Goal: Task Accomplishment & Management: Manage account settings

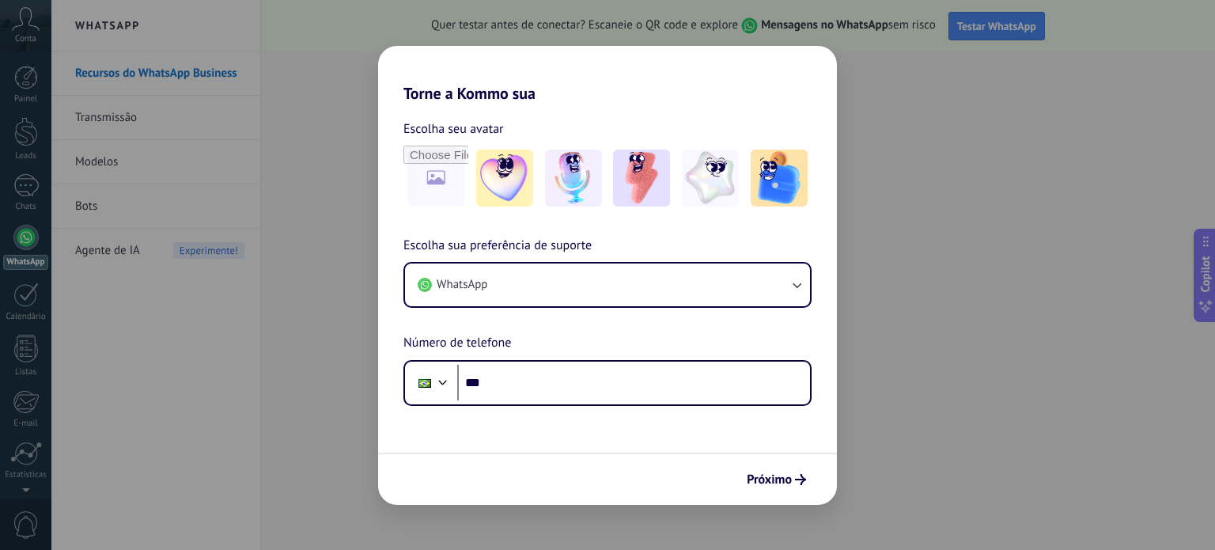
click at [959, 161] on div "Torne a Kommo sua Escolha seu avatar Escolha sua preferência de suporte WhatsAp…" at bounding box center [607, 275] width 1215 height 550
click at [729, 170] on img at bounding box center [710, 178] width 57 height 57
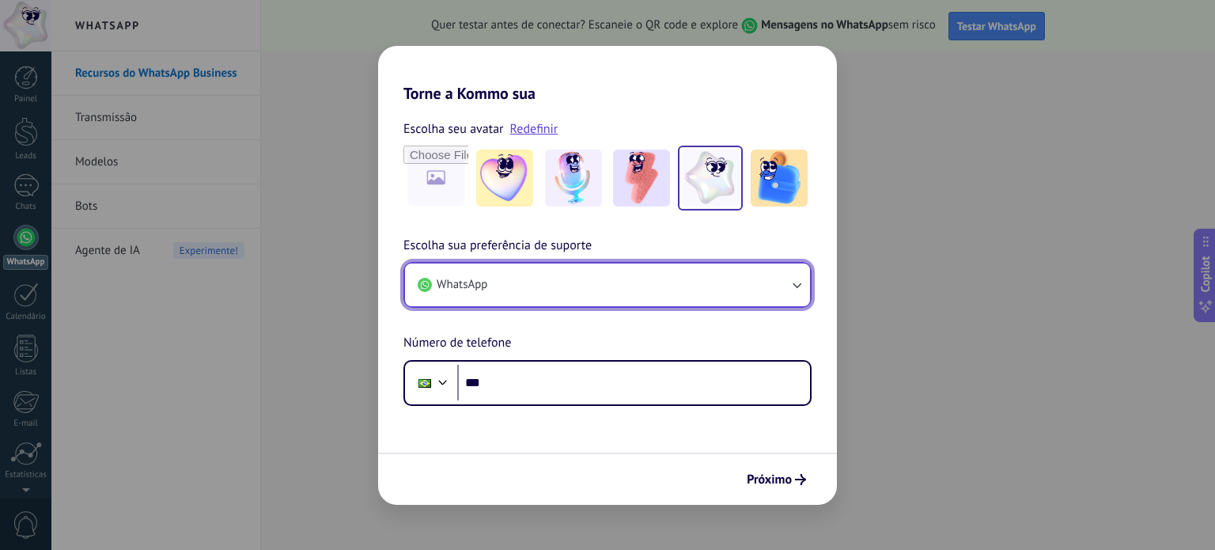
click at [538, 300] on button "WhatsApp" at bounding box center [607, 284] width 405 height 43
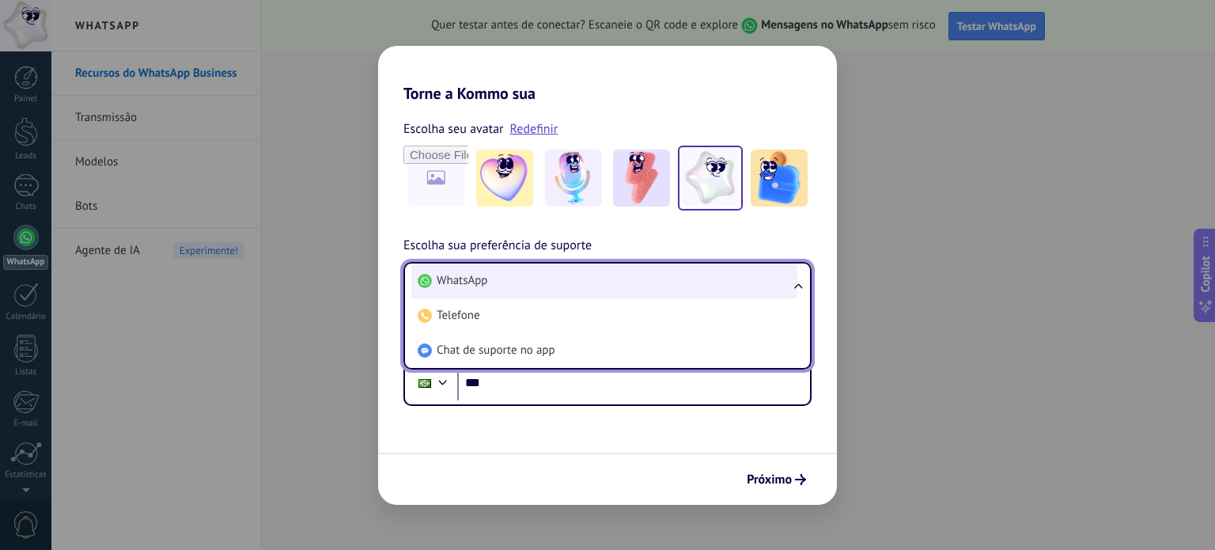
click at [530, 290] on li "WhatsApp" at bounding box center [604, 280] width 386 height 35
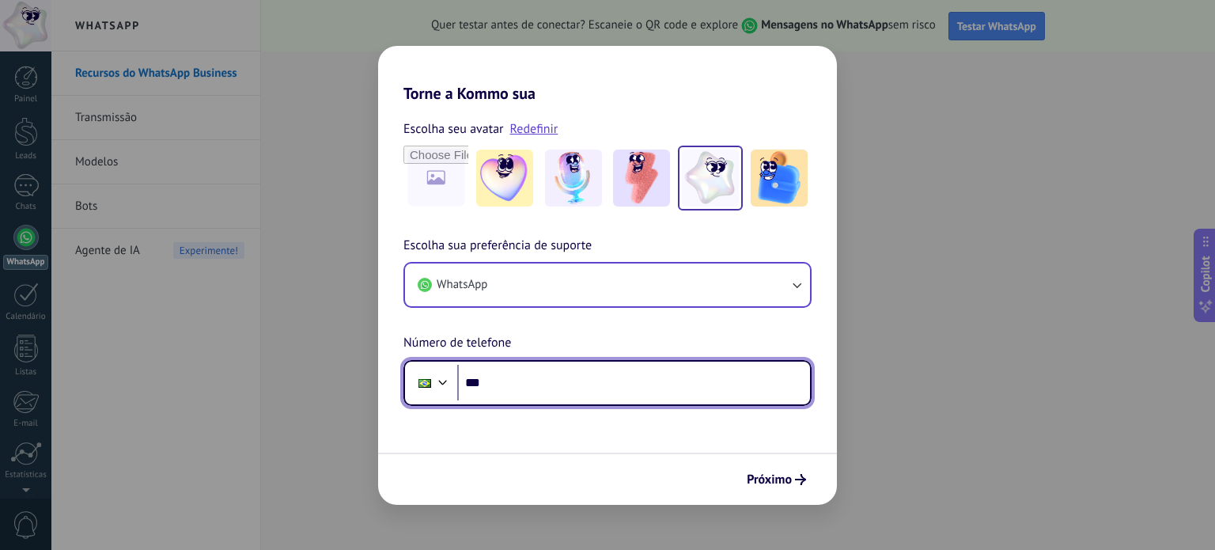
click at [507, 377] on input "***" at bounding box center [633, 383] width 353 height 36
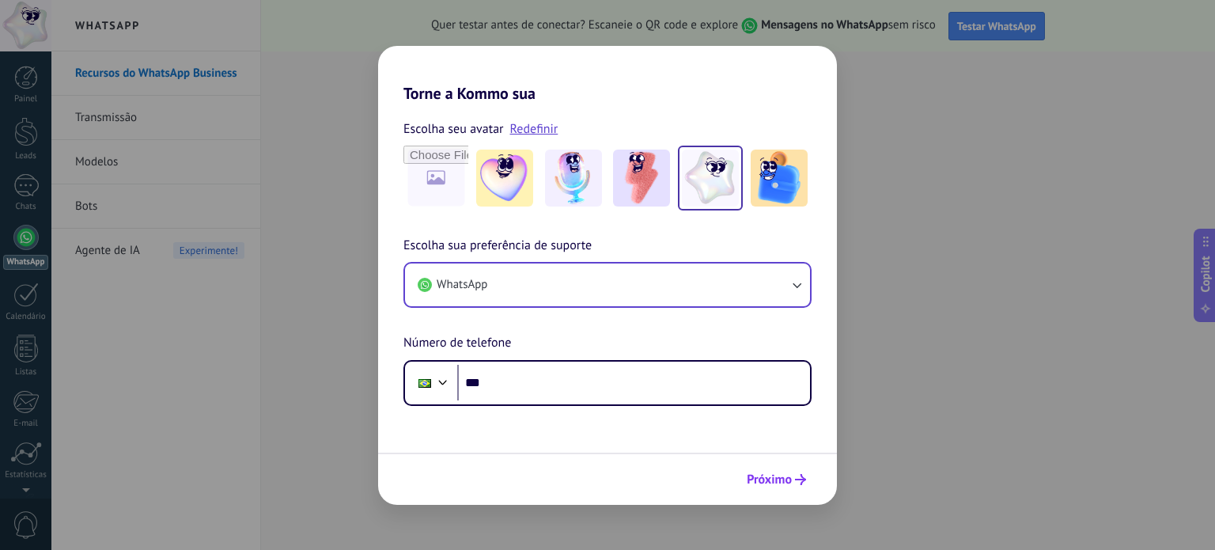
click at [774, 474] on span "Próximo" at bounding box center [769, 479] width 45 height 11
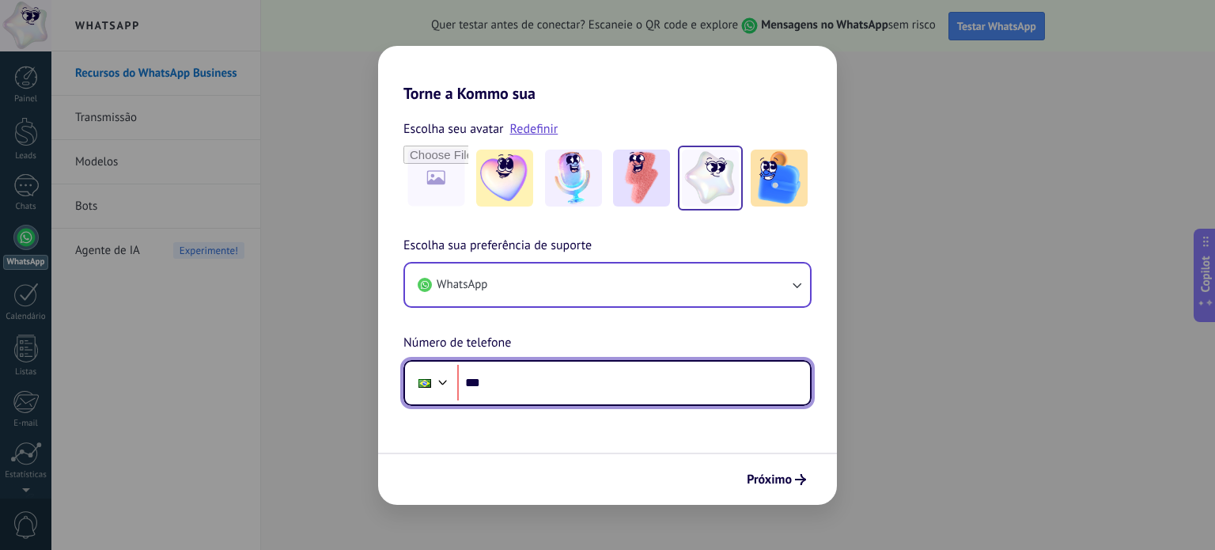
click at [555, 380] on input "***" at bounding box center [633, 383] width 353 height 36
type input "**********"
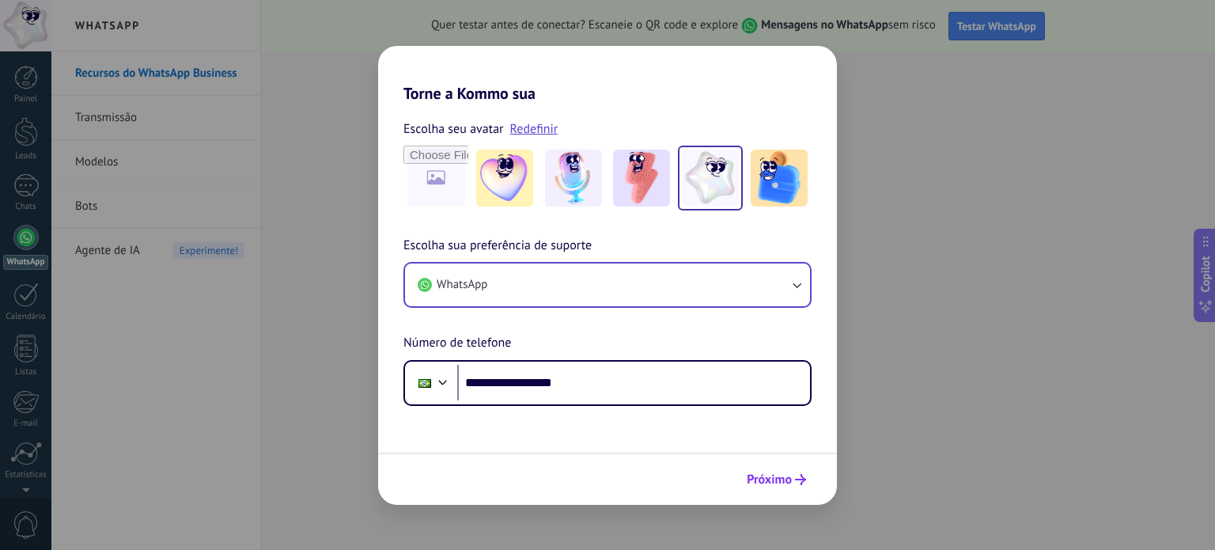
click at [775, 474] on span "Próximo" at bounding box center [769, 479] width 45 height 11
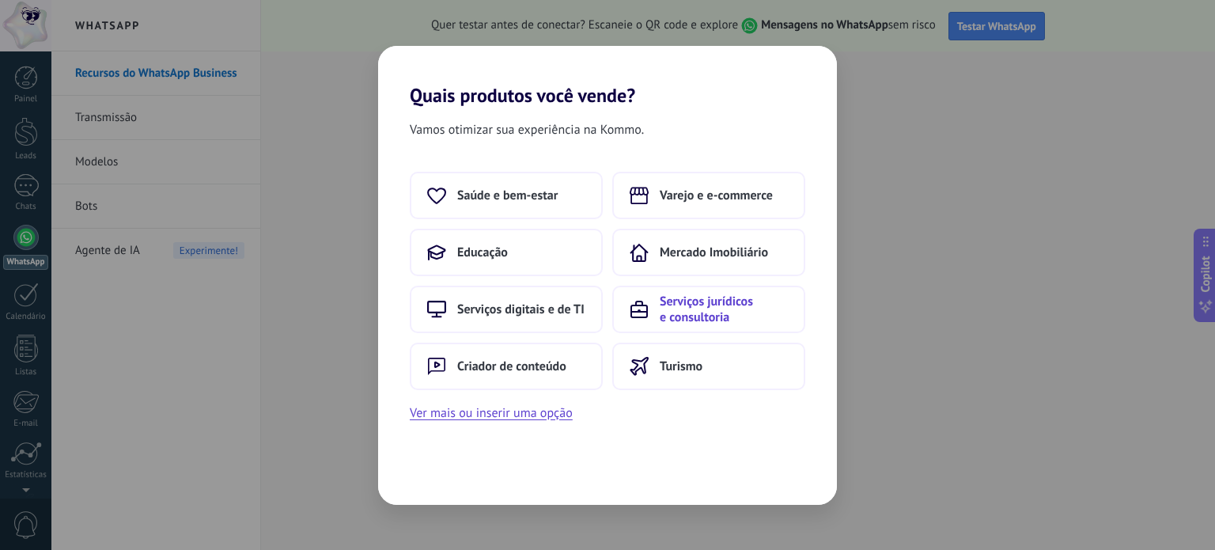
click at [687, 294] on span "Serviços jurídicos e consultoria" at bounding box center [724, 309] width 128 height 32
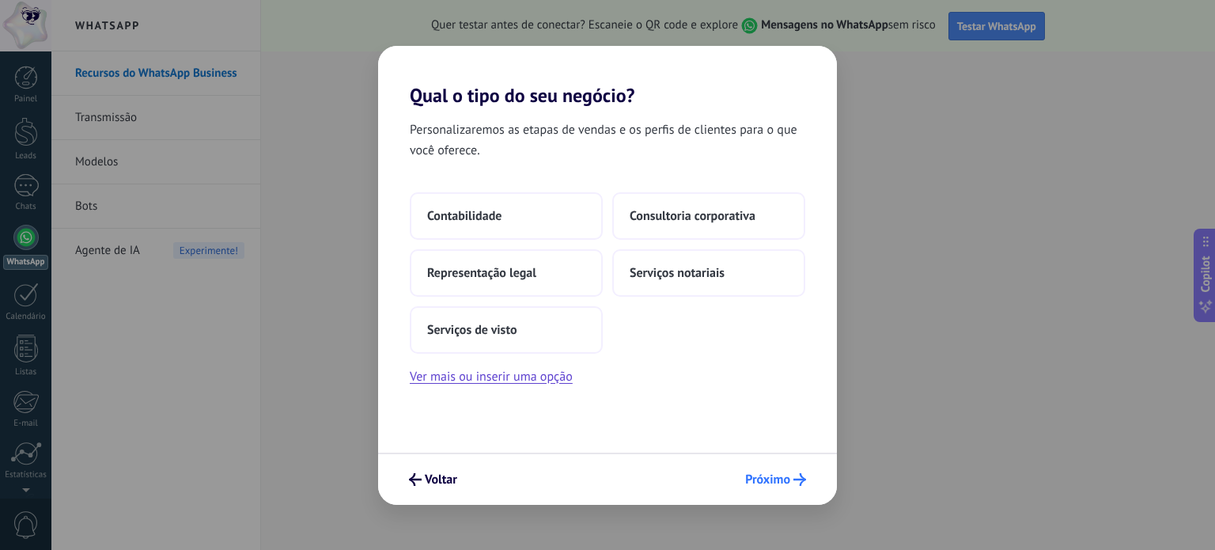
click at [771, 479] on span "Próximo" at bounding box center [767, 479] width 45 height 11
click at [485, 276] on span "Representação legal" at bounding box center [481, 273] width 109 height 16
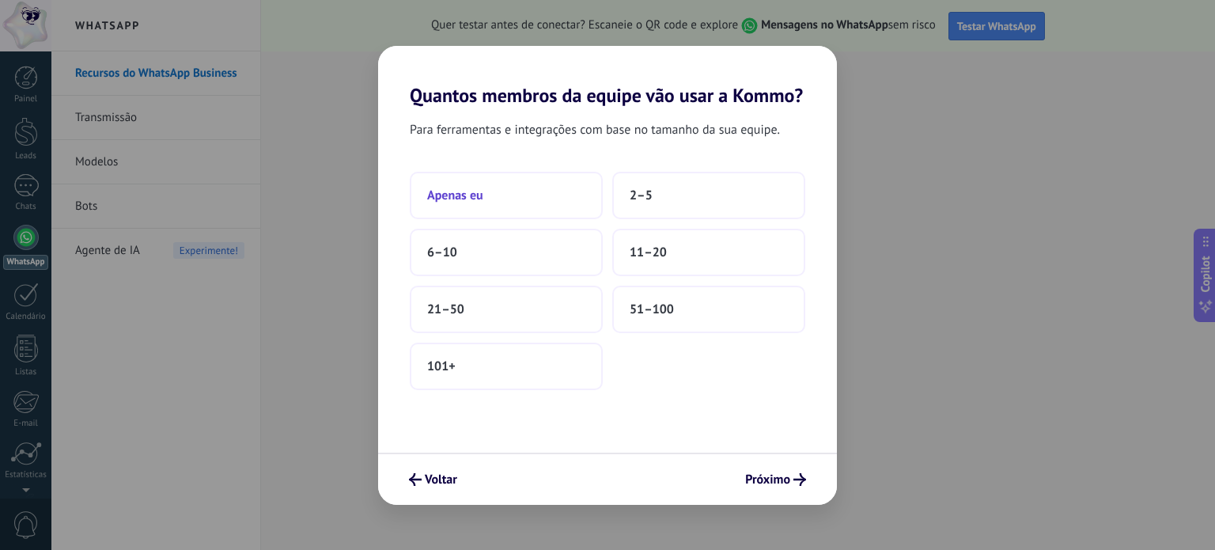
click at [571, 196] on button "Apenas eu" at bounding box center [506, 195] width 193 height 47
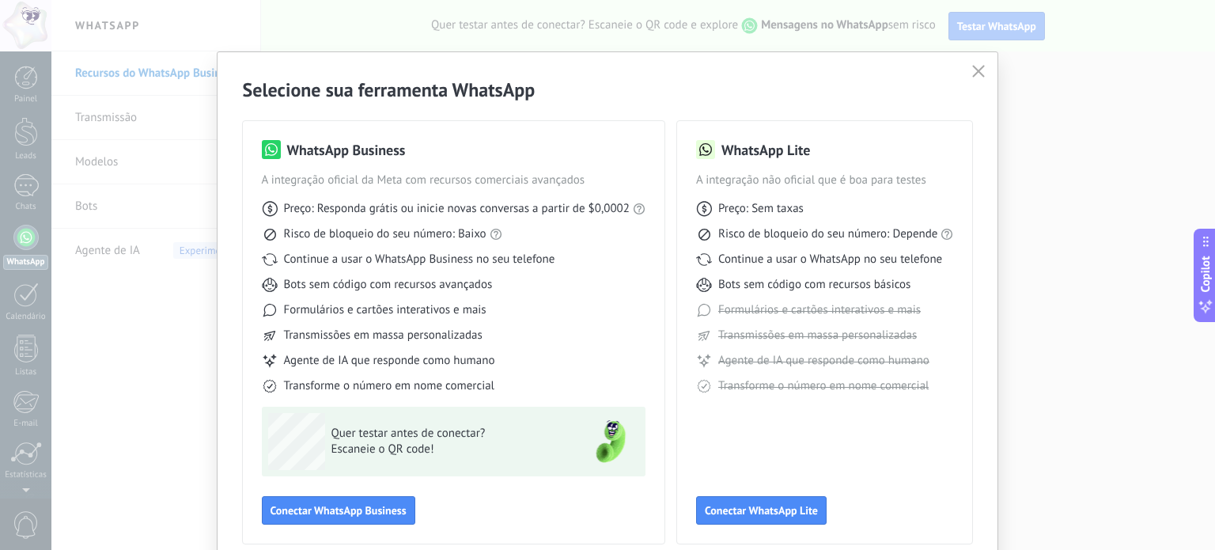
scroll to position [70, 0]
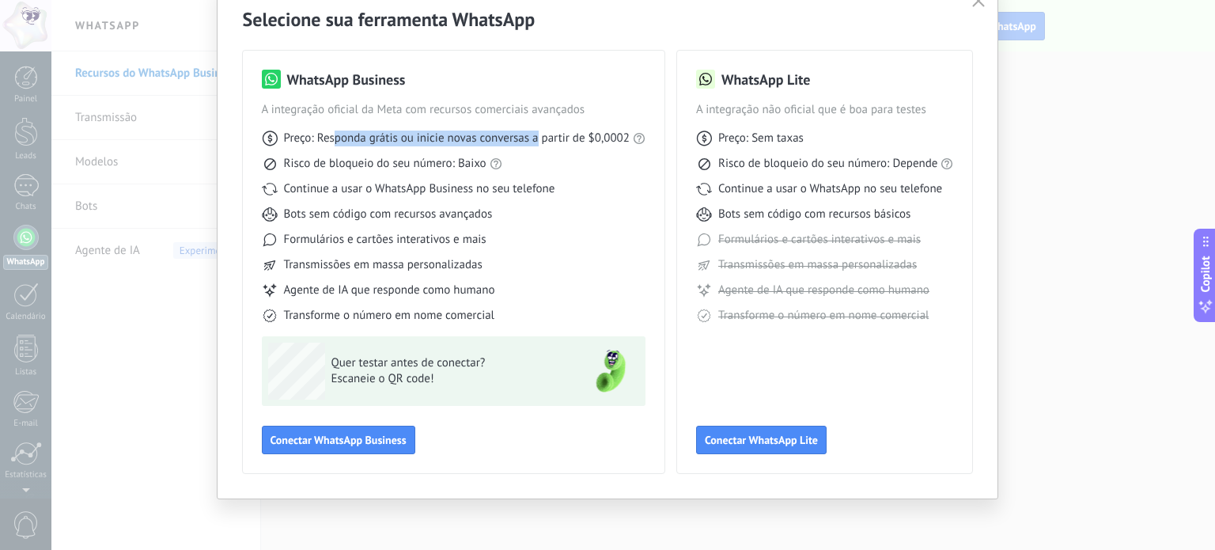
drag, startPoint x: 331, startPoint y: 143, endPoint x: 555, endPoint y: 149, distance: 223.9
click at [553, 139] on span "Preço: Responda grátis ou inicie novas conversas a partir de $0,0002" at bounding box center [457, 139] width 346 height 16
click at [751, 146] on div "Preço: Sem taxas Risco de bloqueio do seu número: Depende Continue a usar o Wha…" at bounding box center [825, 221] width 258 height 206
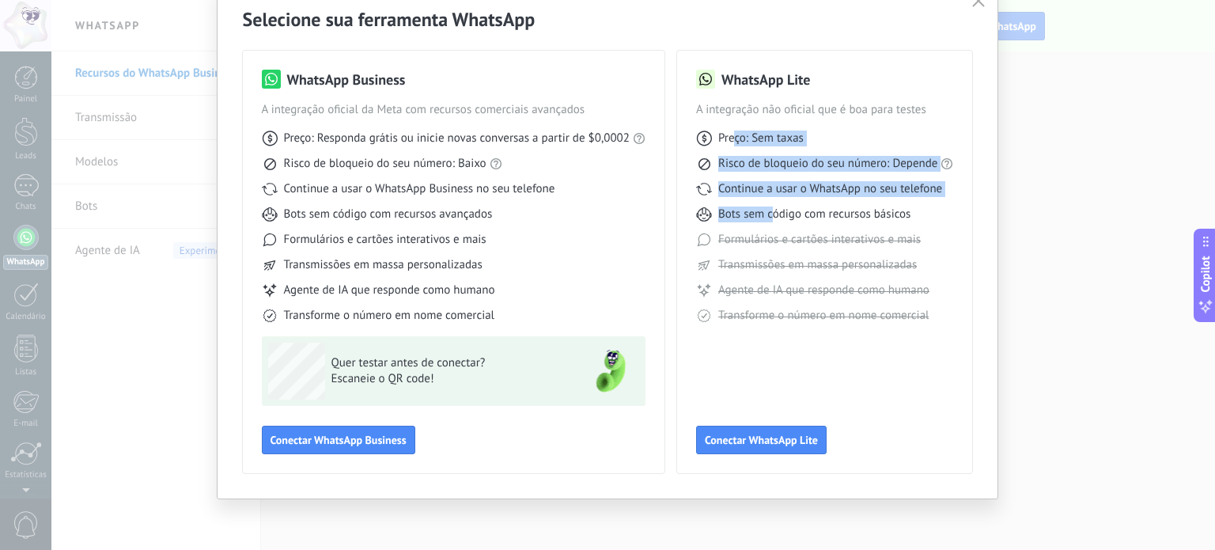
click at [772, 220] on div "Preço: Sem taxas Risco de bloqueio do seu número: Depende Continue a usar o Wha…" at bounding box center [825, 221] width 258 height 206
click at [850, 189] on span "Continue a usar o WhatsApp no seu telefone" at bounding box center [830, 189] width 224 height 16
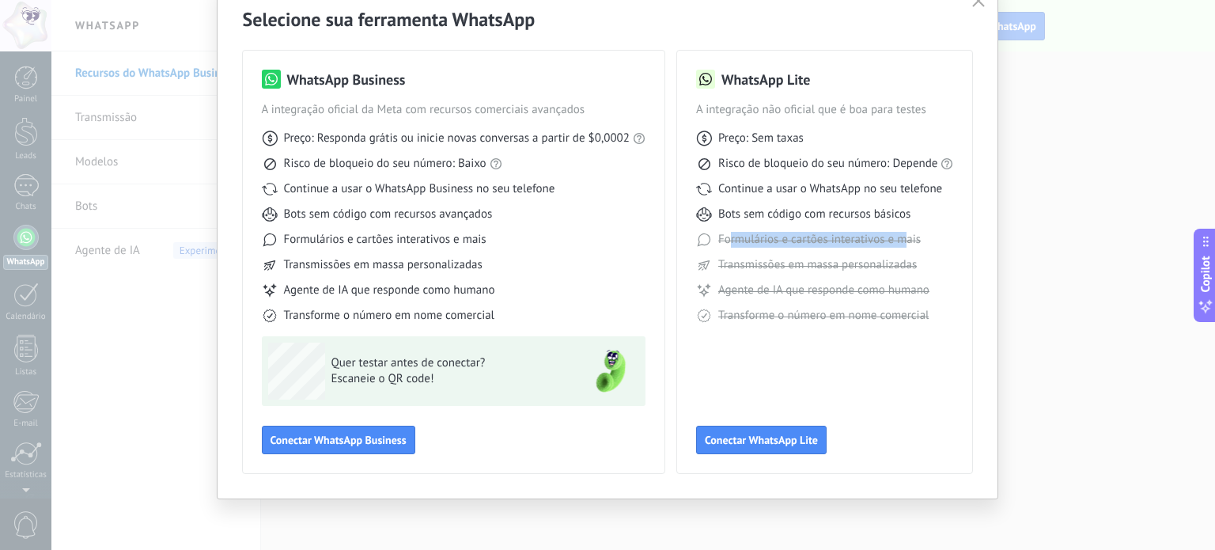
drag, startPoint x: 729, startPoint y: 241, endPoint x: 899, endPoint y: 234, distance: 171.0
click at [899, 234] on span "Formulários e cartões interativos e mais" at bounding box center [819, 240] width 203 height 16
drag, startPoint x: 747, startPoint y: 263, endPoint x: 877, endPoint y: 259, distance: 129.8
click at [877, 259] on span "Transmissões em massa personalizadas" at bounding box center [817, 265] width 199 height 16
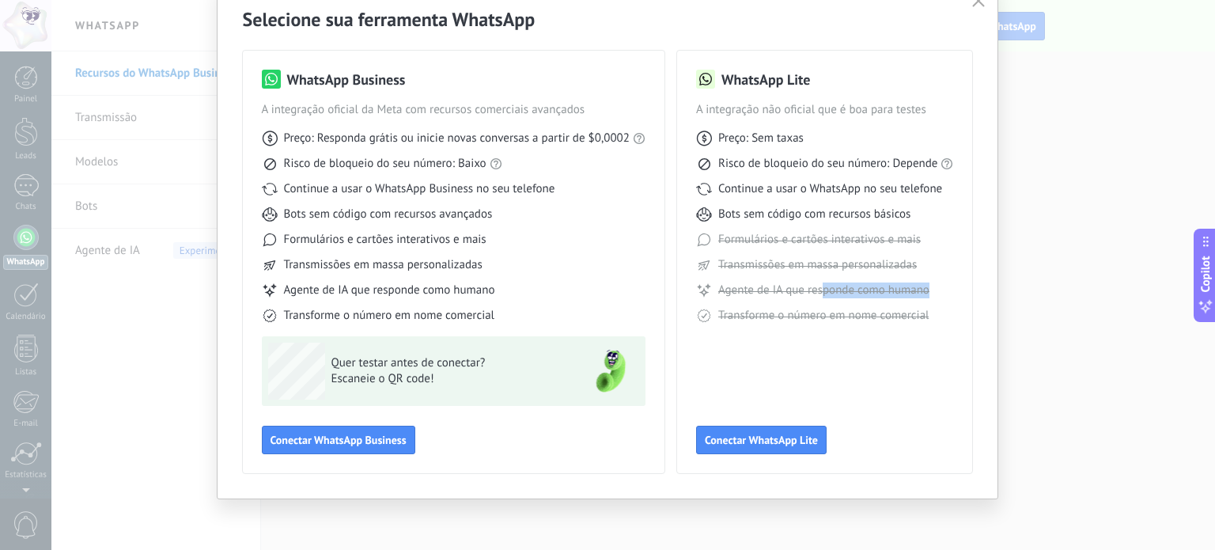
drag, startPoint x: 759, startPoint y: 291, endPoint x: 820, endPoint y: 286, distance: 60.4
click at [820, 286] on span "Agente de IA que responde como humano" at bounding box center [823, 290] width 211 height 16
drag, startPoint x: 699, startPoint y: 315, endPoint x: 789, endPoint y: 302, distance: 91.1
click at [789, 302] on div "Preço: Sem taxas Risco de bloqueio do seu número: Depende Continue a usar o Wha…" at bounding box center [825, 221] width 258 height 206
click at [772, 319] on span "Transforme o número em nome comercial" at bounding box center [823, 316] width 210 height 16
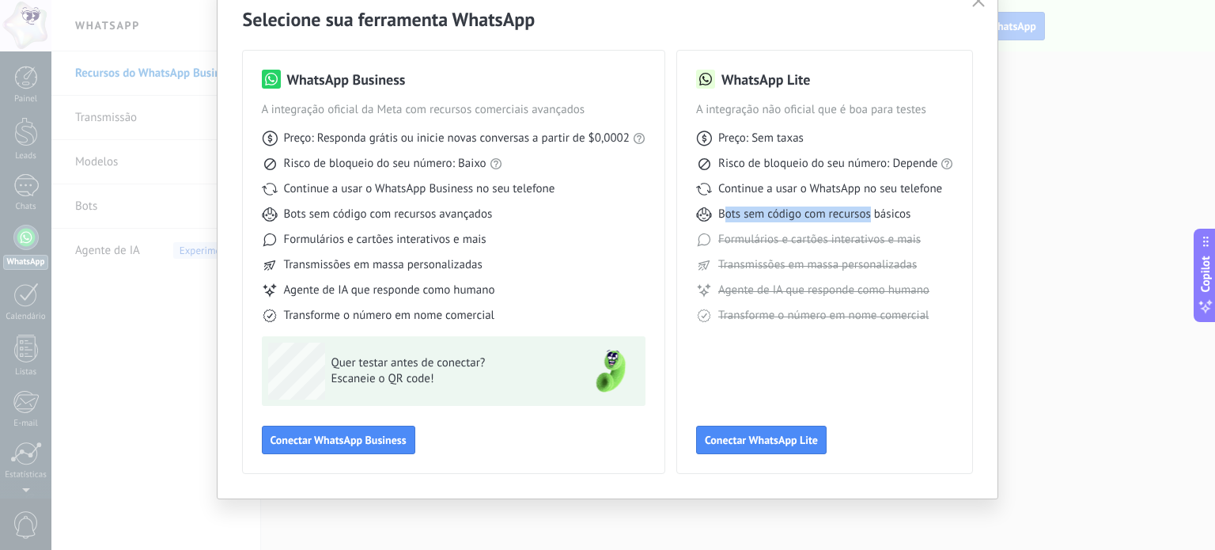
drag, startPoint x: 725, startPoint y: 218, endPoint x: 869, endPoint y: 208, distance: 144.3
click at [869, 208] on span "Bots sem código com recursos básicos" at bounding box center [814, 214] width 192 height 16
click at [829, 214] on span "Bots sem código com recursos básicos" at bounding box center [814, 214] width 192 height 16
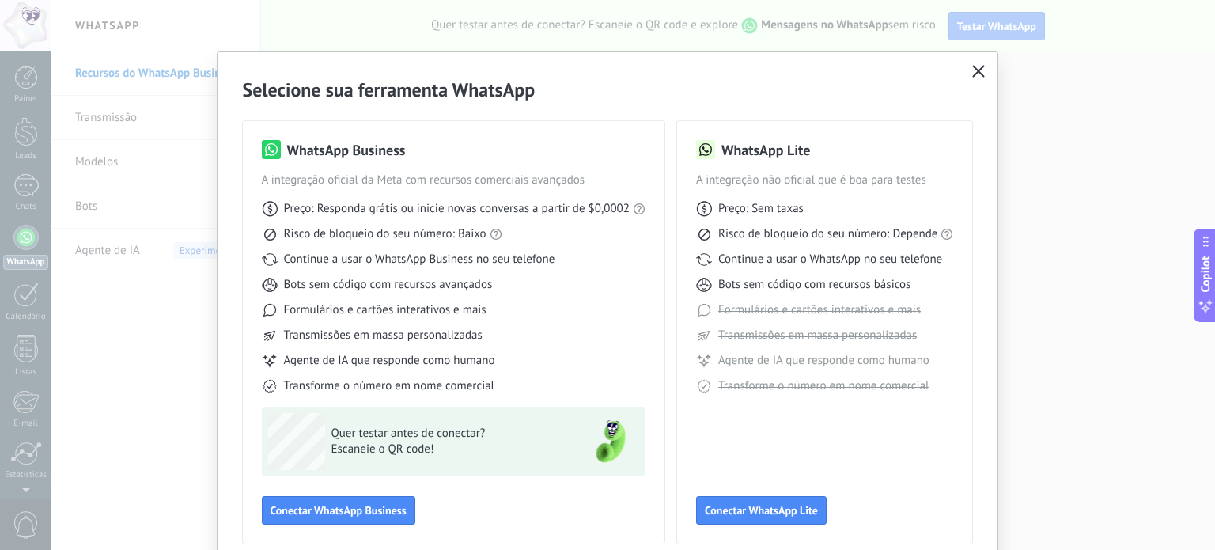
click at [976, 66] on icon "button" at bounding box center [978, 71] width 13 height 13
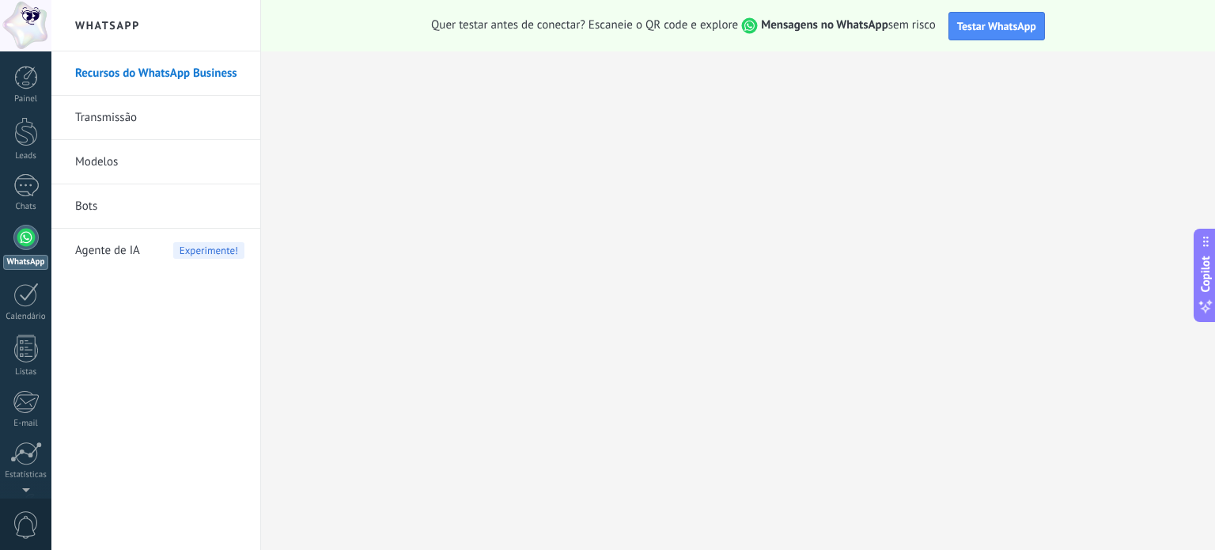
scroll to position [108, 0]
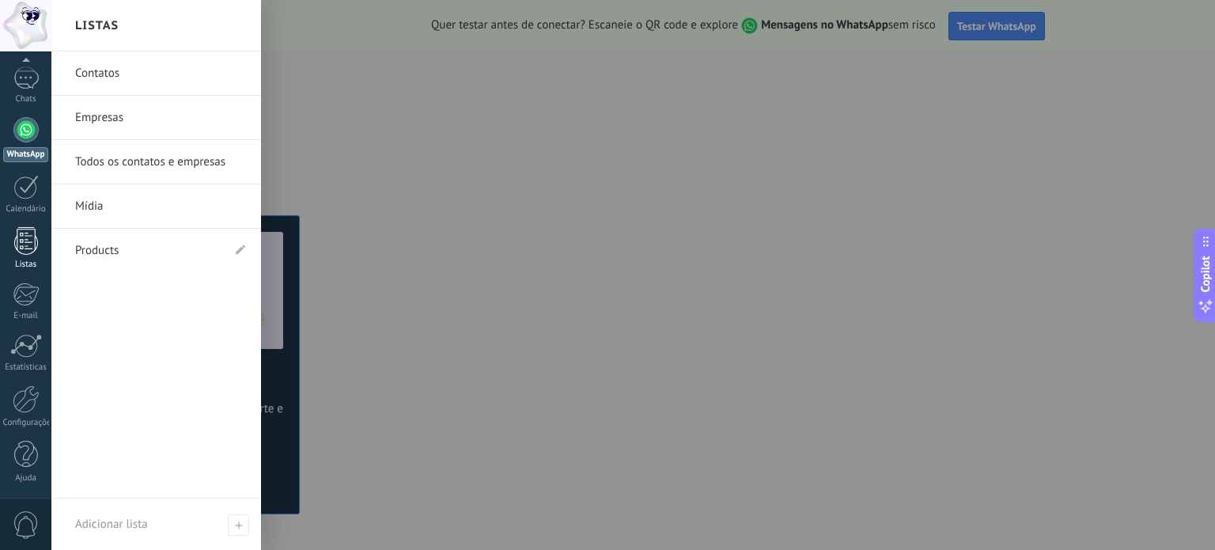
click at [21, 244] on div at bounding box center [26, 241] width 24 height 28
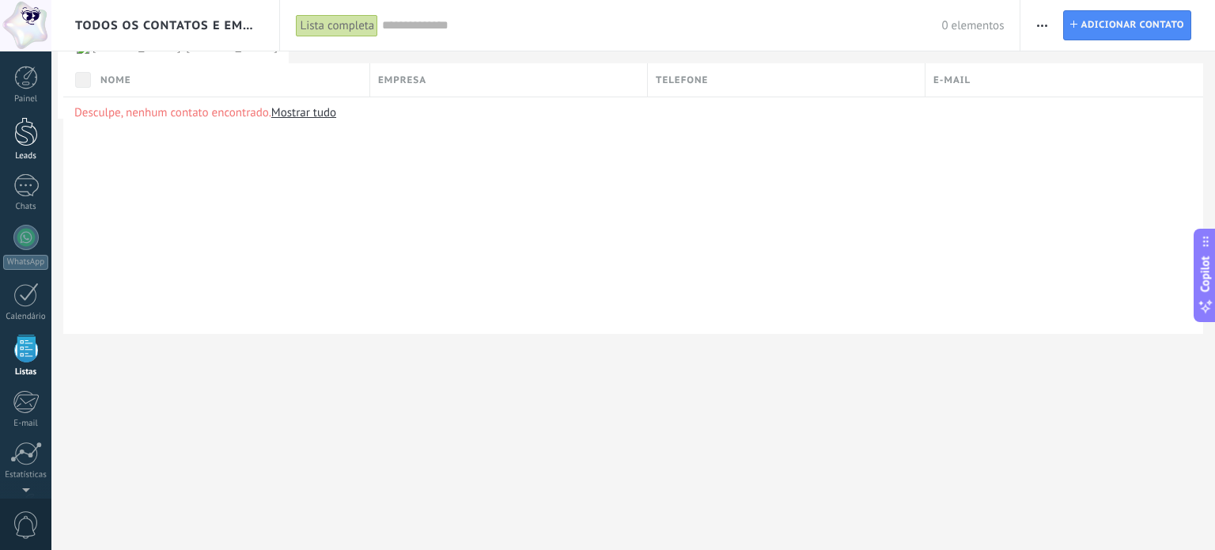
click at [14, 134] on div at bounding box center [26, 131] width 24 height 29
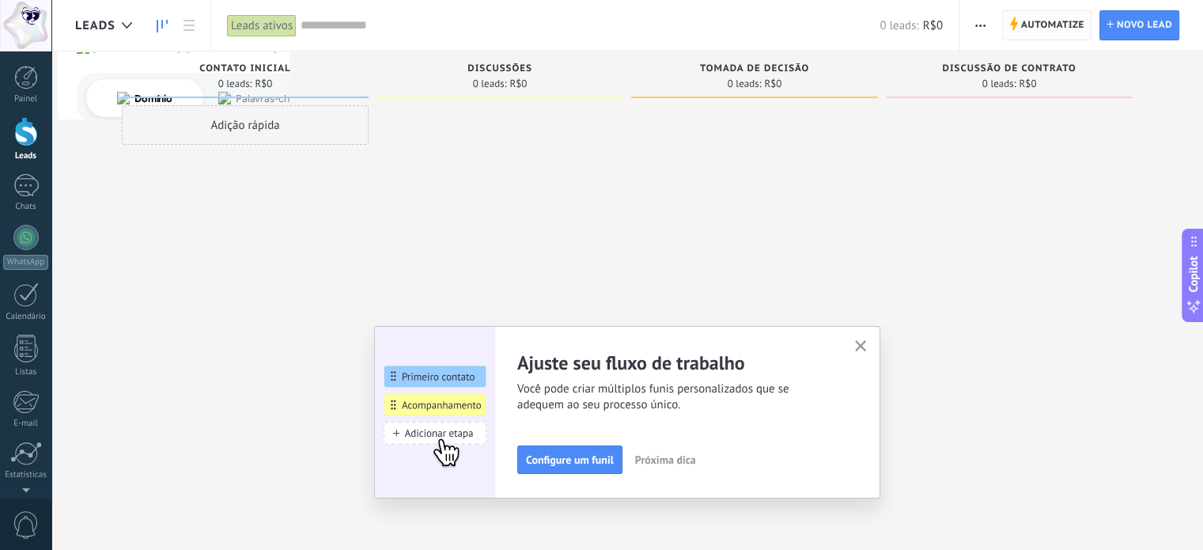
click at [1070, 37] on span "Automatize" at bounding box center [1052, 25] width 63 height 28
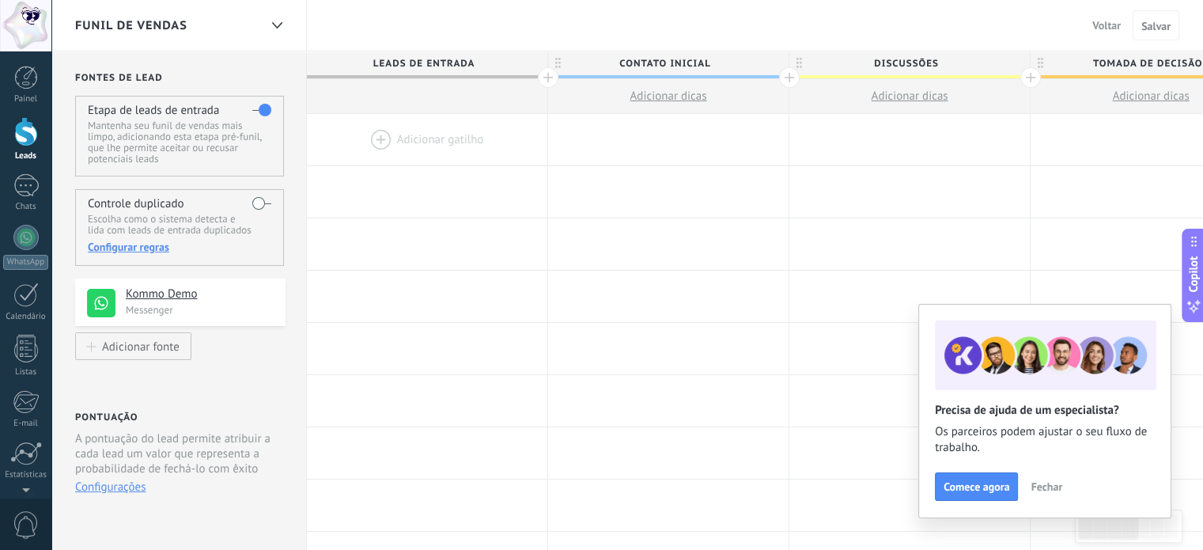
click at [452, 142] on div at bounding box center [427, 139] width 240 height 51
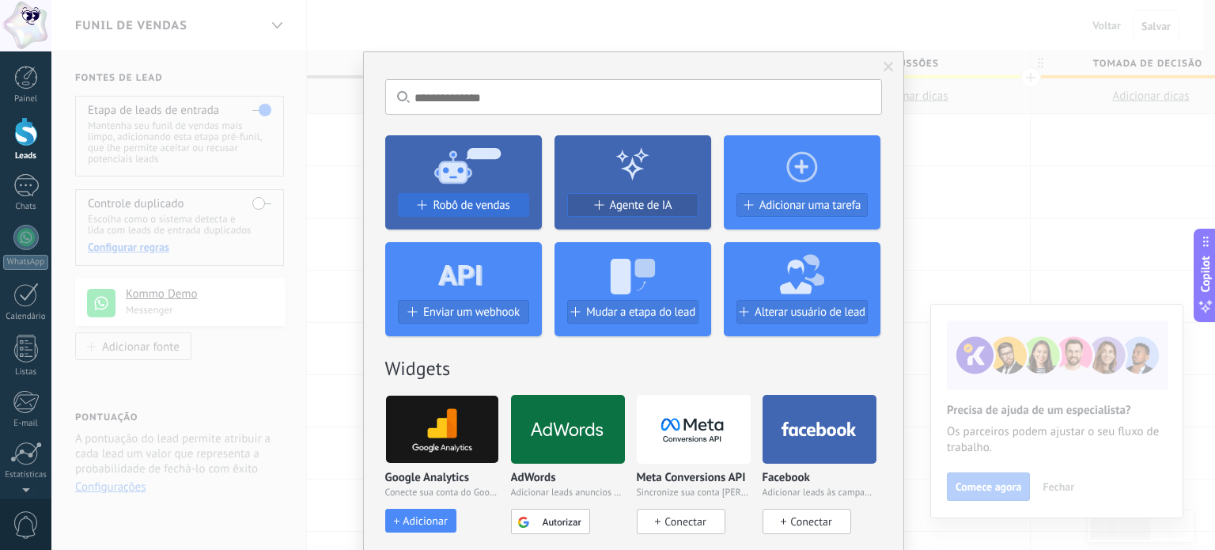
click at [460, 209] on span "Robô de vendas" at bounding box center [471, 205] width 77 height 13
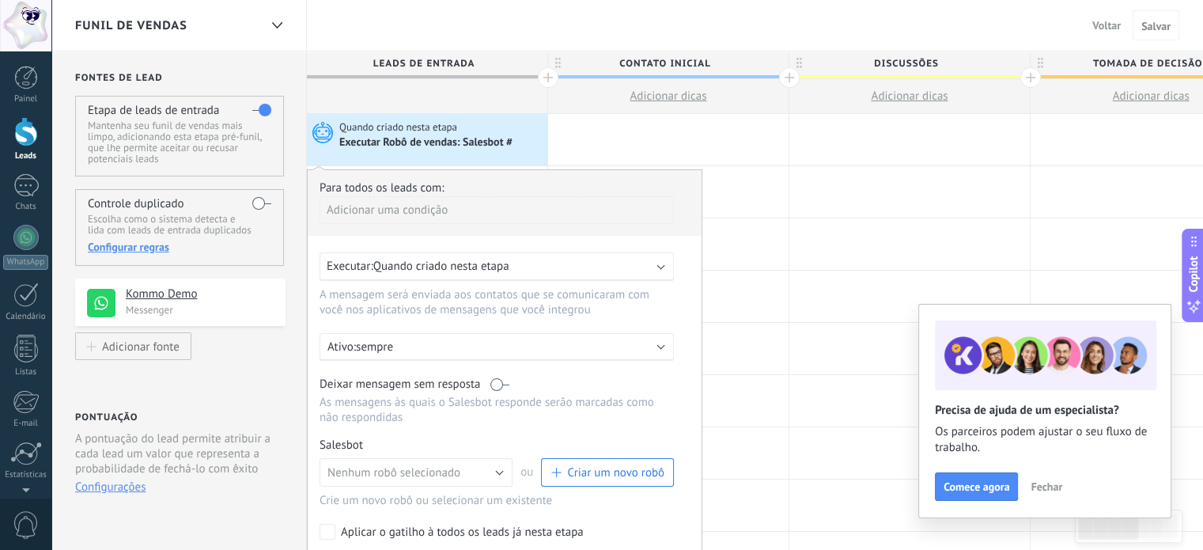
scroll to position [158, 0]
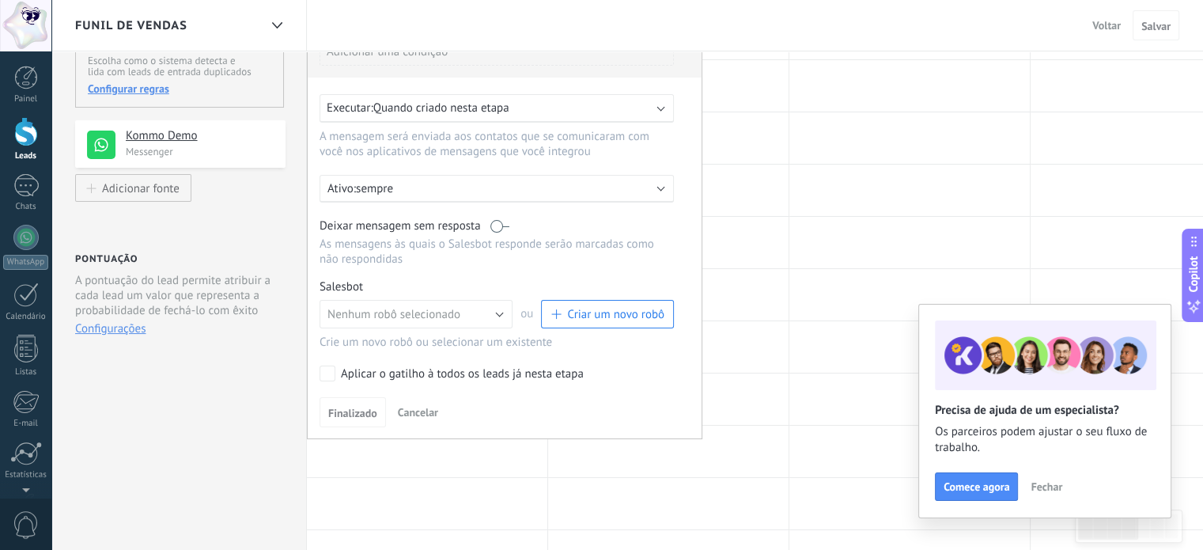
click at [498, 115] on div "Executar: Quando criado nesta etapa" at bounding box center [497, 108] width 354 height 28
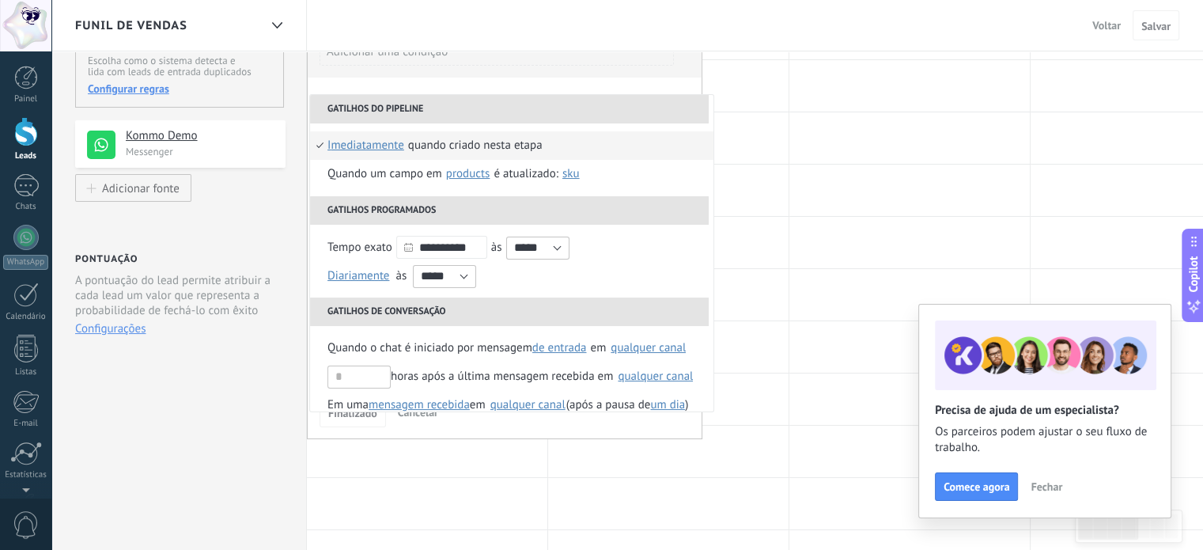
click at [523, 78] on div "**********" at bounding box center [505, 225] width 396 height 428
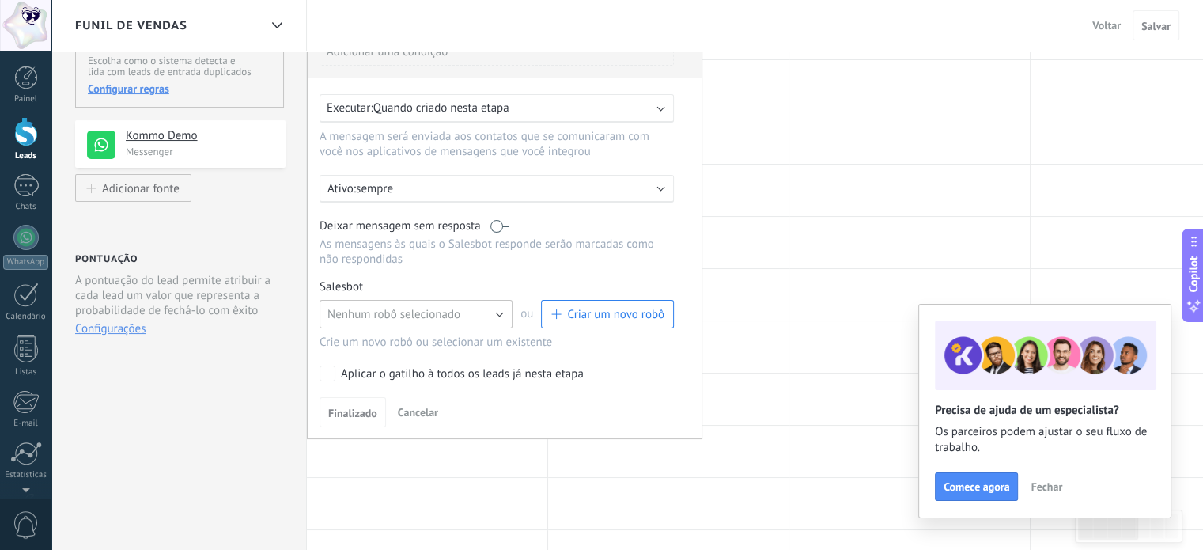
click at [418, 312] on span "Nenhum robô selecionado" at bounding box center [394, 314] width 133 height 15
click at [366, 344] on span "TestBot" at bounding box center [408, 341] width 197 height 15
click at [505, 314] on button "TestBot" at bounding box center [416, 314] width 193 height 28
click at [467, 312] on span "Nenhum robô selecionado" at bounding box center [408, 314] width 197 height 15
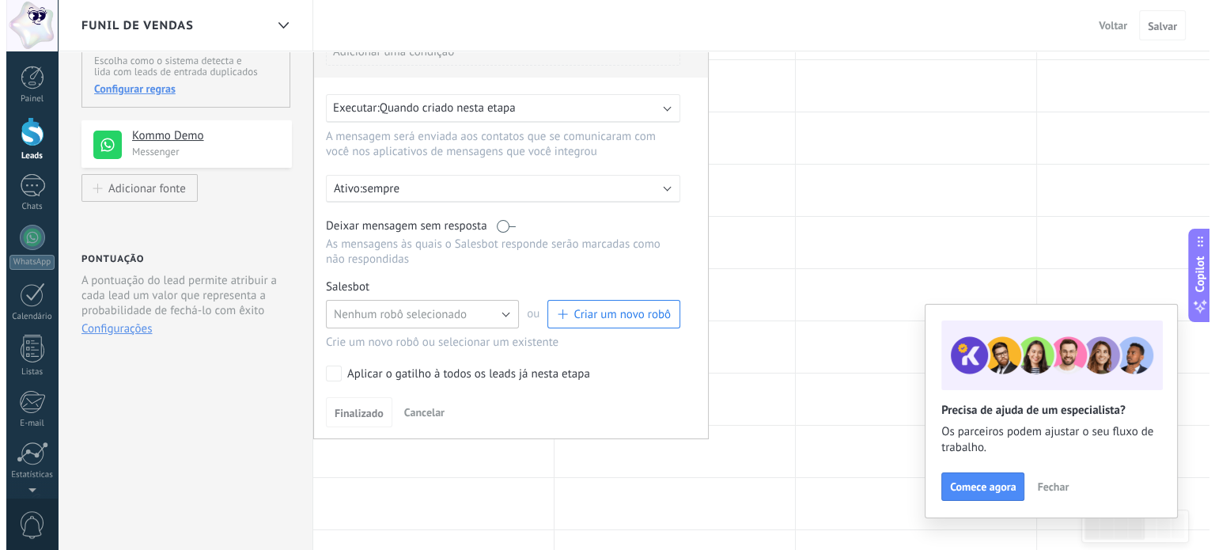
scroll to position [0, 0]
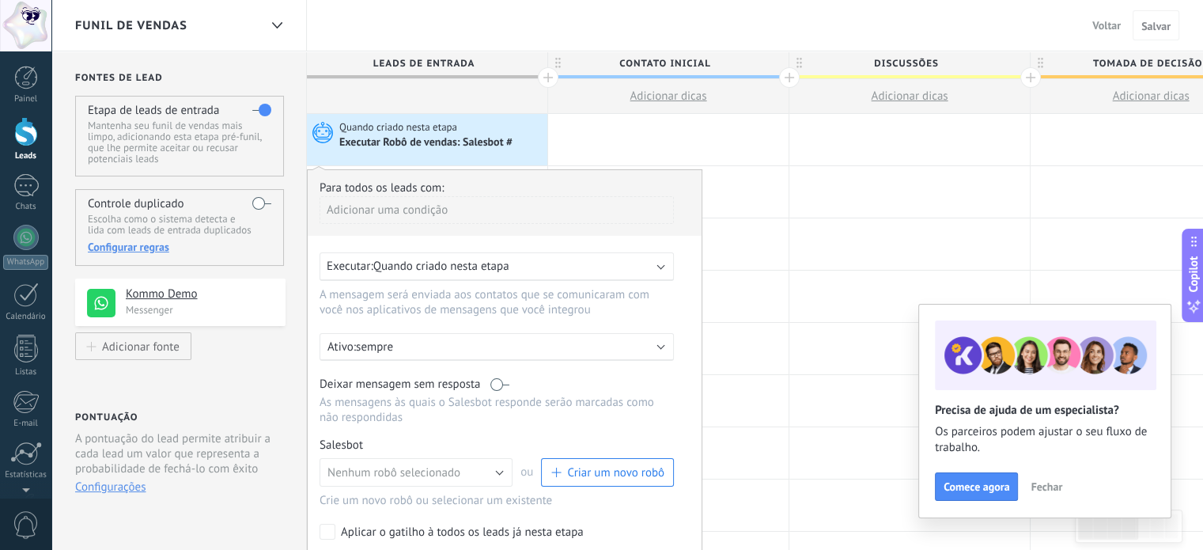
click at [406, 354] on p "sempre" at bounding box center [494, 346] width 277 height 15
click at [463, 312] on div at bounding box center [505, 383] width 394 height 426
click at [776, 271] on div at bounding box center [668, 296] width 240 height 51
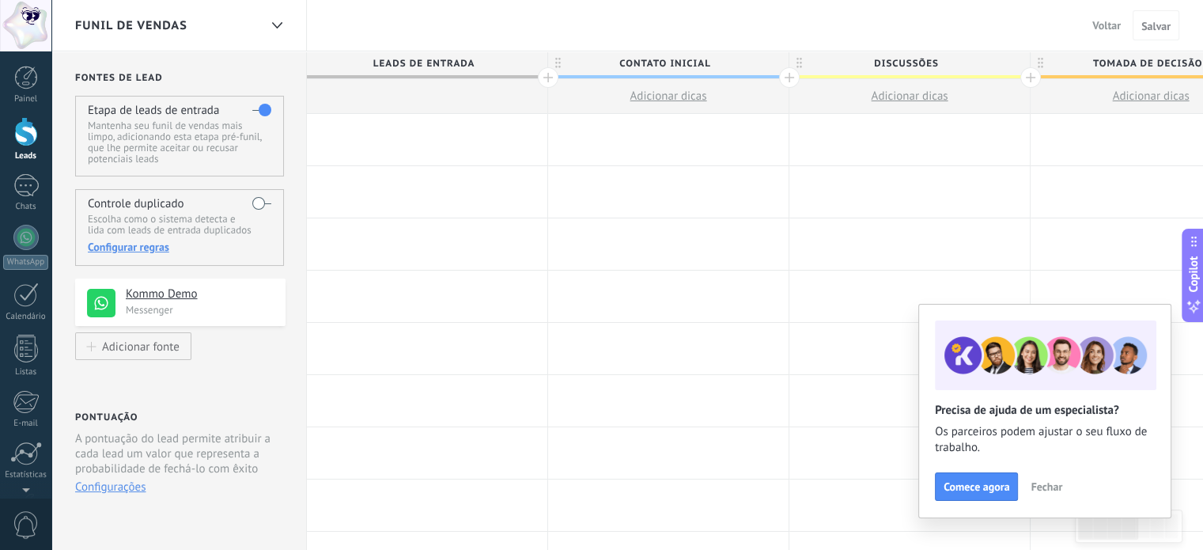
click at [420, 142] on div at bounding box center [427, 139] width 240 height 51
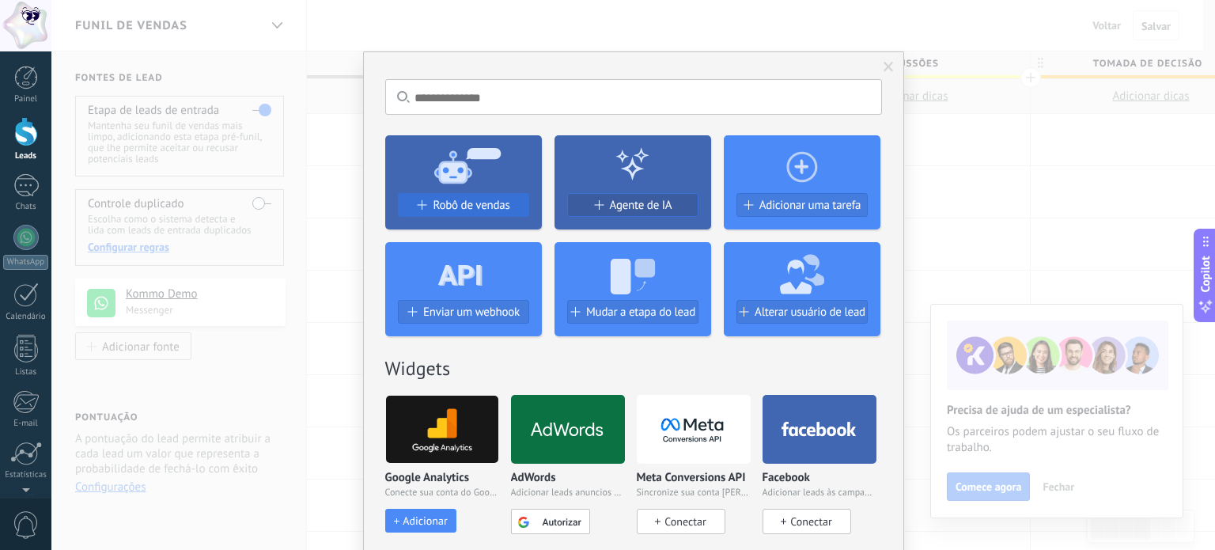
click at [468, 206] on span "Robô de vendas" at bounding box center [471, 205] width 77 height 13
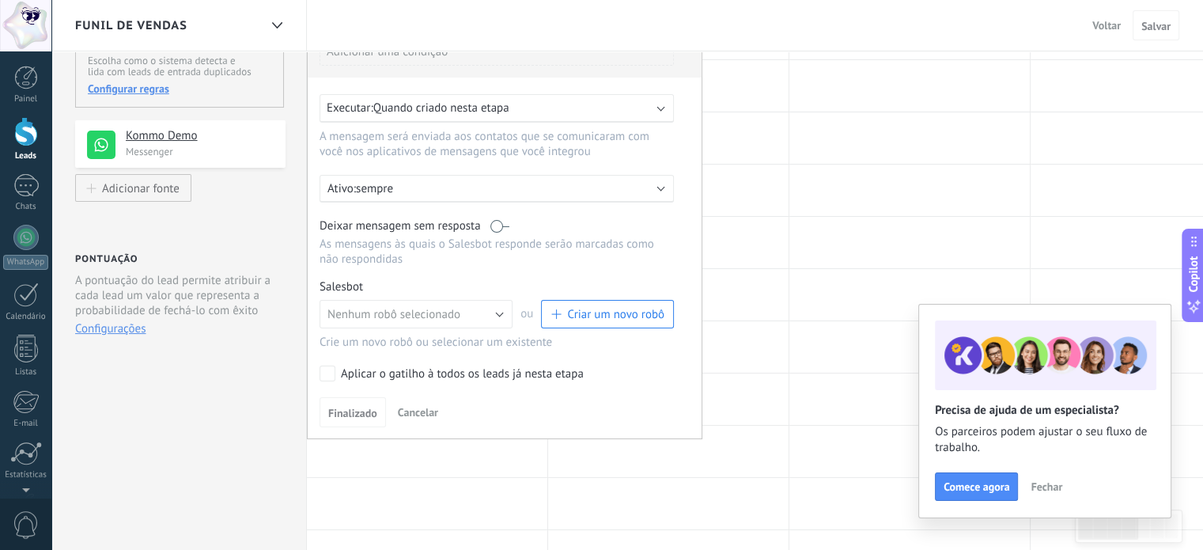
scroll to position [237, 0]
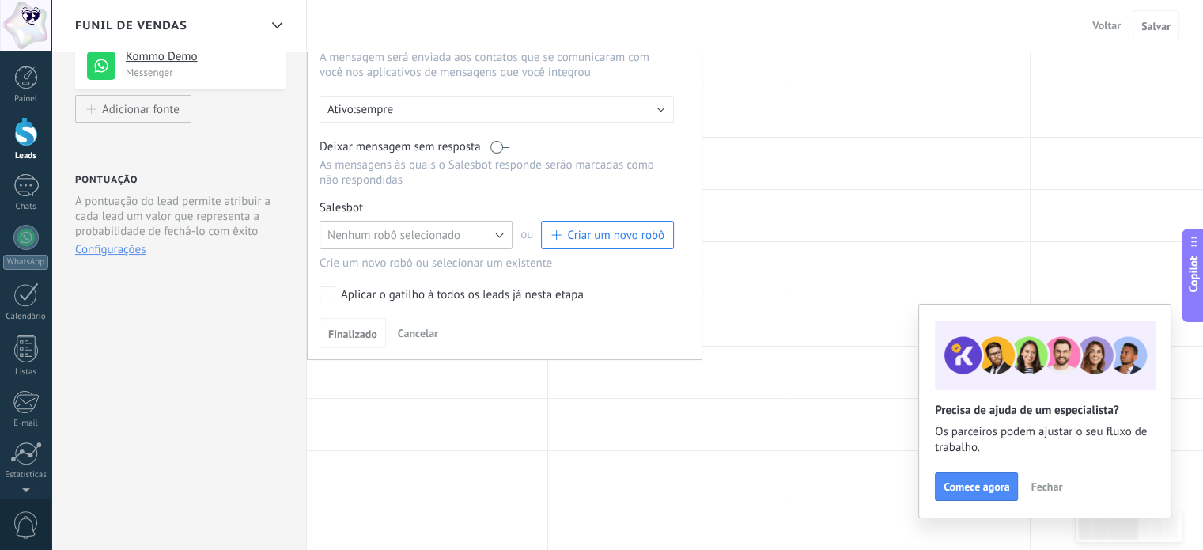
click at [374, 239] on span "Nenhum robô selecionado" at bounding box center [394, 235] width 133 height 15
click at [351, 258] on span "TestBot" at bounding box center [408, 262] width 197 height 15
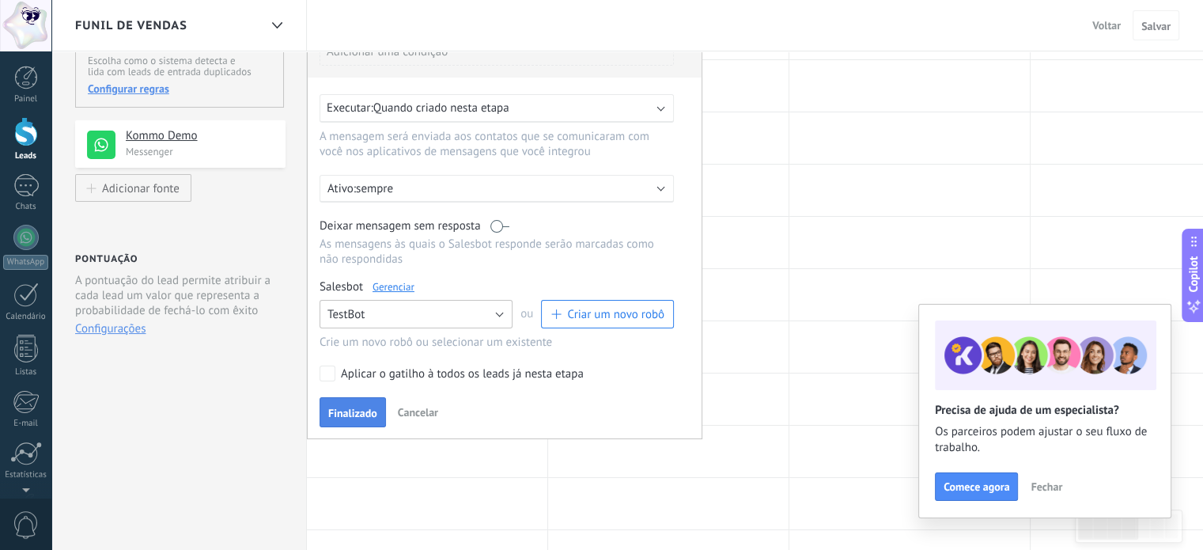
scroll to position [79, 0]
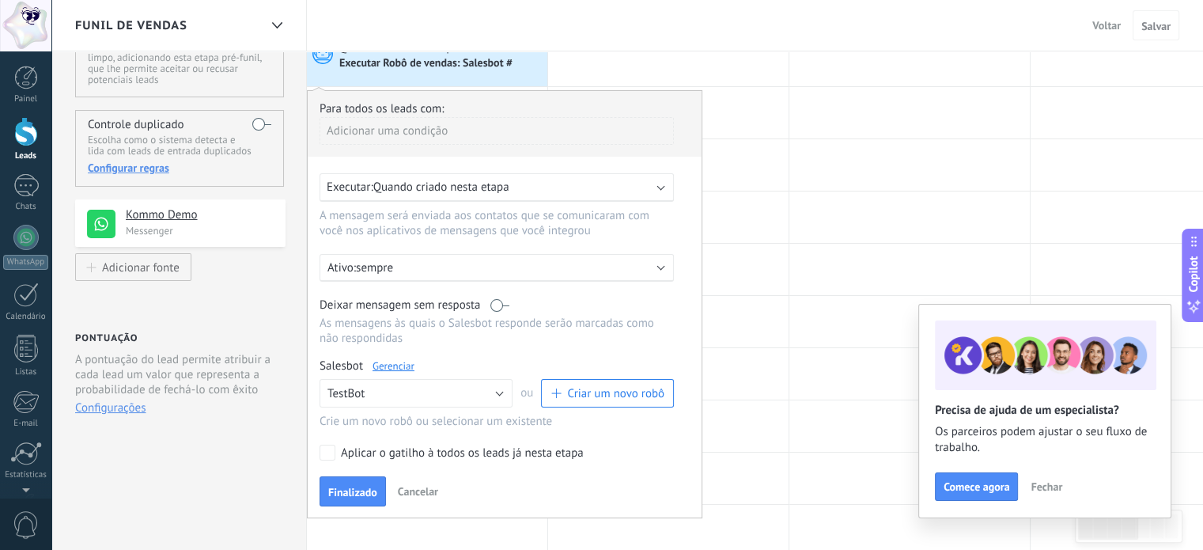
click at [426, 190] on span "Quando criado nesta etapa" at bounding box center [441, 187] width 136 height 15
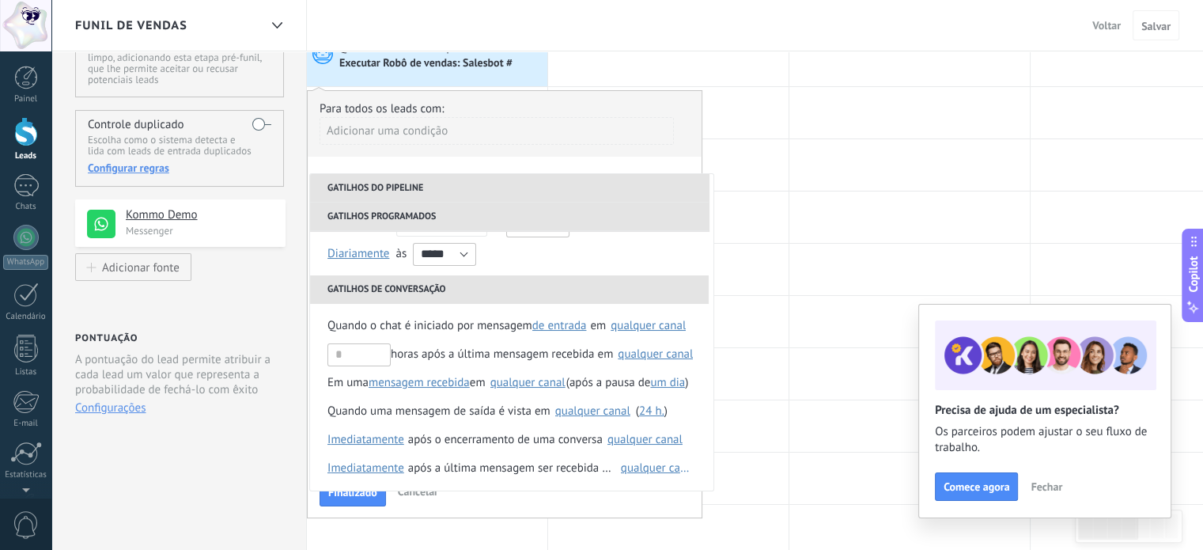
click at [486, 145] on div "Adicionar uma condição" at bounding box center [497, 137] width 354 height 40
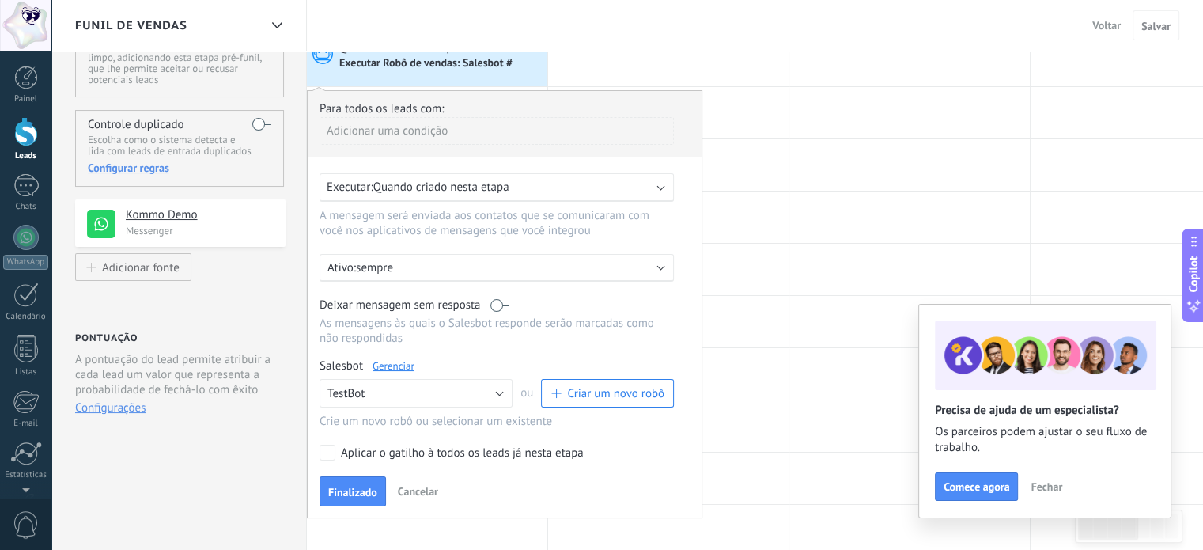
click at [407, 267] on p "sempre" at bounding box center [494, 267] width 277 height 15
click at [468, 239] on div at bounding box center [505, 304] width 394 height 426
click at [754, 218] on div at bounding box center [668, 216] width 240 height 51
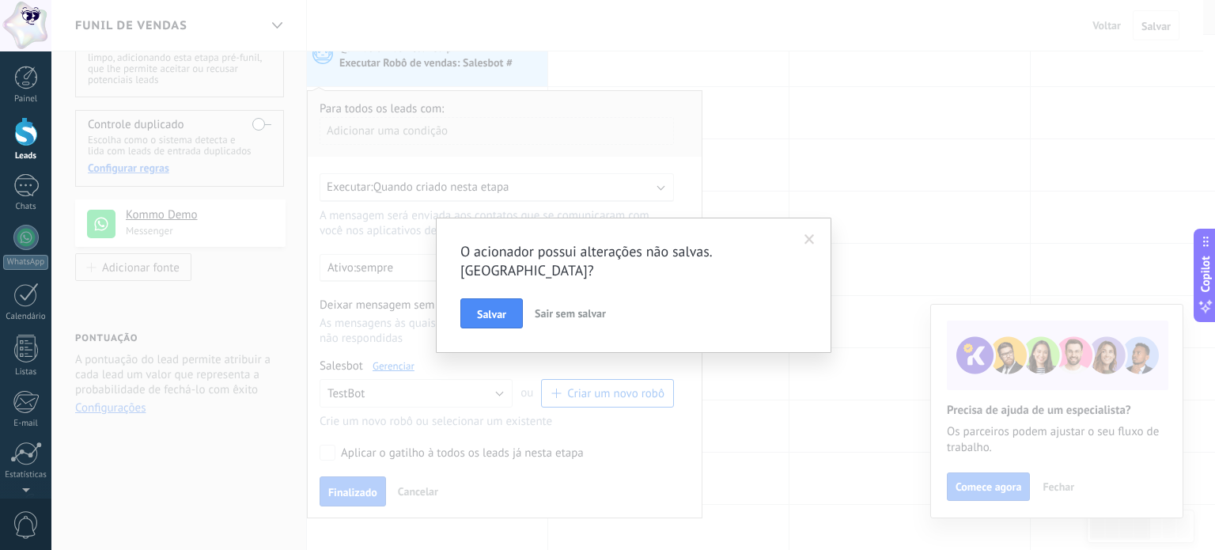
click at [569, 306] on span "Sair sem salvar" at bounding box center [570, 313] width 71 height 14
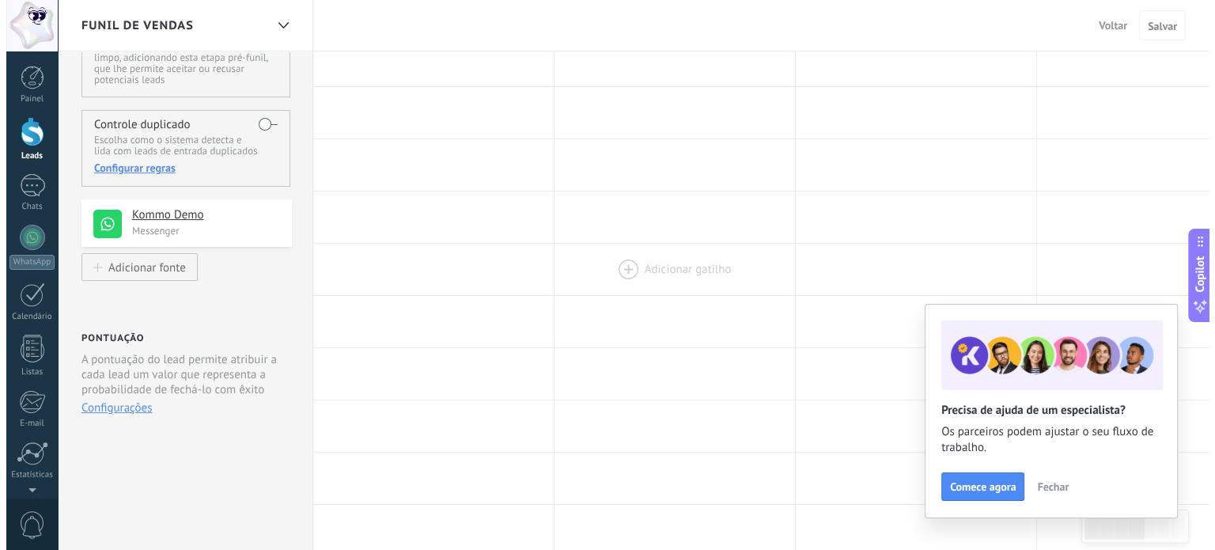
scroll to position [0, 0]
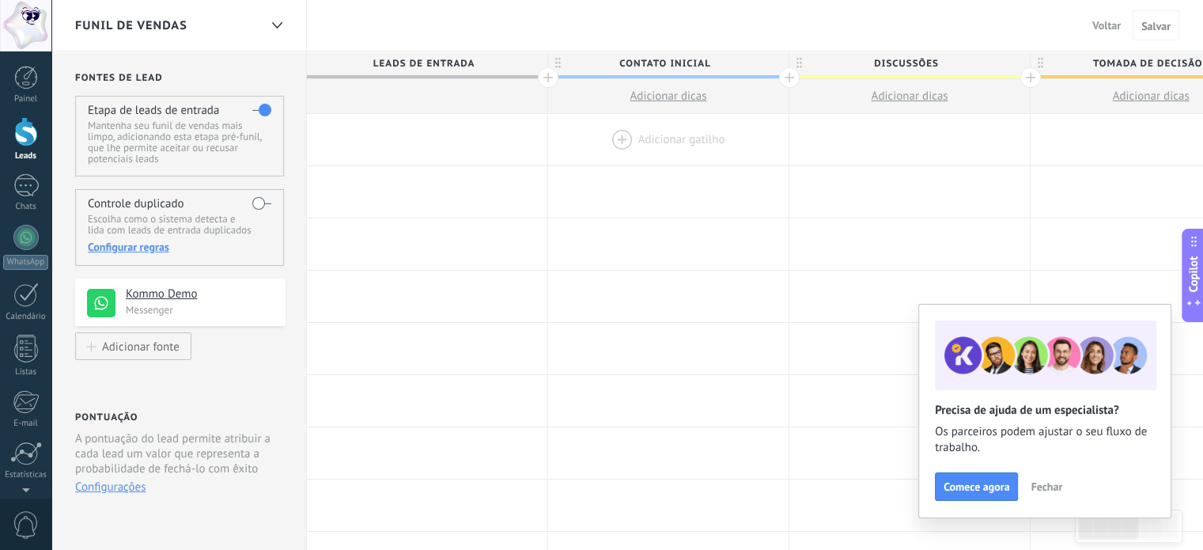
click at [673, 135] on div at bounding box center [668, 139] width 240 height 51
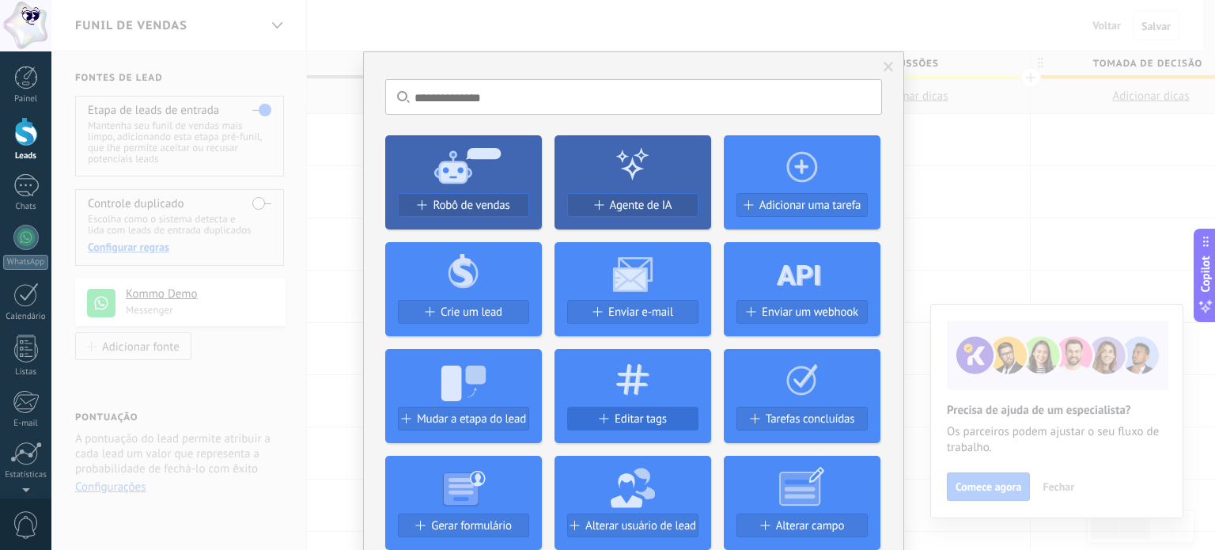
click at [633, 413] on span "Editar tags" at bounding box center [641, 418] width 52 height 13
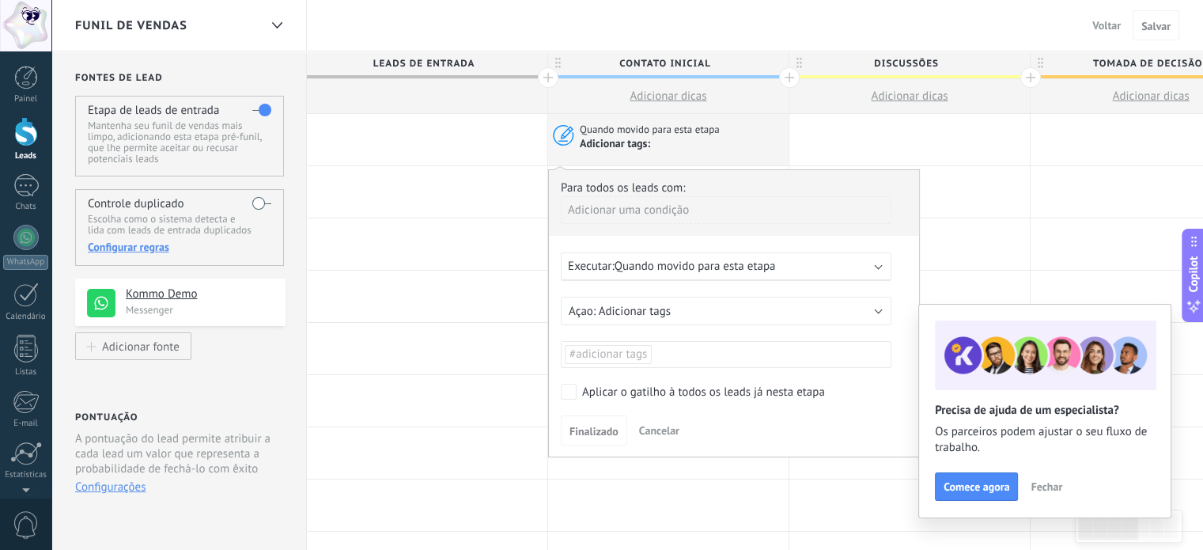
click at [633, 265] on span "Quando movido para esta etapa" at bounding box center [695, 266] width 161 height 15
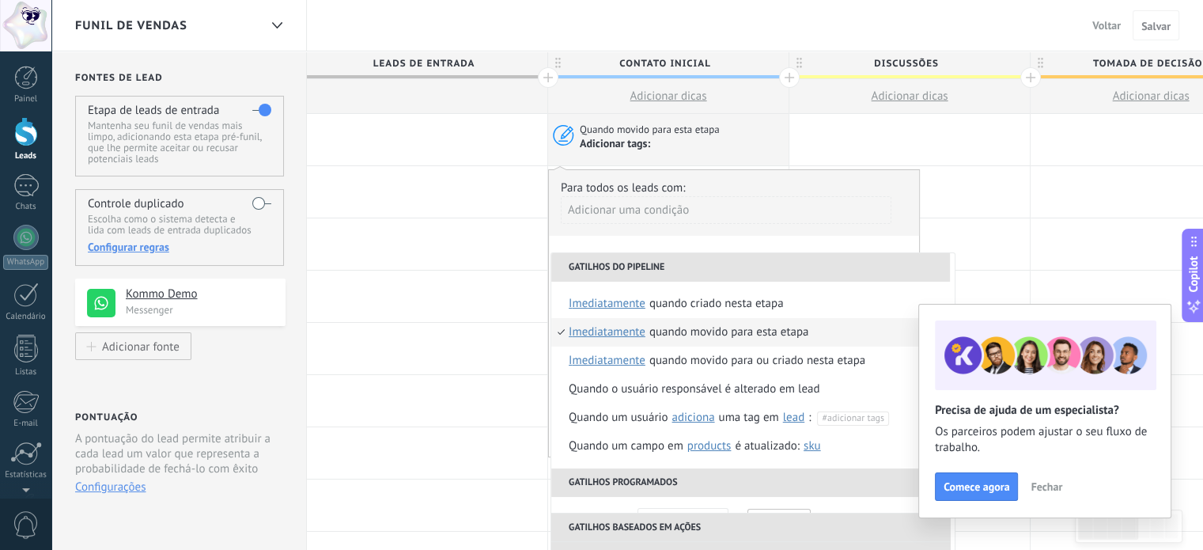
click at [633, 265] on li "Gatilhos do pipeline" at bounding box center [750, 267] width 399 height 28
click at [471, 220] on div at bounding box center [427, 243] width 240 height 51
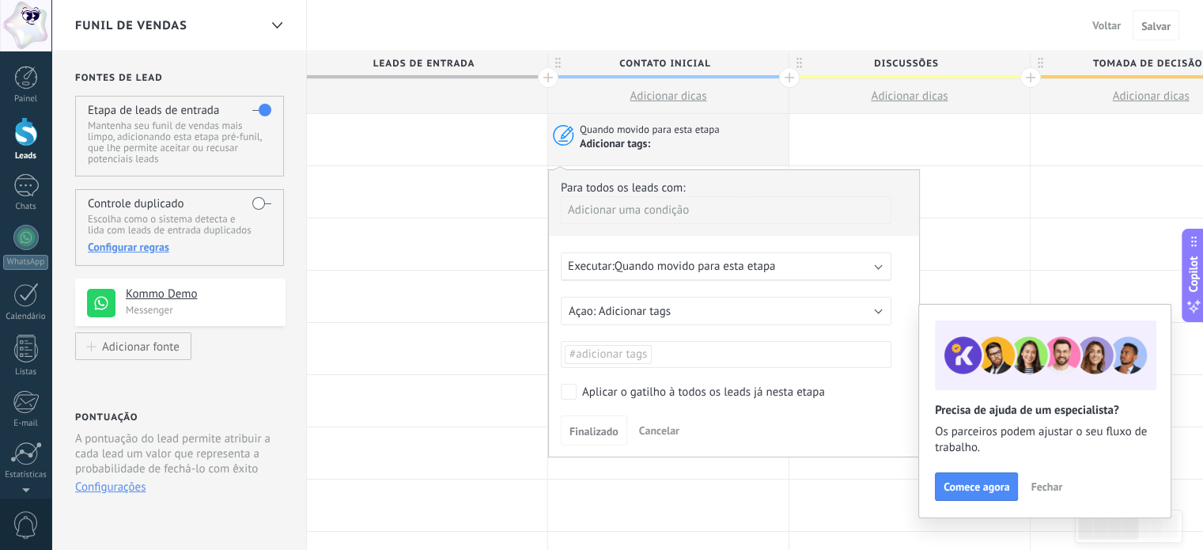
click at [675, 433] on span "Cancelar" at bounding box center [659, 430] width 40 height 14
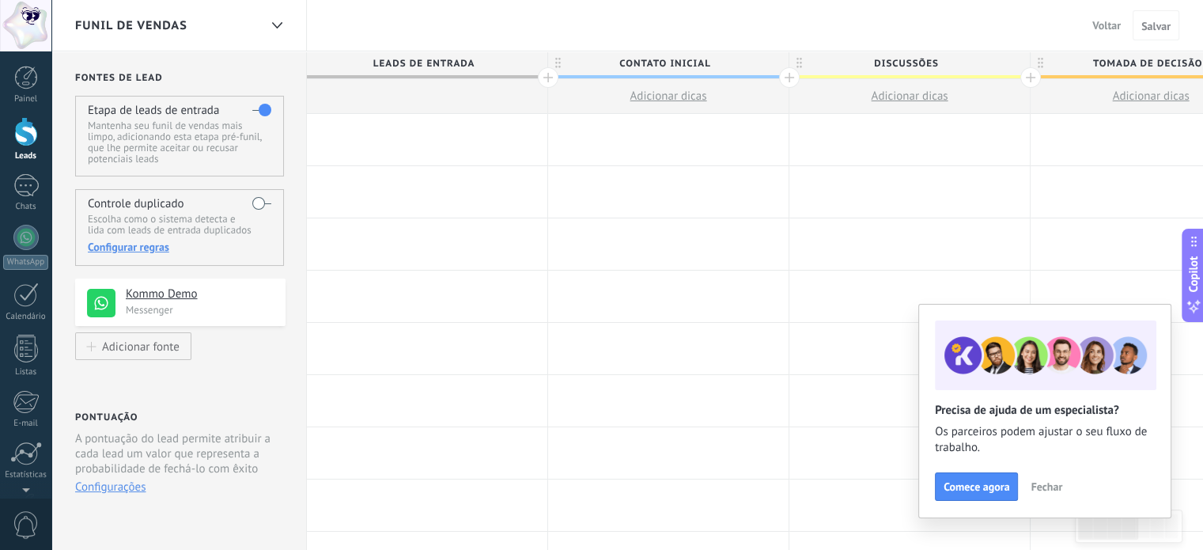
click at [419, 134] on div at bounding box center [427, 139] width 240 height 51
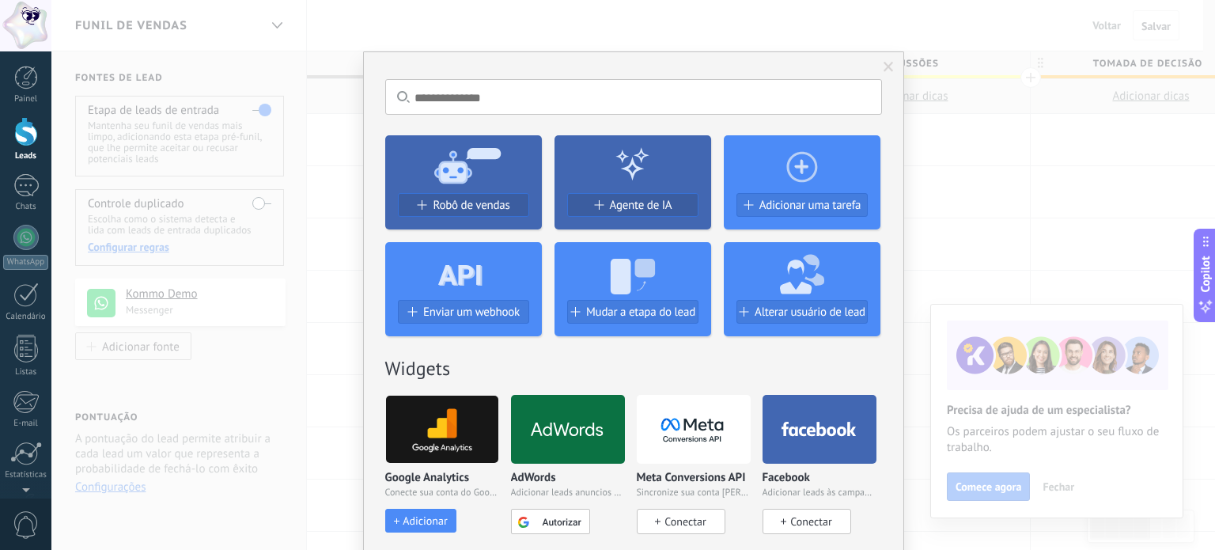
click at [390, 263] on div at bounding box center [463, 271] width 157 height 58
click at [781, 319] on button "Alterar usuário de lead" at bounding box center [801, 312] width 131 height 24
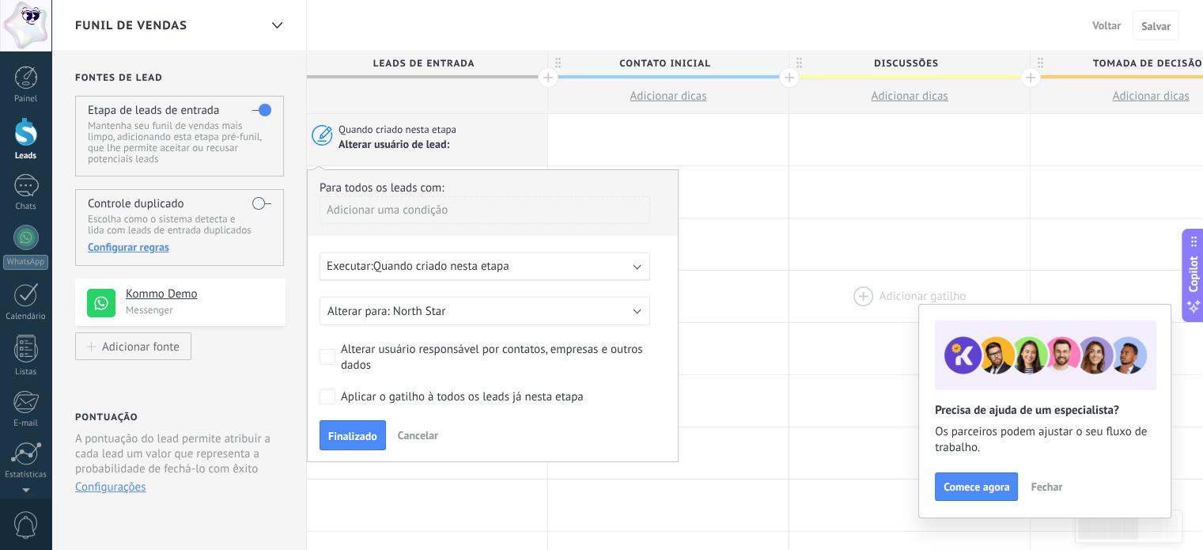
click at [993, 276] on div at bounding box center [909, 296] width 240 height 51
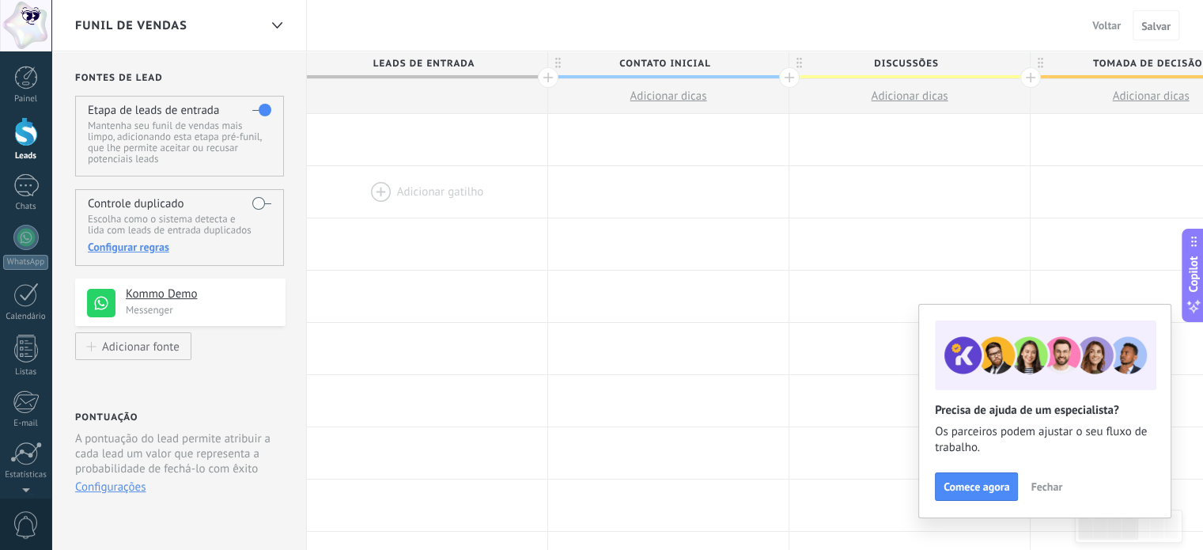
click at [410, 184] on div at bounding box center [427, 191] width 240 height 51
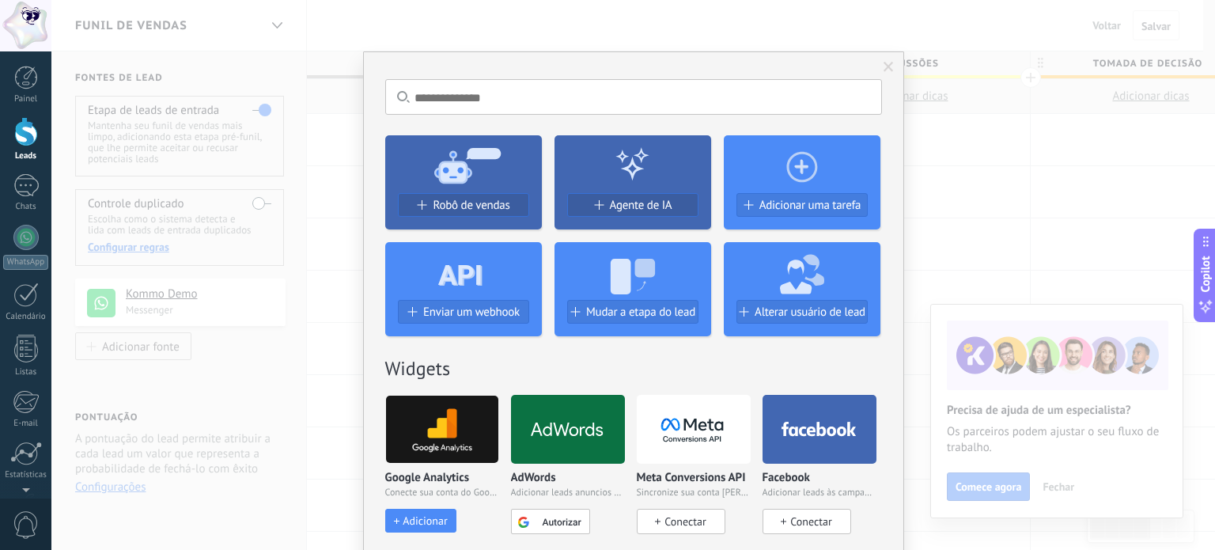
drag, startPoint x: 929, startPoint y: 165, endPoint x: 880, endPoint y: 180, distance: 51.1
click at [926, 166] on div "Sem resultados. Robô de vendas Agente de IA Adicionar uma tarefa Enviar um webh…" at bounding box center [633, 275] width 1164 height 550
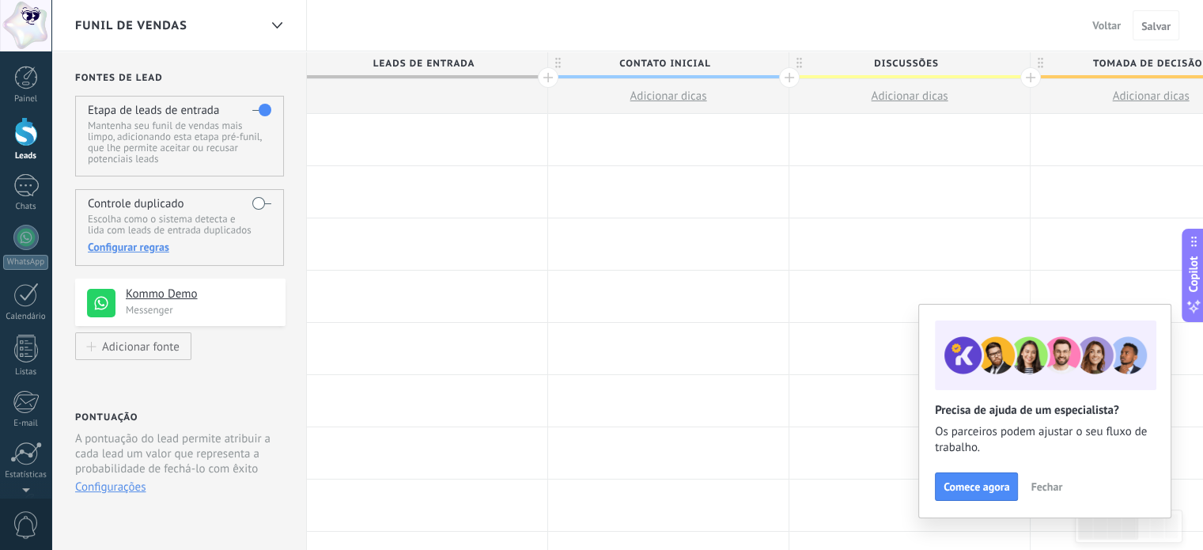
click at [619, 137] on div at bounding box center [668, 139] width 240 height 51
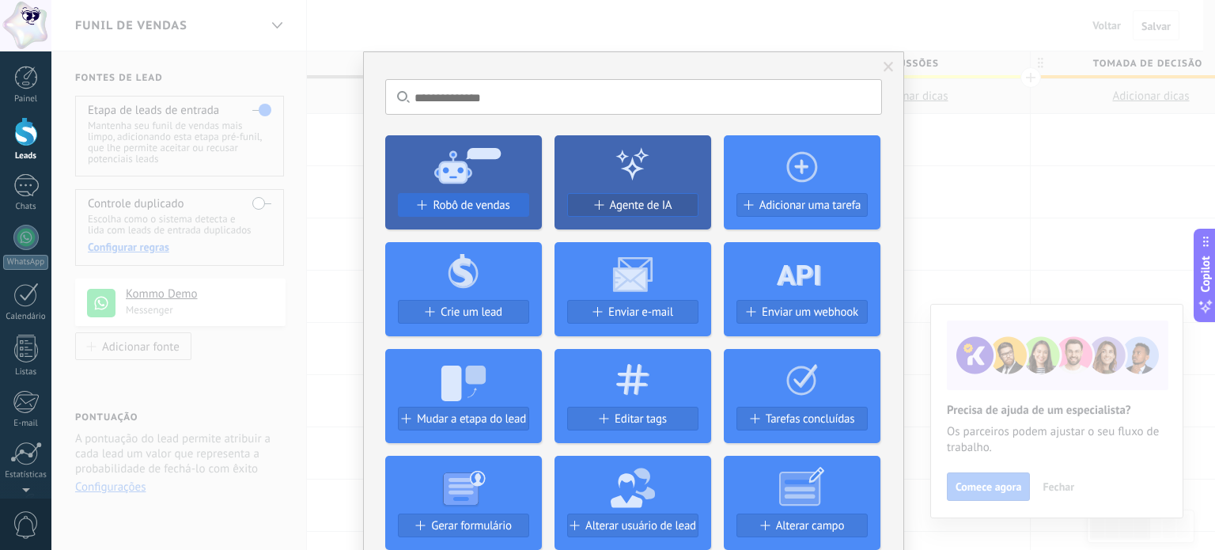
click at [452, 200] on span "Robô de vendas" at bounding box center [471, 205] width 77 height 13
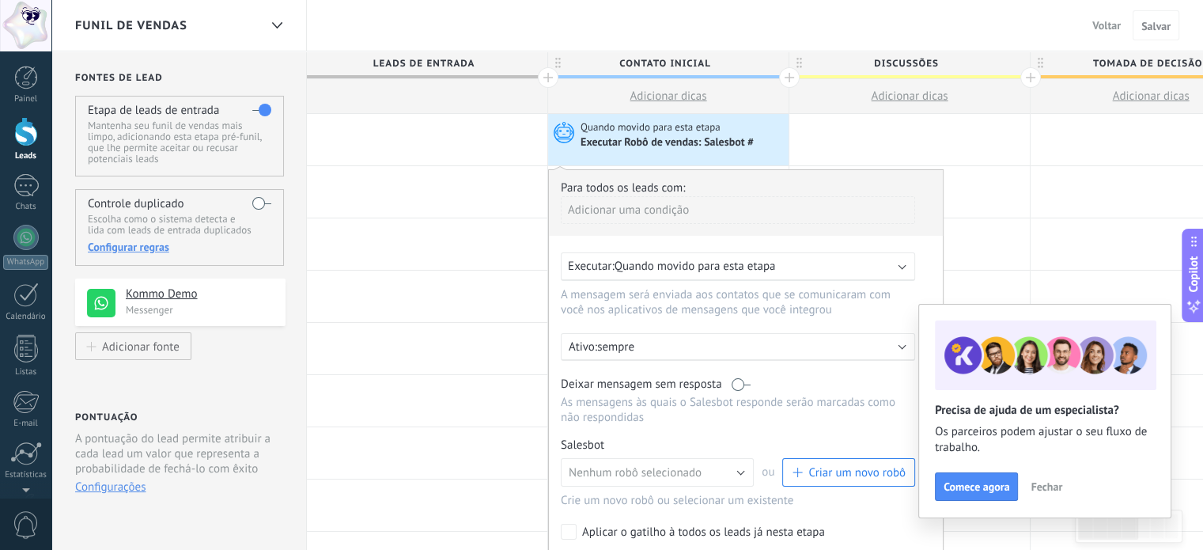
click at [788, 127] on div "Quando movido para esta etapa Executar Robô de vendas: Salesbot #" at bounding box center [668, 135] width 240 height 30
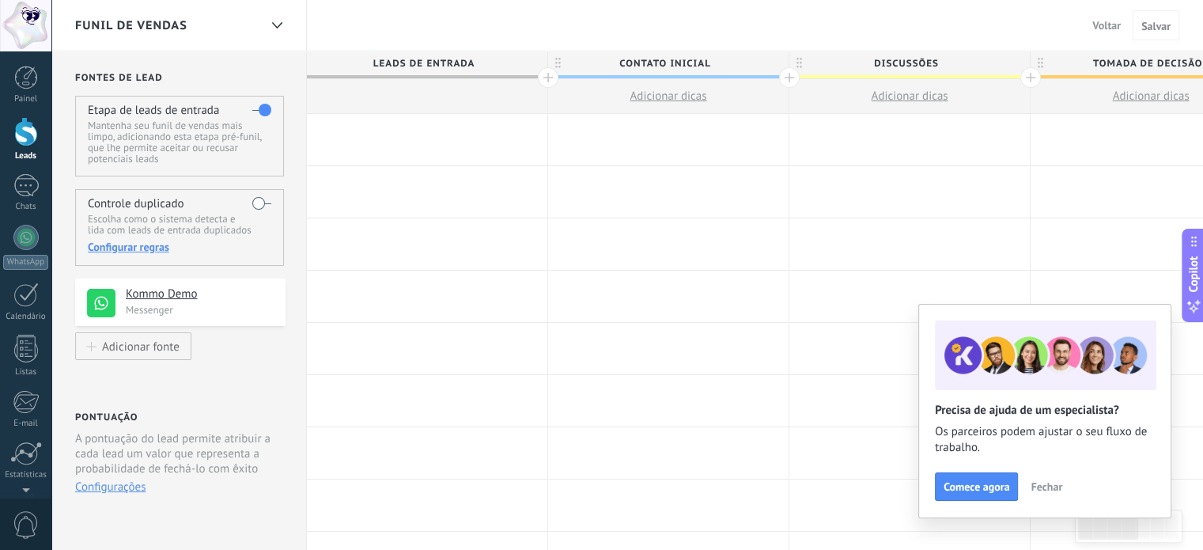
click at [641, 136] on div at bounding box center [668, 139] width 240 height 51
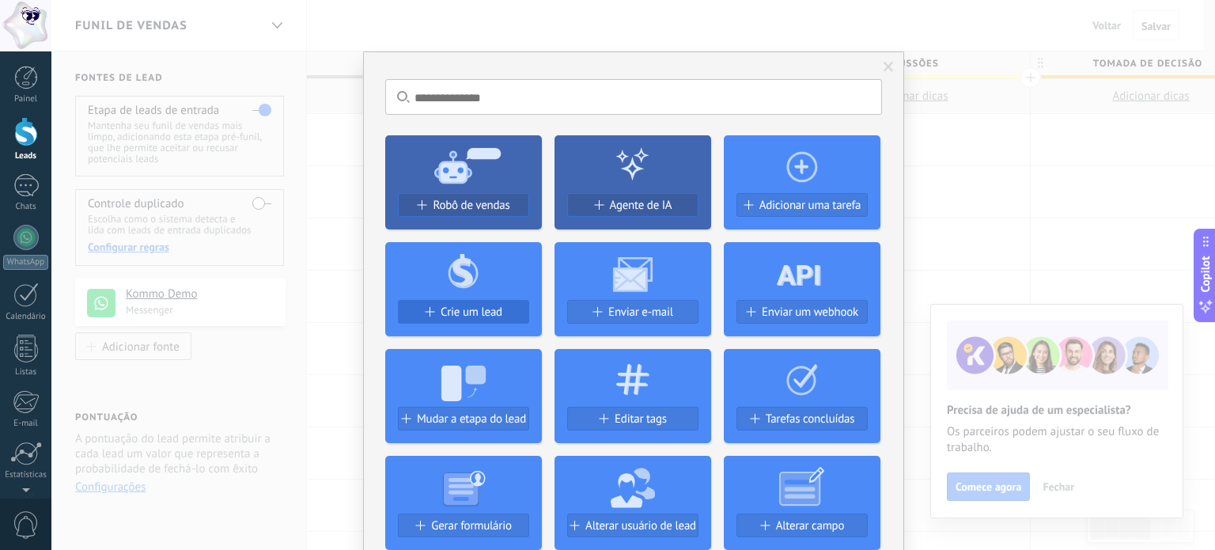
click at [465, 315] on span "Crie um lead" at bounding box center [472, 311] width 62 height 13
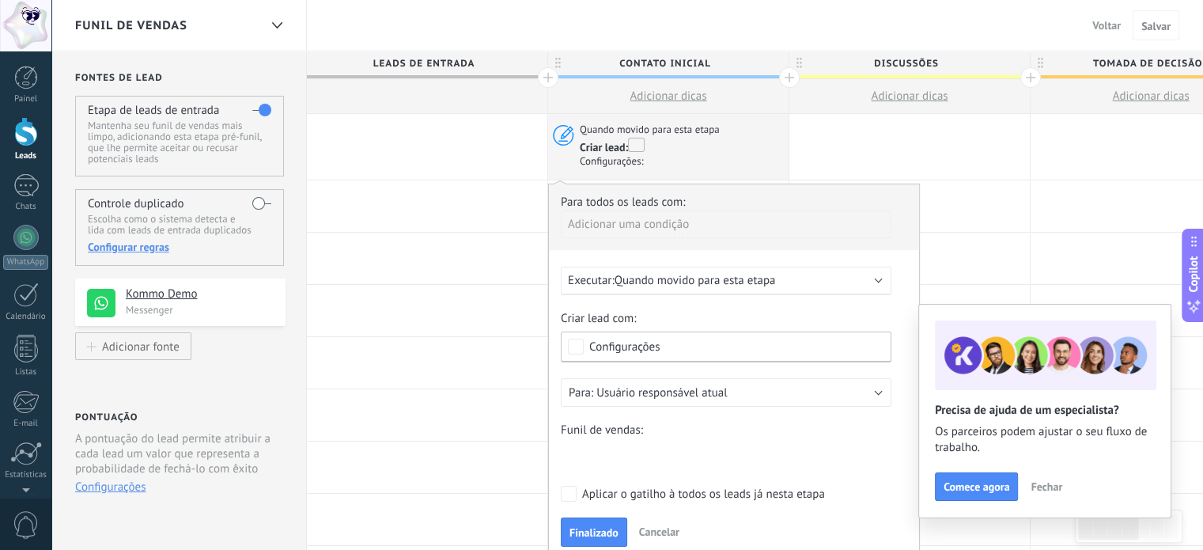
click at [465, 315] on div at bounding box center [427, 310] width 240 height 51
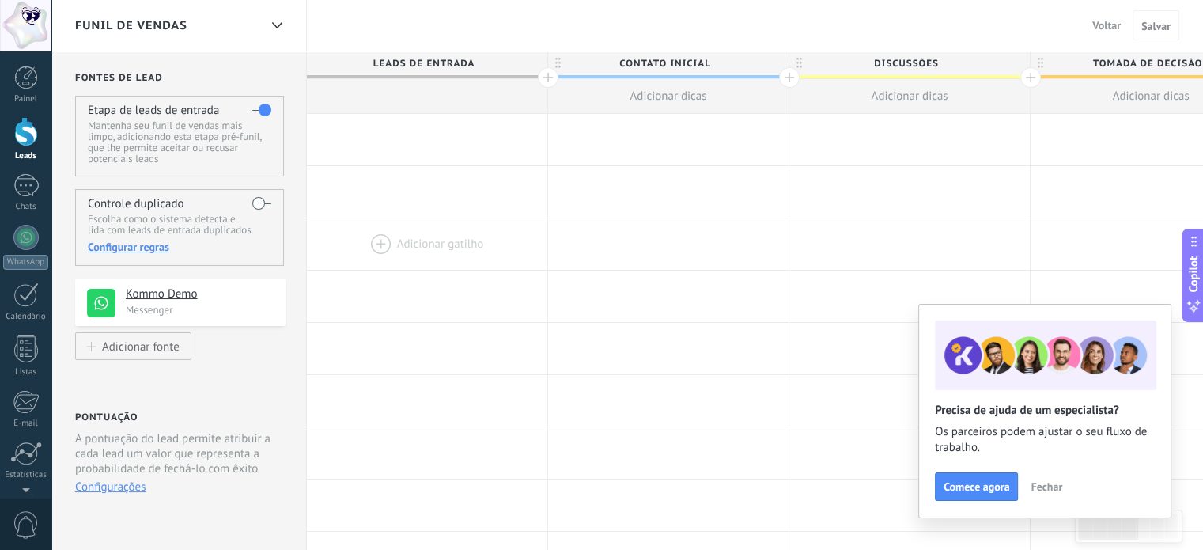
click at [422, 240] on div at bounding box center [427, 243] width 240 height 51
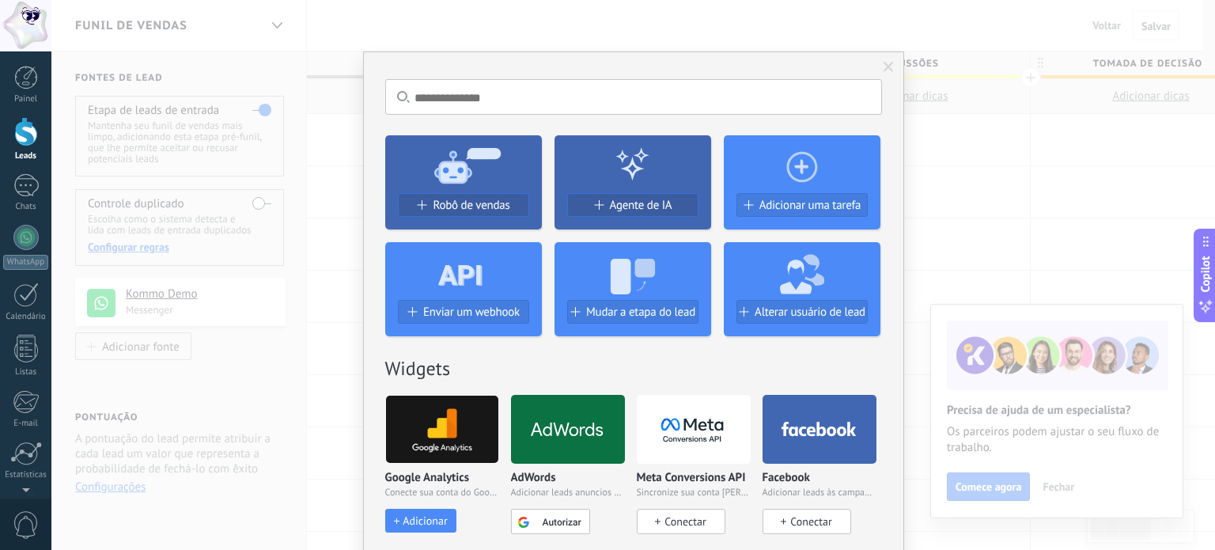
click at [999, 244] on div "Sem resultados. Robô de vendas Agente de IA Adicionar uma tarefa Enviar um webh…" at bounding box center [633, 275] width 1164 height 550
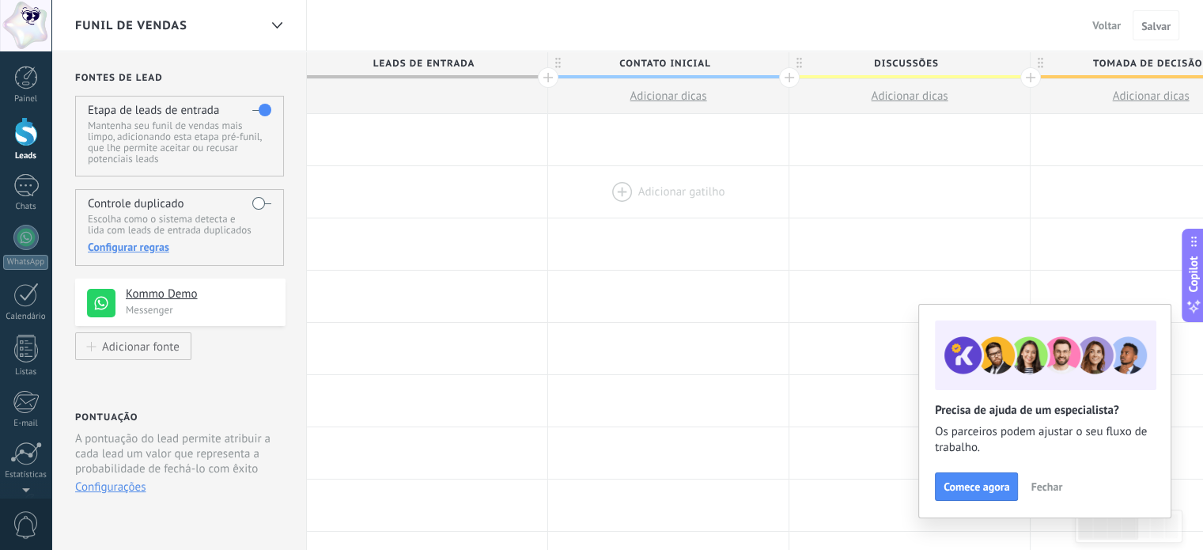
click at [637, 180] on div at bounding box center [668, 191] width 240 height 51
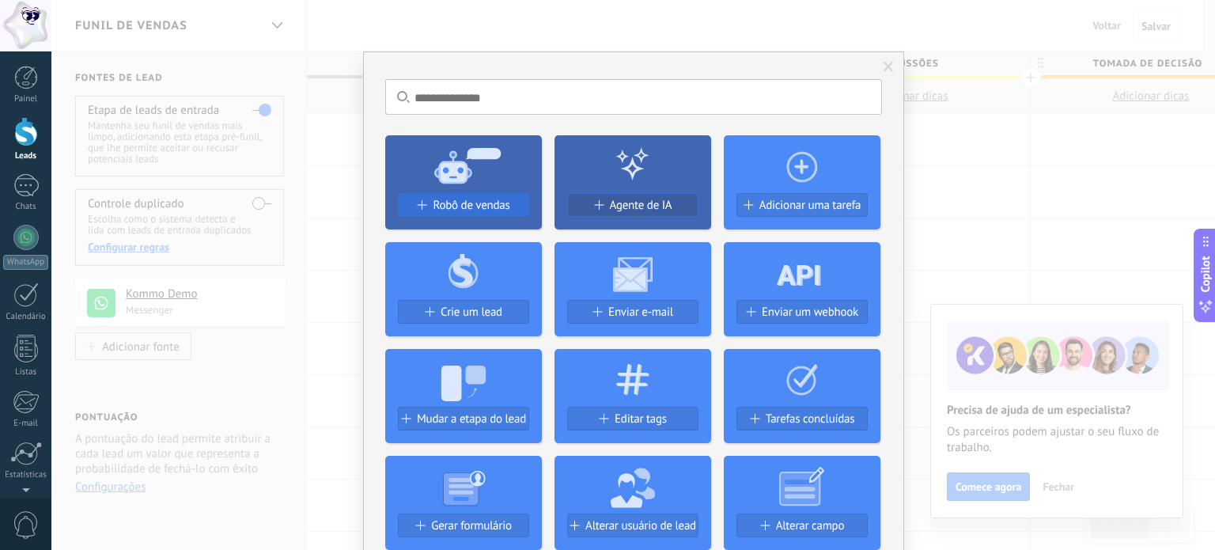
click at [487, 206] on span "Robô de vendas" at bounding box center [471, 205] width 77 height 13
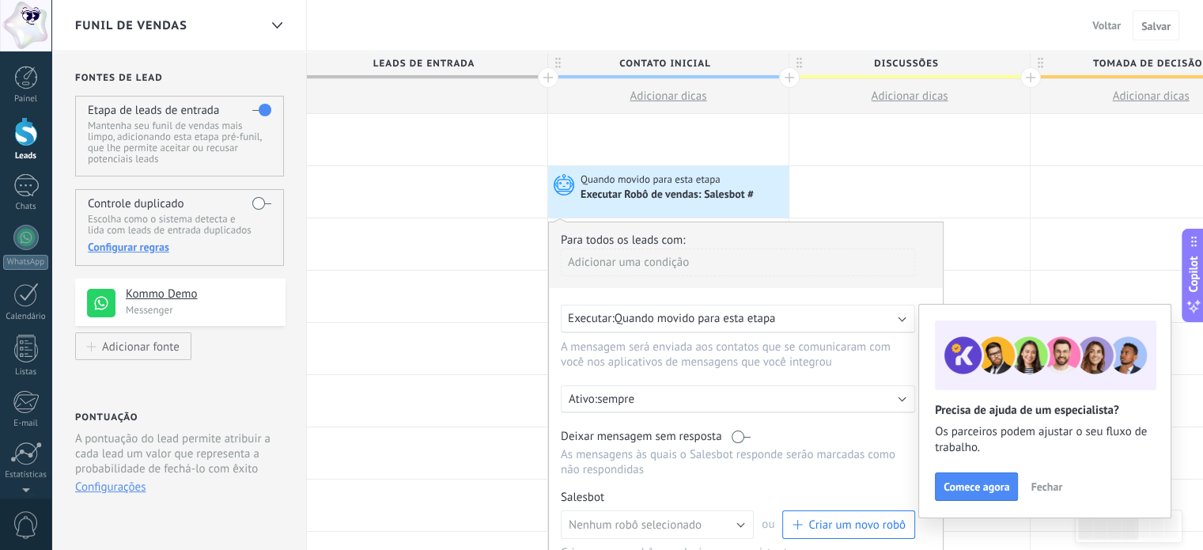
scroll to position [79, 0]
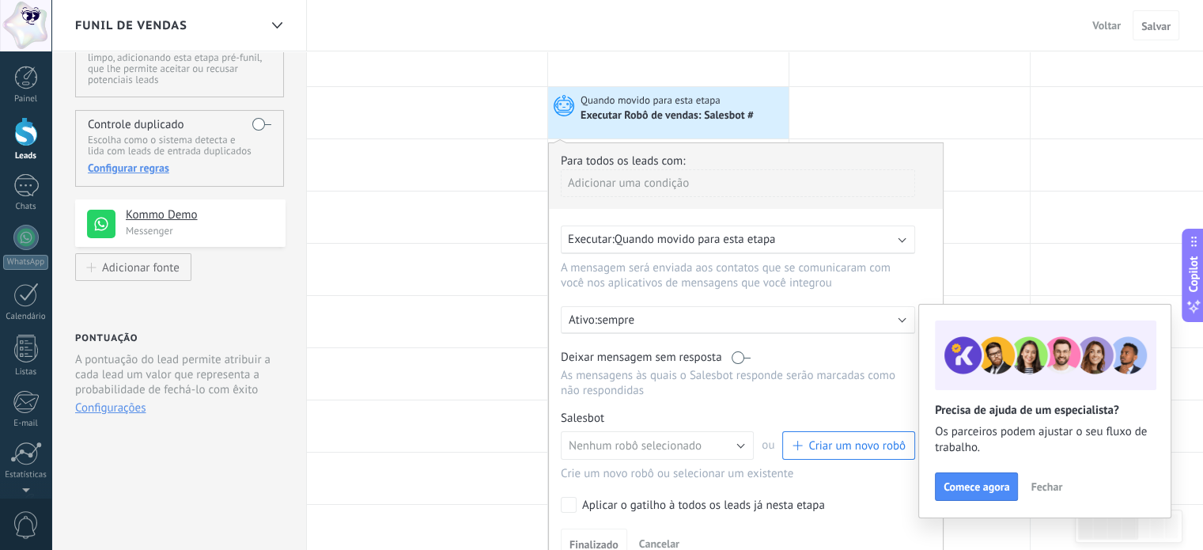
click at [642, 180] on div "Adicionar uma condição" at bounding box center [738, 183] width 354 height 28
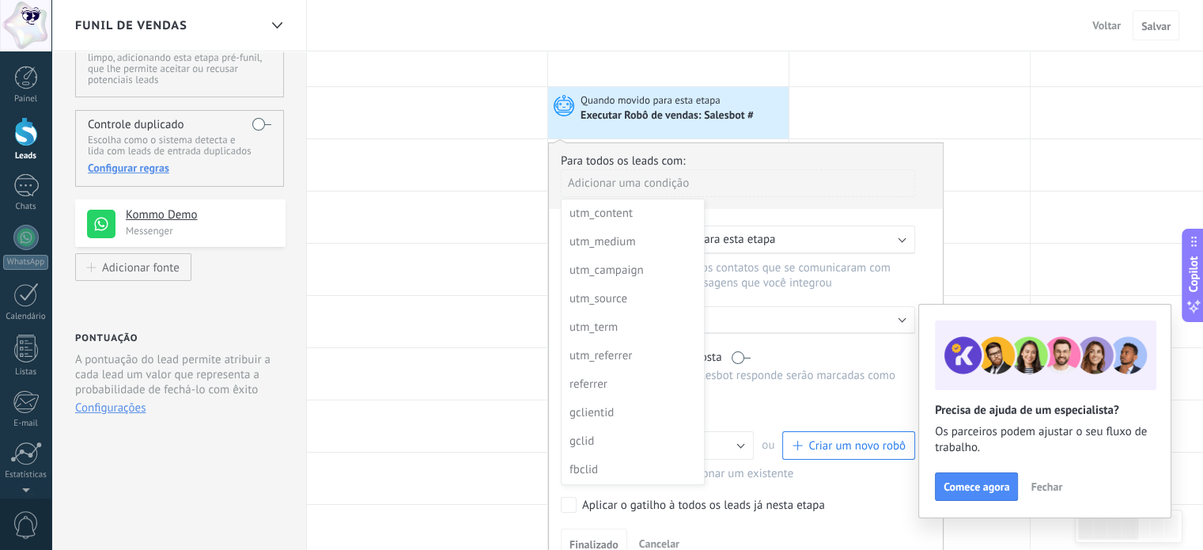
click at [742, 151] on div at bounding box center [746, 356] width 394 height 426
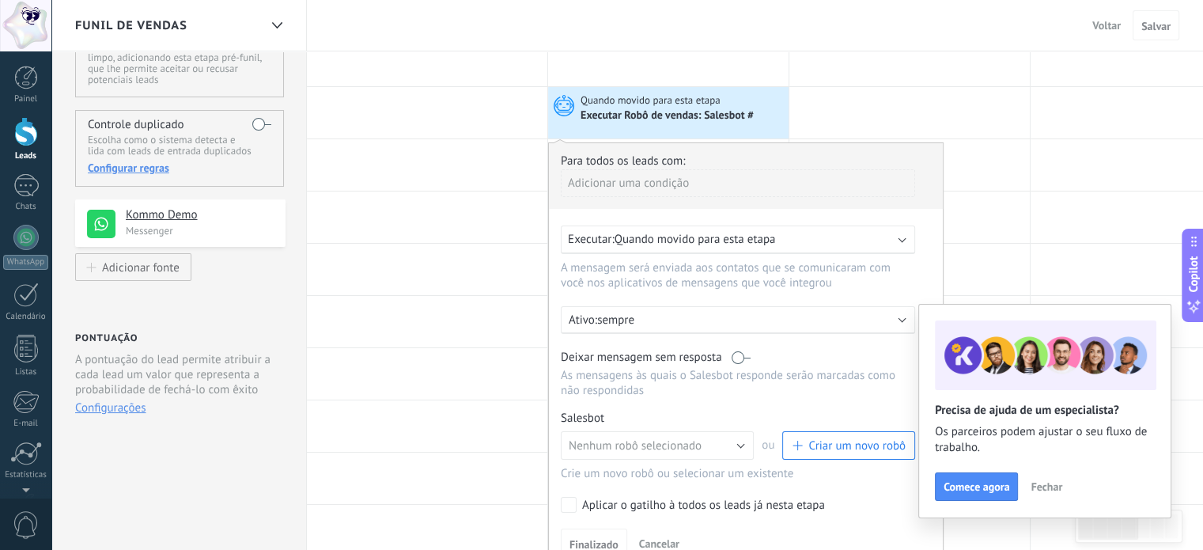
click at [658, 238] on span "Quando movido para esta etapa" at bounding box center [695, 239] width 161 height 15
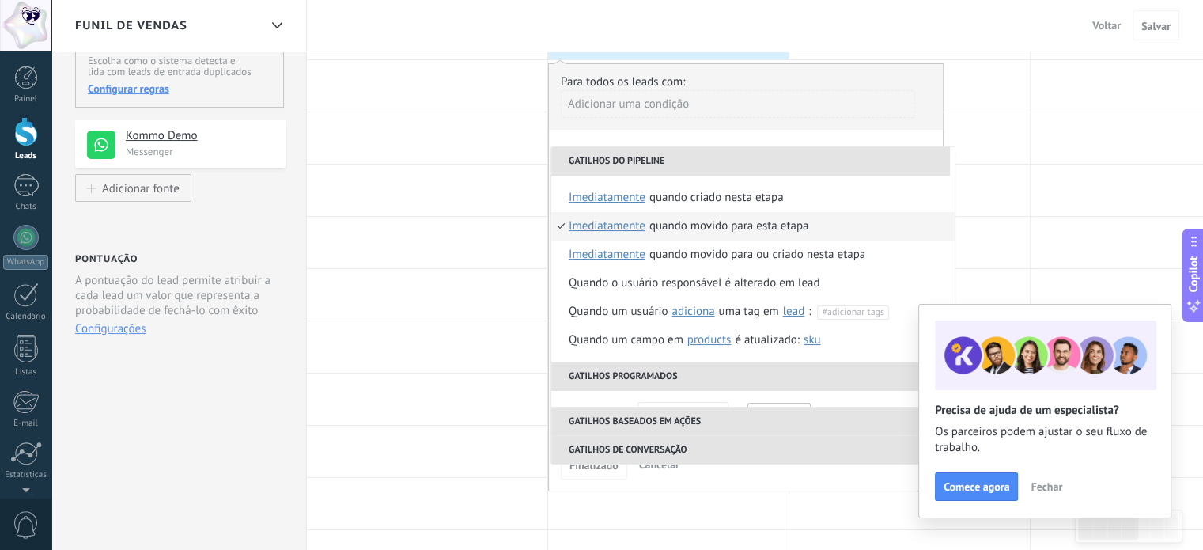
scroll to position [0, 0]
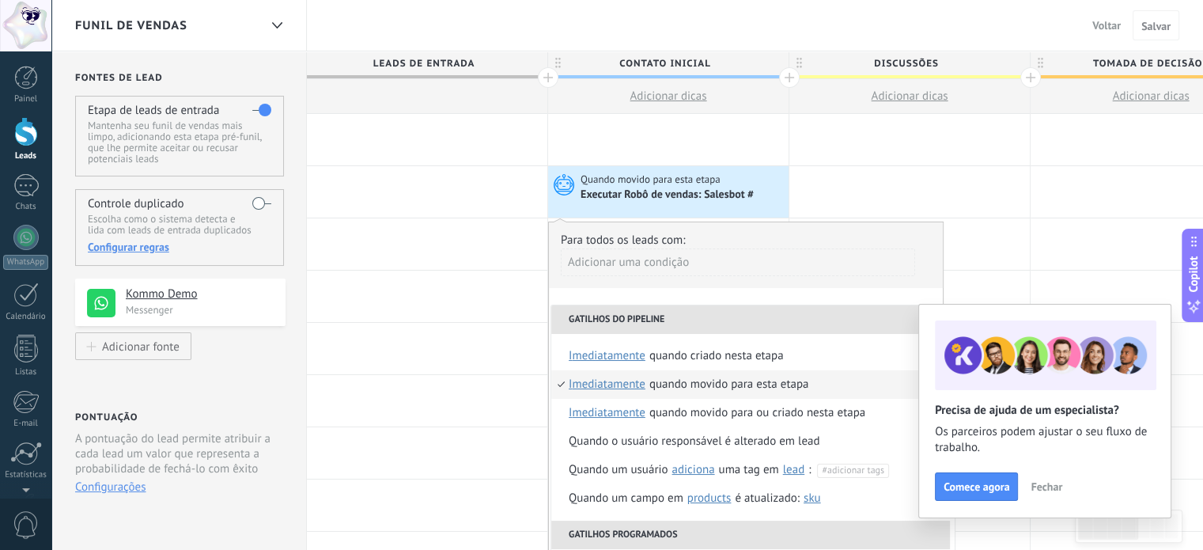
click at [707, 195] on div "Executar Robô de vendas: Salesbot #" at bounding box center [669, 195] width 176 height 14
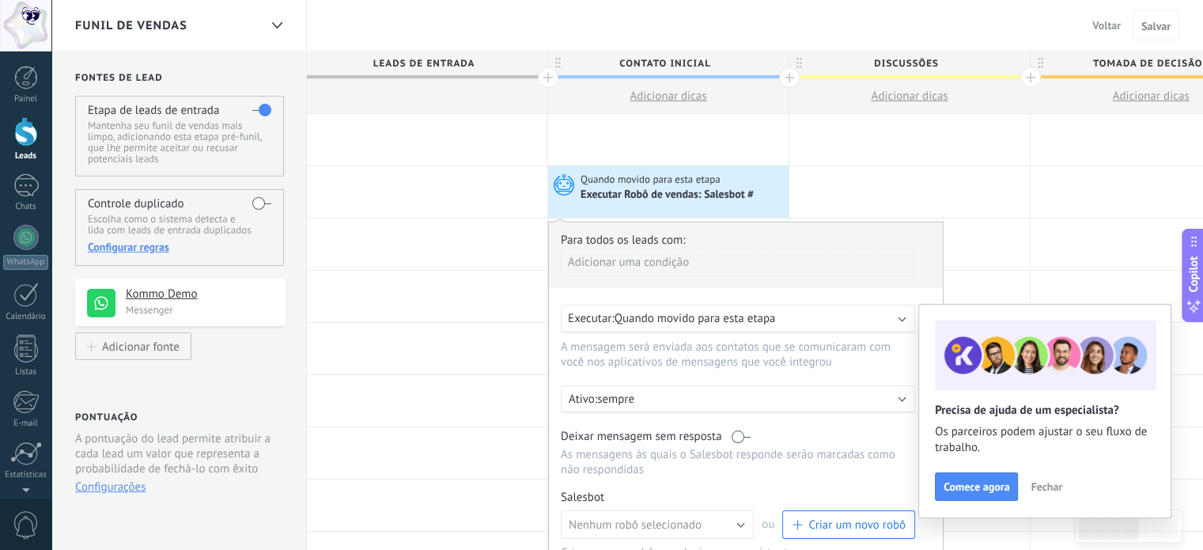
click at [617, 394] on p "sempre" at bounding box center [735, 399] width 277 height 15
click at [635, 347] on div at bounding box center [746, 435] width 394 height 426
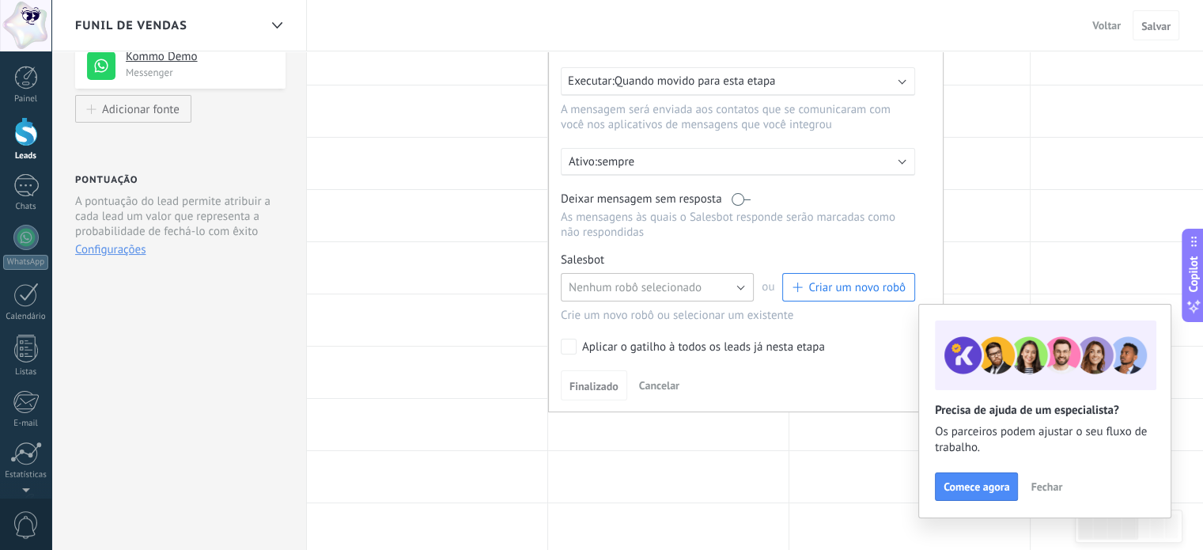
click at [643, 281] on span "Nenhum robô selecionado" at bounding box center [635, 287] width 133 height 15
click at [643, 281] on span "Nenhum robô selecionado" at bounding box center [649, 287] width 197 height 15
click at [642, 290] on span "Nenhum robô selecionado" at bounding box center [635, 287] width 133 height 15
click at [675, 236] on p "As mensagens às quais o Salesbot responde serão marcadas como não respondidas" at bounding box center [738, 225] width 354 height 30
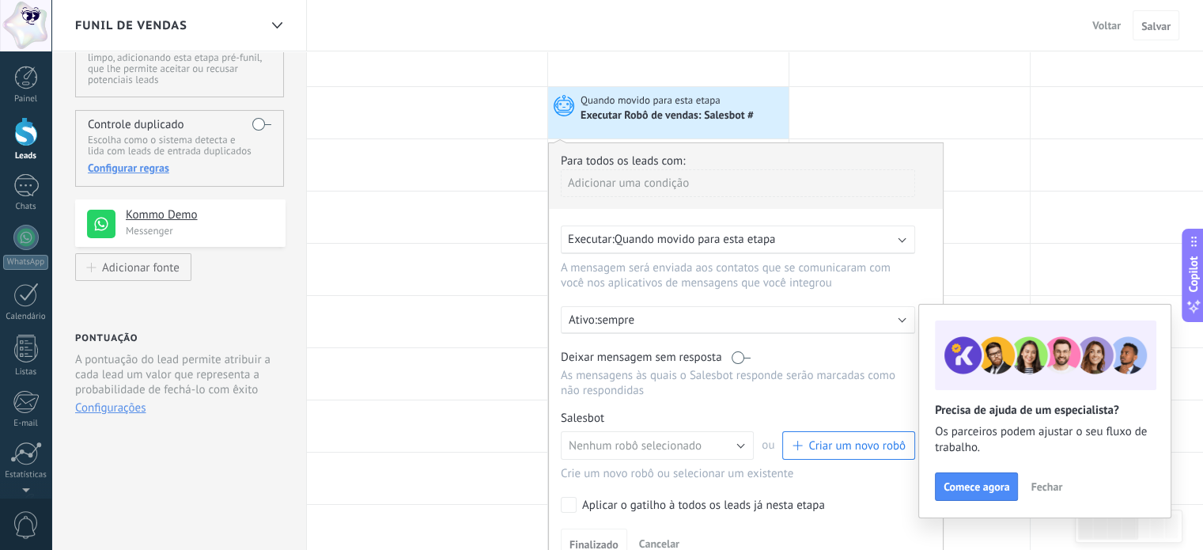
click at [632, 338] on div "Para todos os leads com: Adicionar uma condição Executar: Quando movido para es…" at bounding box center [746, 356] width 396 height 428
click at [391, 256] on div at bounding box center [427, 269] width 240 height 51
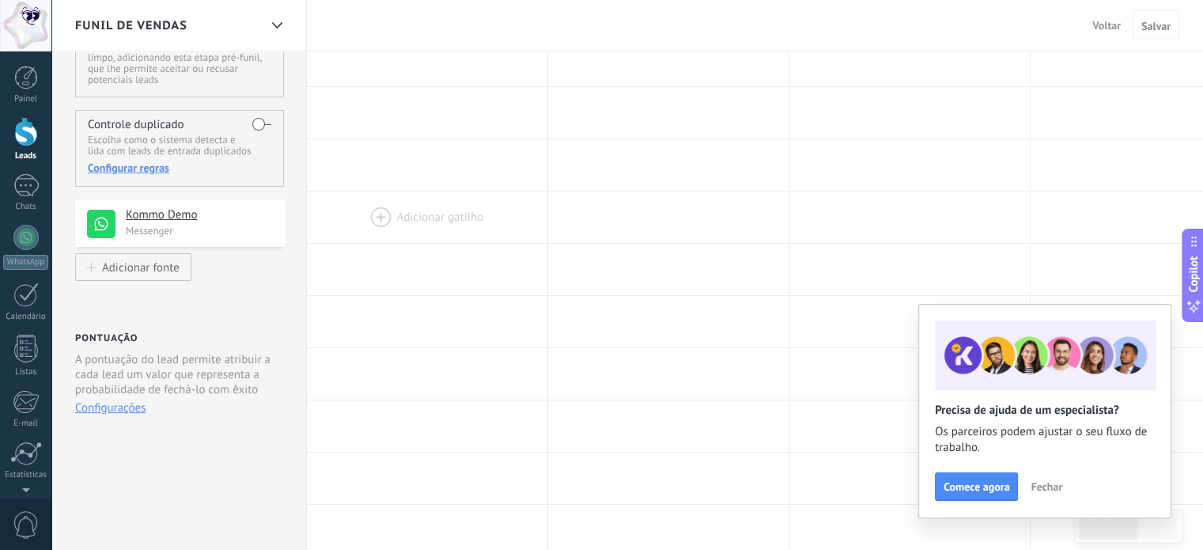
scroll to position [0, 0]
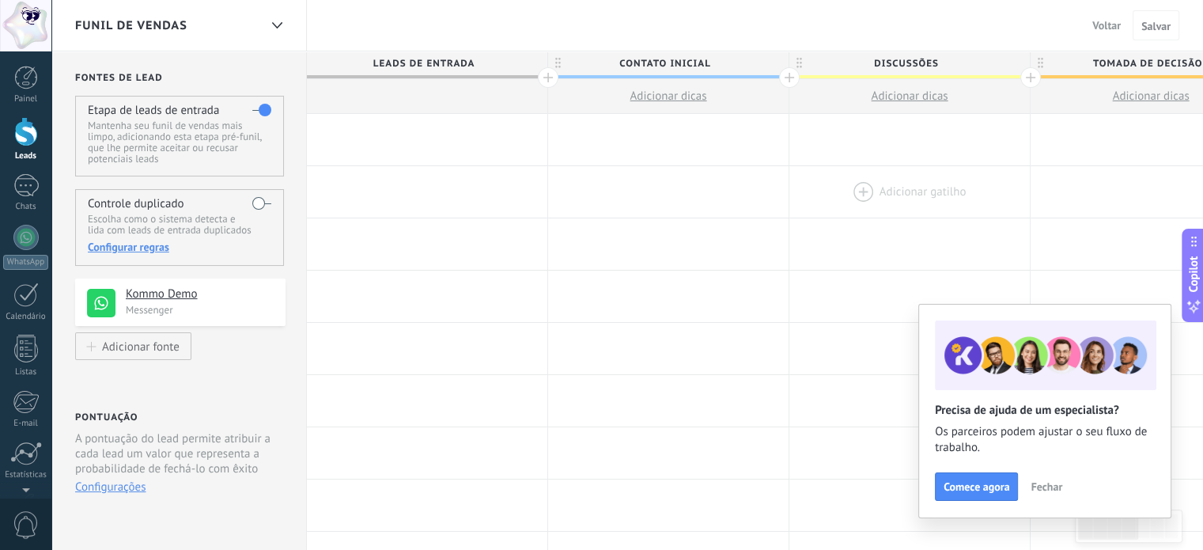
click at [880, 181] on div at bounding box center [909, 191] width 240 height 51
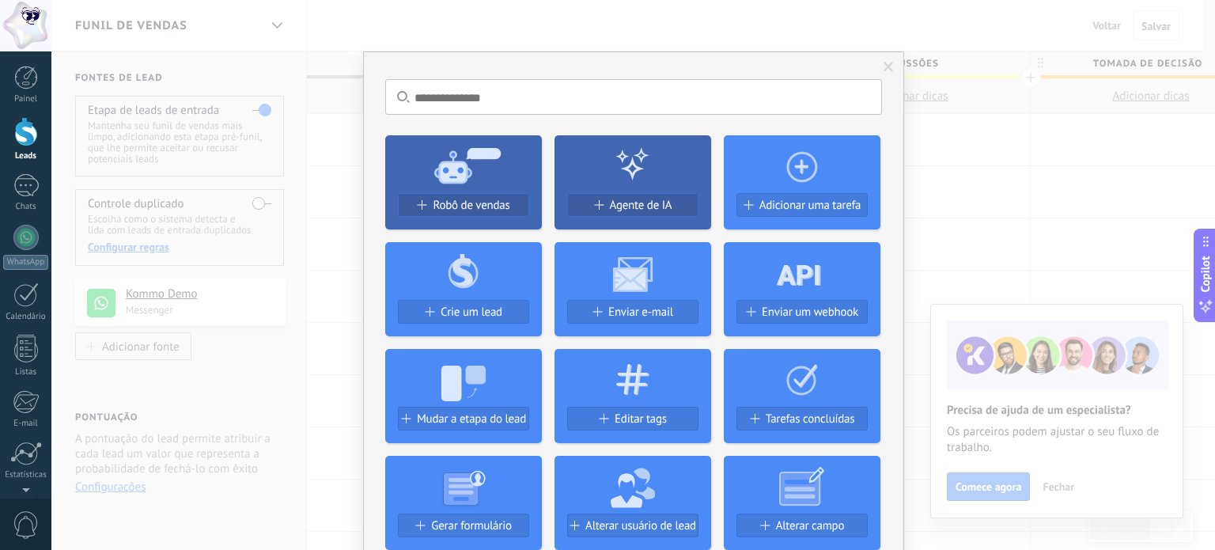
click at [1025, 134] on div "Sem resultados. Robô de vendas Agente de IA Adicionar uma tarefa Crie um lead E…" at bounding box center [633, 275] width 1164 height 550
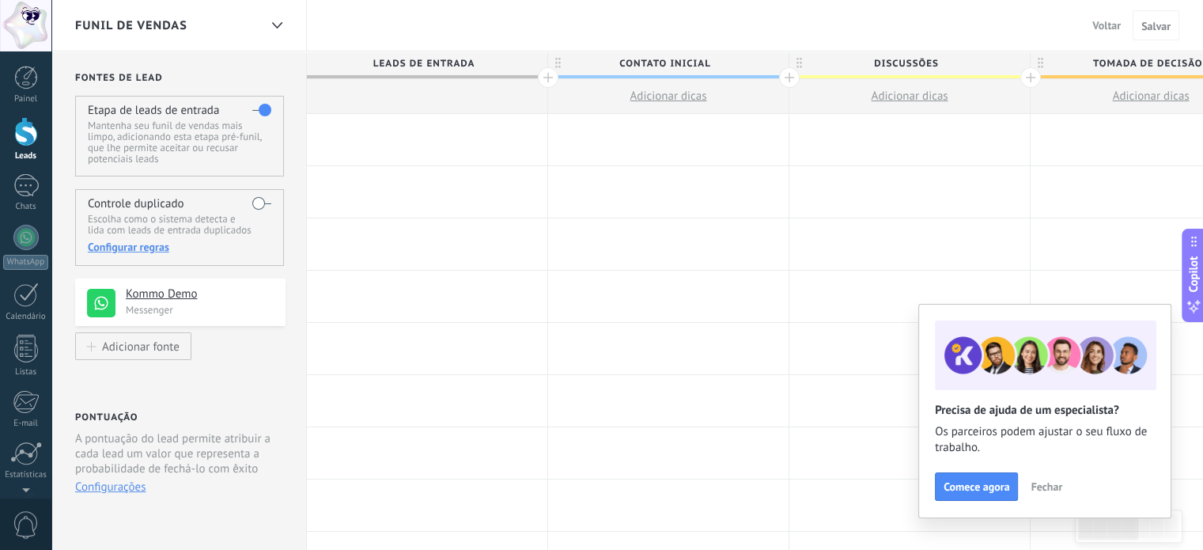
click at [1095, 30] on span "Voltar" at bounding box center [1106, 25] width 28 height 14
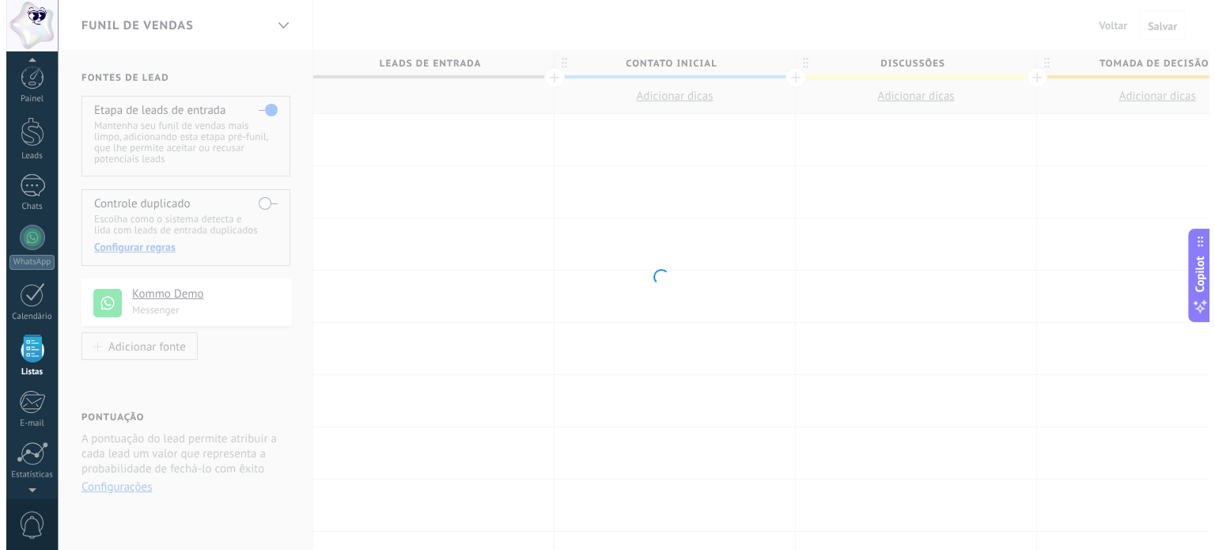
scroll to position [97, 0]
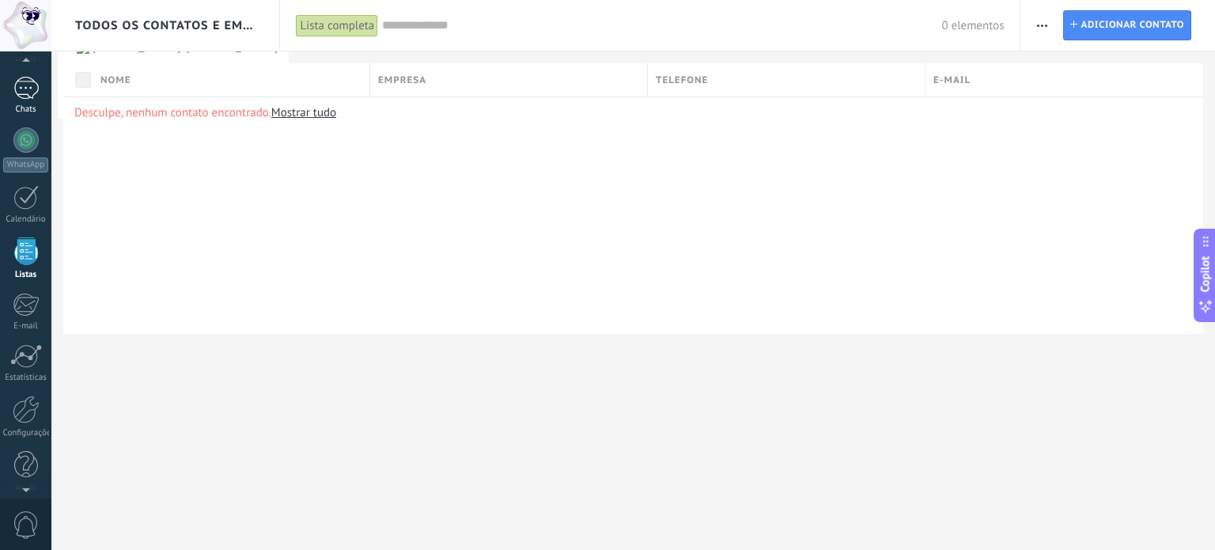
click at [24, 101] on link "Chats" at bounding box center [25, 96] width 51 height 38
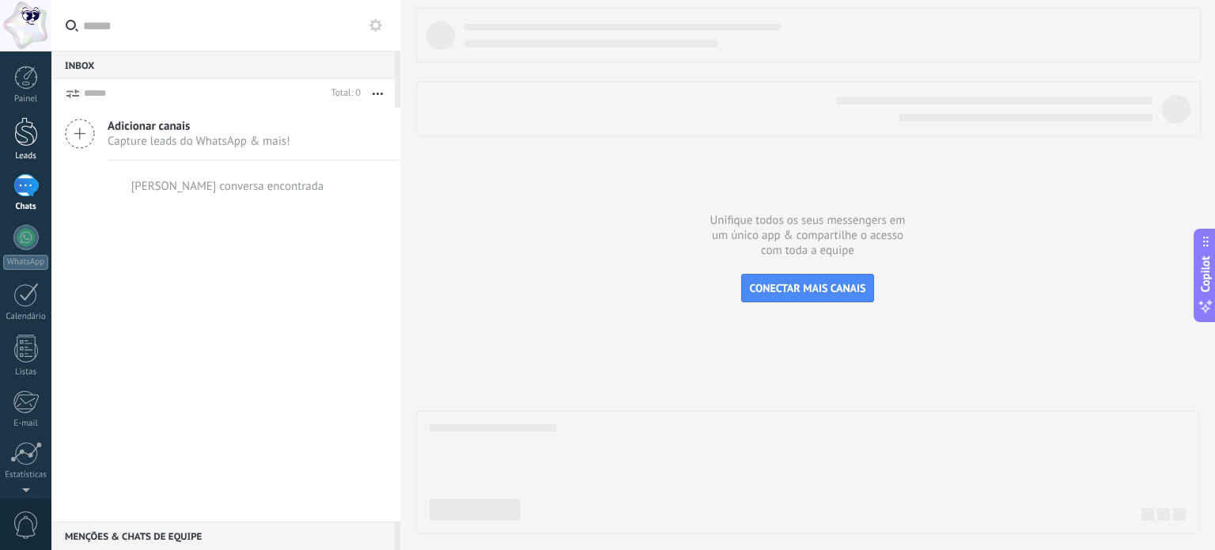
click at [23, 134] on div at bounding box center [26, 131] width 24 height 29
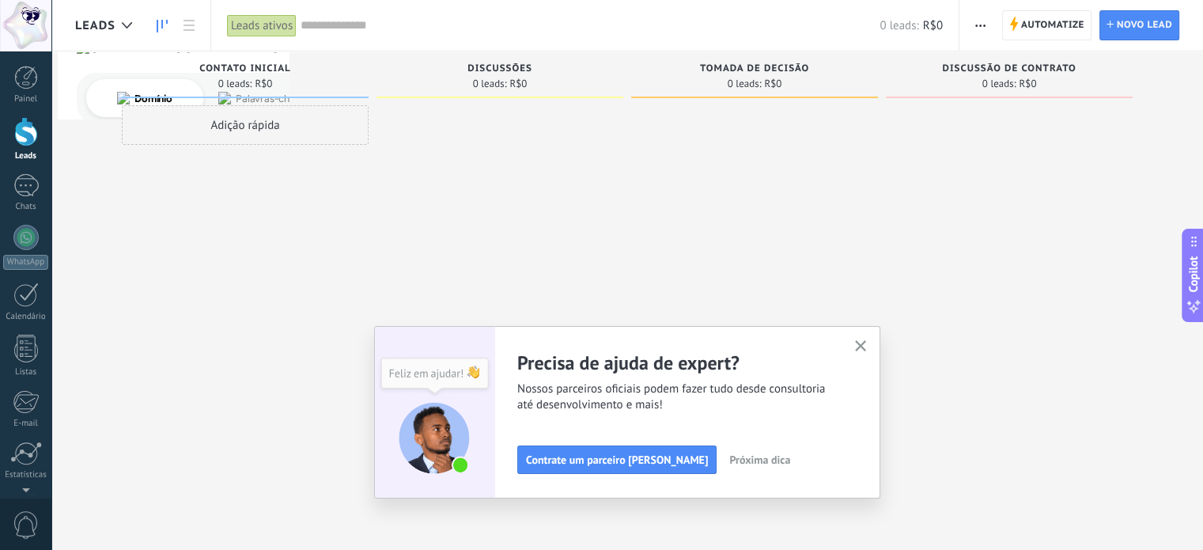
click at [266, 134] on div "Adição rápida" at bounding box center [245, 125] width 247 height 40
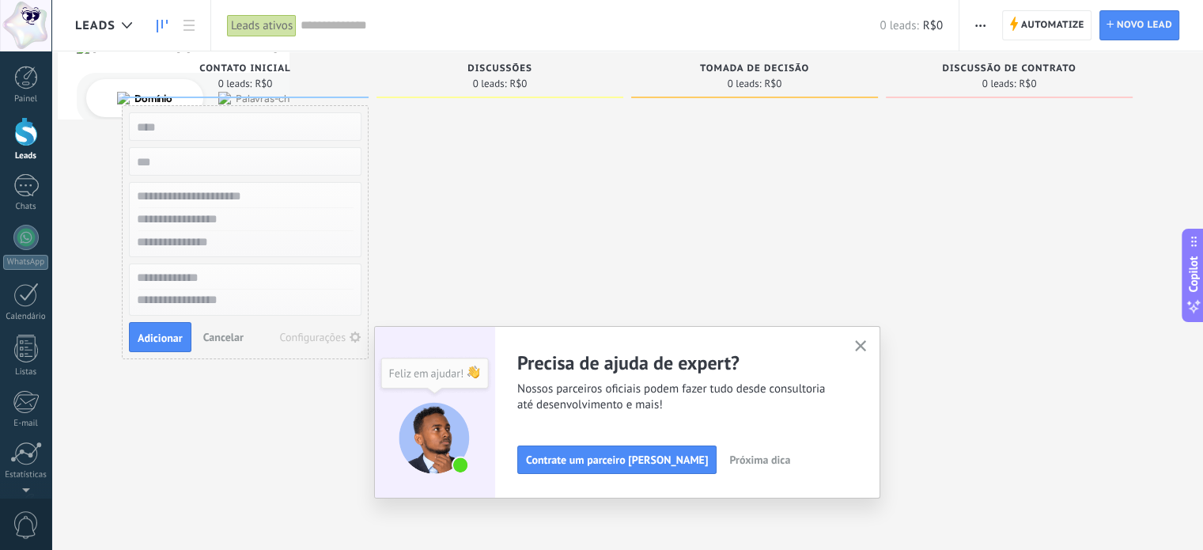
click at [428, 193] on div at bounding box center [500, 276] width 247 height 343
drag, startPoint x: 477, startPoint y: 125, endPoint x: 636, endPoint y: 252, distance: 203.7
click at [477, 126] on div at bounding box center [500, 276] width 247 height 343
click at [862, 342] on use "button" at bounding box center [861, 346] width 12 height 12
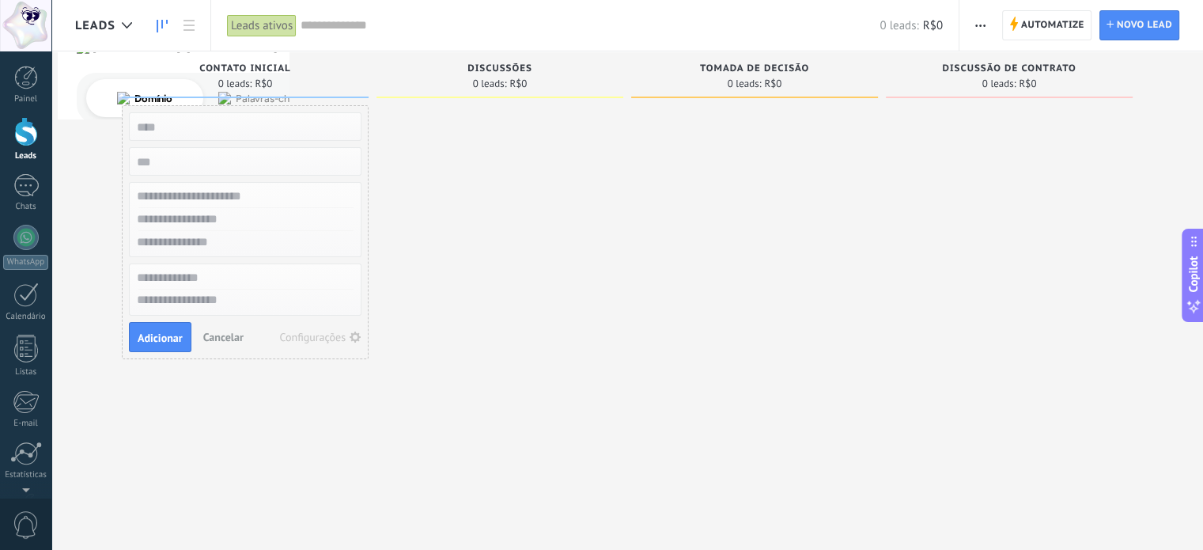
click at [563, 169] on div at bounding box center [500, 276] width 247 height 343
click at [222, 341] on span "Cancelar" at bounding box center [223, 337] width 40 height 14
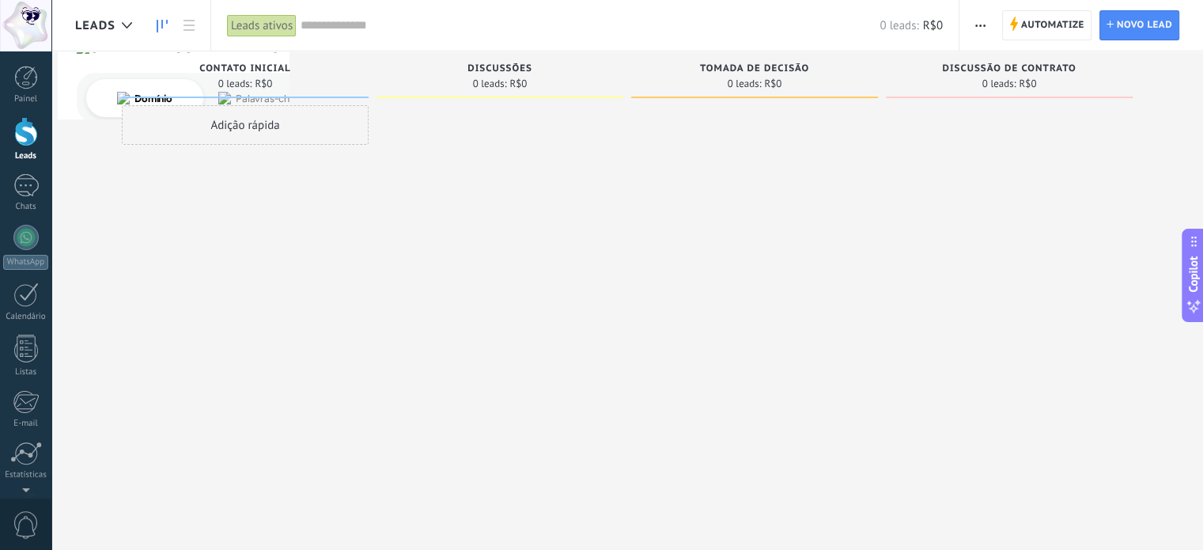
click at [511, 103] on div "Discussões 0 leads: R$0" at bounding box center [500, 78] width 247 height 54
click at [248, 69] on span "Contato inicial" at bounding box center [244, 68] width 91 height 11
click at [228, 116] on div "Adição rápida" at bounding box center [245, 125] width 247 height 40
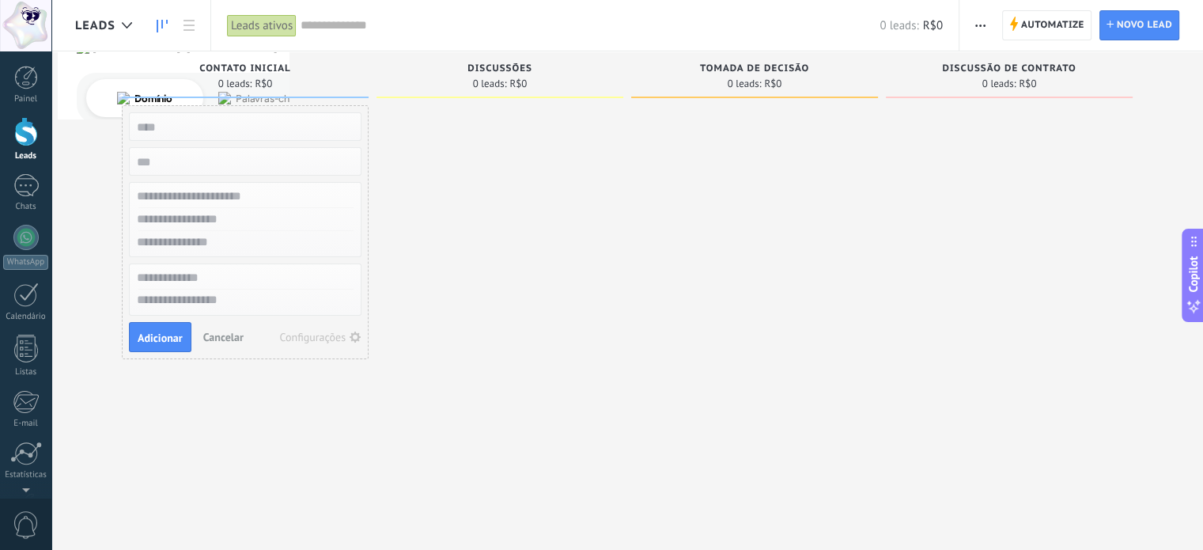
click at [450, 285] on div at bounding box center [500, 276] width 247 height 343
click at [224, 346] on button "Cancelar" at bounding box center [223, 337] width 53 height 24
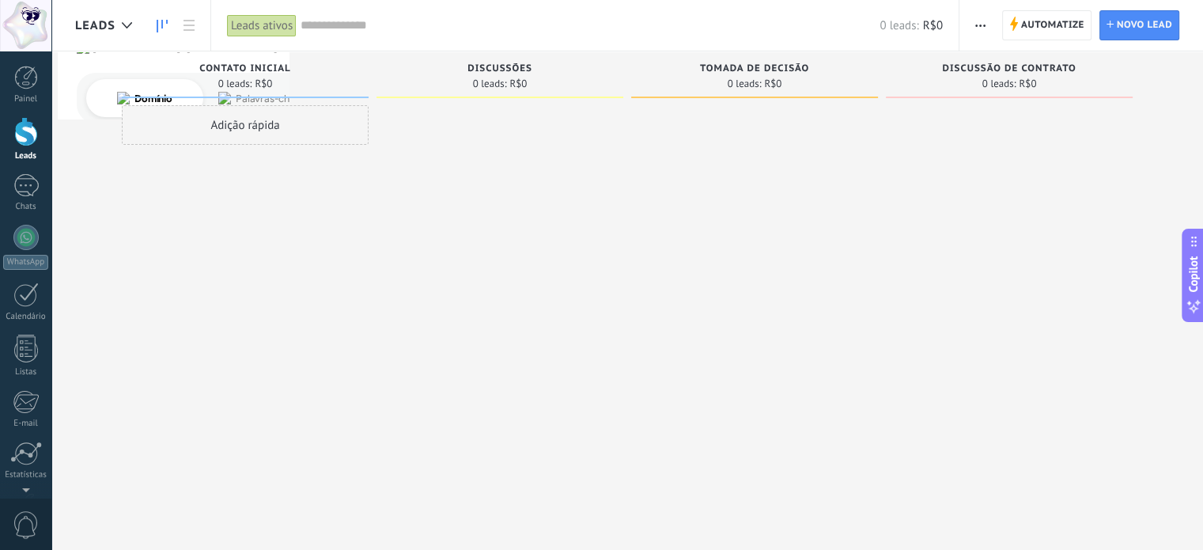
click at [468, 244] on div at bounding box center [500, 276] width 247 height 343
click at [1058, 21] on span "Automatize" at bounding box center [1052, 25] width 63 height 28
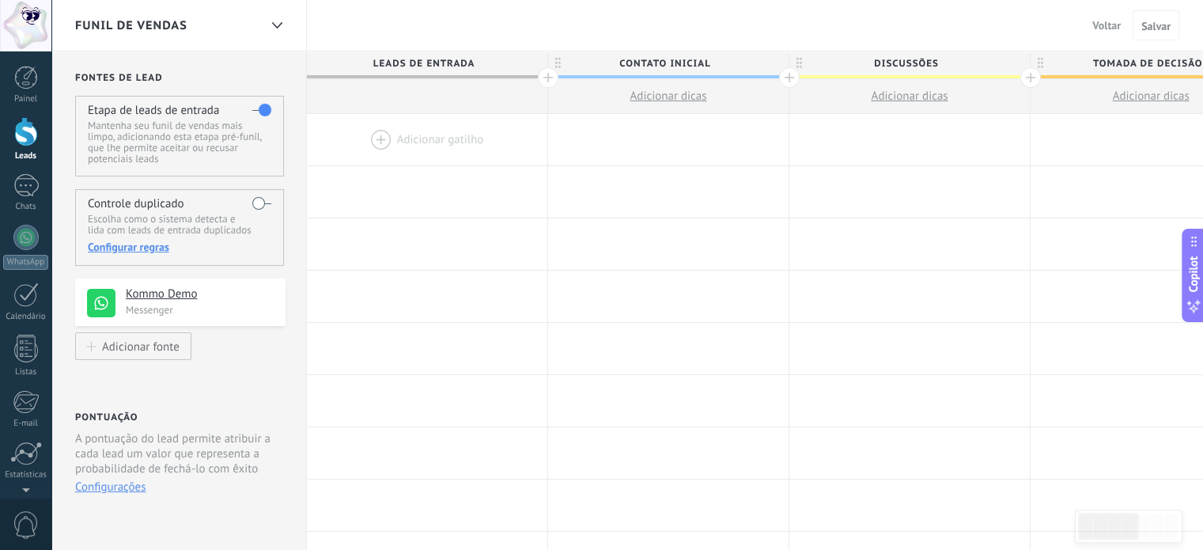
click at [226, 30] on div "Funil de vendas" at bounding box center [167, 25] width 184 height 51
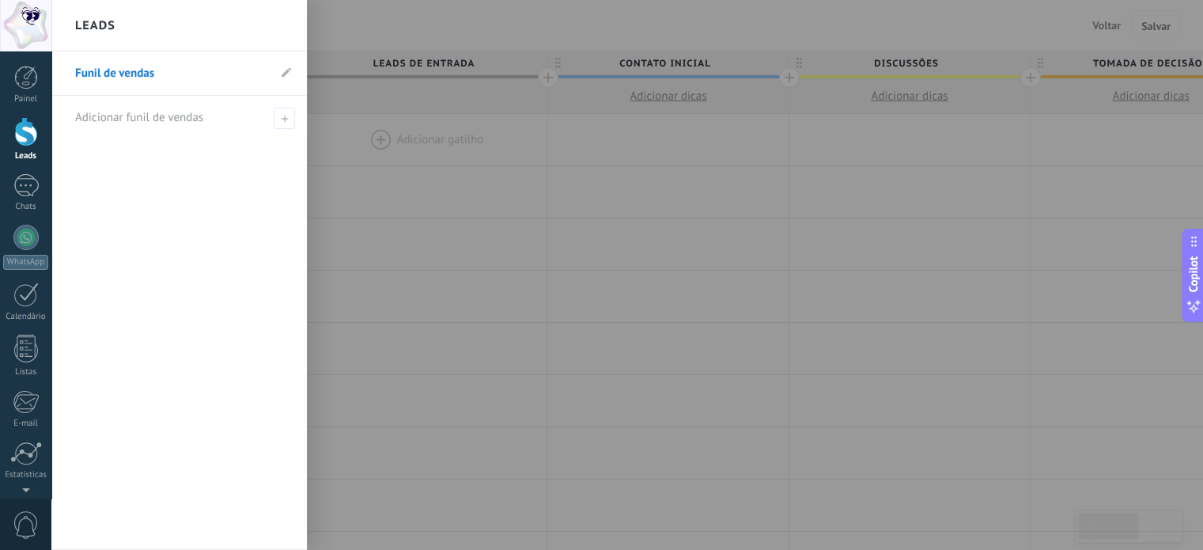
click at [346, 205] on div at bounding box center [652, 275] width 1203 height 550
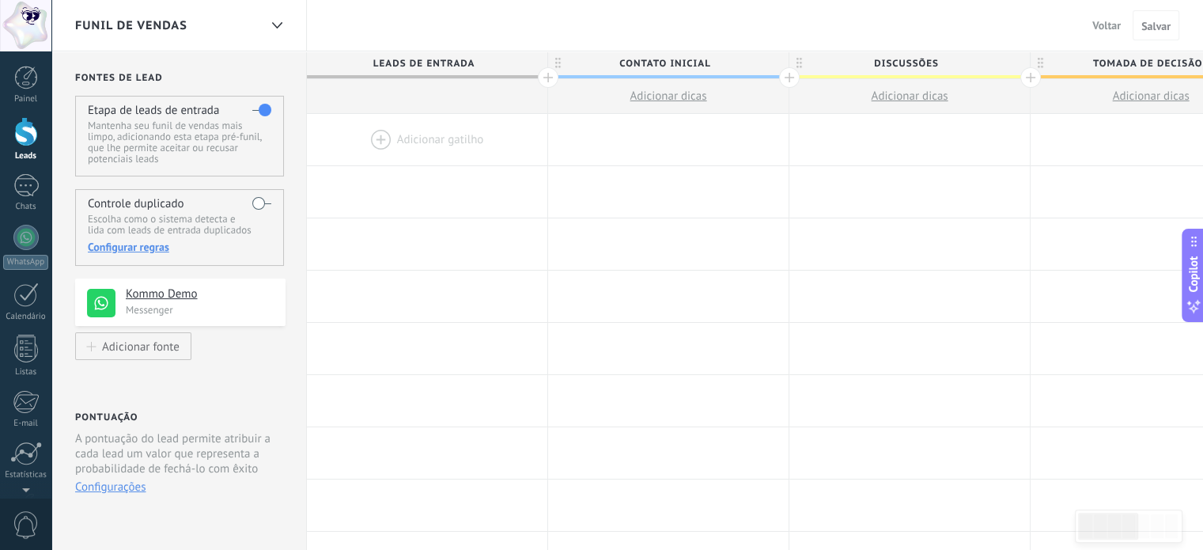
click at [256, 202] on label at bounding box center [261, 203] width 19 height 25
click at [266, 201] on label at bounding box center [261, 203] width 19 height 25
click at [423, 143] on div at bounding box center [427, 139] width 240 height 51
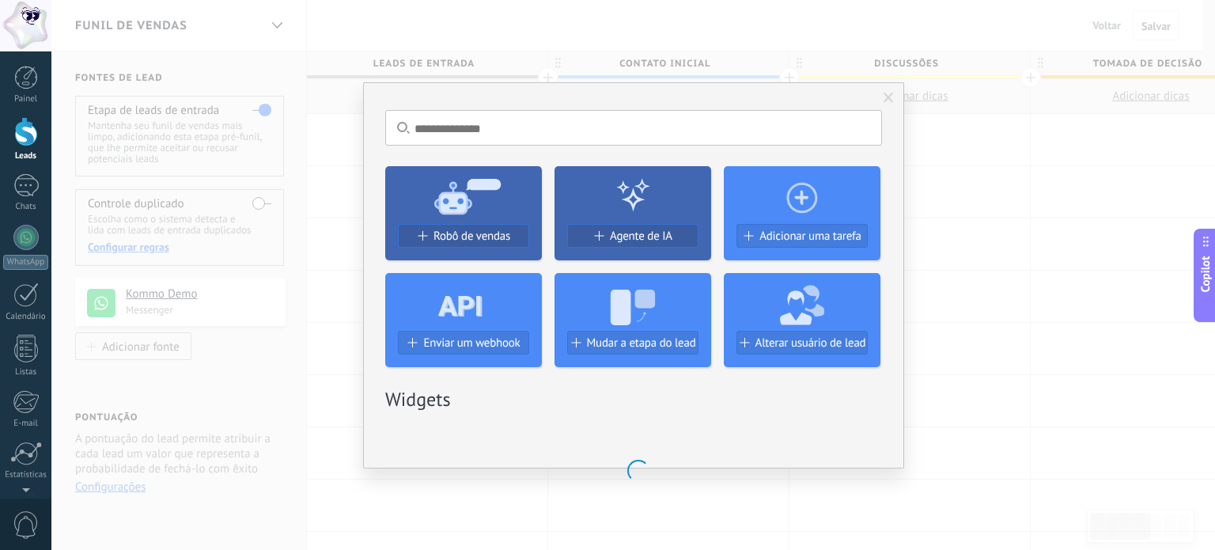
click at [443, 153] on div "Robô de vendas Agente de IA Adicionar uma tarefa Enviar um webhook Mudar a etap…" at bounding box center [633, 260] width 497 height 214
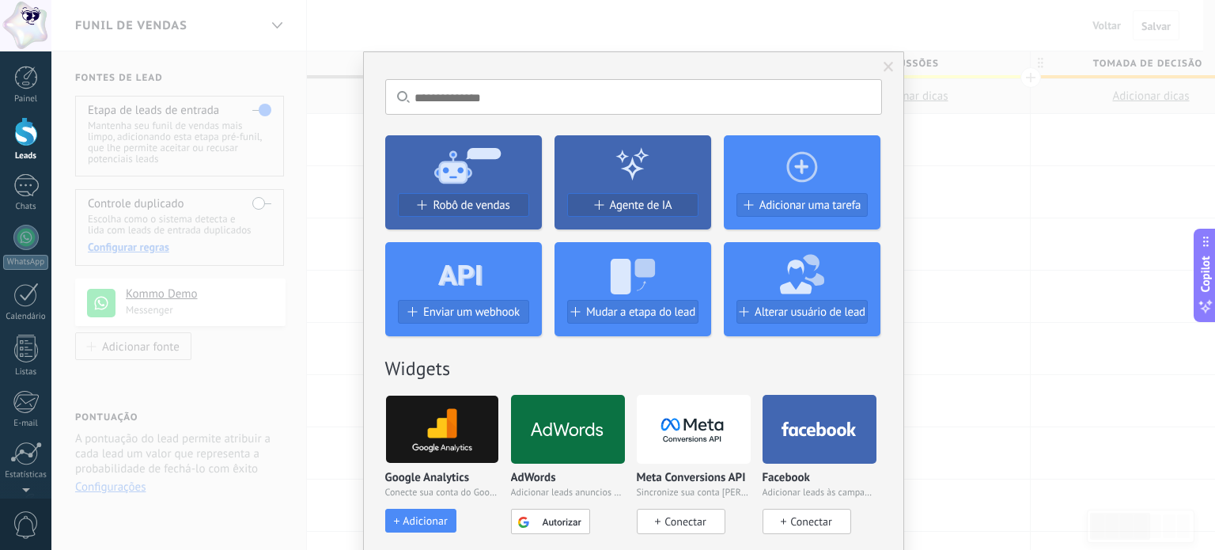
click at [472, 100] on input "text" at bounding box center [633, 97] width 497 height 36
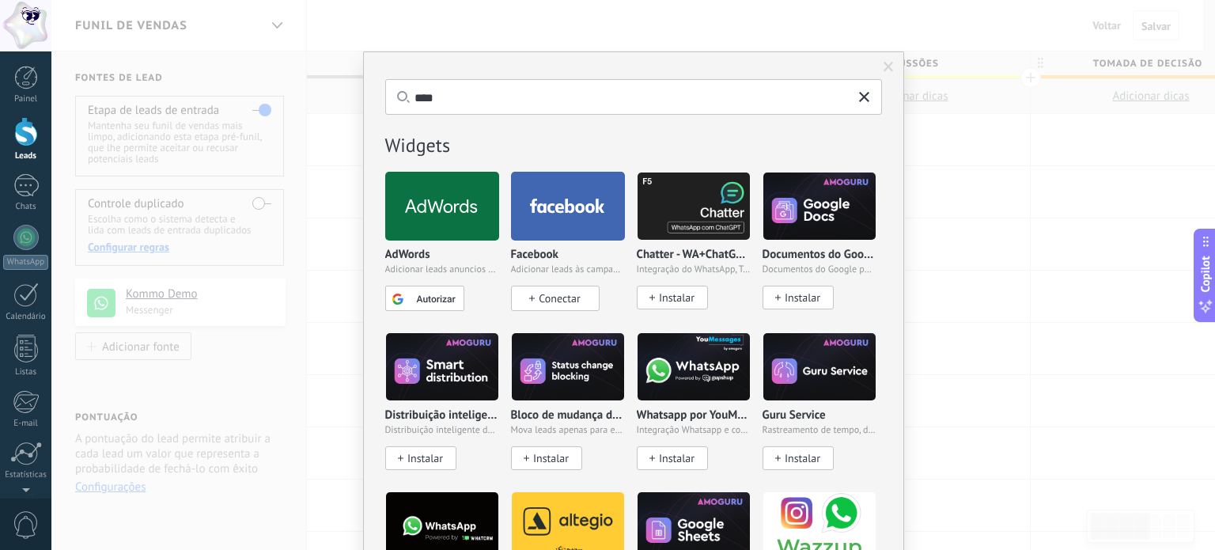
drag, startPoint x: 472, startPoint y: 100, endPoint x: 505, endPoint y: 81, distance: 37.9
click at [479, 95] on input "****" at bounding box center [633, 97] width 497 height 36
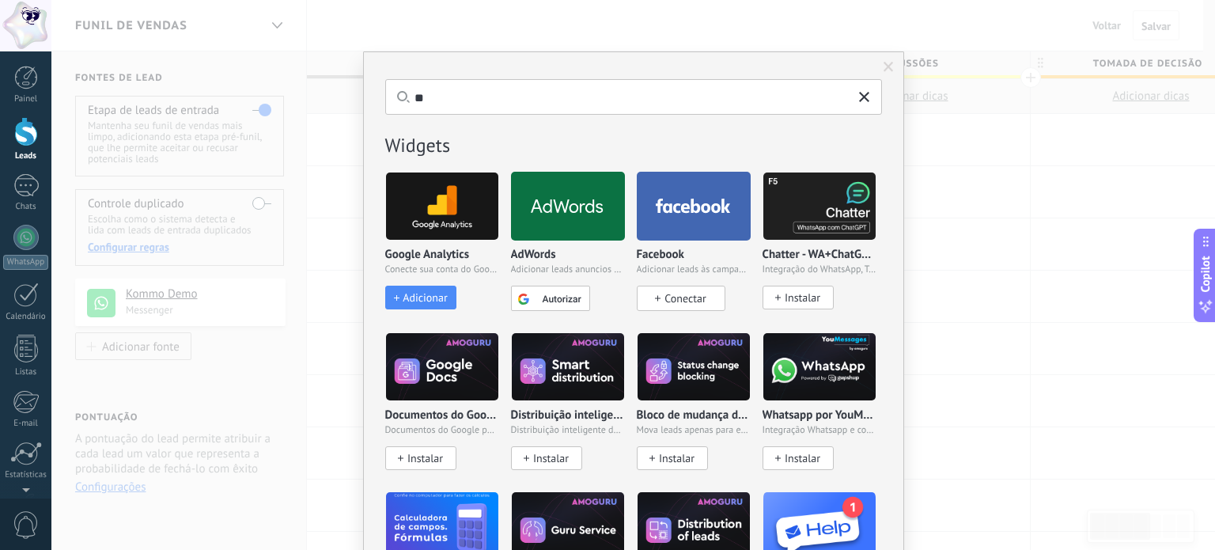
type input "*"
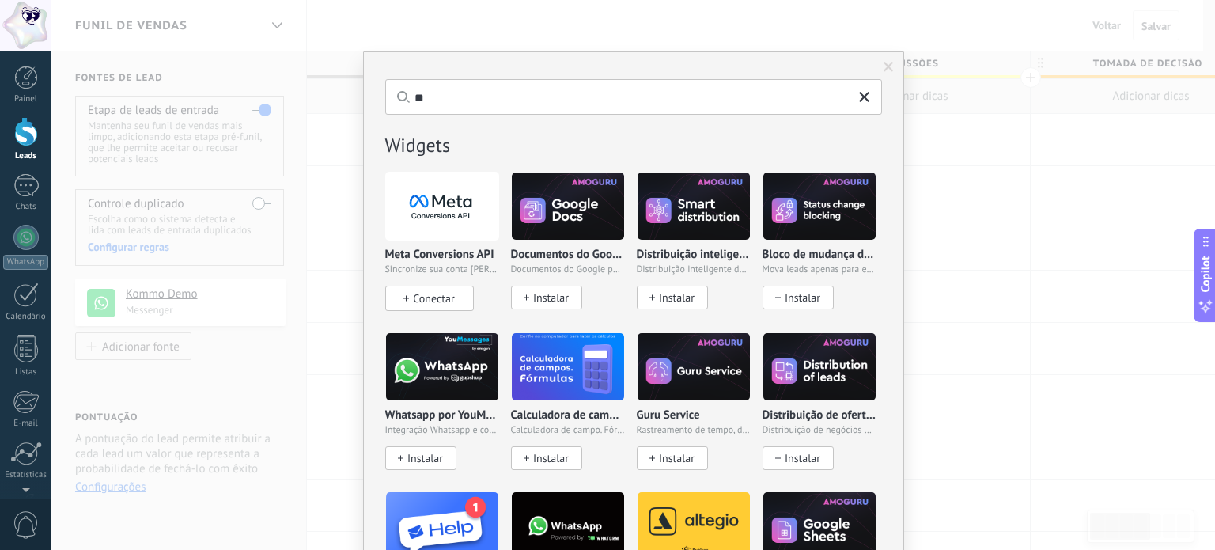
type input "*"
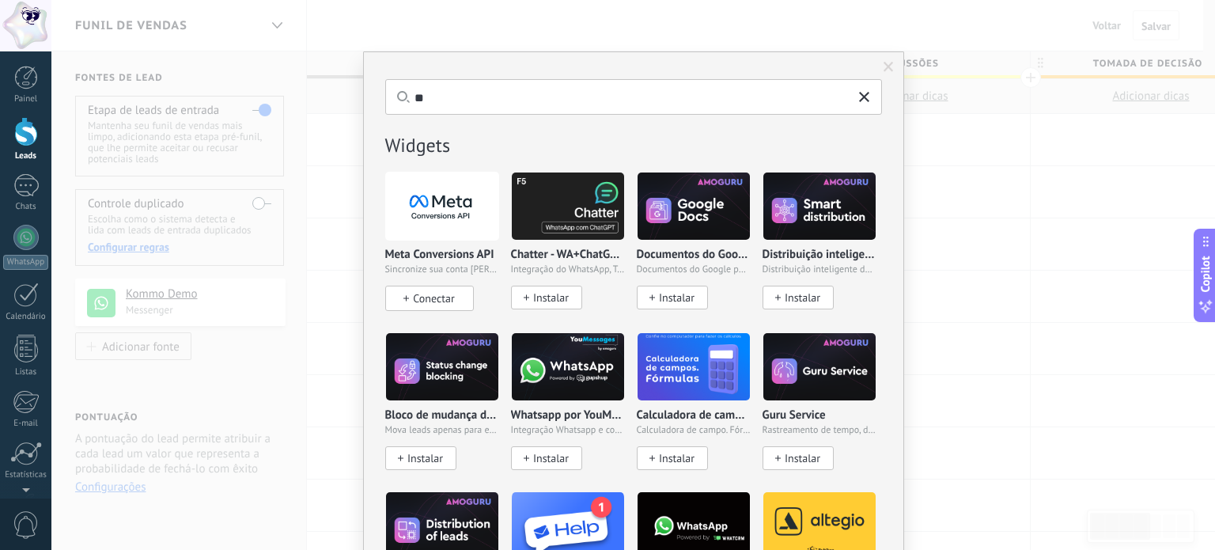
type input "*"
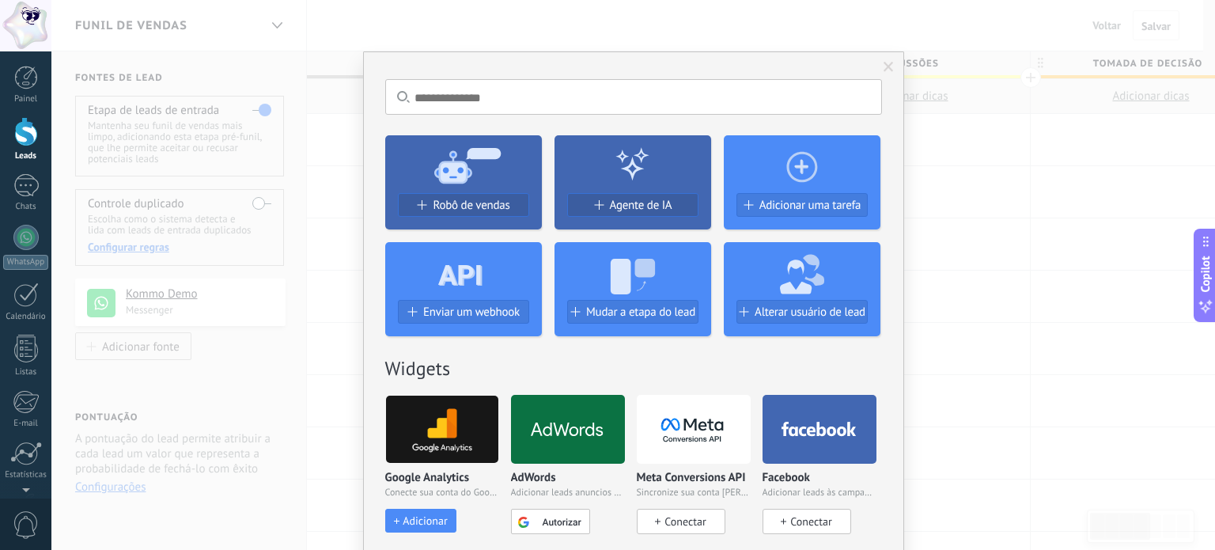
click at [813, 301] on button "Alterar usuário de lead" at bounding box center [801, 312] width 131 height 24
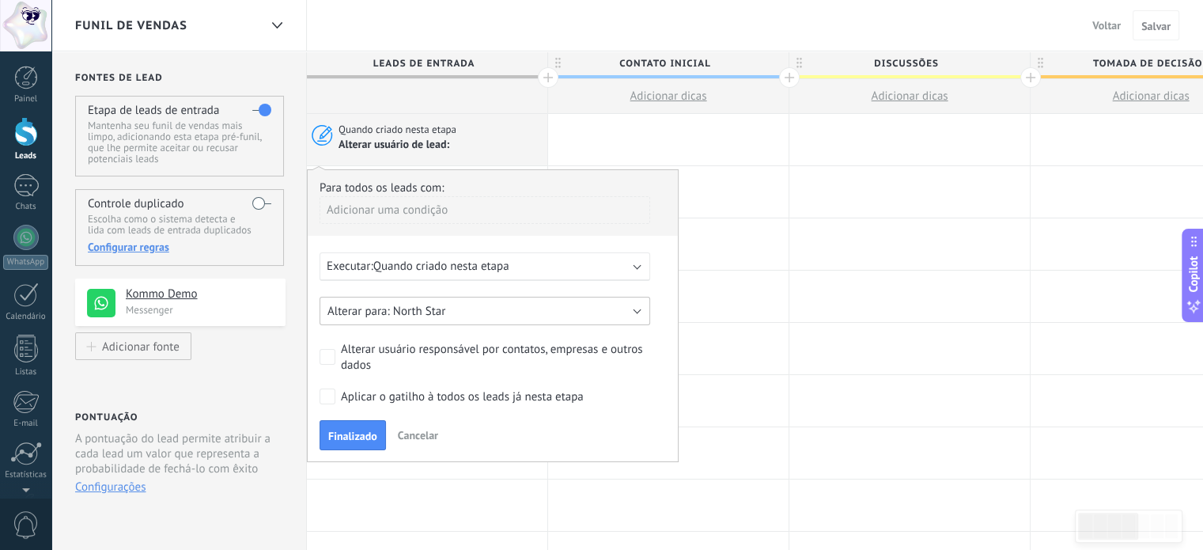
click at [457, 308] on button "North Star" at bounding box center [485, 311] width 331 height 28
click at [415, 423] on button "Cancelar" at bounding box center [418, 435] width 53 height 24
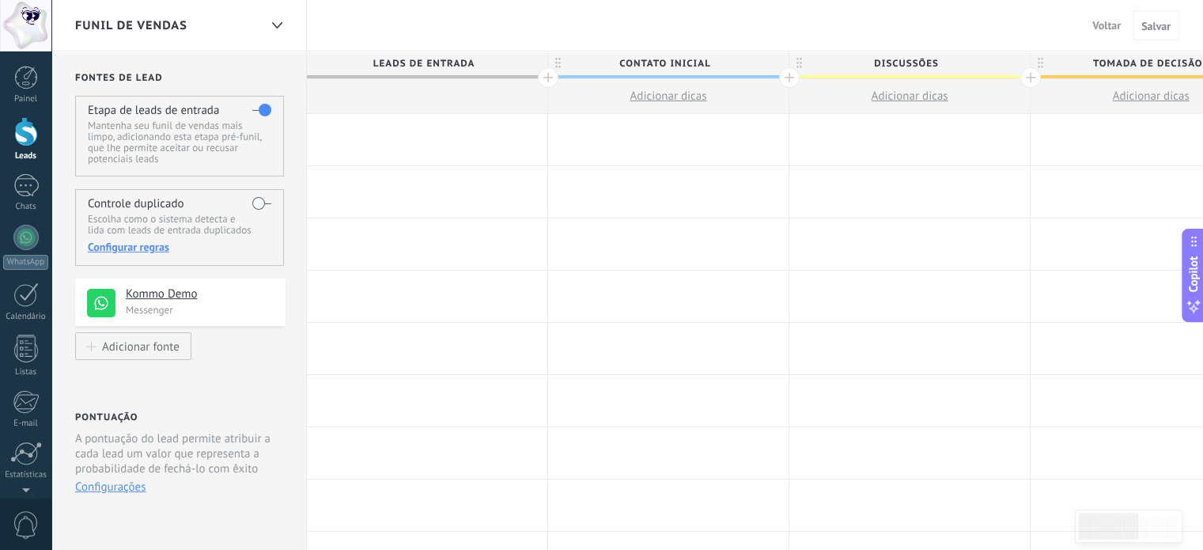
click at [402, 61] on span "Leads de entrada" at bounding box center [423, 63] width 233 height 25
click at [560, 59] on div "Contato inicial" at bounding box center [668, 64] width 240 height 27
click at [417, 66] on span "Leads de entrada" at bounding box center [423, 63] width 233 height 25
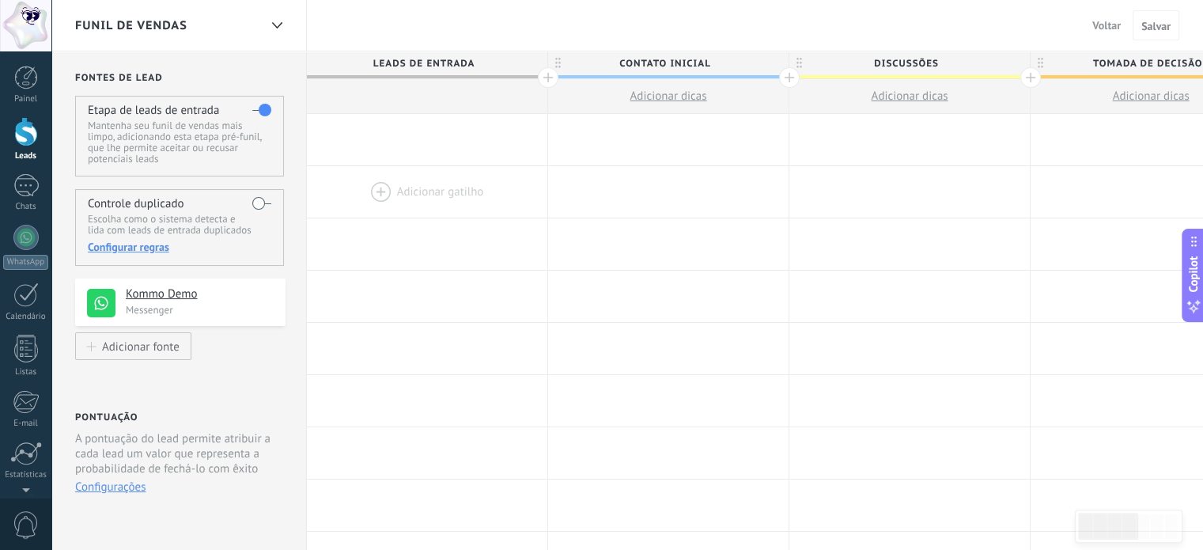
click at [445, 186] on div at bounding box center [427, 191] width 240 height 51
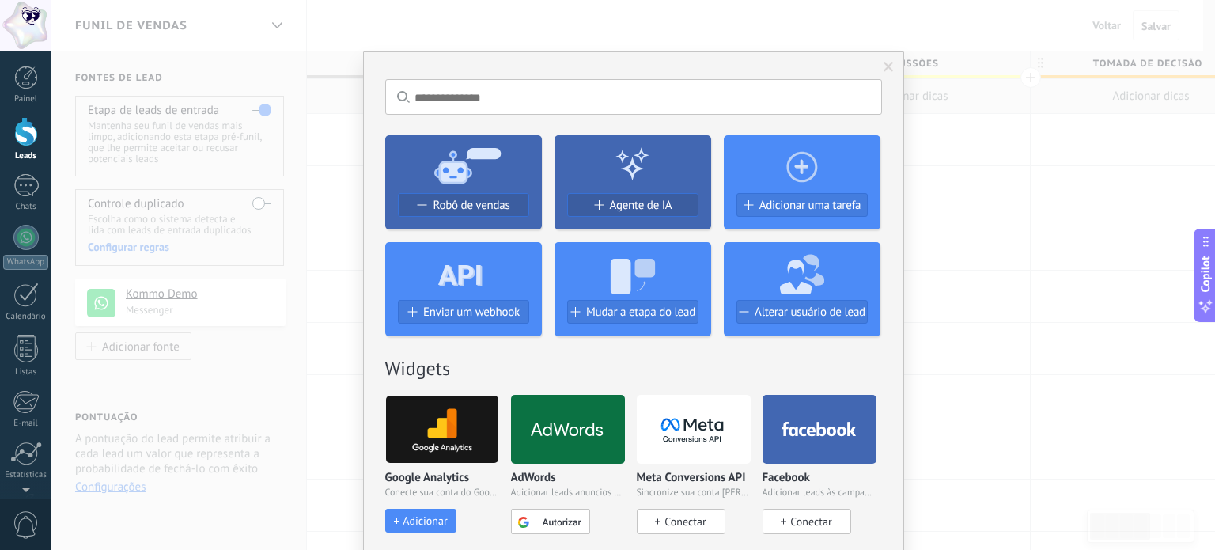
click at [884, 67] on span at bounding box center [889, 67] width 10 height 11
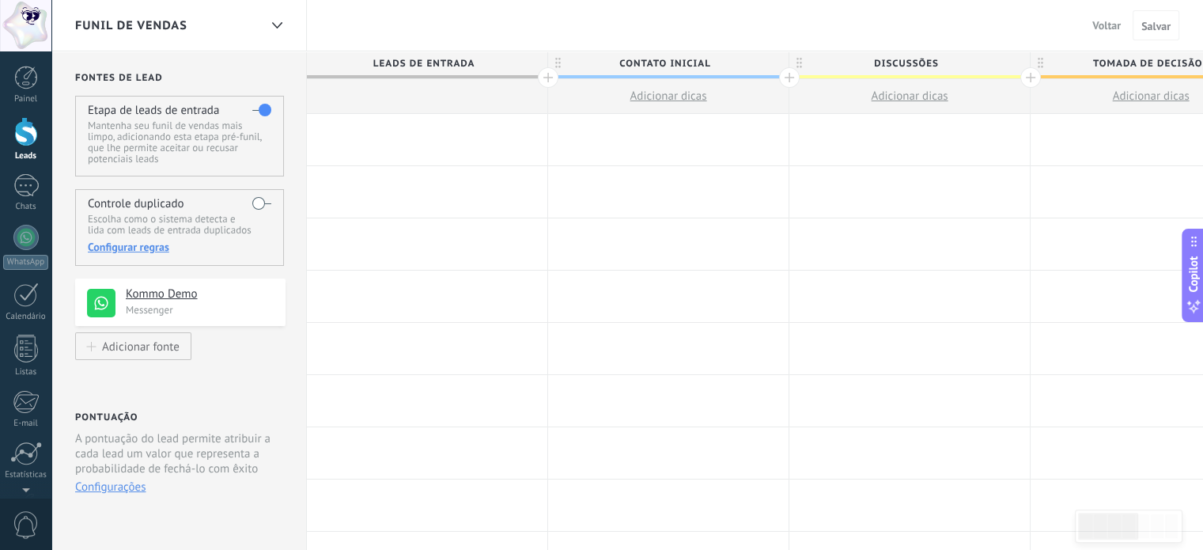
click at [922, 62] on span "Discussões" at bounding box center [905, 63] width 233 height 25
click at [921, 62] on input "**********" at bounding box center [906, 63] width 210 height 24
type input "**********"
click at [1120, 66] on span "Tomada de decisão" at bounding box center [1147, 63] width 233 height 25
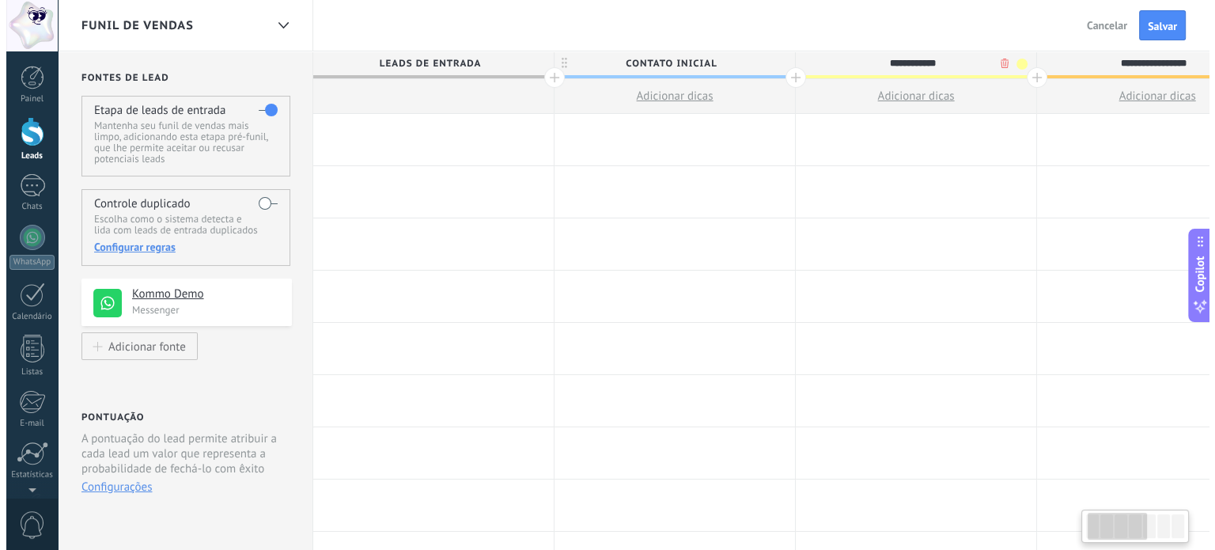
scroll to position [0, 48]
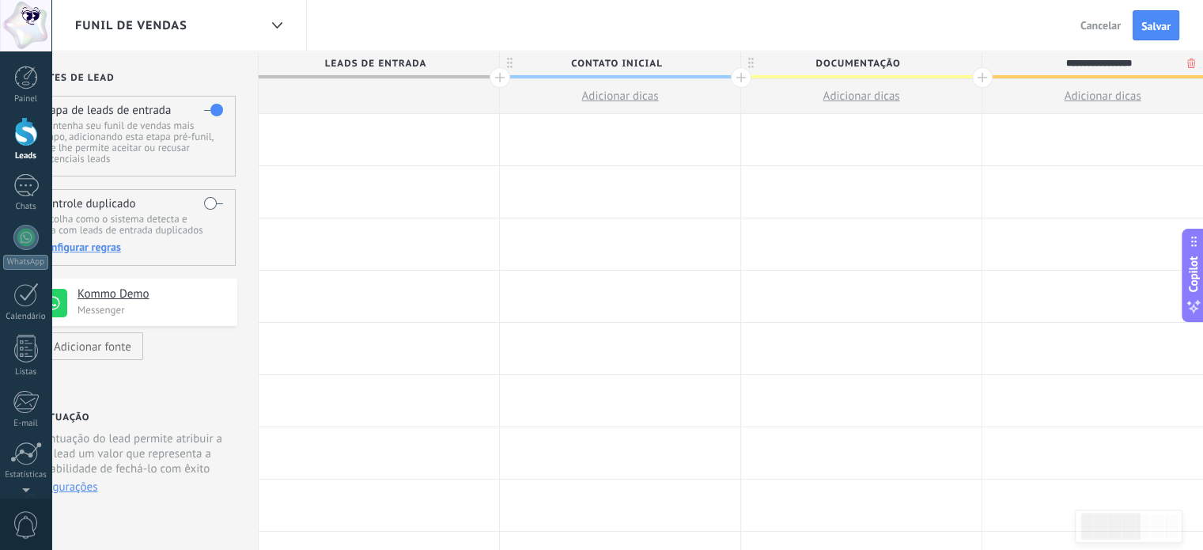
click at [1104, 66] on input "**********" at bounding box center [1099, 63] width 210 height 24
click at [1104, 65] on input "**********" at bounding box center [1099, 63] width 210 height 24
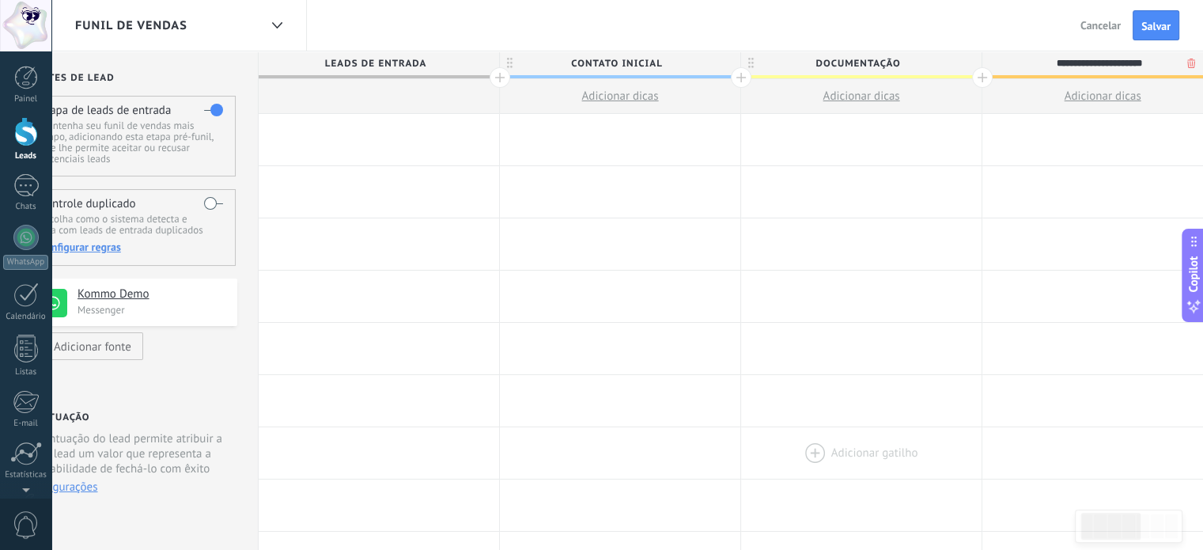
type input "**********"
click at [975, 457] on div at bounding box center [861, 452] width 240 height 51
click at [983, 73] on span "reunião de alinhamento" at bounding box center [1099, 63] width 233 height 25
click at [1070, 153] on div at bounding box center [1103, 139] width 240 height 51
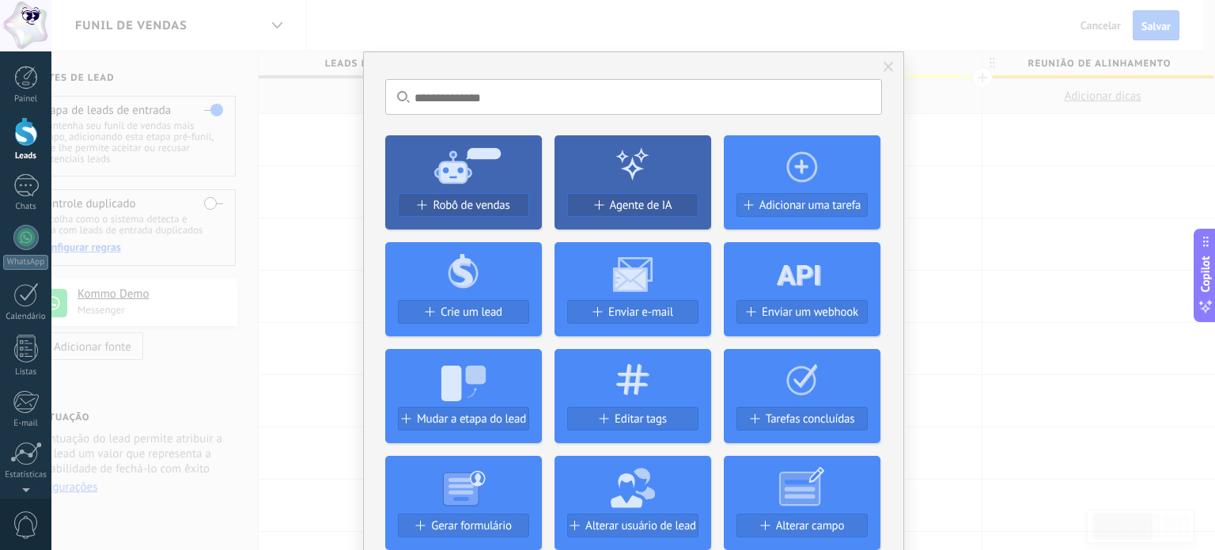
scroll to position [316, 0]
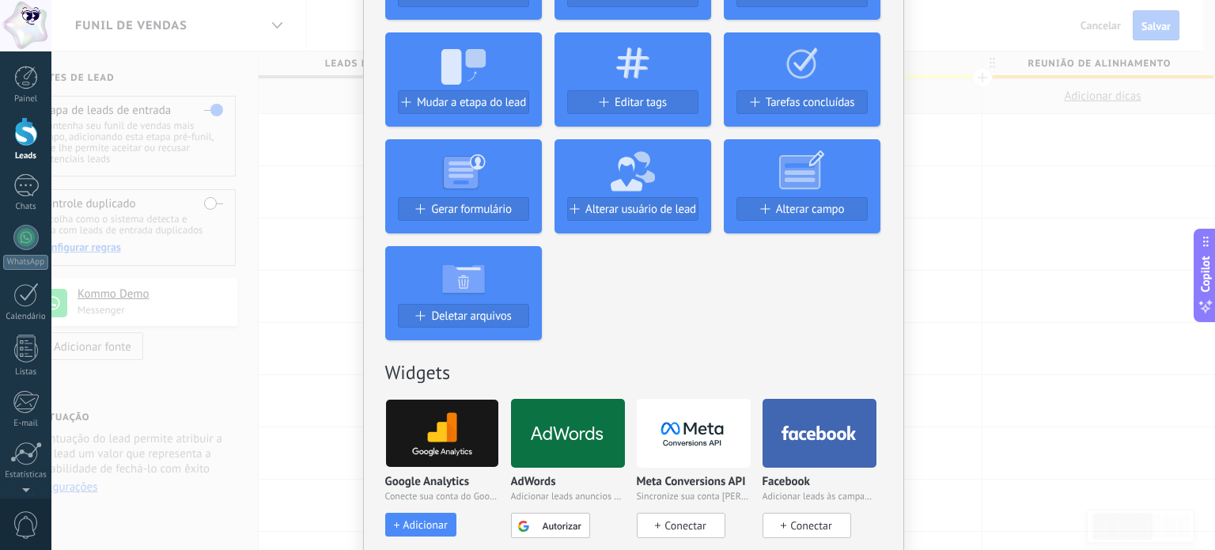
click at [959, 192] on div "Sem resultados. Robô de vendas Agente de IA Adicionar uma tarefa Crie um lead E…" at bounding box center [633, 275] width 1164 height 550
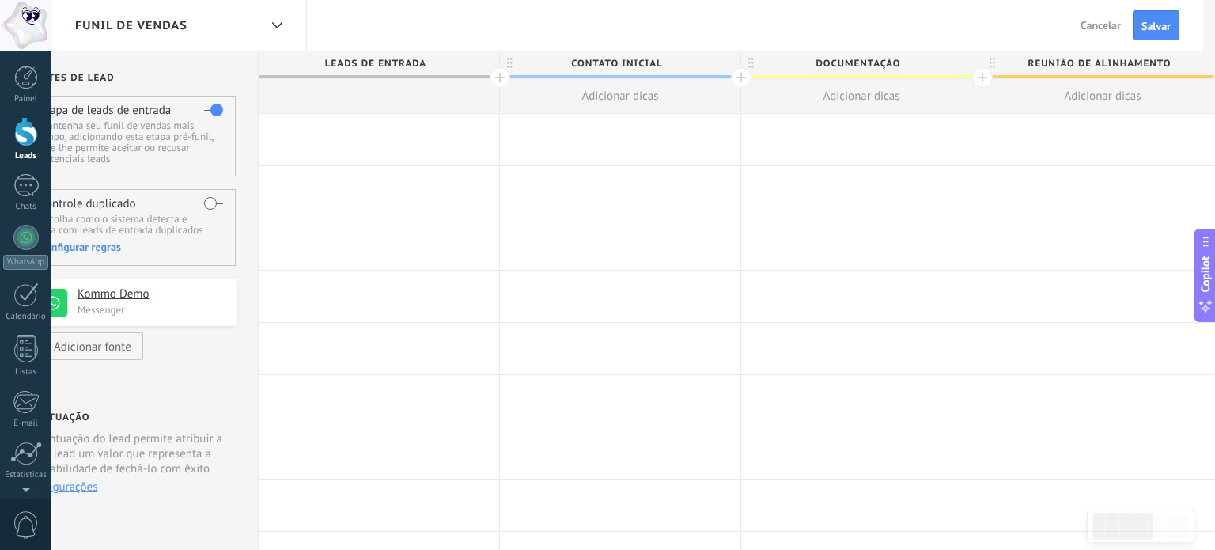
scroll to position [0, 0]
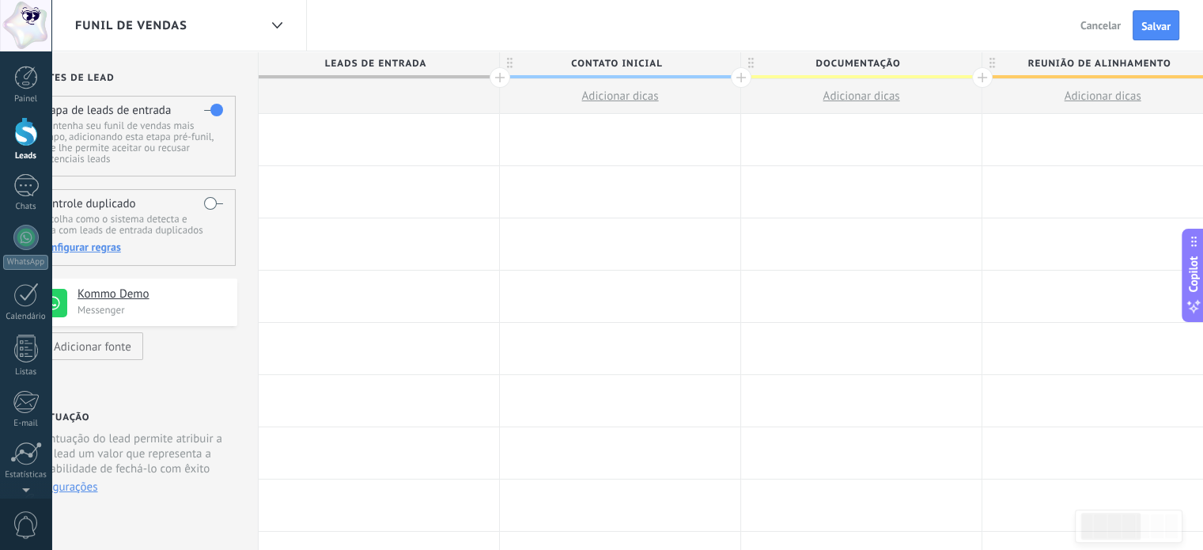
click at [364, 130] on div at bounding box center [379, 139] width 240 height 51
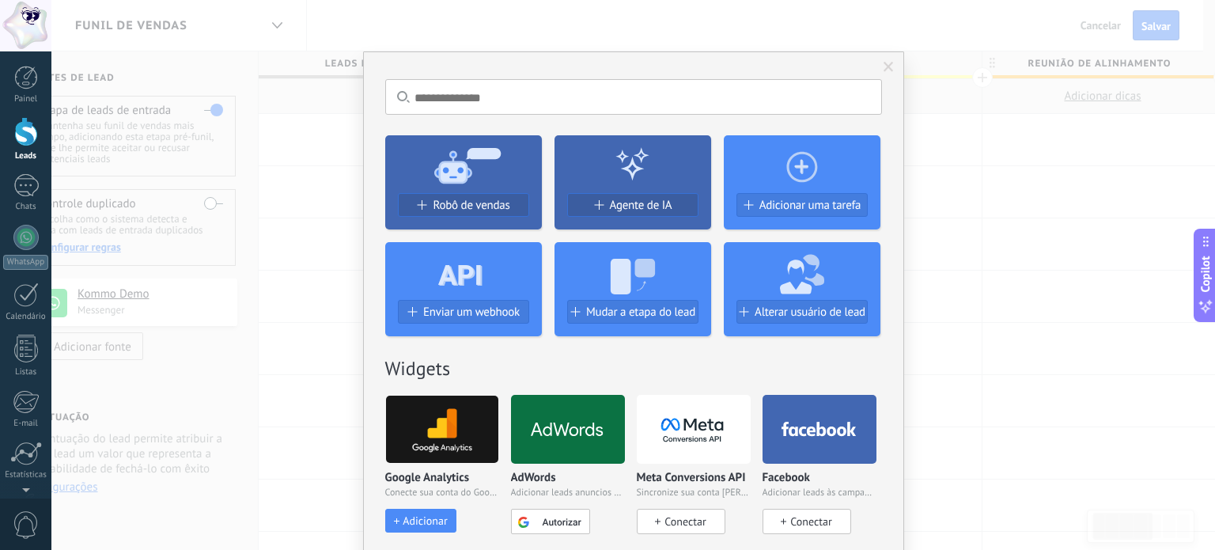
scroll to position [237, 0]
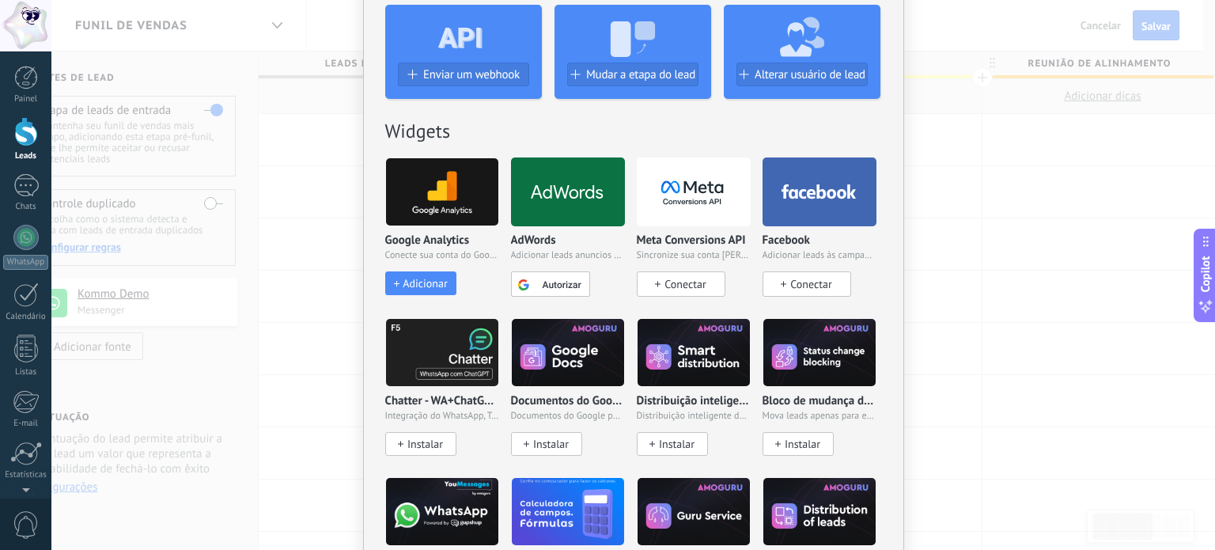
click at [820, 278] on span "Conectar" at bounding box center [810, 284] width 41 height 14
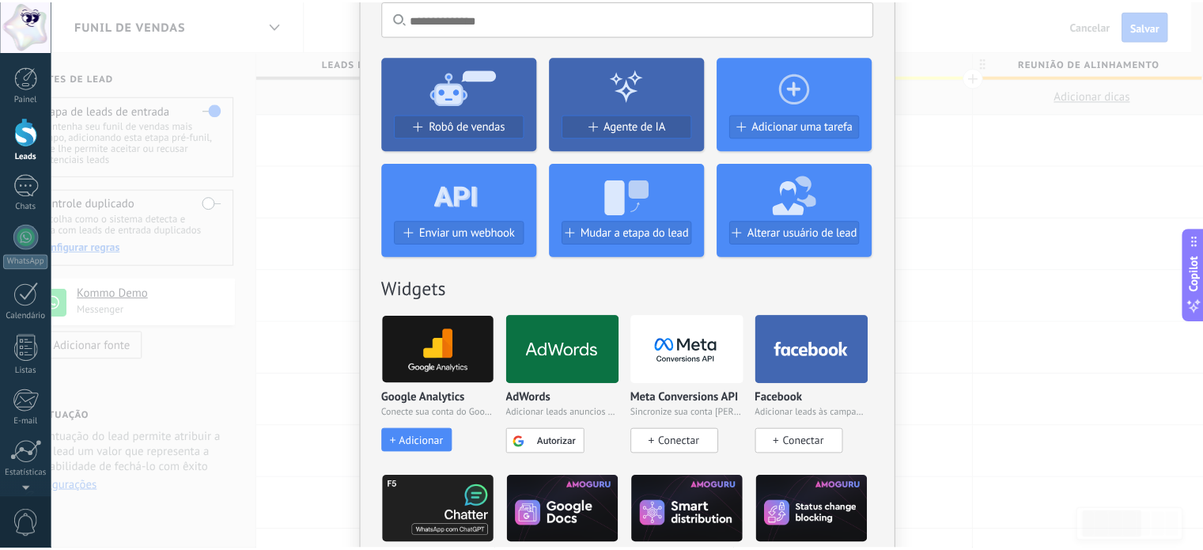
scroll to position [0, 0]
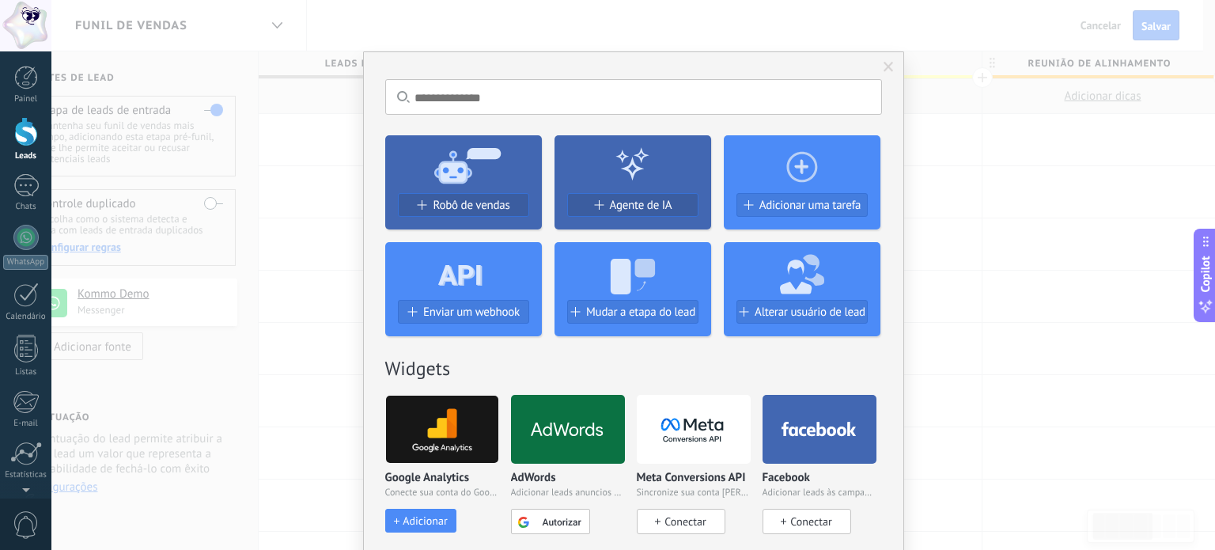
click at [331, 231] on div "Sem resultados. Robô de vendas Agente de IA Adicionar uma tarefa Enviar um webh…" at bounding box center [633, 275] width 1164 height 550
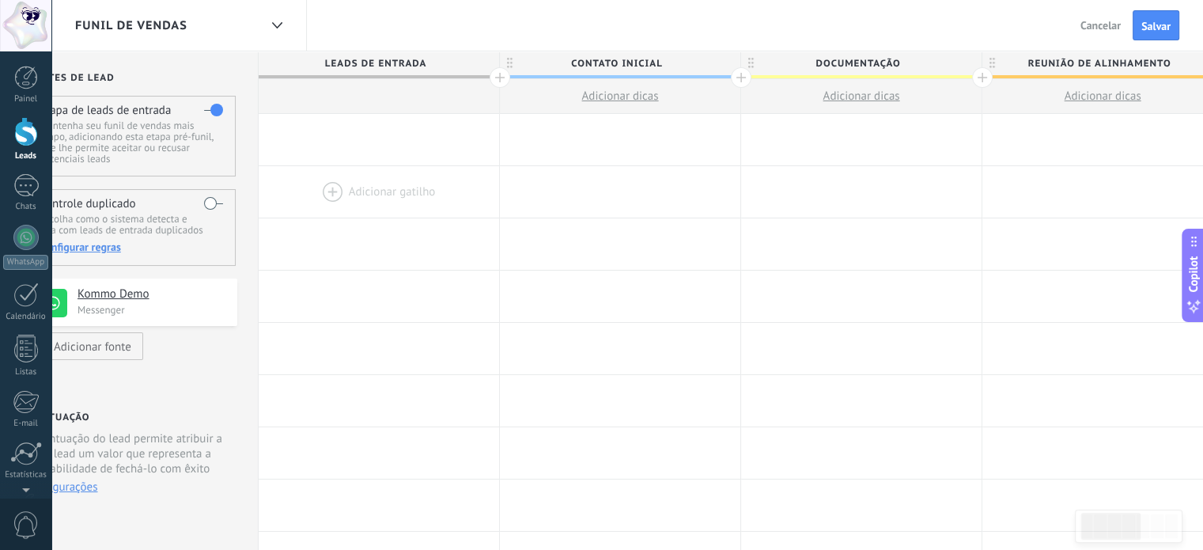
click at [386, 191] on div at bounding box center [379, 191] width 240 height 51
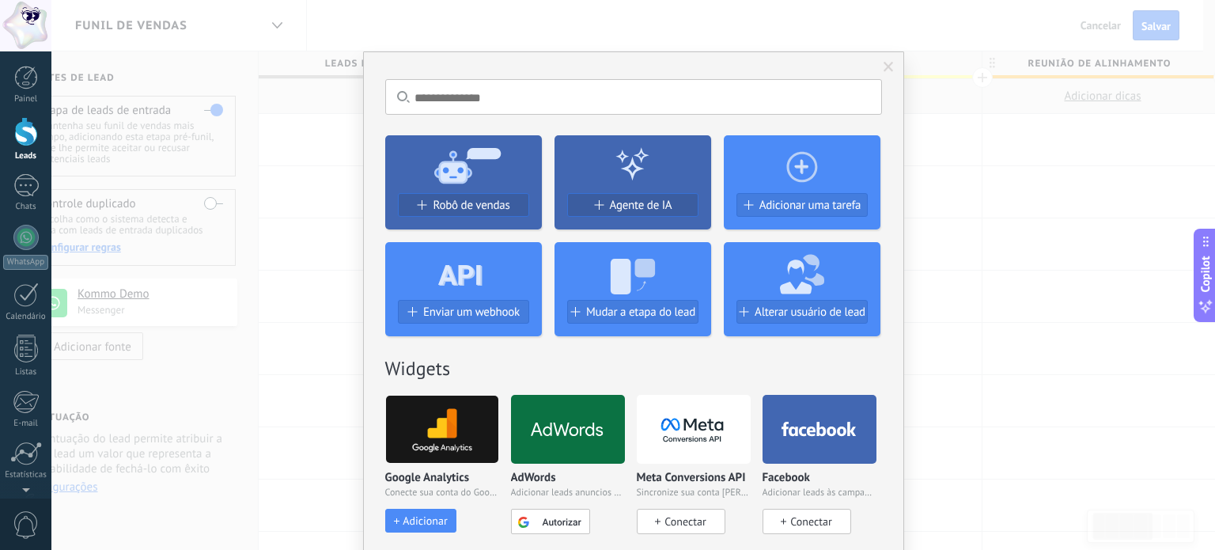
click at [812, 518] on span "Conectar" at bounding box center [810, 521] width 41 height 14
click at [948, 229] on div "Sem resultados. Robô de vendas Agente de IA Adicionar uma tarefa Enviar um webh…" at bounding box center [633, 275] width 1164 height 550
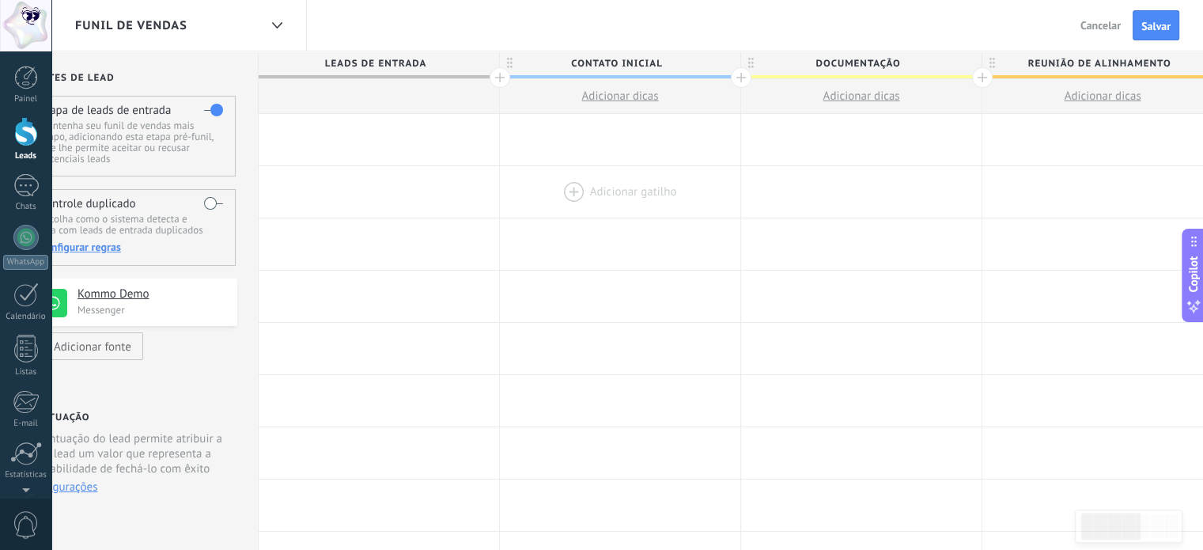
drag, startPoint x: 572, startPoint y: 191, endPoint x: 580, endPoint y: 191, distance: 8.0
click at [576, 191] on div at bounding box center [620, 191] width 240 height 51
click at [623, 183] on div at bounding box center [623, 191] width 240 height 51
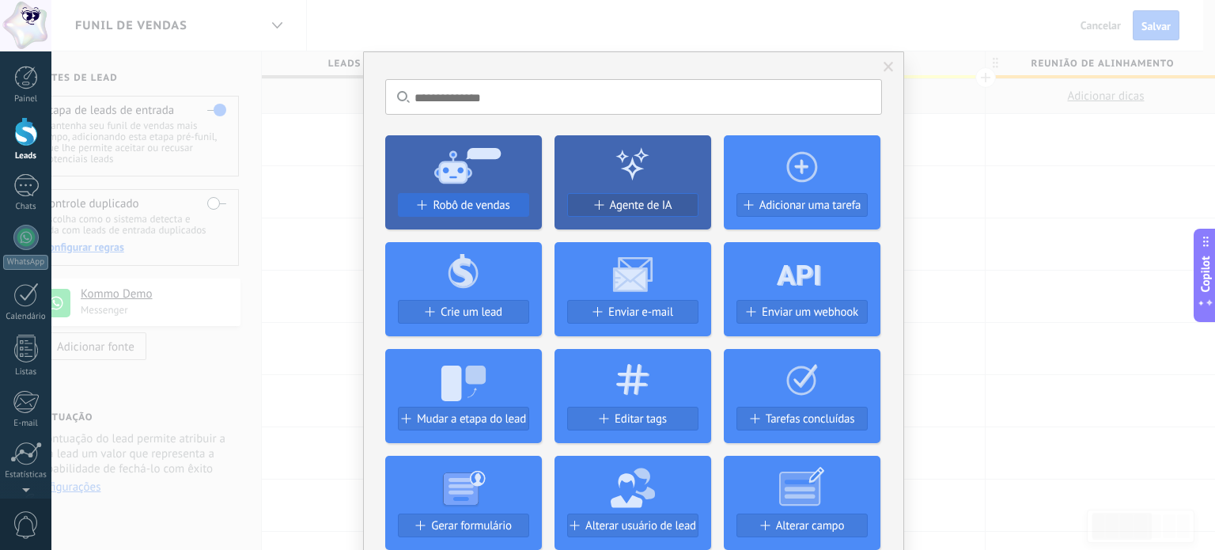
click at [475, 206] on span "Robô de vendas" at bounding box center [471, 205] width 77 height 13
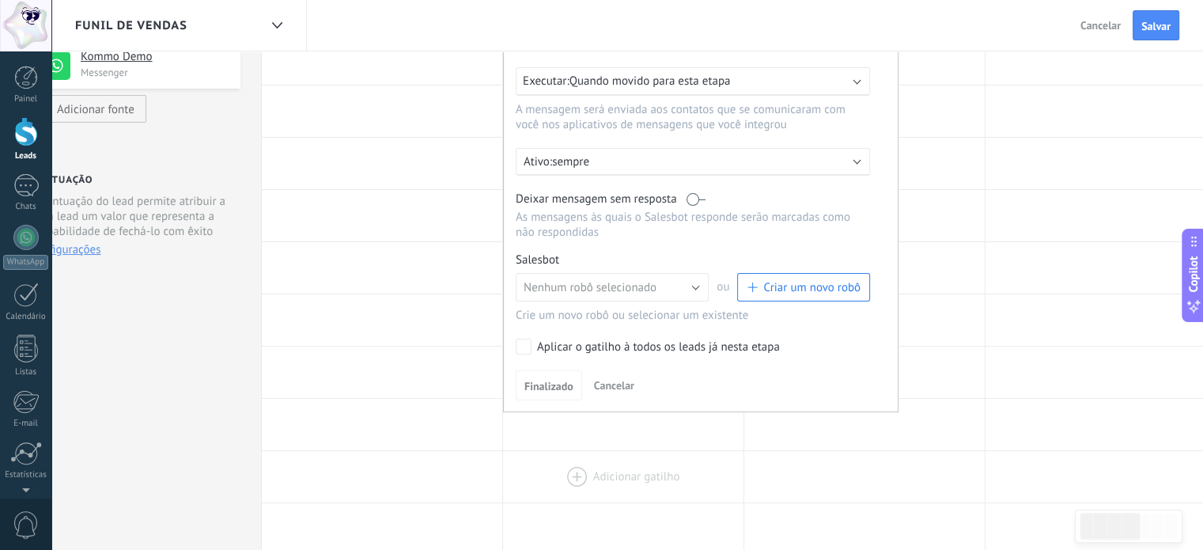
scroll to position [79, 0]
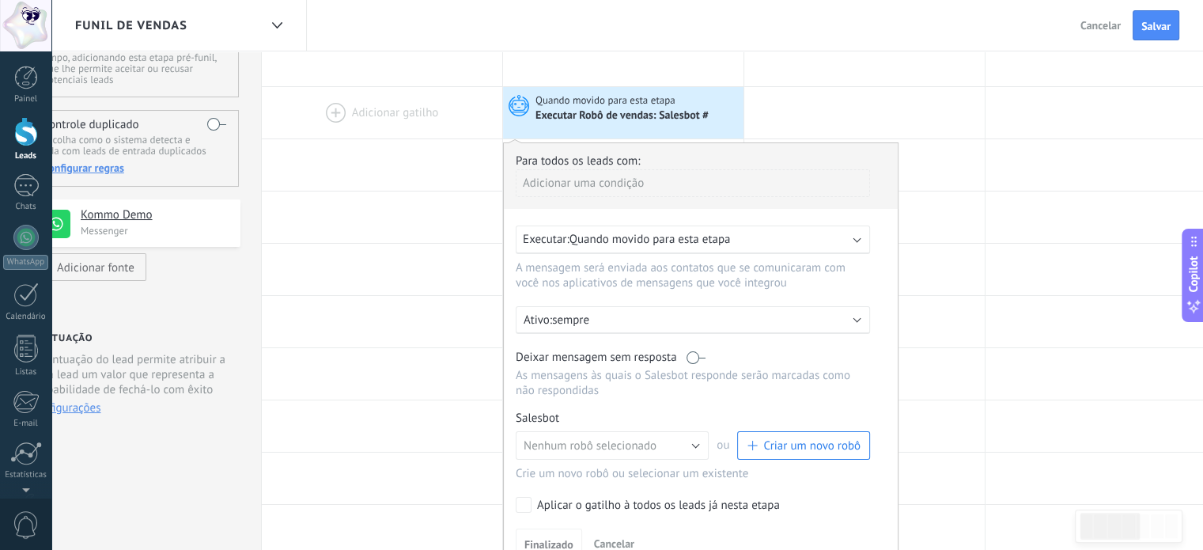
click at [346, 121] on div at bounding box center [382, 112] width 240 height 51
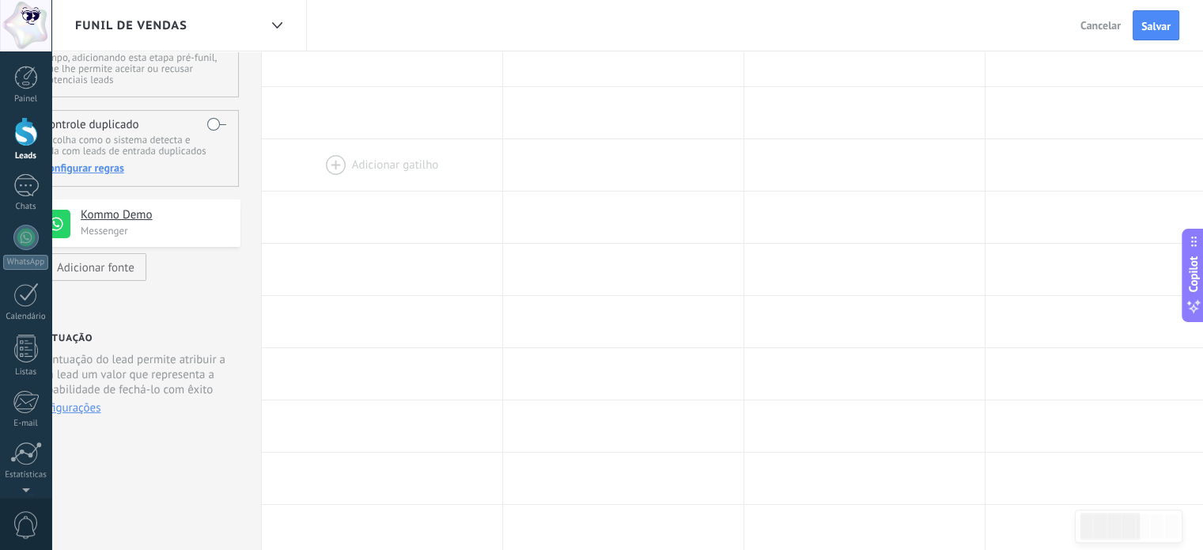
click at [351, 166] on div at bounding box center [382, 164] width 240 height 51
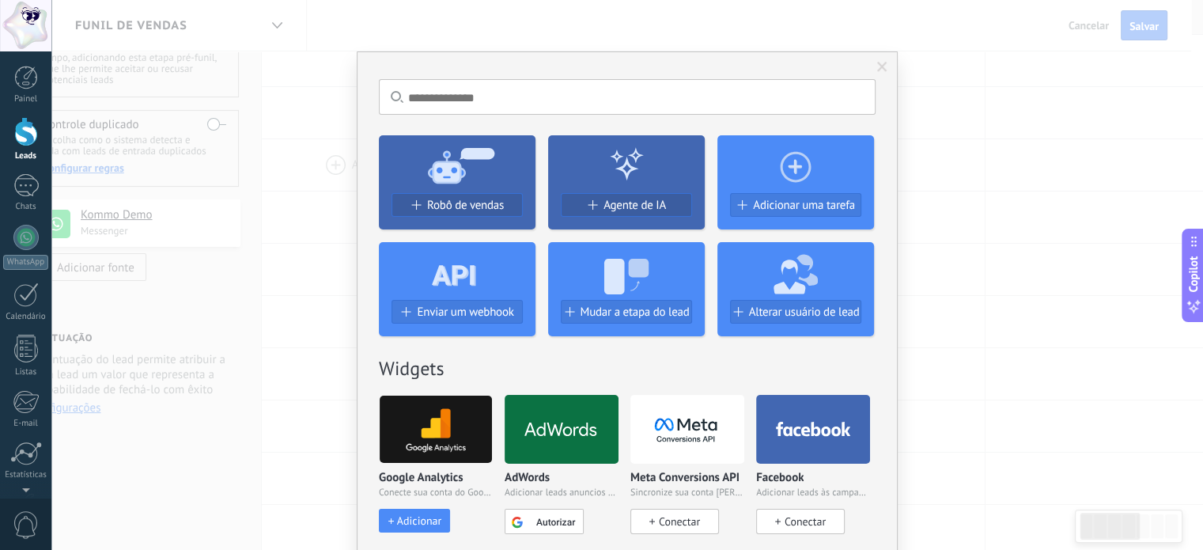
scroll to position [0, 44]
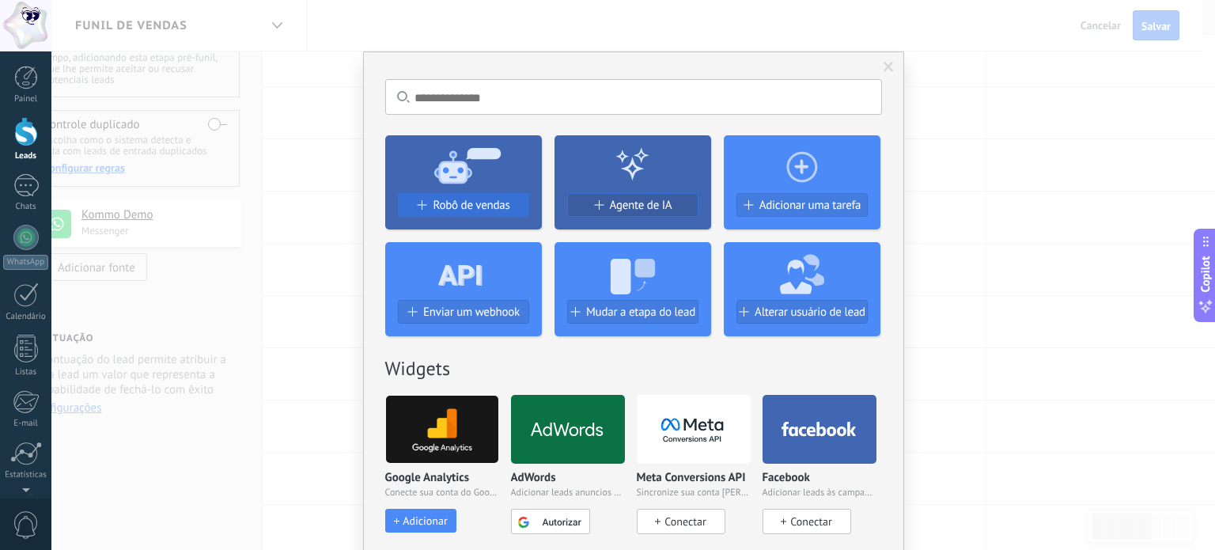
click at [497, 211] on span "Robô de vendas" at bounding box center [471, 205] width 77 height 13
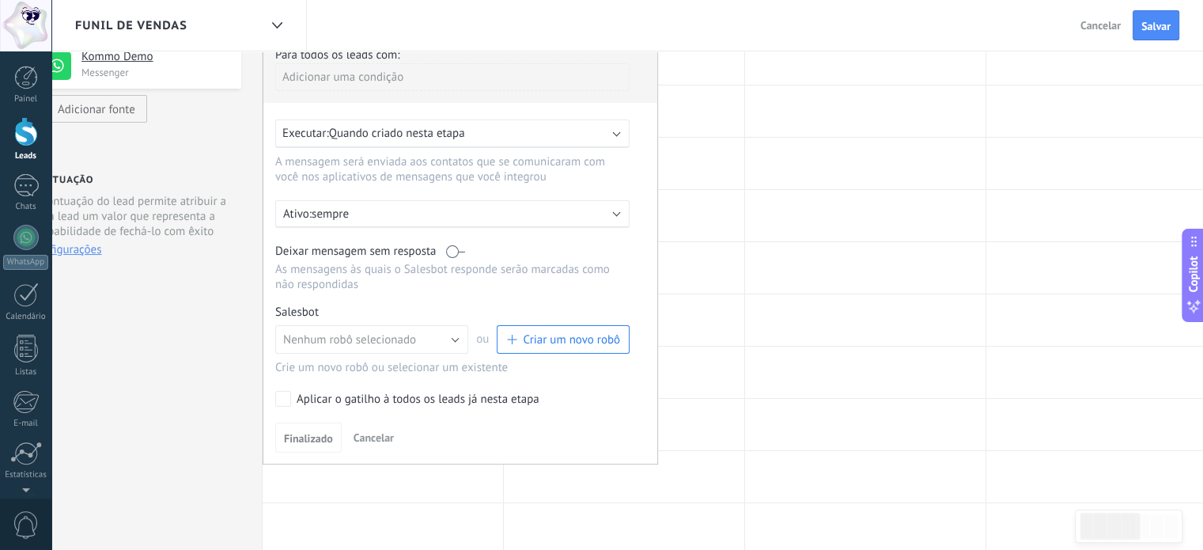
scroll to position [158, 0]
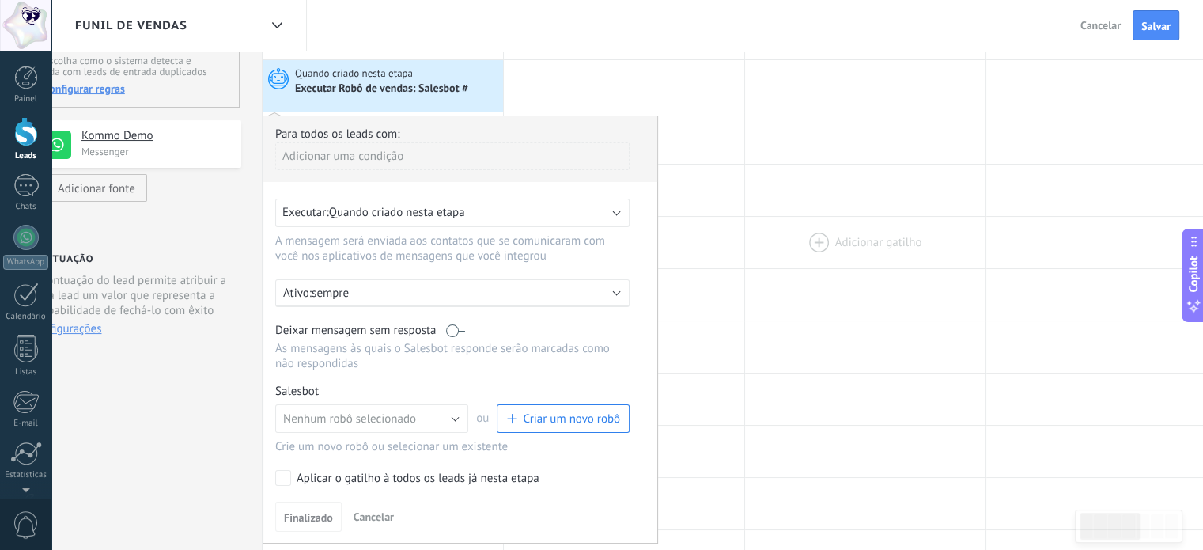
click at [845, 263] on div at bounding box center [865, 242] width 240 height 51
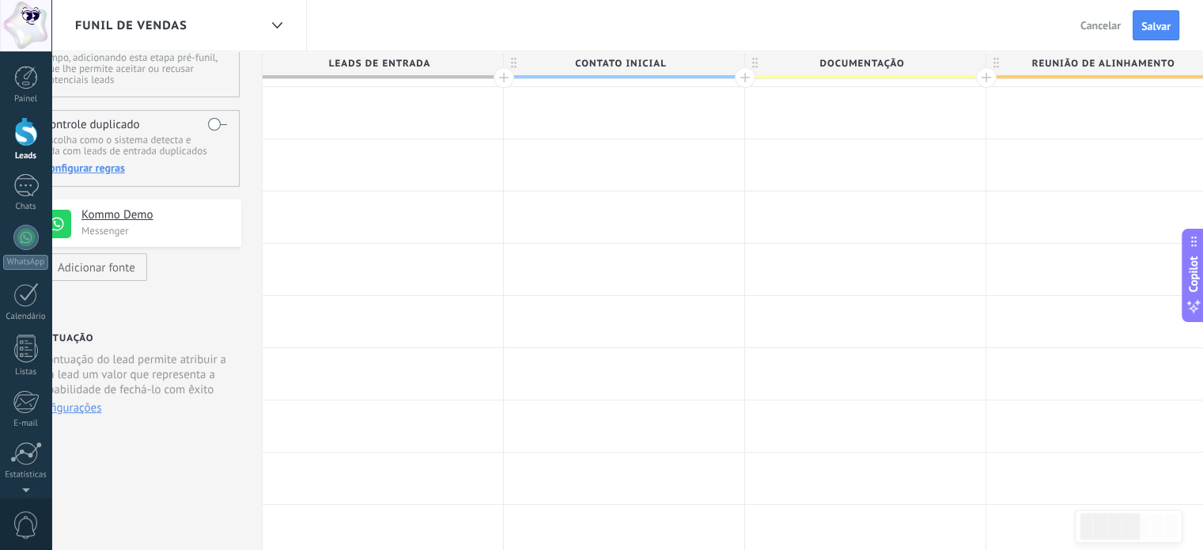
scroll to position [0, 0]
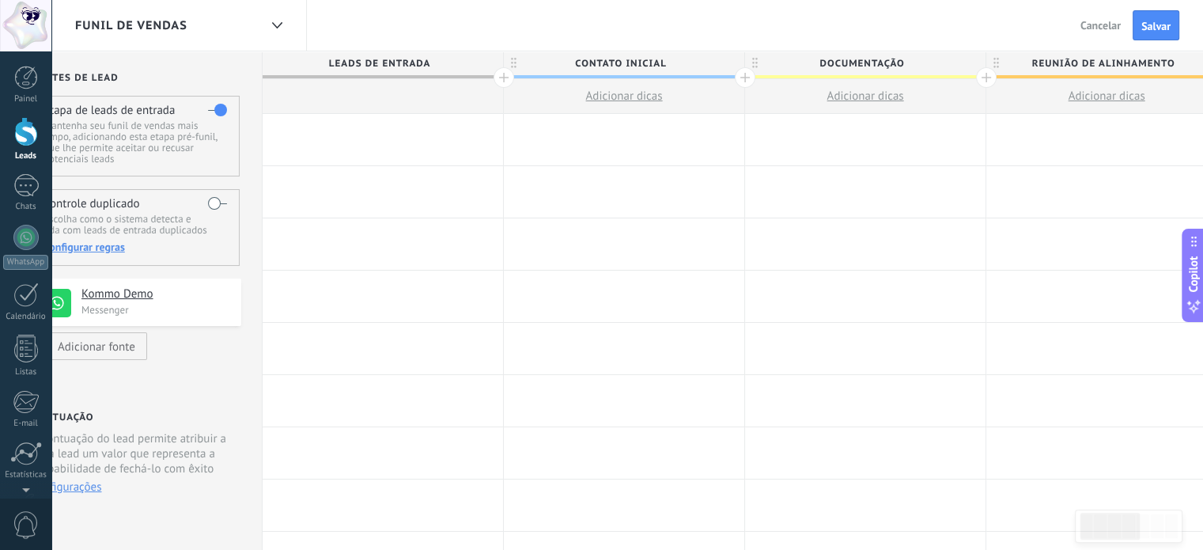
click at [346, 240] on div at bounding box center [383, 243] width 240 height 51
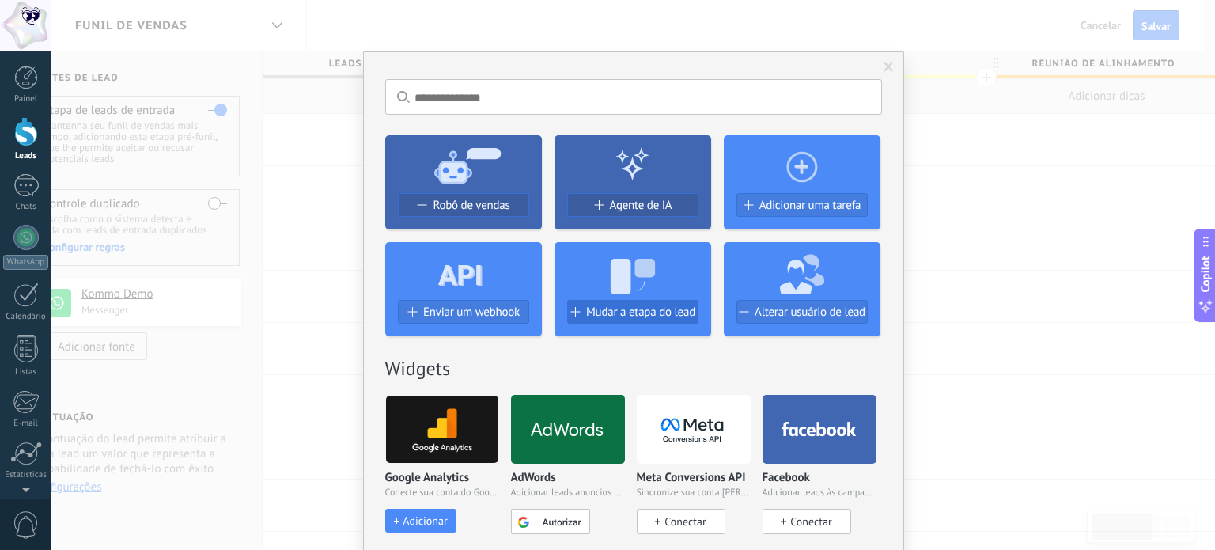
click at [622, 311] on span "Mudar a etapa do lead" at bounding box center [640, 311] width 109 height 13
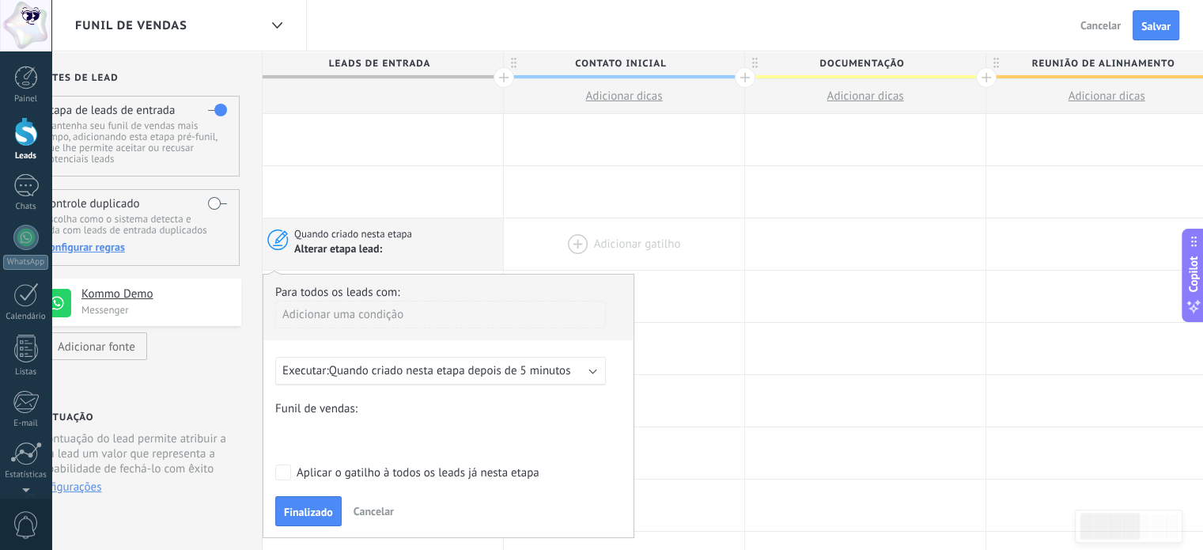
drag, startPoint x: 360, startPoint y: 243, endPoint x: 565, endPoint y: 243, distance: 204.9
click at [565, 243] on div "Quando criado nesta etapa Alterar etapa lead: Para todos os leads com: Adiciona…" at bounding box center [1107, 244] width 1689 height 52
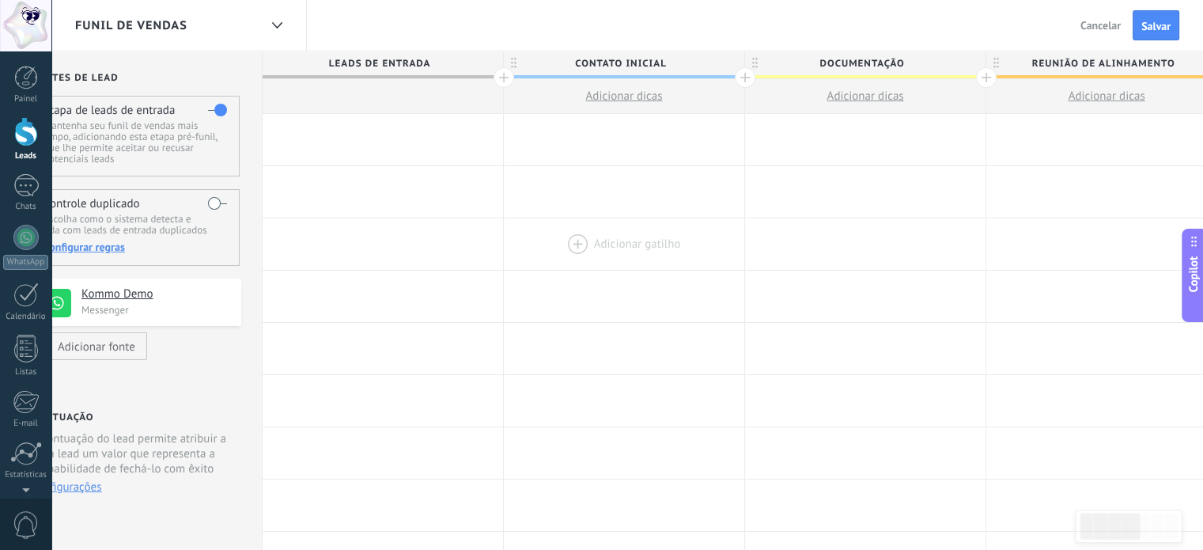
click at [636, 238] on div at bounding box center [624, 243] width 240 height 51
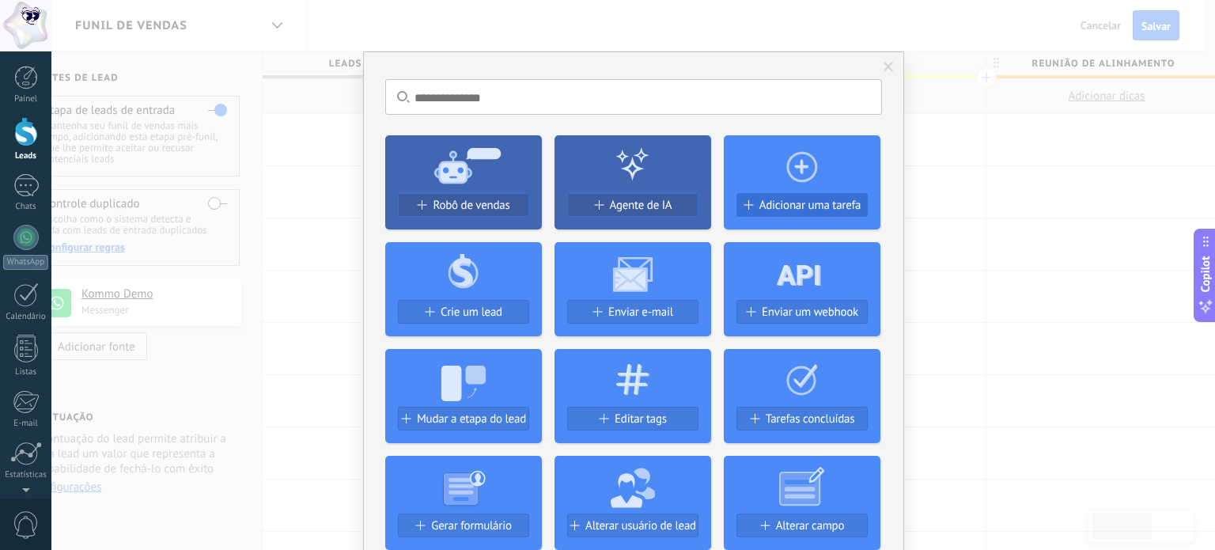
click at [835, 206] on span "Adicionar uma tarefa" at bounding box center [810, 205] width 102 height 13
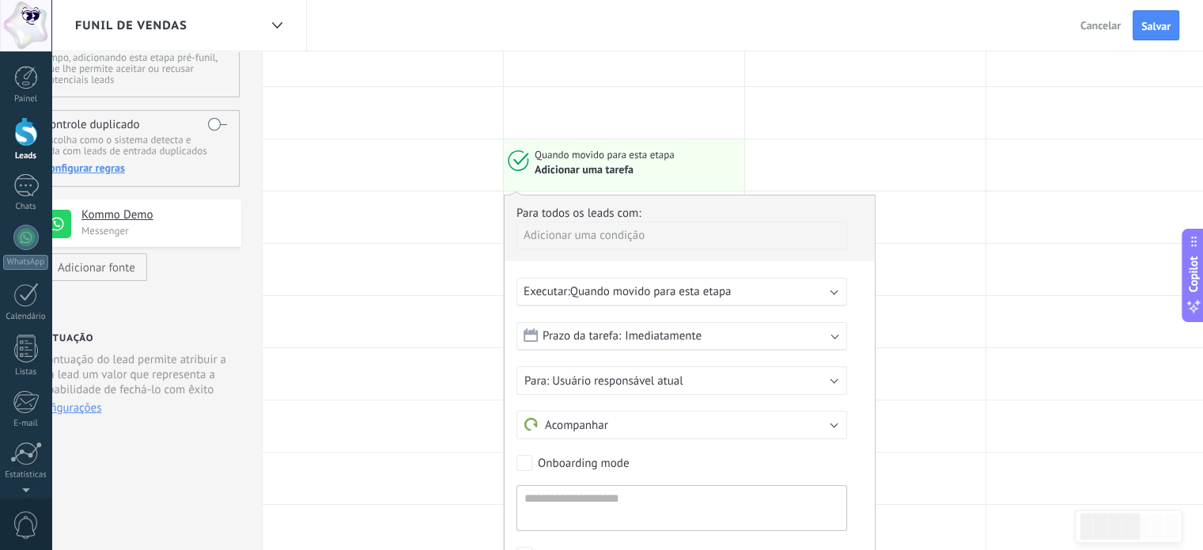
scroll to position [158, 0]
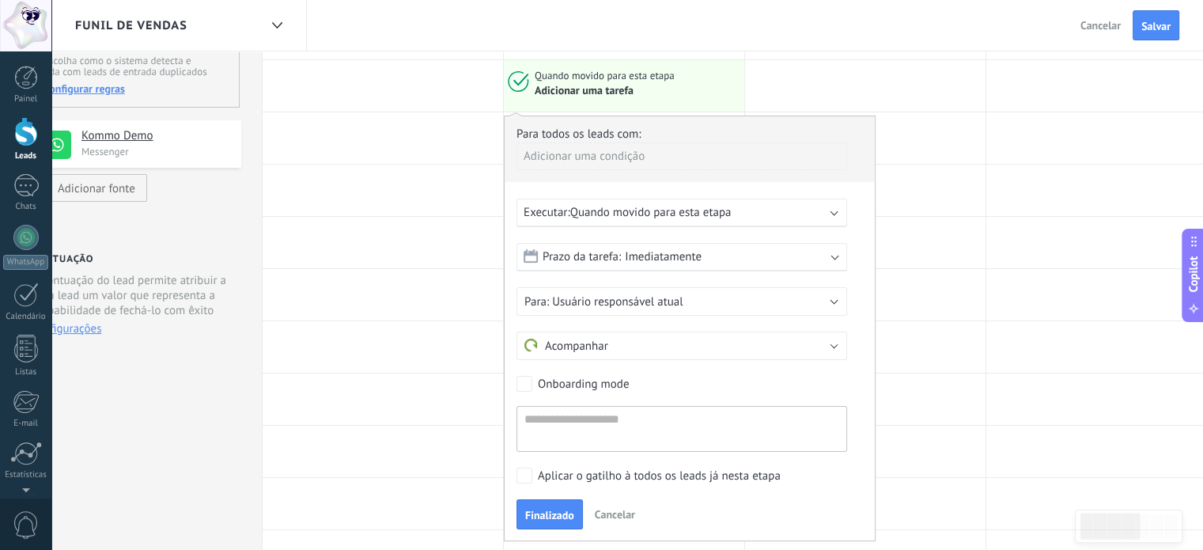
click at [622, 217] on span "Quando movido para esta etapa" at bounding box center [650, 212] width 161 height 15
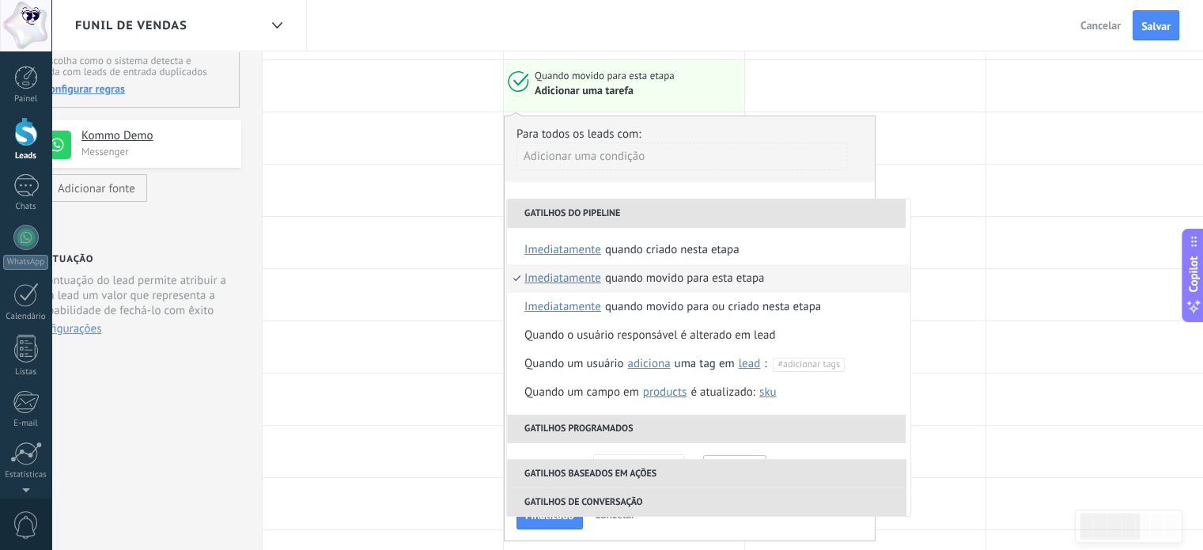
click at [677, 187] on div "**********" at bounding box center [690, 328] width 372 height 426
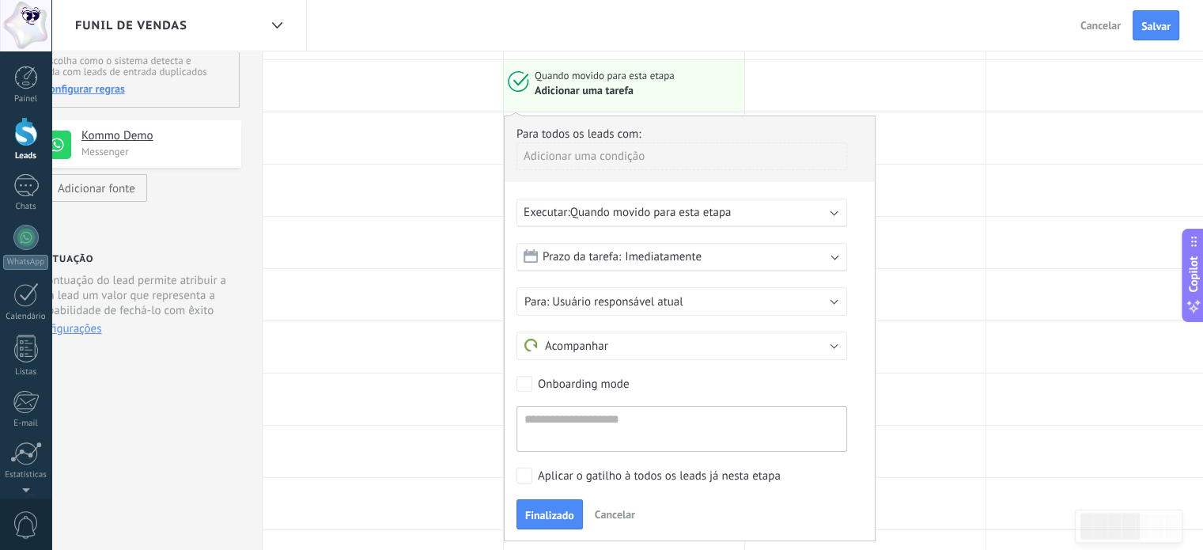
scroll to position [316, 0]
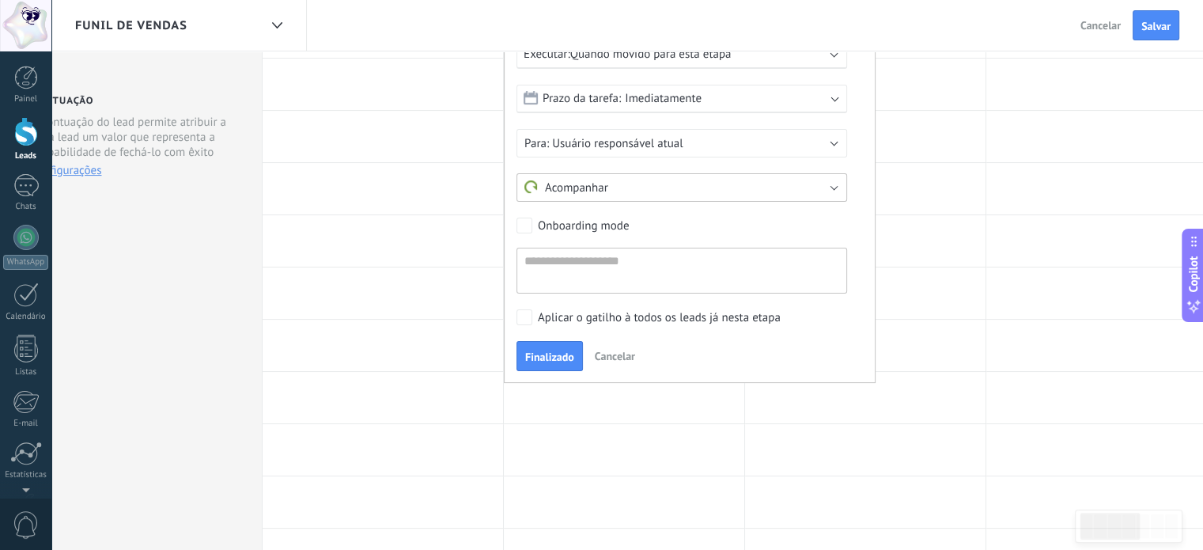
click at [617, 190] on button "Acompanhar" at bounding box center [682, 187] width 331 height 28
click at [661, 162] on form "Prazo da tarefa: Imediatamente Imediatamente Final do dia Em 1 dia Em 3 dias Fi…" at bounding box center [690, 189] width 346 height 209
click at [310, 278] on div at bounding box center [383, 292] width 240 height 51
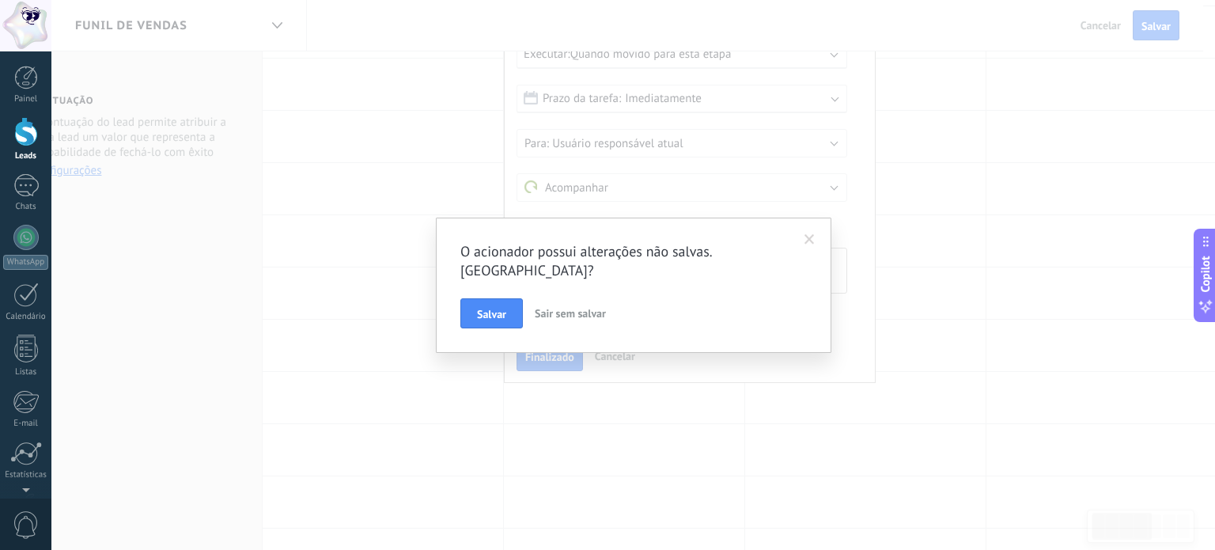
drag, startPoint x: 816, startPoint y: 237, endPoint x: 771, endPoint y: 201, distance: 56.8
click at [816, 237] on span at bounding box center [810, 239] width 26 height 27
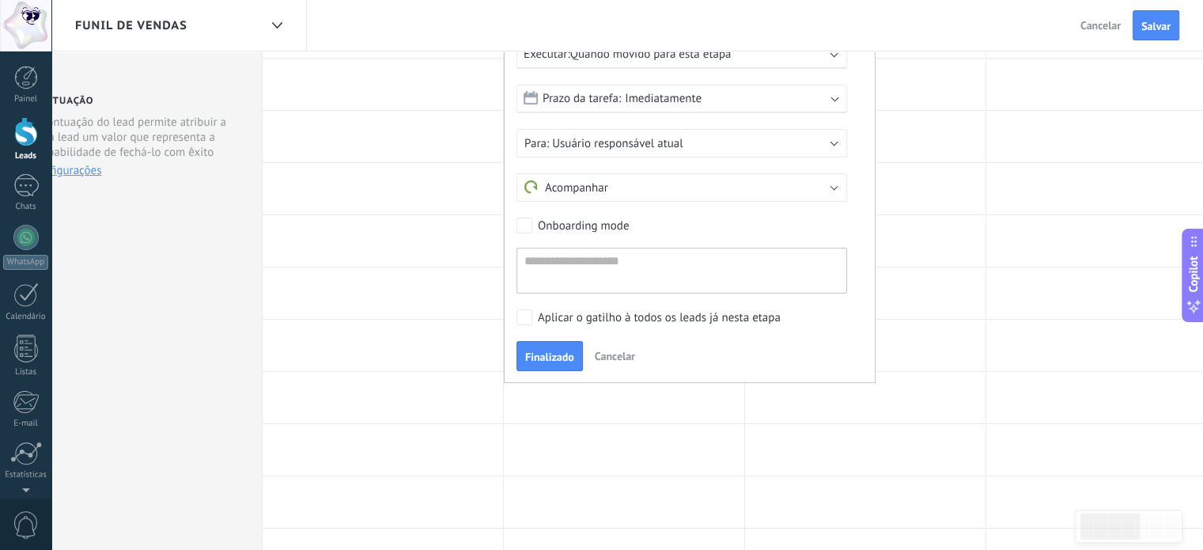
click at [611, 355] on span "Cancelar" at bounding box center [615, 356] width 40 height 14
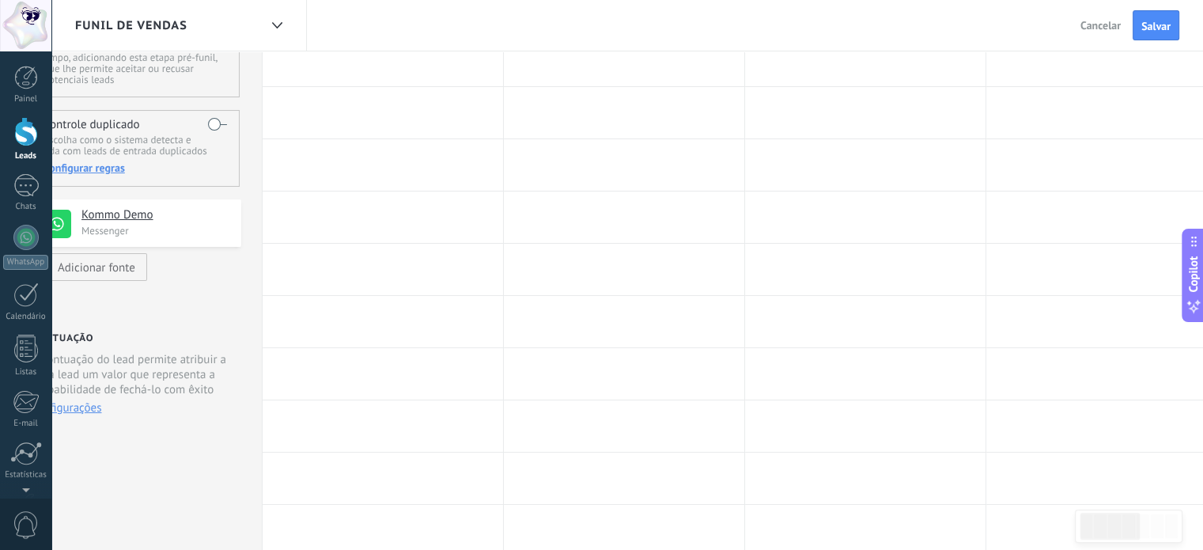
scroll to position [0, 0]
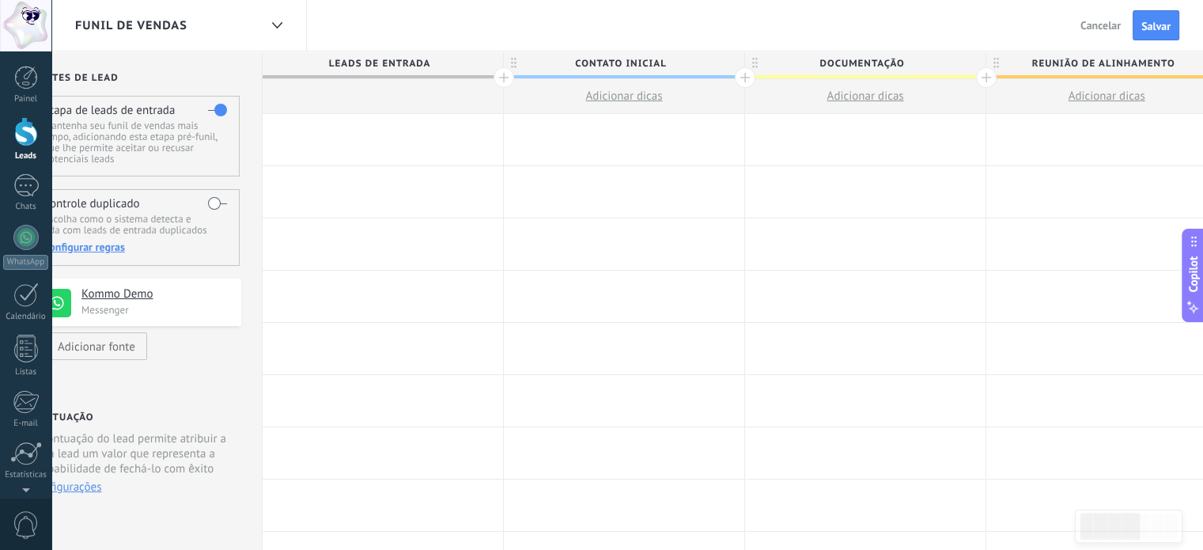
click at [362, 145] on div at bounding box center [383, 139] width 240 height 51
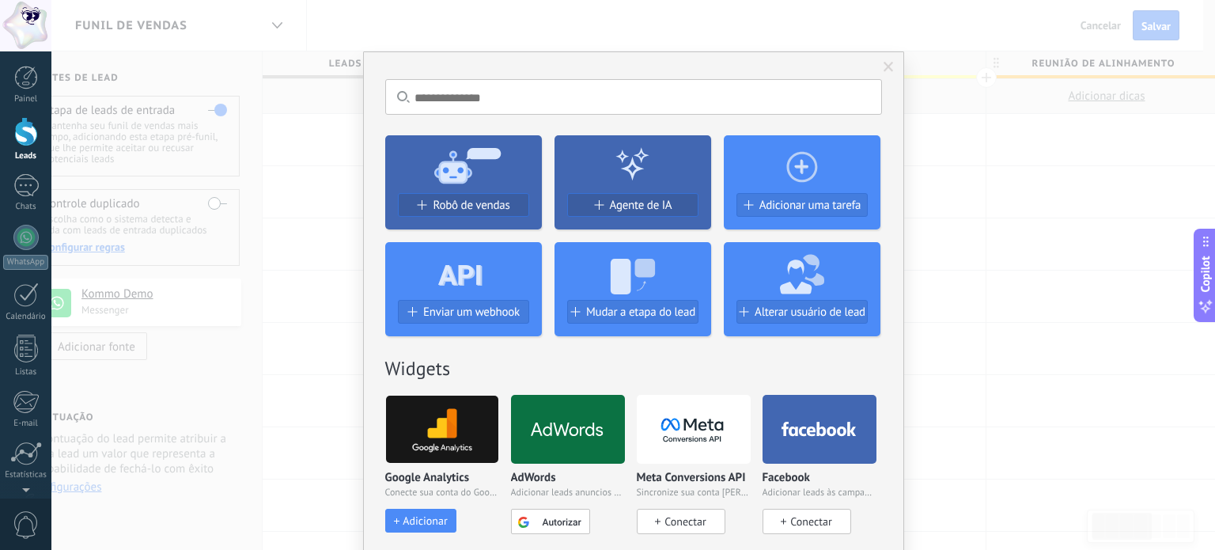
click at [316, 204] on div "Sem resultados. Robô de vendas Agente de IA Adicionar uma tarefa Enviar um webh…" at bounding box center [633, 275] width 1164 height 550
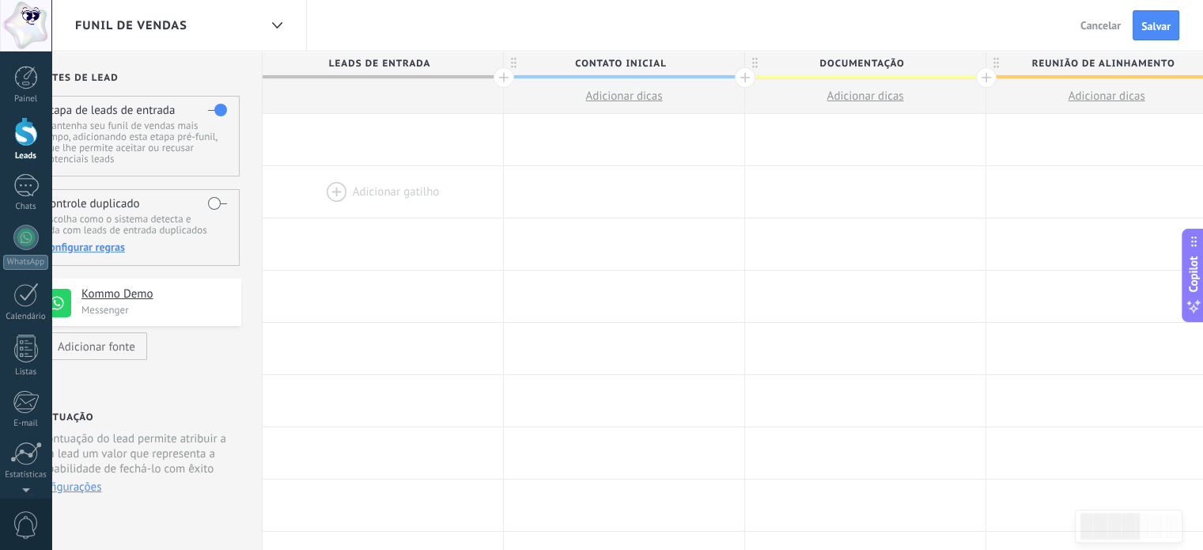
click at [383, 178] on div at bounding box center [383, 191] width 240 height 51
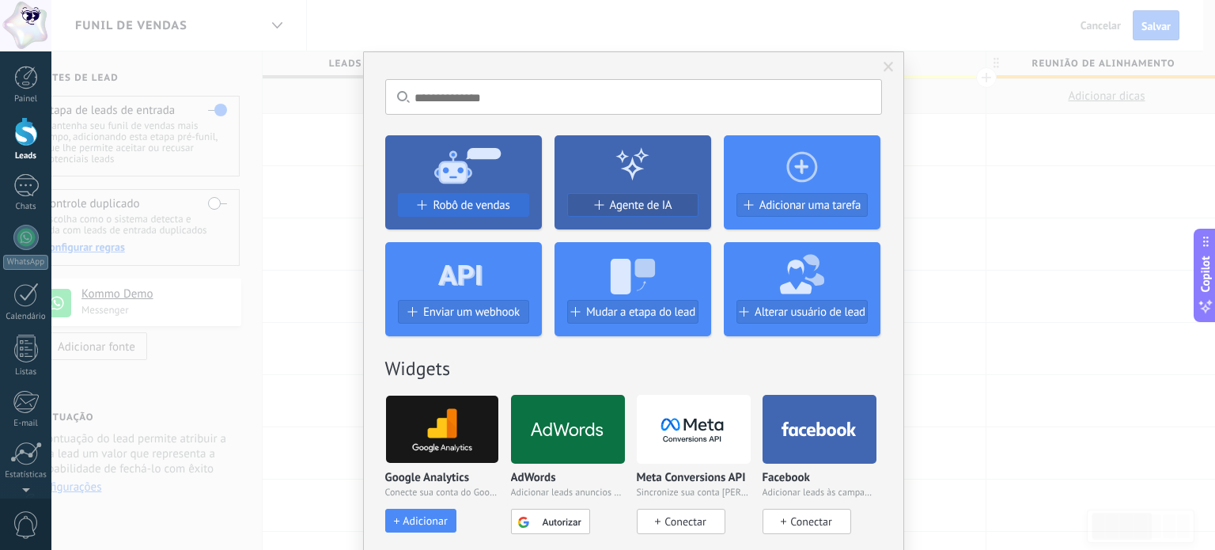
click at [446, 204] on span "Robô de vendas" at bounding box center [471, 205] width 77 height 13
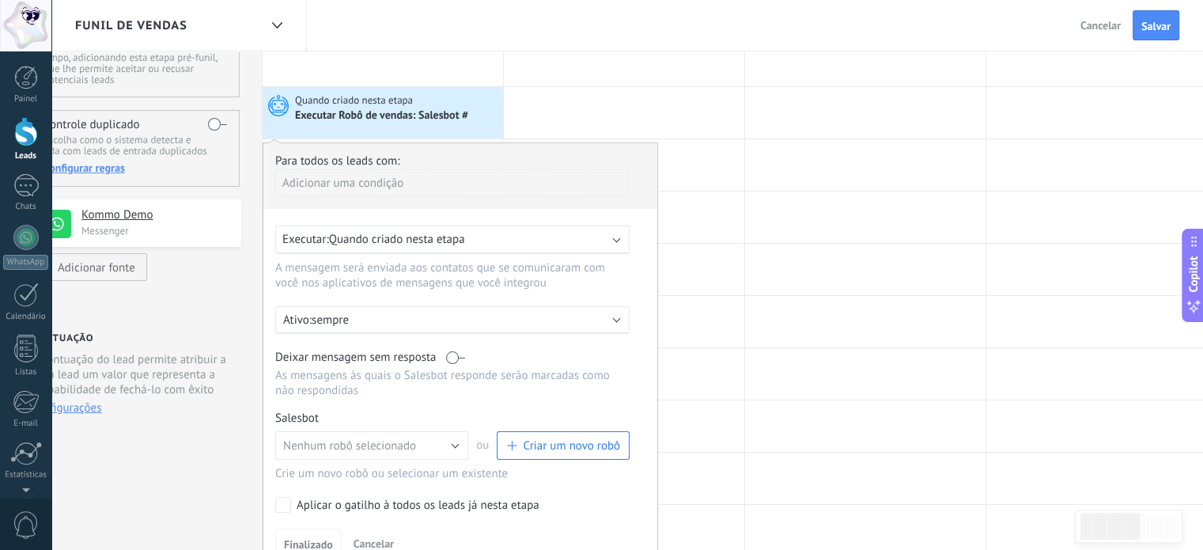
scroll to position [158, 0]
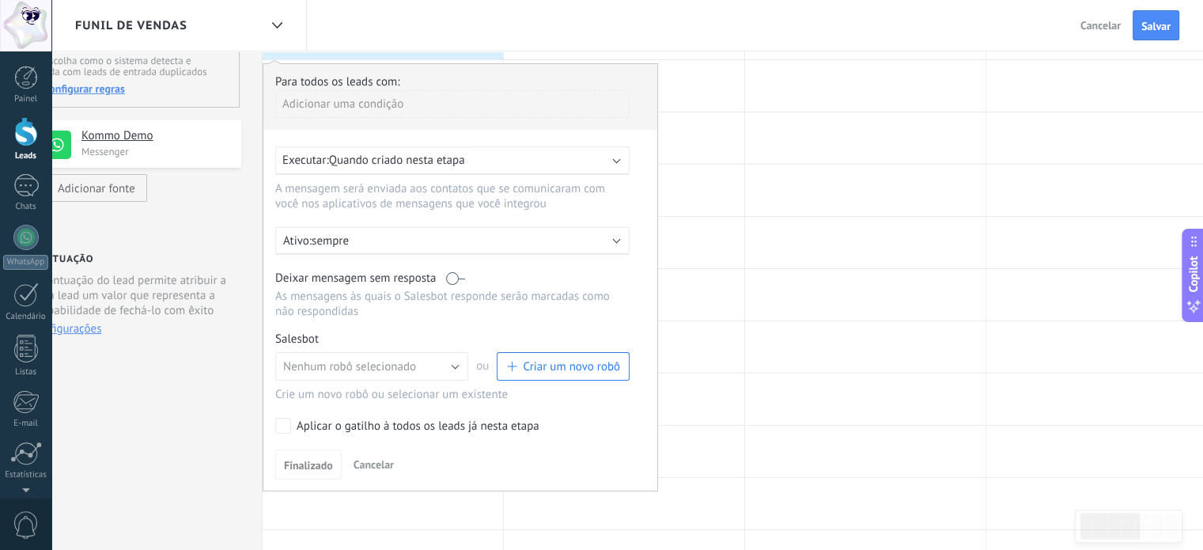
click at [360, 461] on span "Cancelar" at bounding box center [374, 464] width 40 height 14
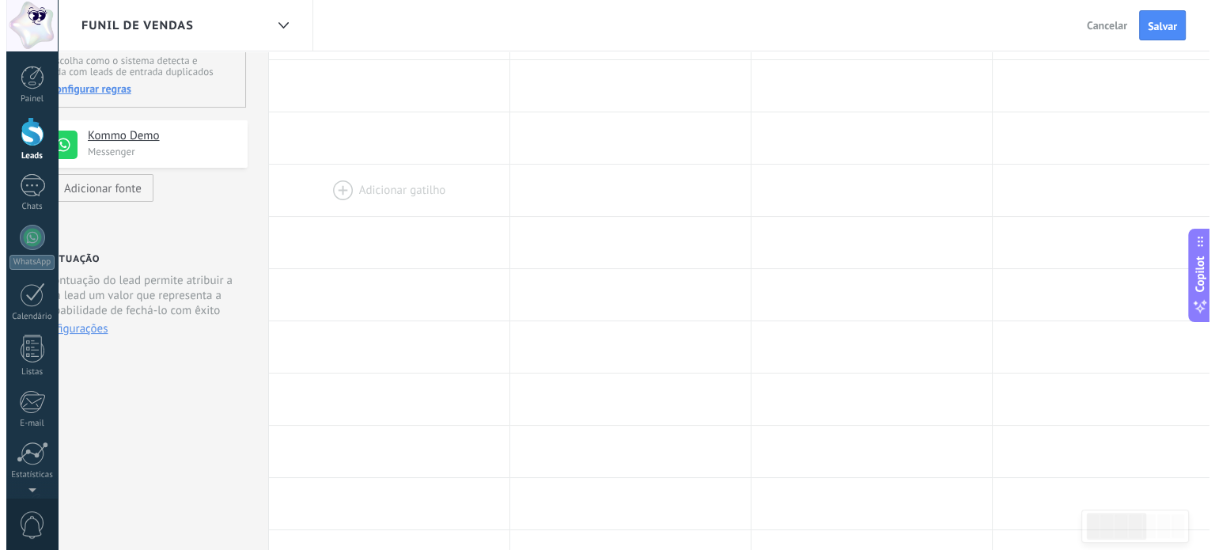
scroll to position [0, 0]
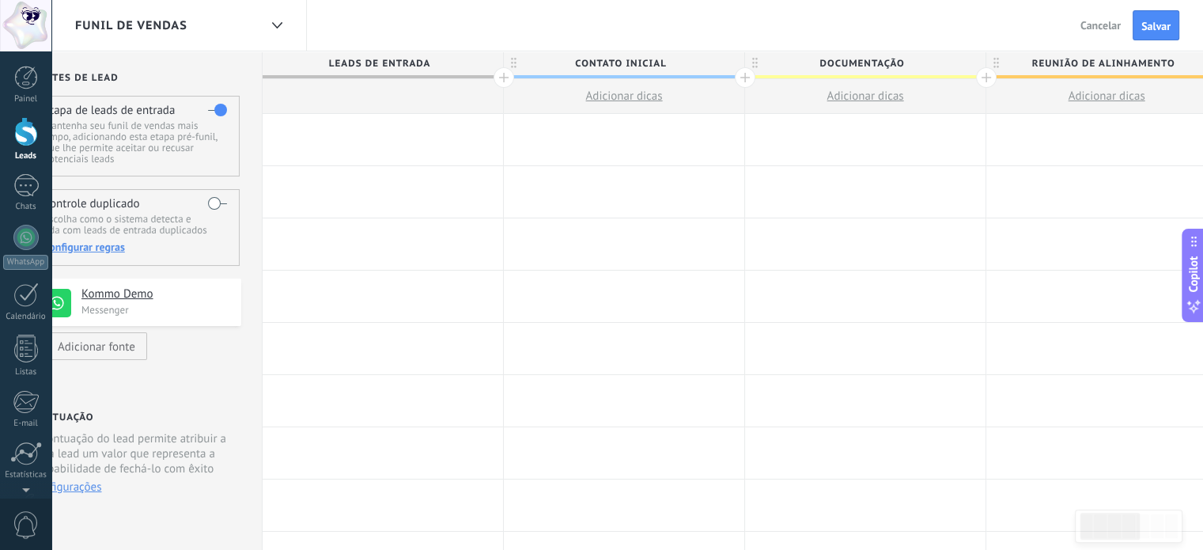
click at [383, 252] on div at bounding box center [383, 243] width 240 height 51
click at [386, 231] on div at bounding box center [383, 243] width 240 height 51
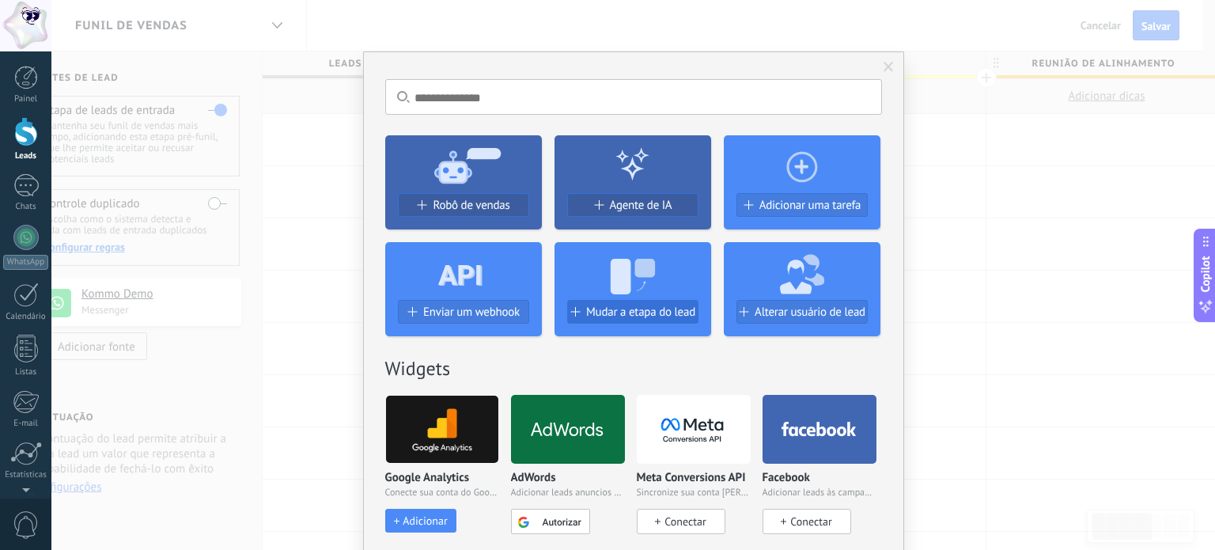
click at [641, 303] on button "Mudar a etapa do lead" at bounding box center [632, 312] width 131 height 24
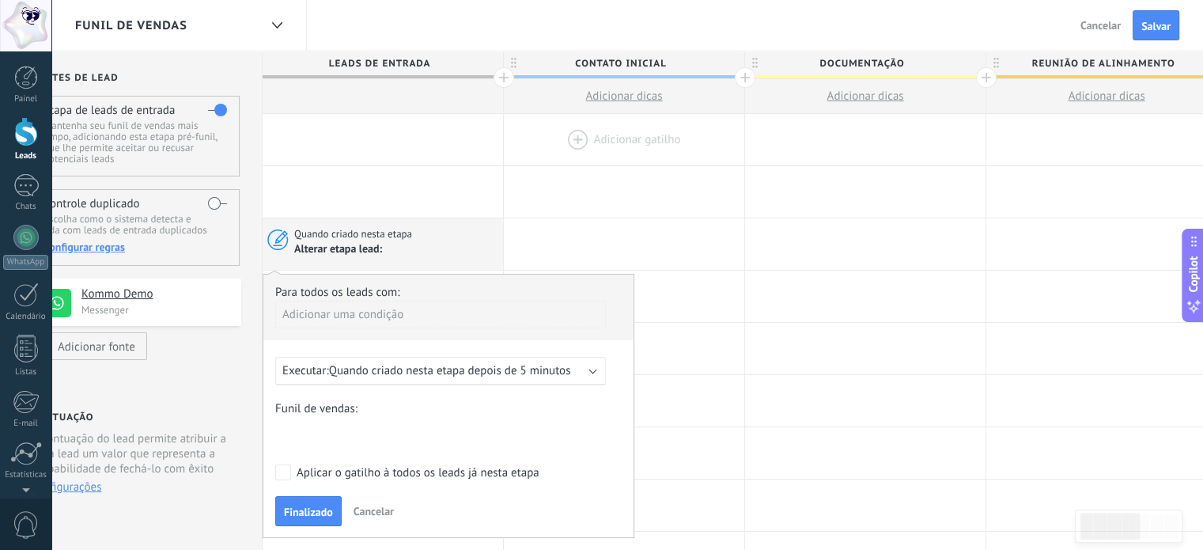
click at [575, 161] on div at bounding box center [624, 139] width 240 height 51
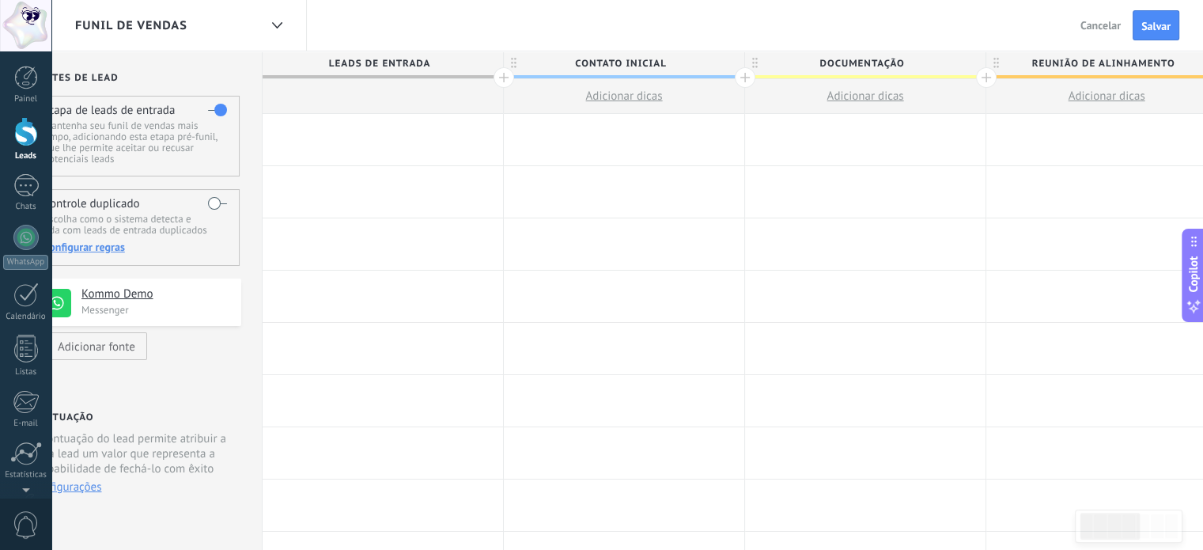
click at [615, 176] on div at bounding box center [624, 191] width 240 height 51
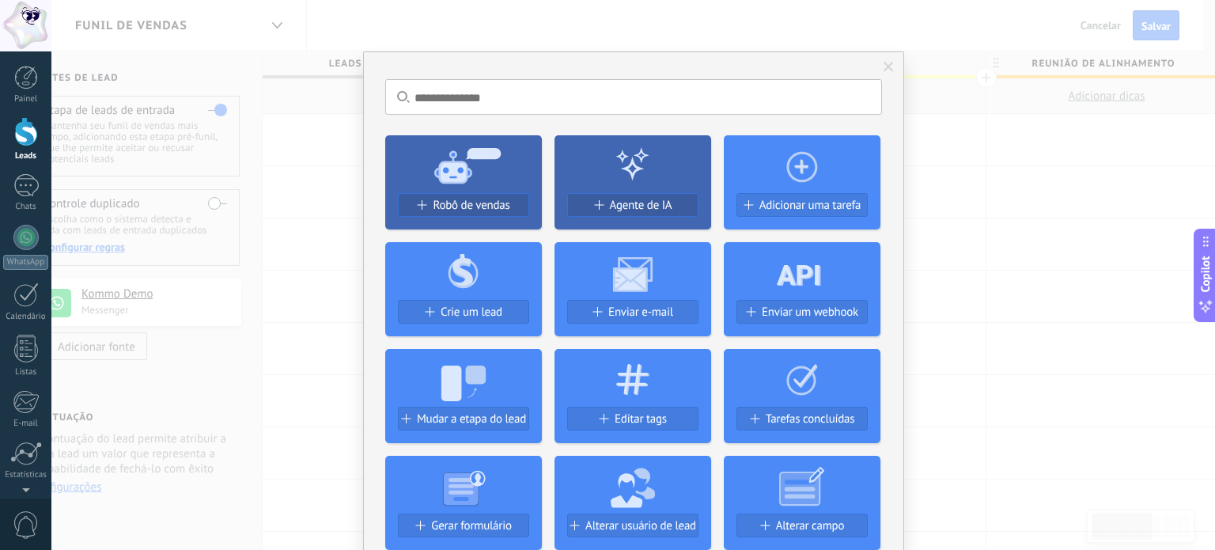
scroll to position [158, 0]
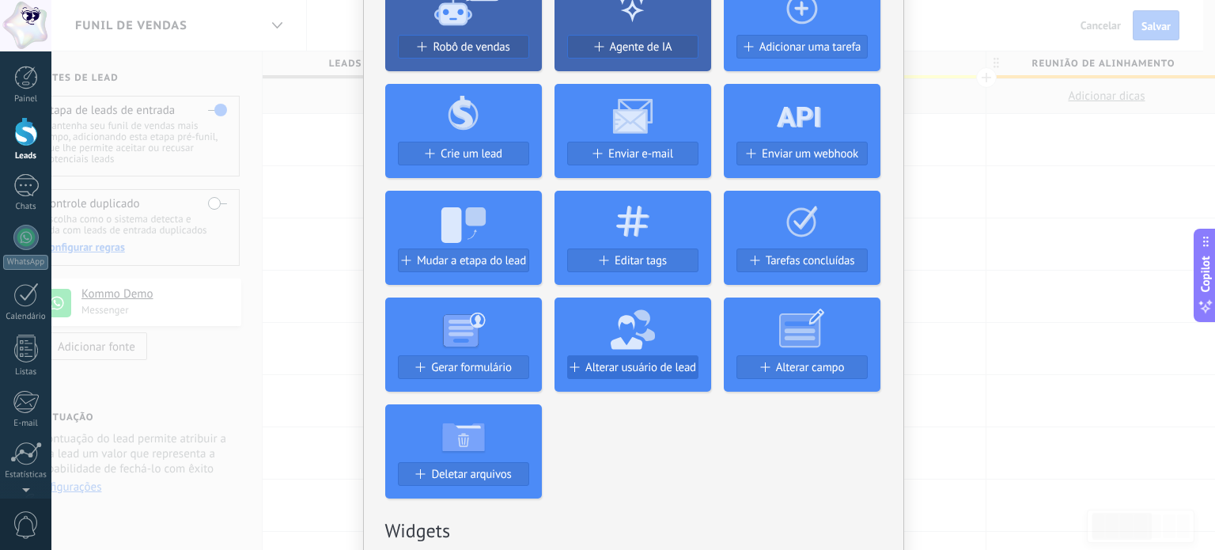
click at [611, 362] on span "Alterar usuário de lead" at bounding box center [640, 367] width 111 height 13
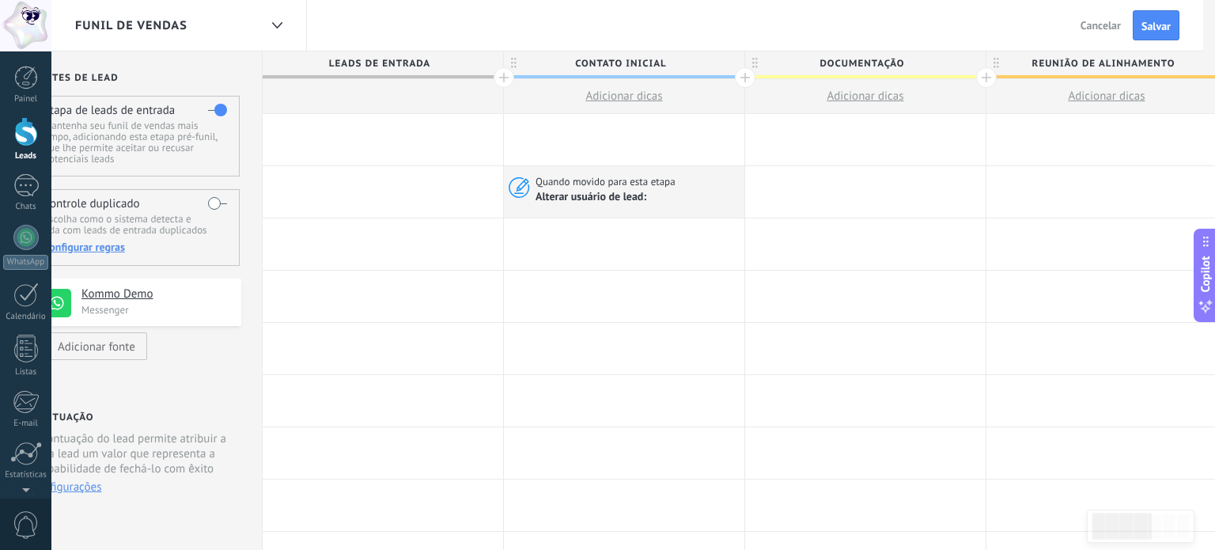
scroll to position [0, 0]
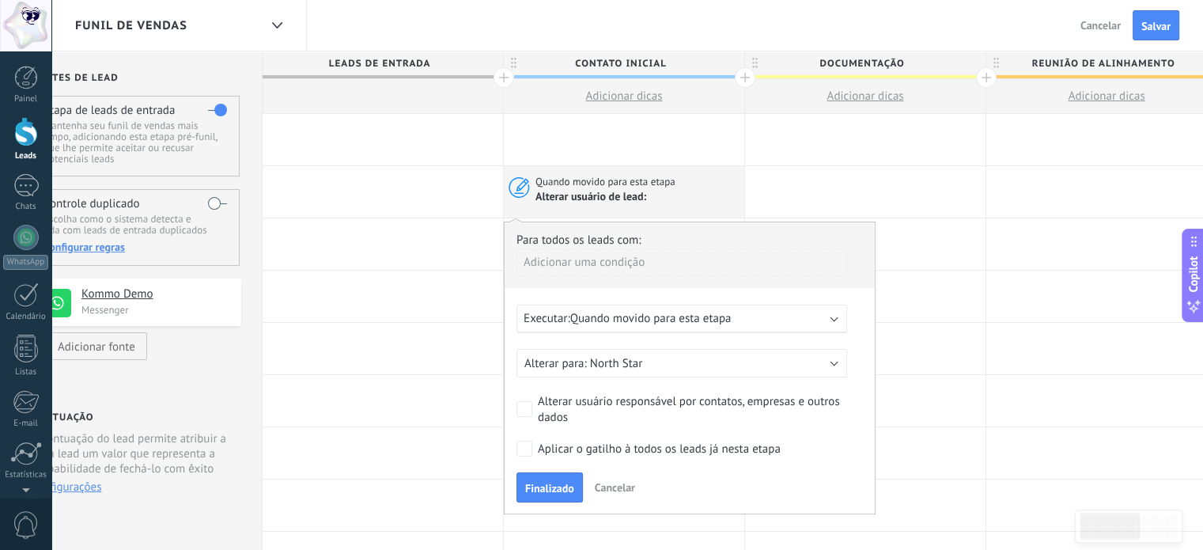
click at [441, 180] on div at bounding box center [383, 191] width 240 height 51
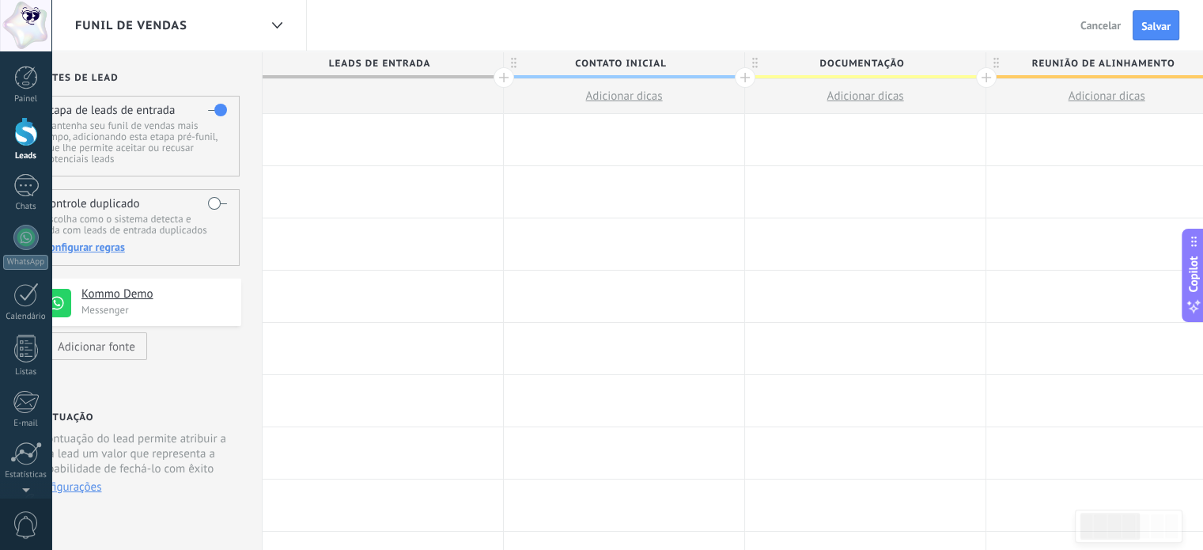
click at [593, 251] on div at bounding box center [624, 243] width 240 height 51
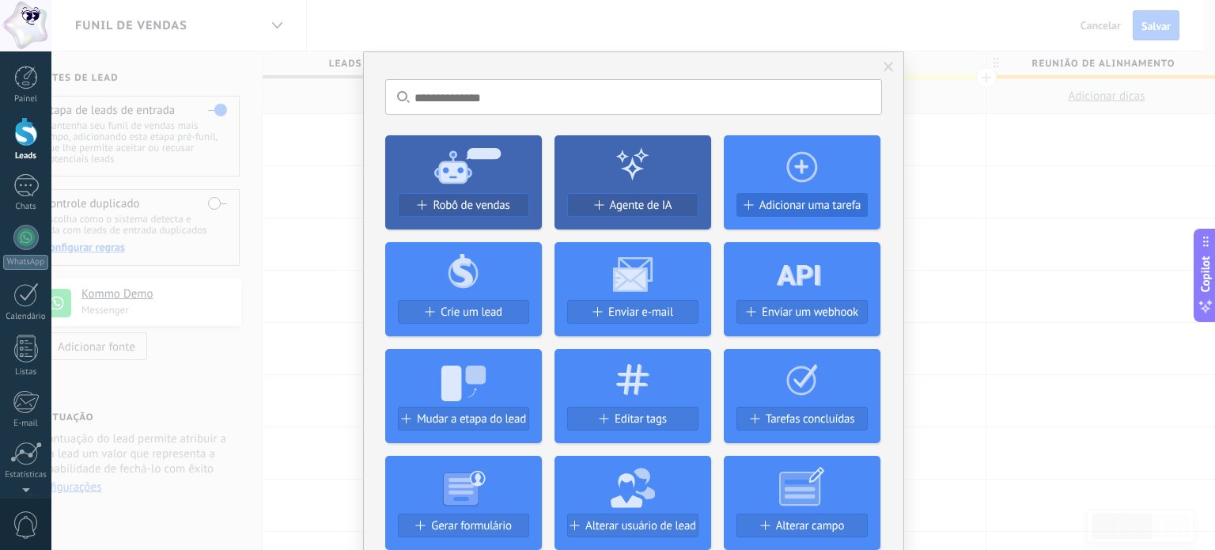
click at [789, 203] on span "Adicionar uma tarefa" at bounding box center [810, 205] width 102 height 13
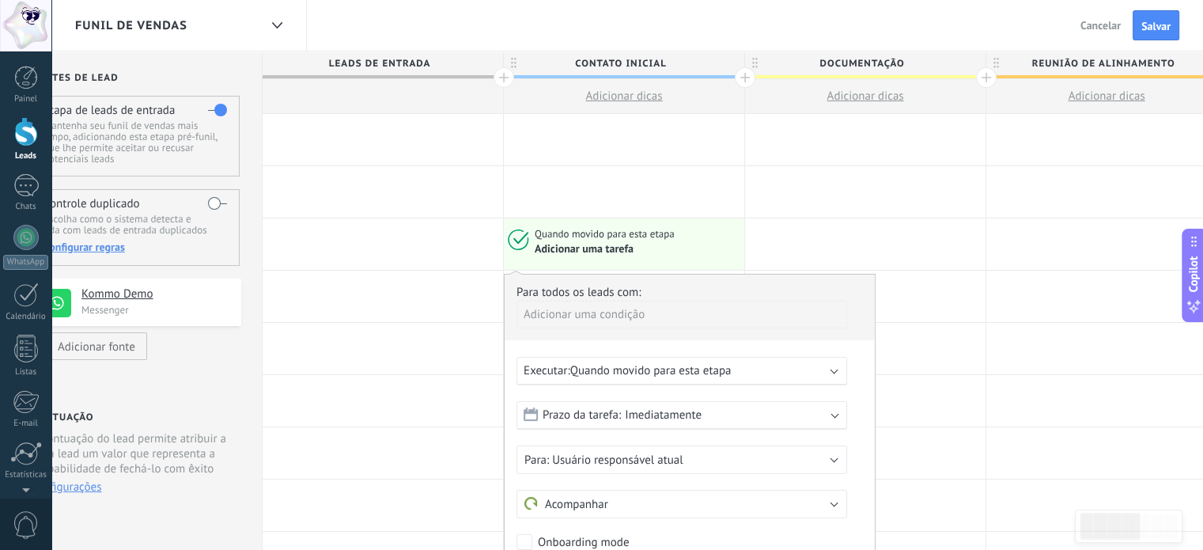
click at [478, 220] on div at bounding box center [383, 243] width 240 height 51
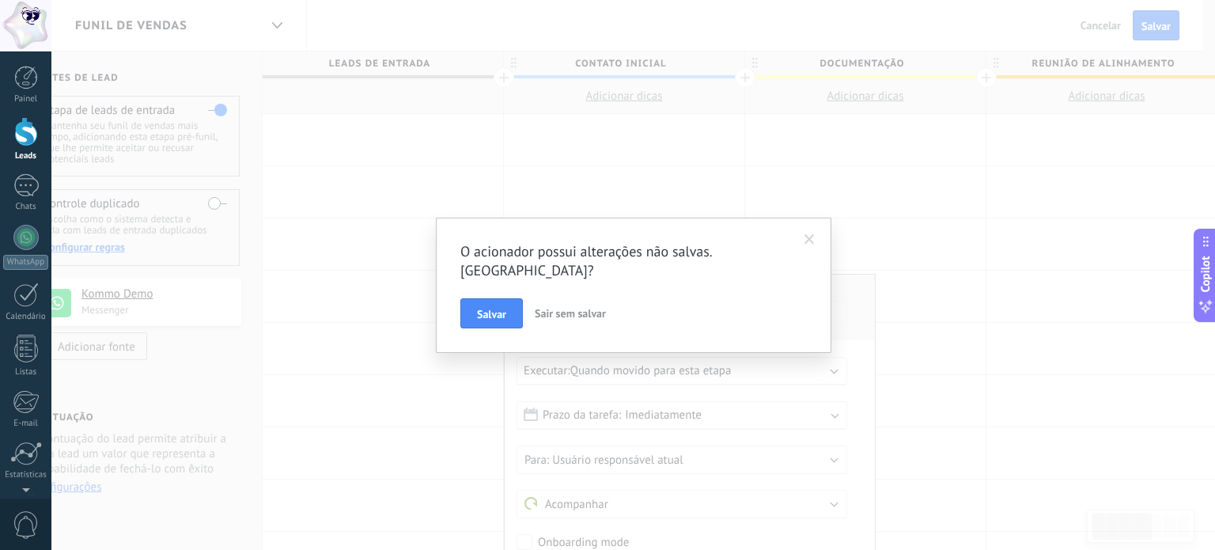
click at [908, 213] on div "O acionador possui alterações não salvas. [GEOGRAPHIC_DATA]? [PERSON_NAME] sem …" at bounding box center [633, 275] width 1164 height 550
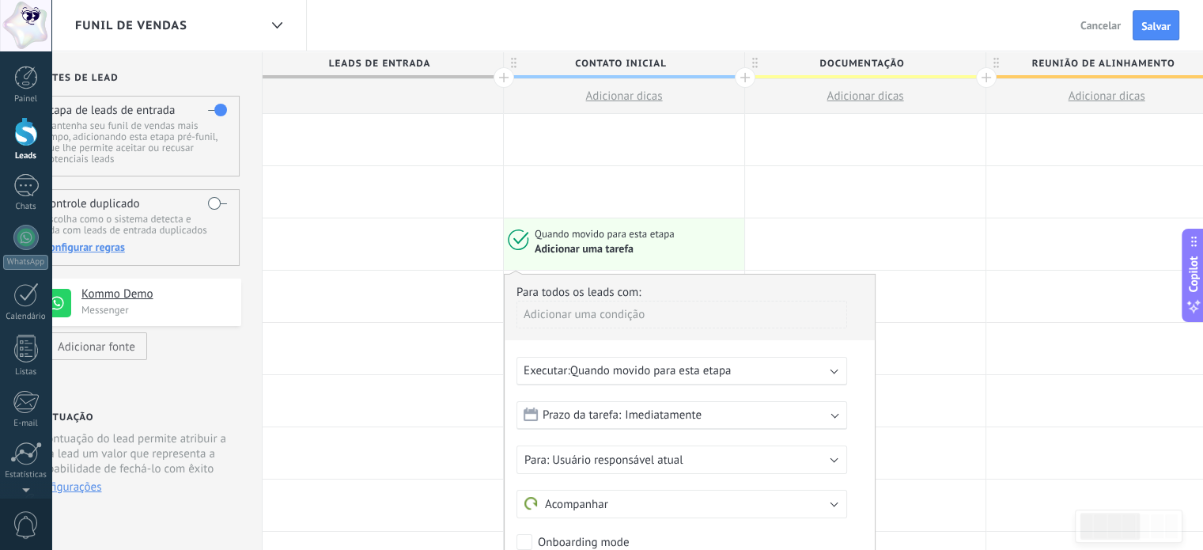
click at [547, 193] on div at bounding box center [624, 191] width 240 height 51
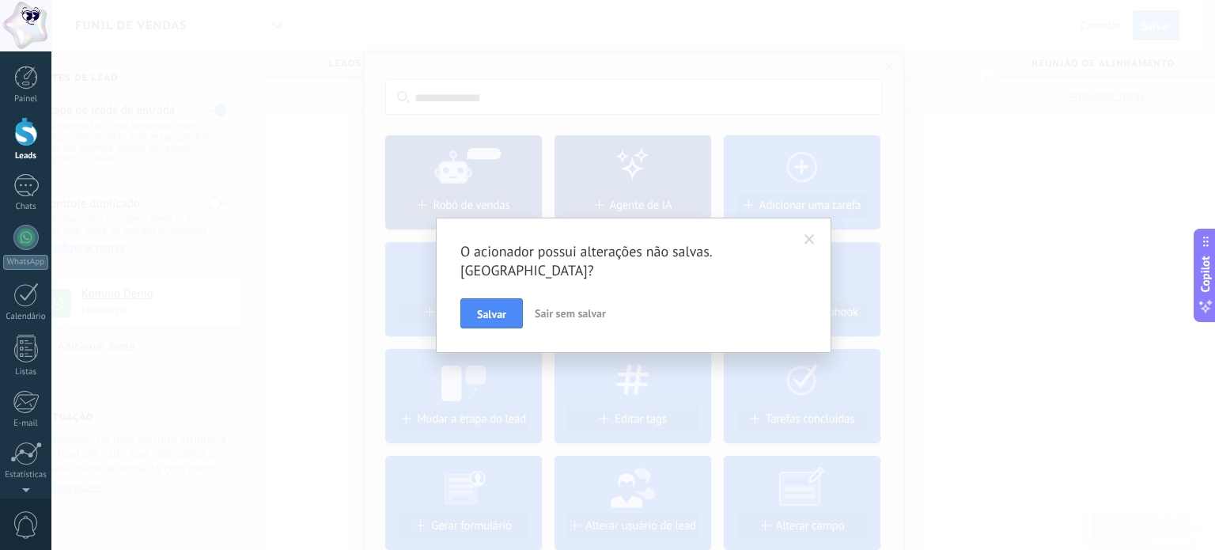
click at [570, 298] on button "Sair sem salvar" at bounding box center [570, 313] width 84 height 30
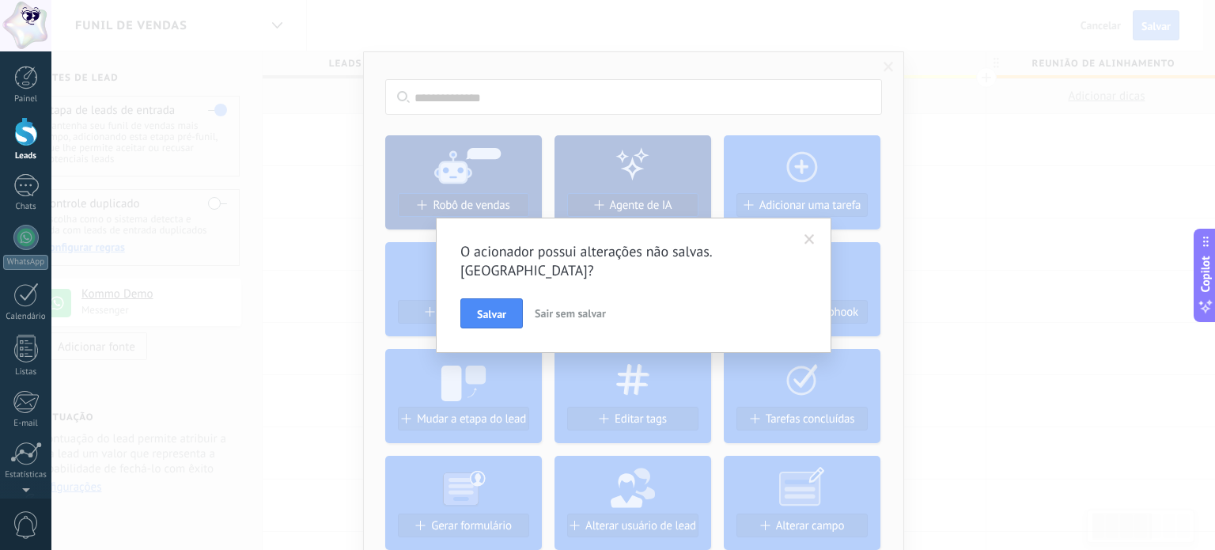
click at [570, 306] on span "Sair sem salvar" at bounding box center [570, 313] width 71 height 14
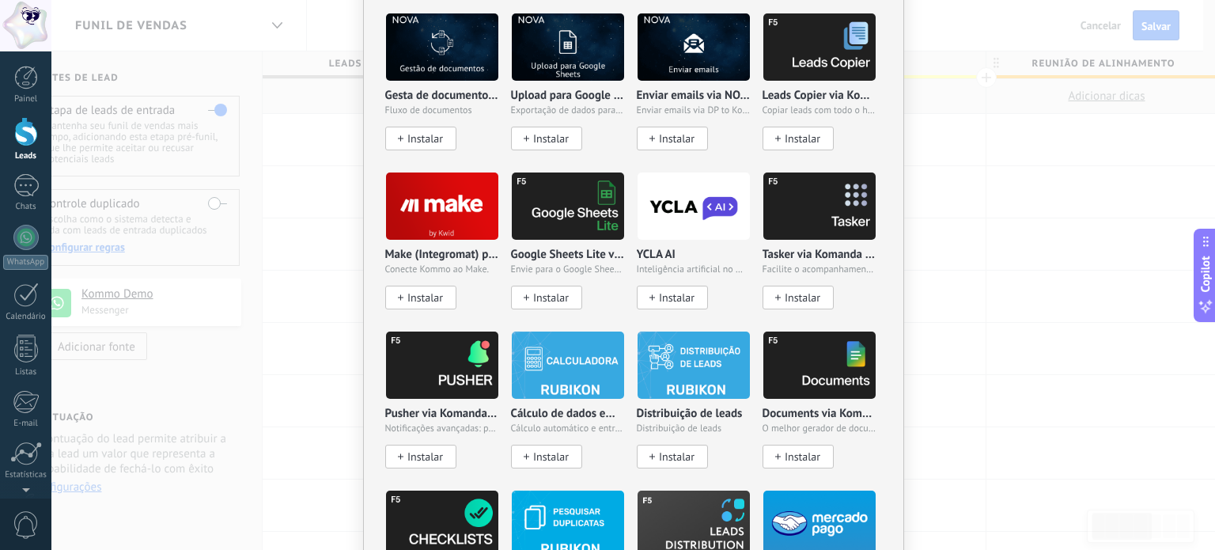
scroll to position [2531, 0]
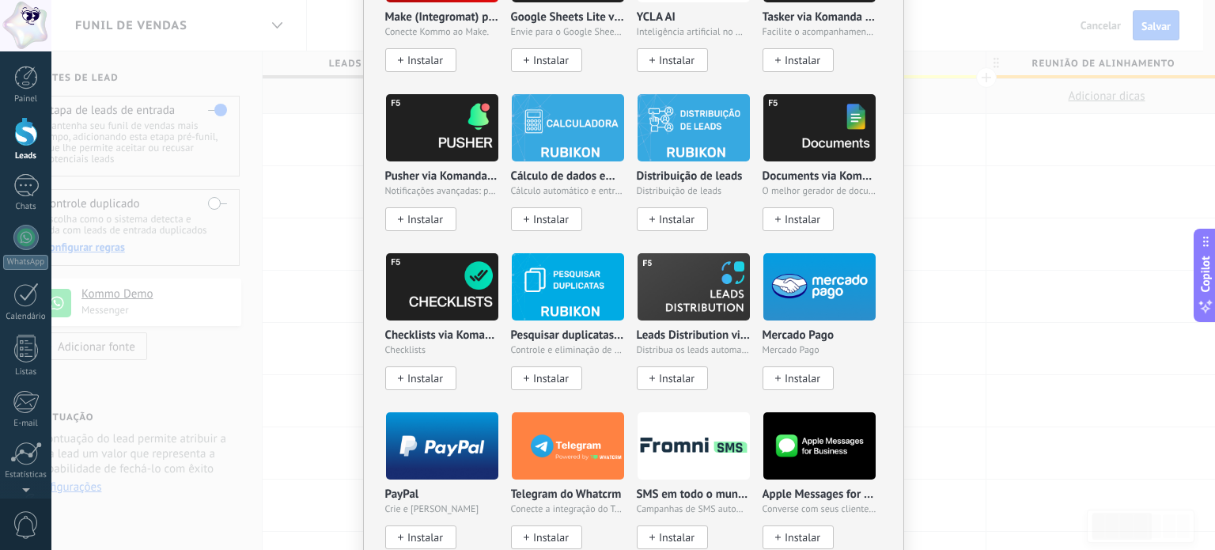
click at [278, 238] on div "Sem resultados. Robô de vendas Agente de IA Adicionar uma tarefa Crie um lead E…" at bounding box center [633, 275] width 1164 height 550
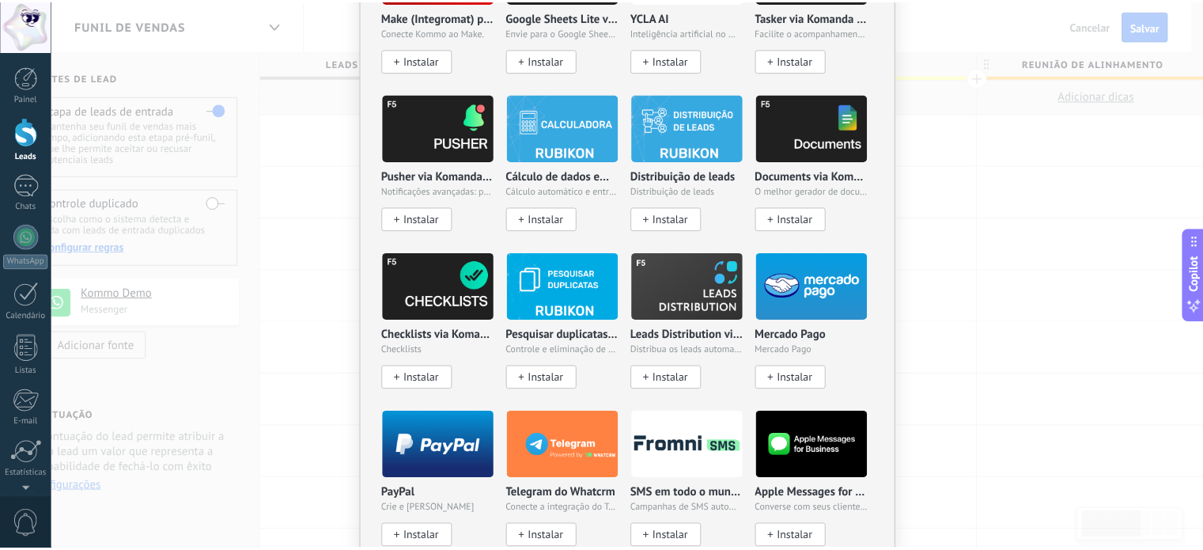
scroll to position [0, 0]
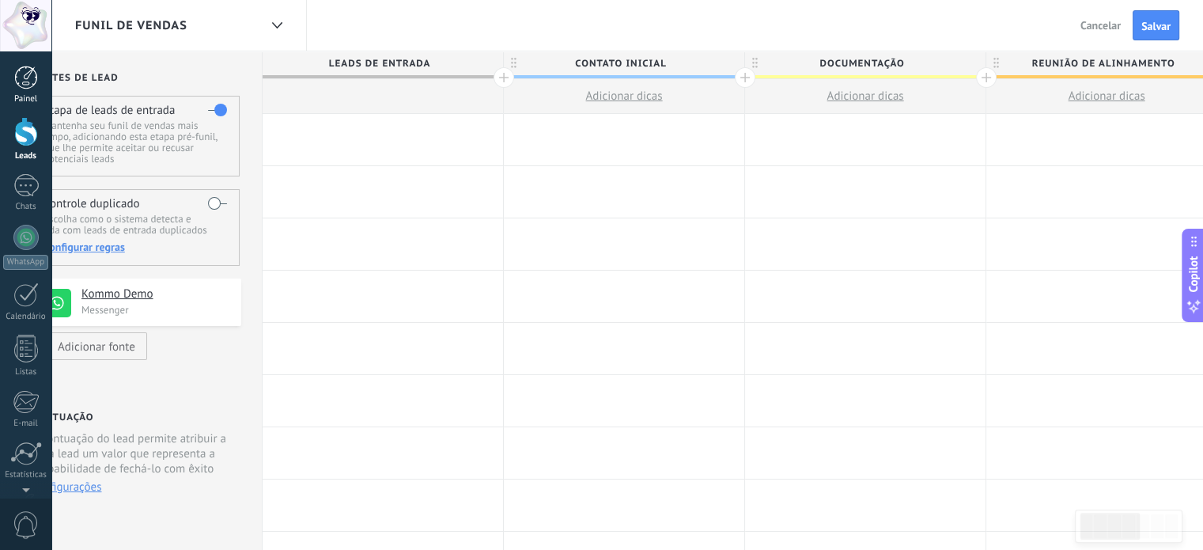
click at [25, 82] on div at bounding box center [26, 78] width 24 height 24
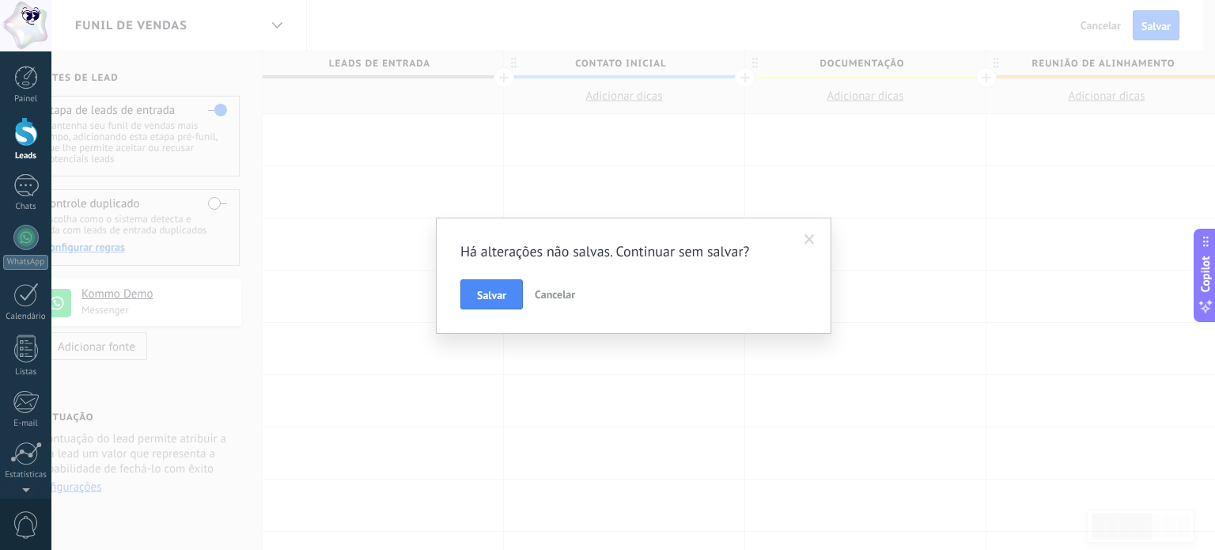
click at [544, 293] on span "Cancelar" at bounding box center [555, 294] width 40 height 14
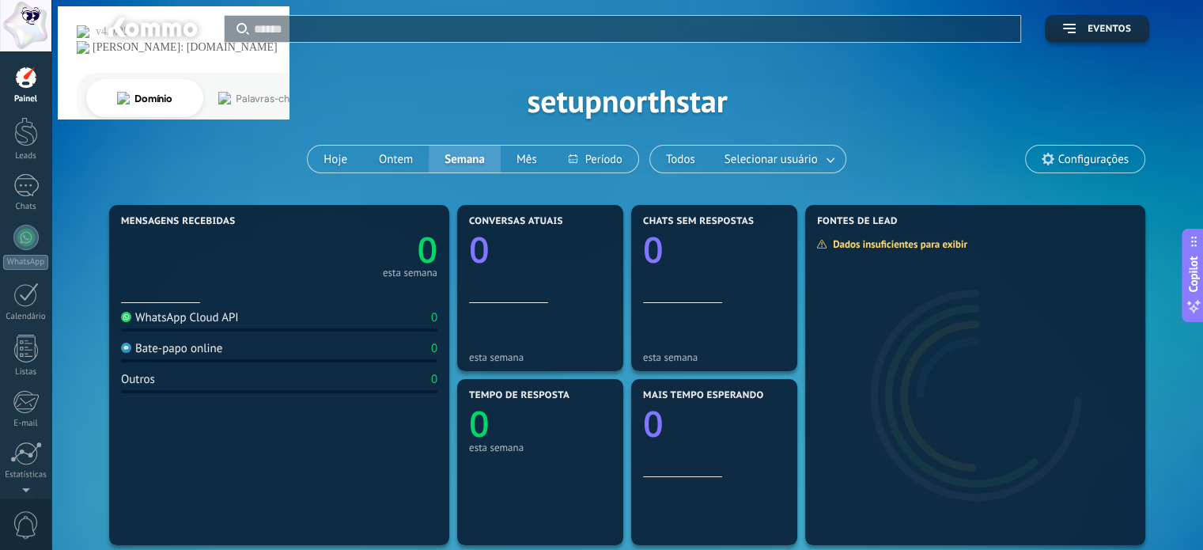
click at [313, 25] on input "text" at bounding box center [632, 29] width 757 height 17
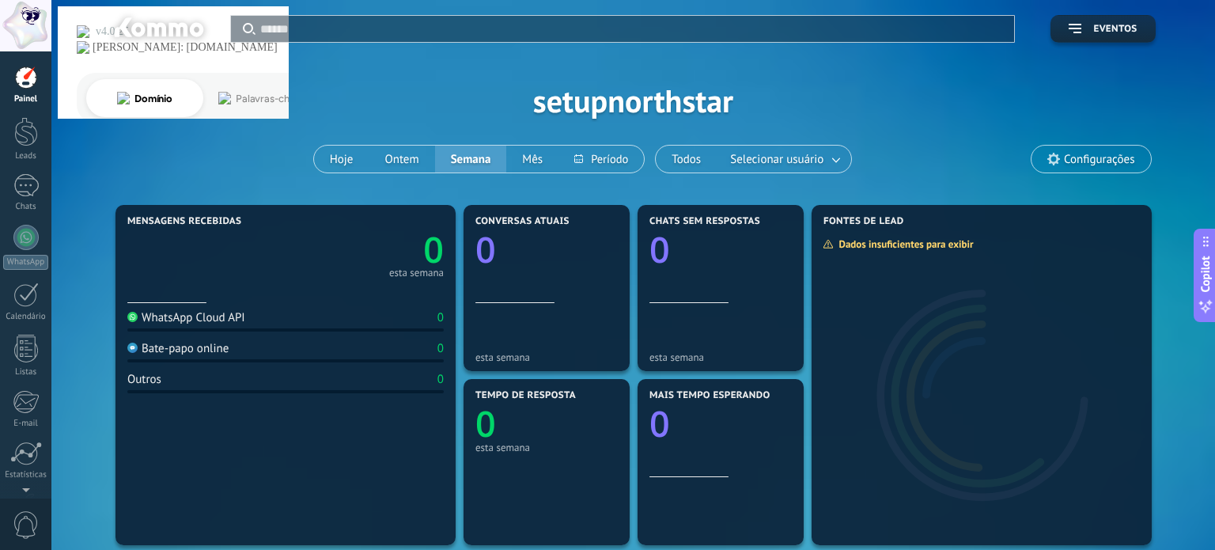
click at [152, 126] on div at bounding box center [607, 275] width 1215 height 550
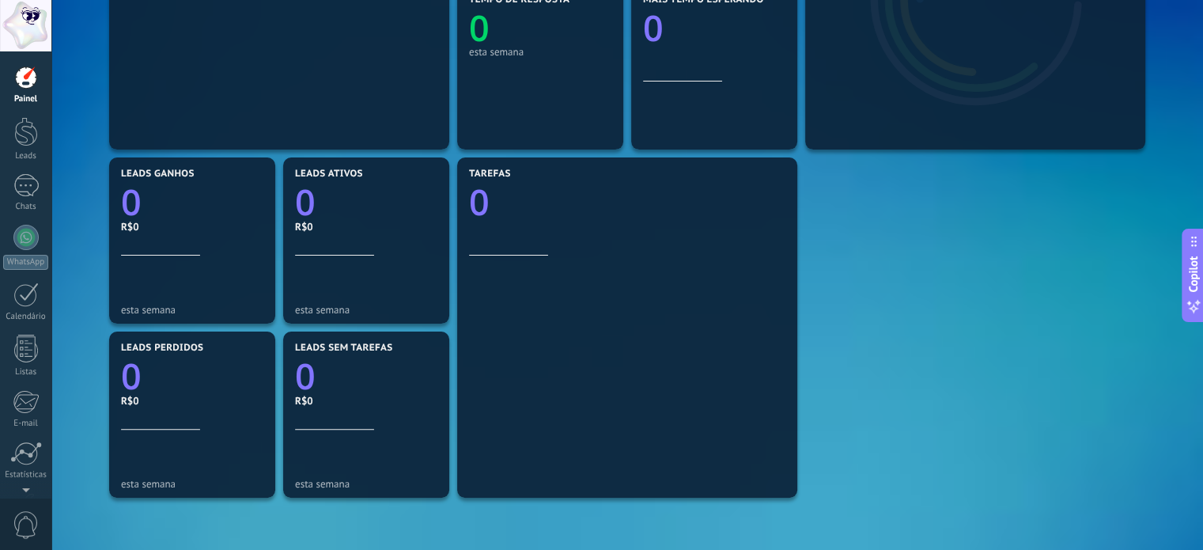
scroll to position [79, 0]
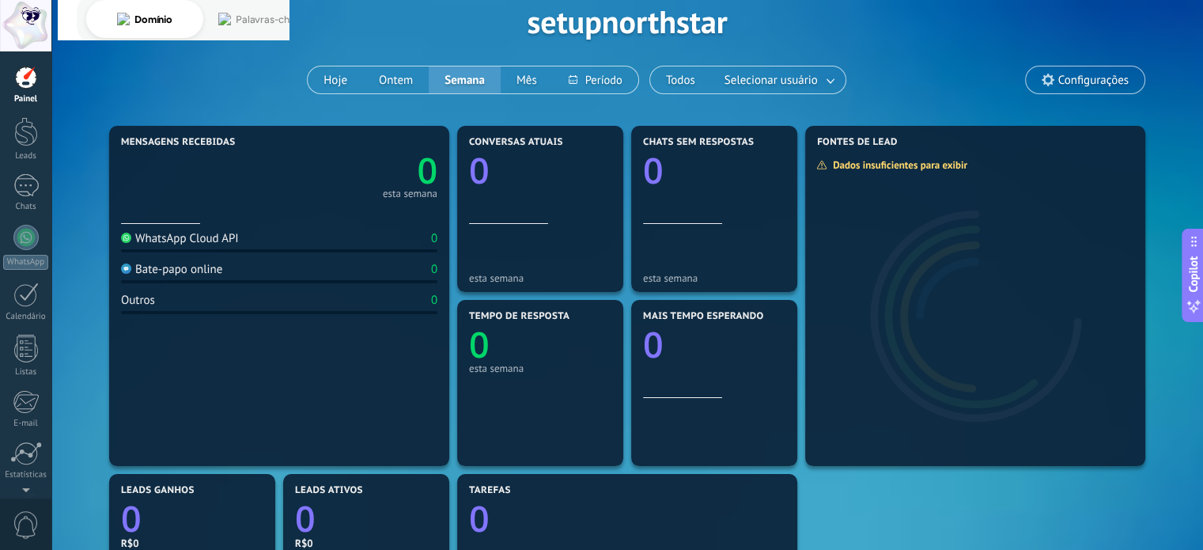
click at [1089, 81] on span "Configurações" at bounding box center [1093, 80] width 70 height 13
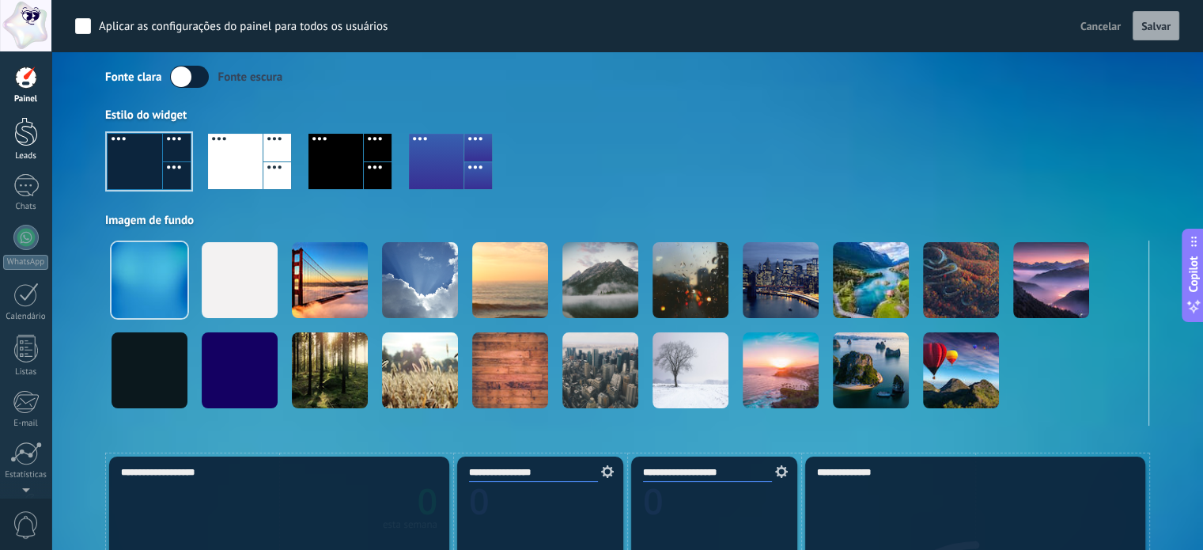
click at [24, 133] on div at bounding box center [26, 131] width 24 height 29
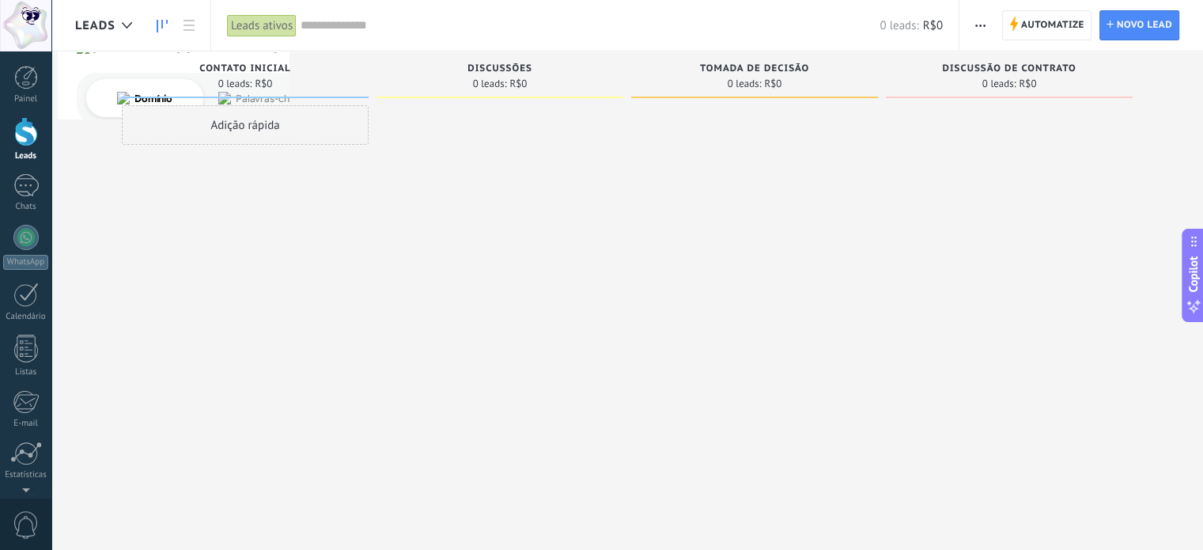
click at [225, 118] on div "Adição rápida" at bounding box center [245, 125] width 247 height 40
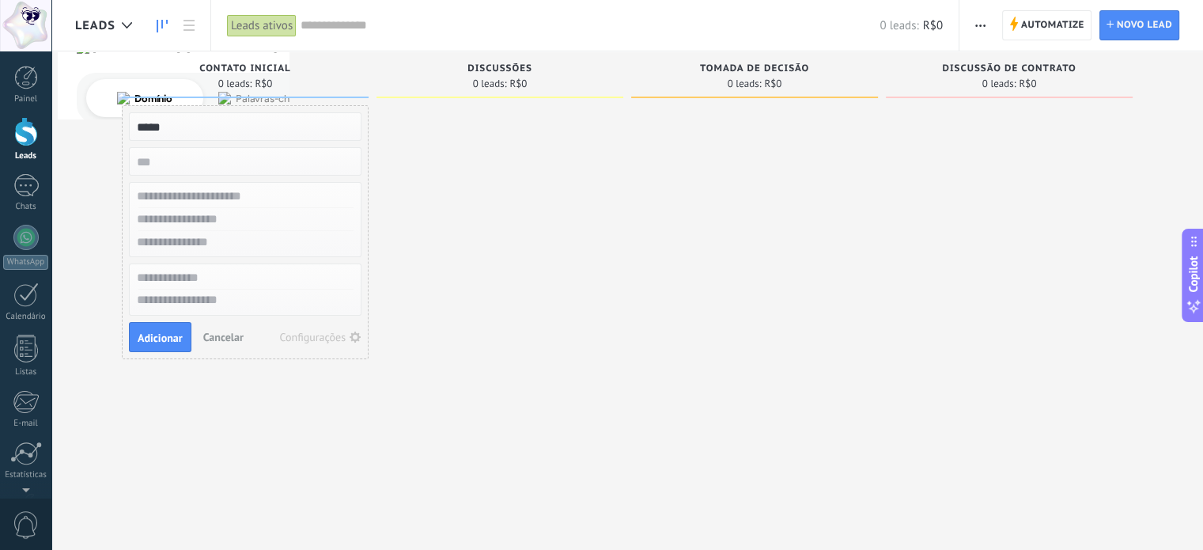
type input "*****"
click at [196, 161] on input "numeric" at bounding box center [243, 161] width 231 height 22
type input "***"
click at [218, 202] on input "text" at bounding box center [243, 196] width 231 height 23
type input "**********"
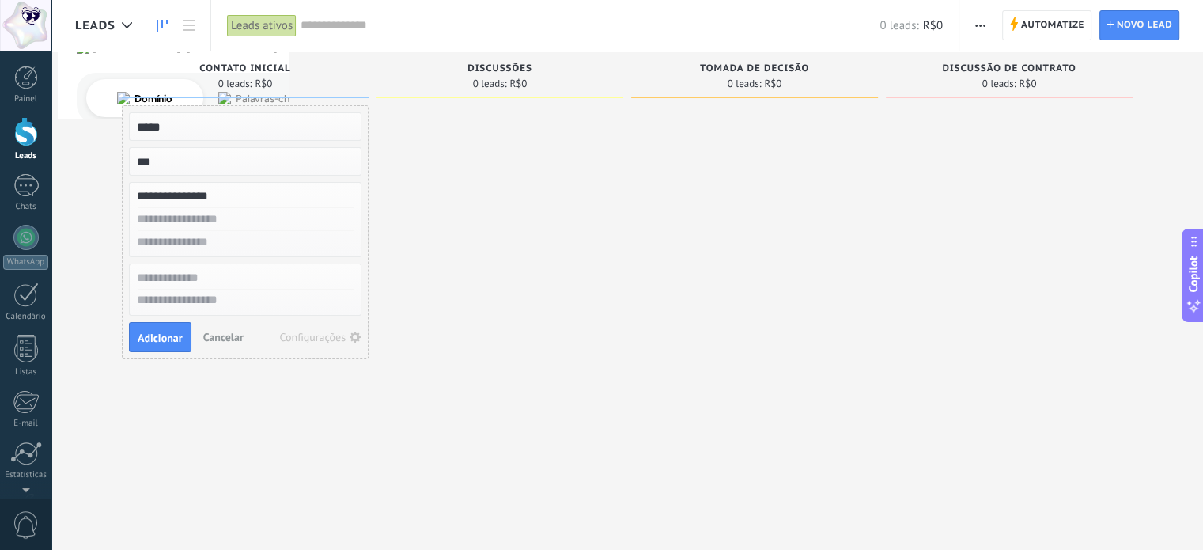
drag, startPoint x: 217, startPoint y: 214, endPoint x: 232, endPoint y: 220, distance: 16.3
click at [217, 214] on input "text" at bounding box center [243, 219] width 231 height 23
type input "**********"
type textarea "**********"
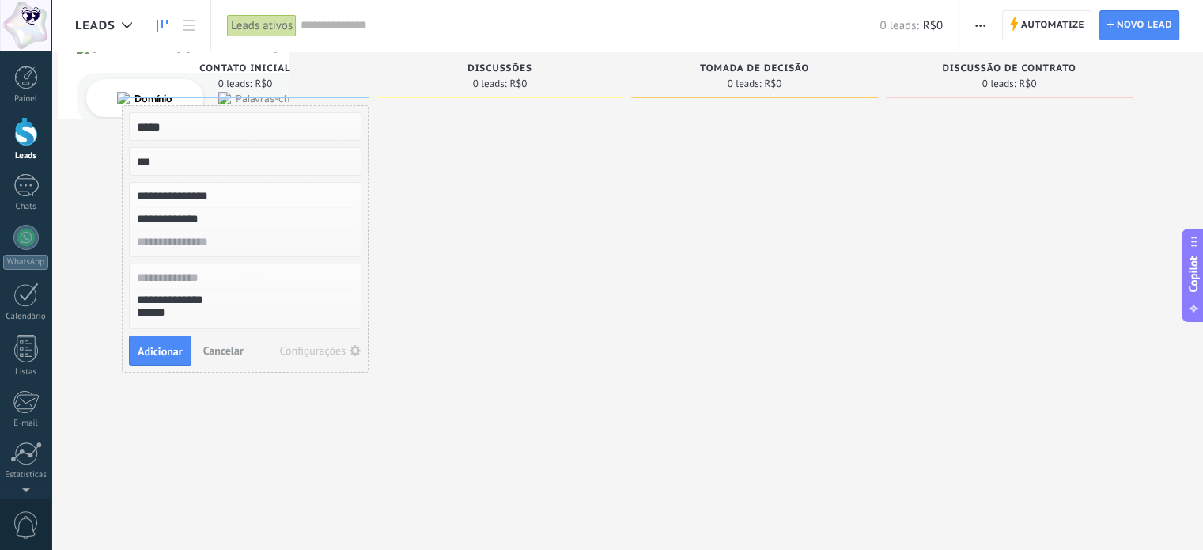
type input "**********"
click at [246, 271] on input "text" at bounding box center [243, 278] width 231 height 23
type input "**********"
click at [233, 237] on input "text" at bounding box center [243, 242] width 231 height 23
type input "**********"
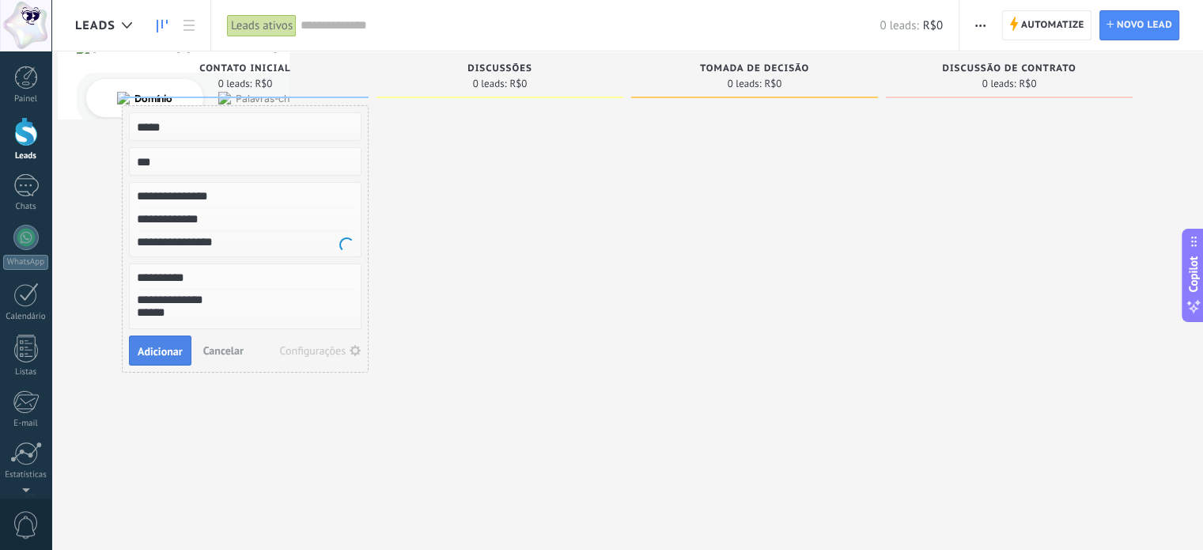
click at [171, 348] on span "Adicionar" at bounding box center [160, 351] width 45 height 11
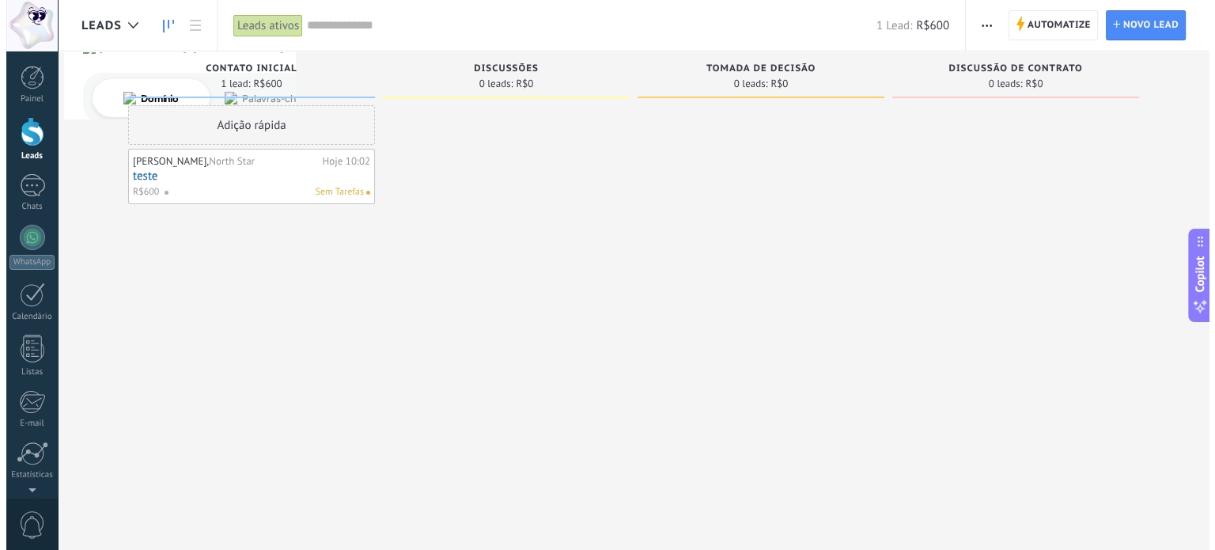
scroll to position [15, 0]
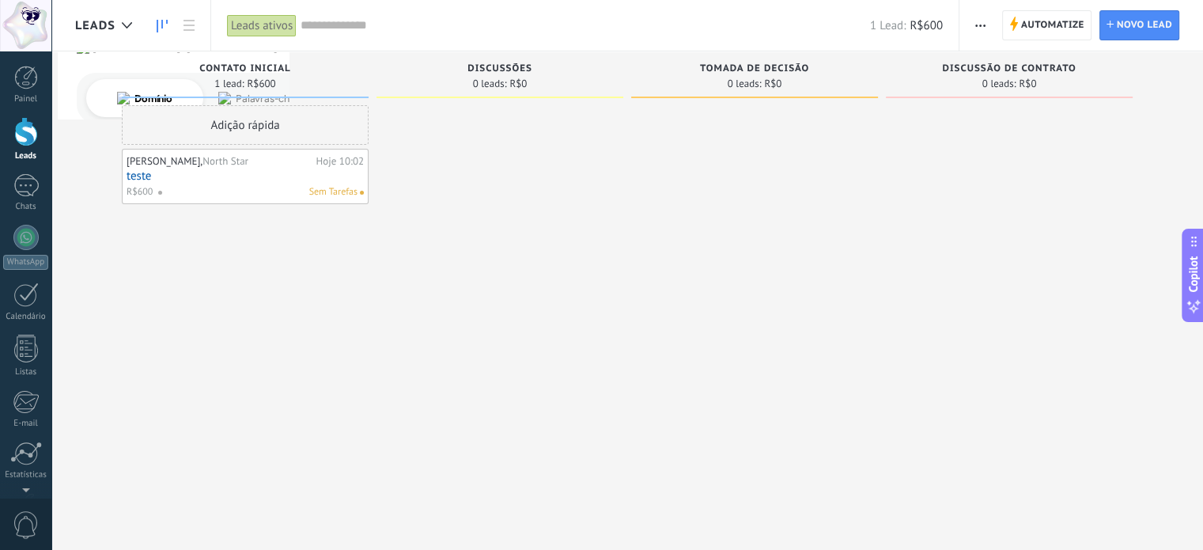
click at [253, 309] on div "Adição rápida [PERSON_NAME], North Star Hoje 10:02 teste R$600 Sem Tarefas" at bounding box center [245, 276] width 247 height 343
click at [233, 189] on div "Sem Tarefas" at bounding box center [257, 192] width 200 height 14
click at [203, 167] on div "[PERSON_NAME], North Star Hoje 10:02 teste R$600 Sem Tarefas" at bounding box center [245, 176] width 237 height 46
click at [256, 176] on link "teste" at bounding box center [245, 175] width 237 height 13
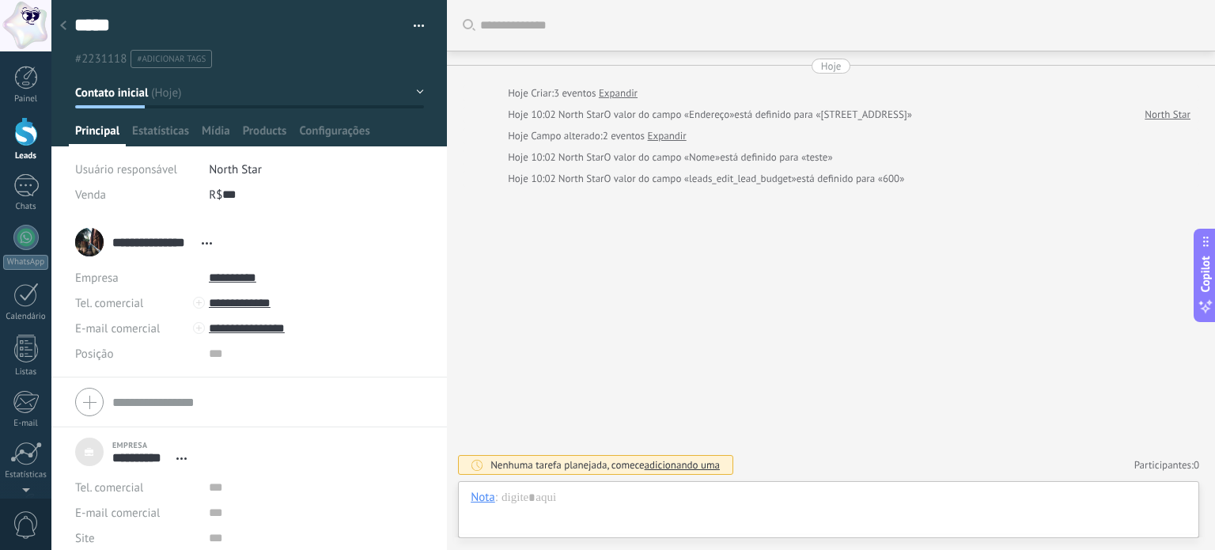
scroll to position [47, 0]
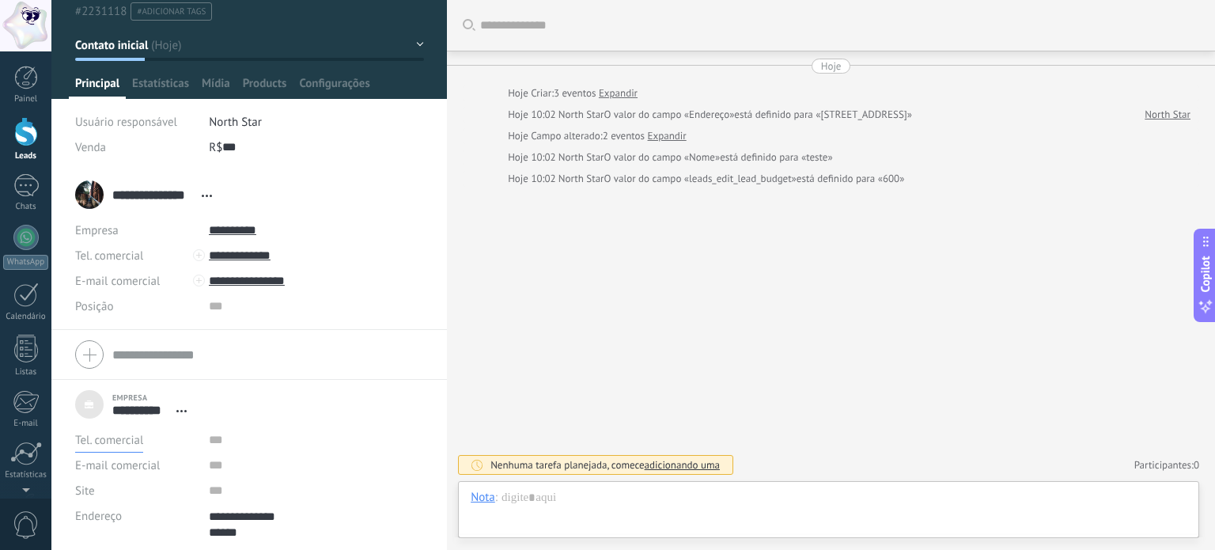
click at [115, 438] on span "Tel. comercial" at bounding box center [109, 440] width 68 height 15
click at [266, 404] on div "**********" at bounding box center [249, 404] width 348 height 40
click at [81, 189] on div "**********" at bounding box center [147, 195] width 145 height 40
click at [203, 195] on icon at bounding box center [207, 196] width 10 height 2
click at [240, 218] on link "Abrir detalhes" at bounding box center [260, 216] width 71 height 15
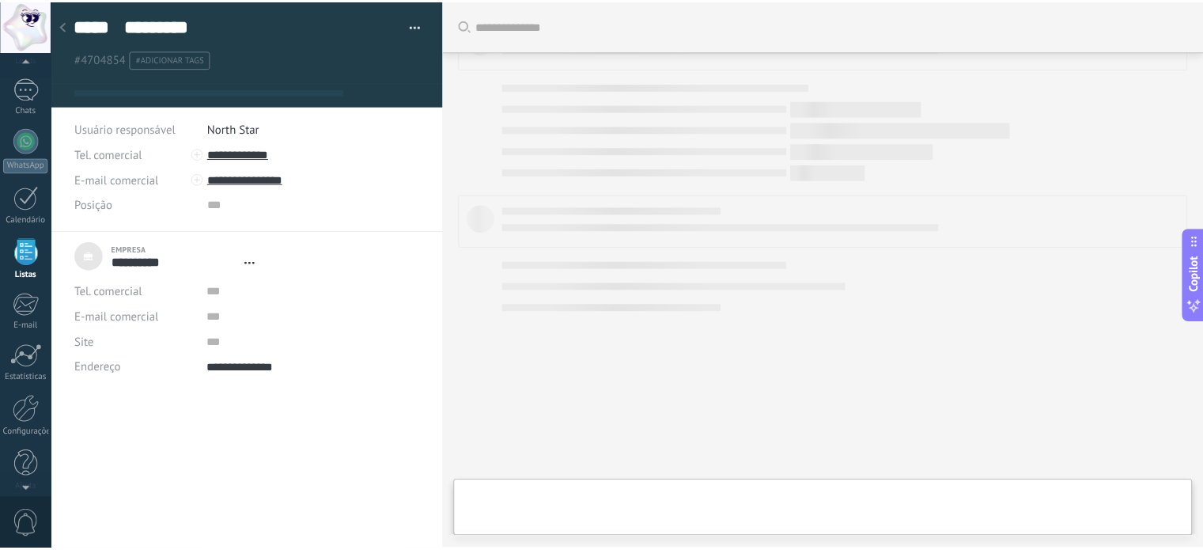
scroll to position [32, 0]
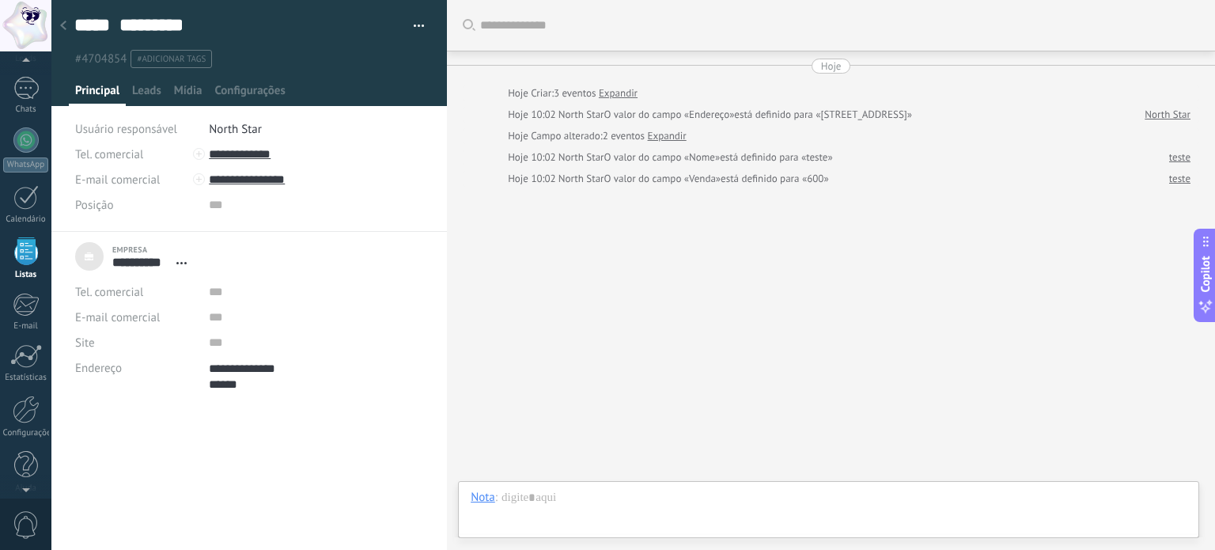
click at [82, 262] on div "**********" at bounding box center [134, 257] width 119 height 40
click at [66, 28] on div at bounding box center [63, 26] width 22 height 31
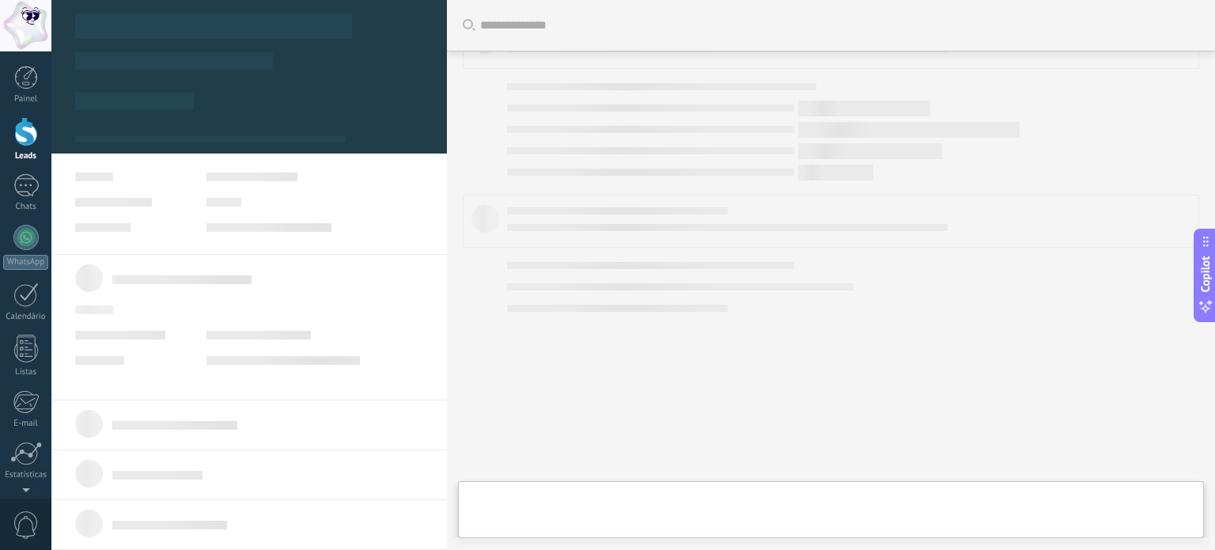
click at [592, 151] on div at bounding box center [650, 150] width 287 height 7
click at [28, 131] on div at bounding box center [26, 131] width 24 height 29
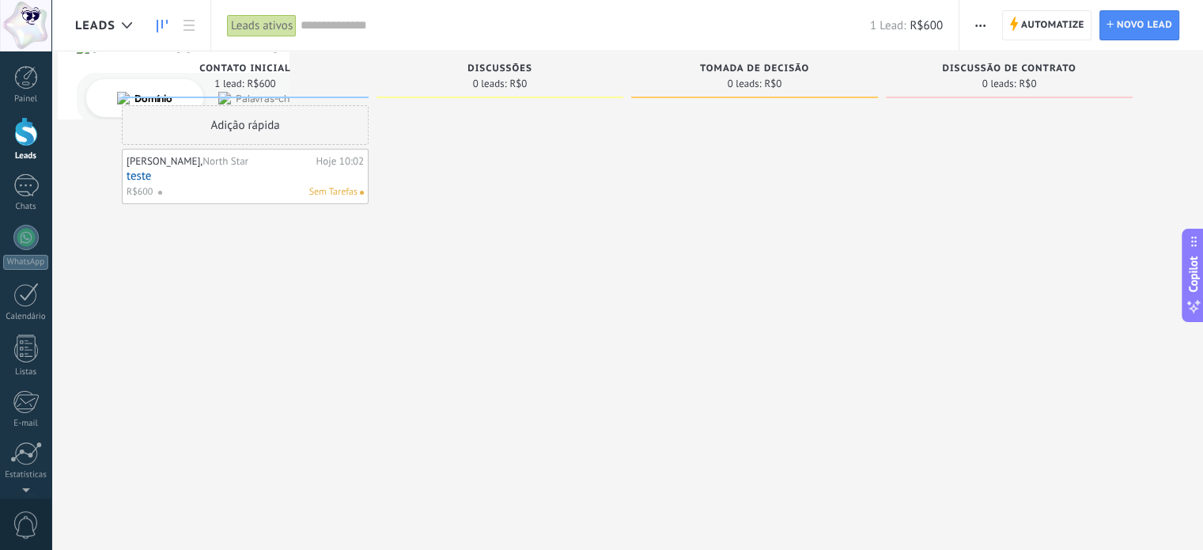
click at [260, 170] on link "teste" at bounding box center [245, 175] width 237 height 13
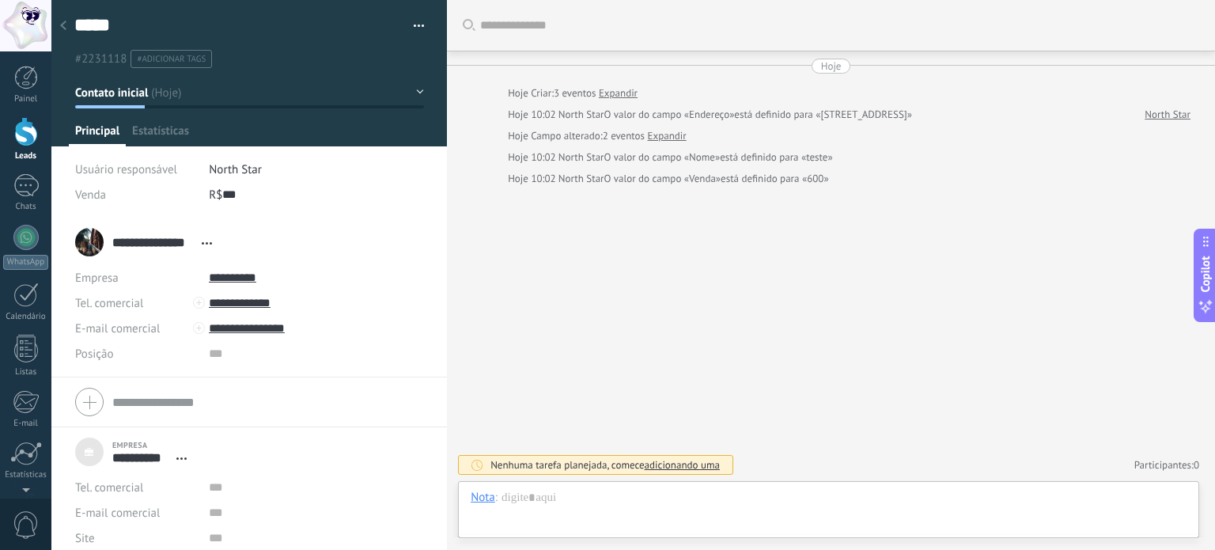
scroll to position [32, 0]
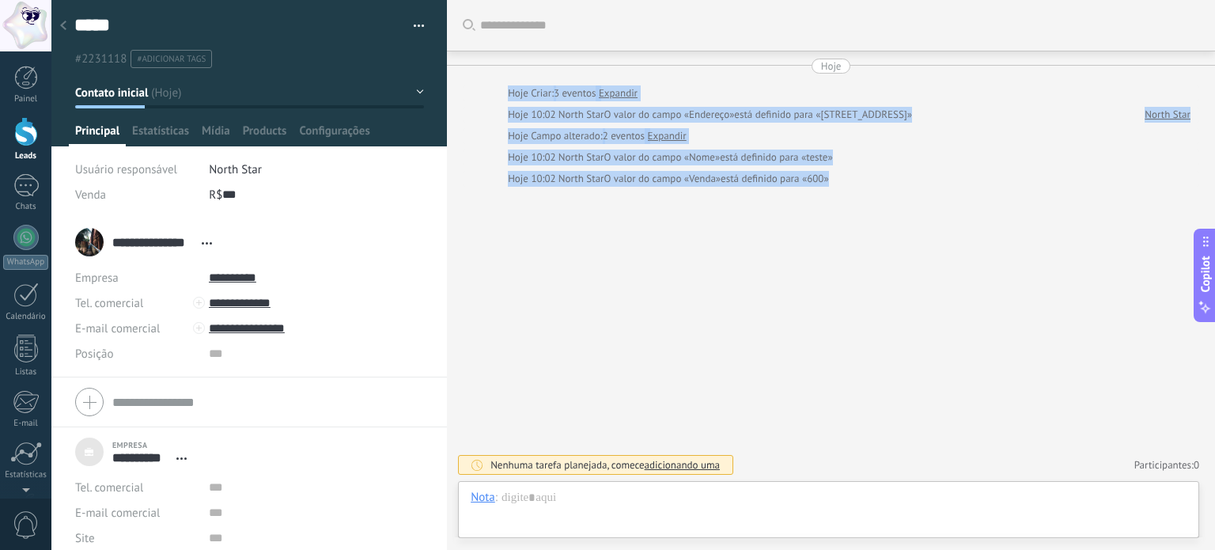
drag, startPoint x: 498, startPoint y: 85, endPoint x: 921, endPoint y: 178, distance: 433.4
click at [921, 178] on div "Hoje Hoje Criar: 3 eventos Expandir Hoje 10:02 North Star O valor do campo «End…" at bounding box center [831, 123] width 736 height 128
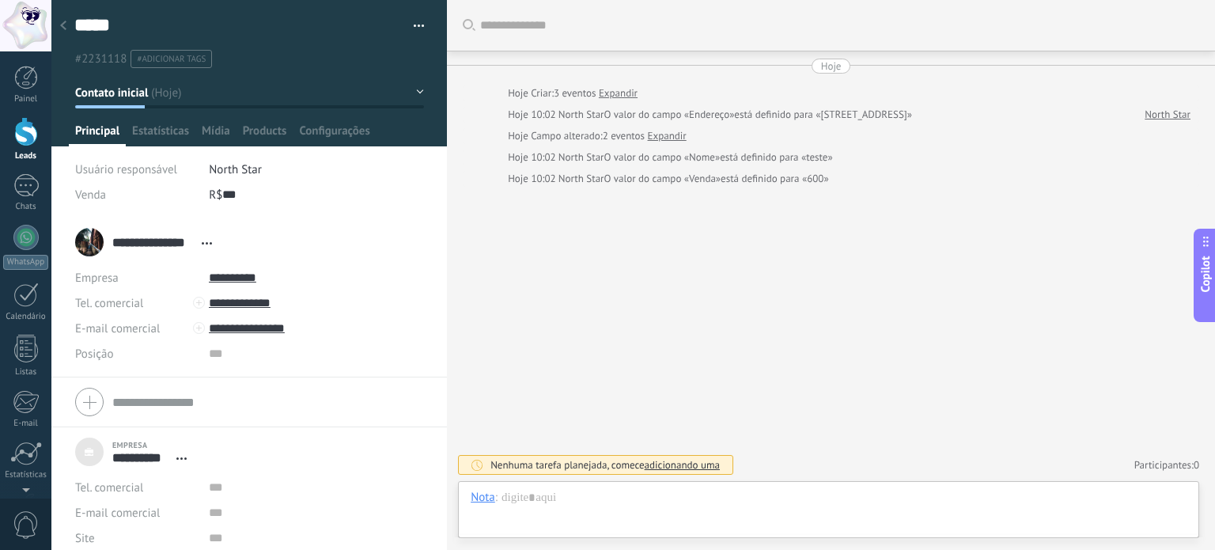
click at [886, 259] on div "Buscar Carregar mais Hoje Hoje Criar: 3 eventos Expandir Hoje 10:02 North Star …" at bounding box center [831, 275] width 768 height 550
drag, startPoint x: 653, startPoint y: 227, endPoint x: 648, endPoint y: 252, distance: 25.8
click at [653, 227] on div "Buscar Carregar mais Hoje Hoje Criar: 3 eventos Expandir Hoje 10:02 North Star …" at bounding box center [831, 275] width 768 height 550
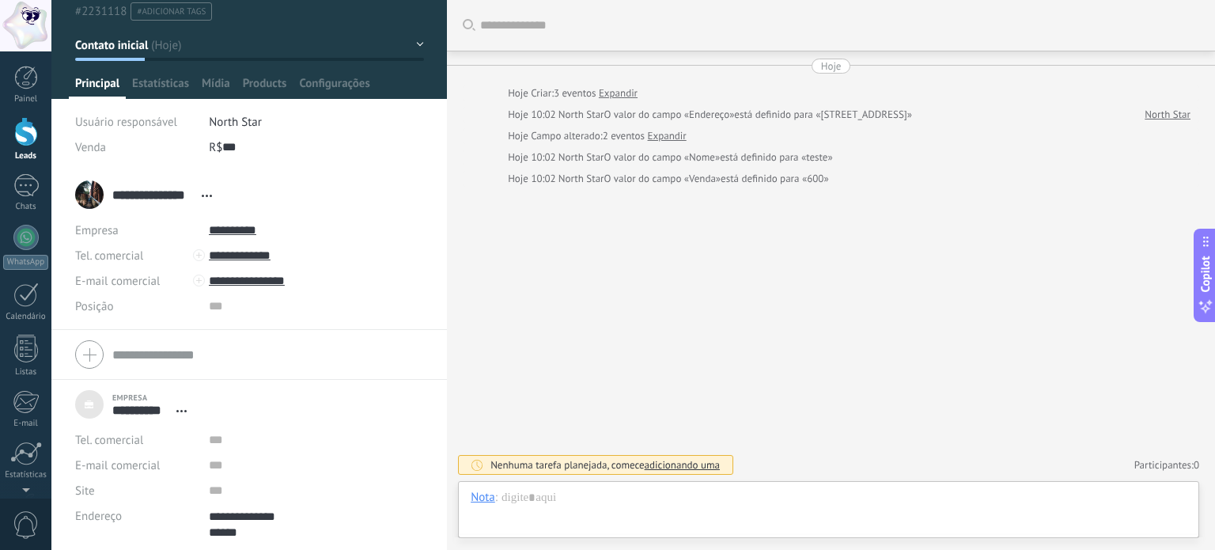
scroll to position [0, 0]
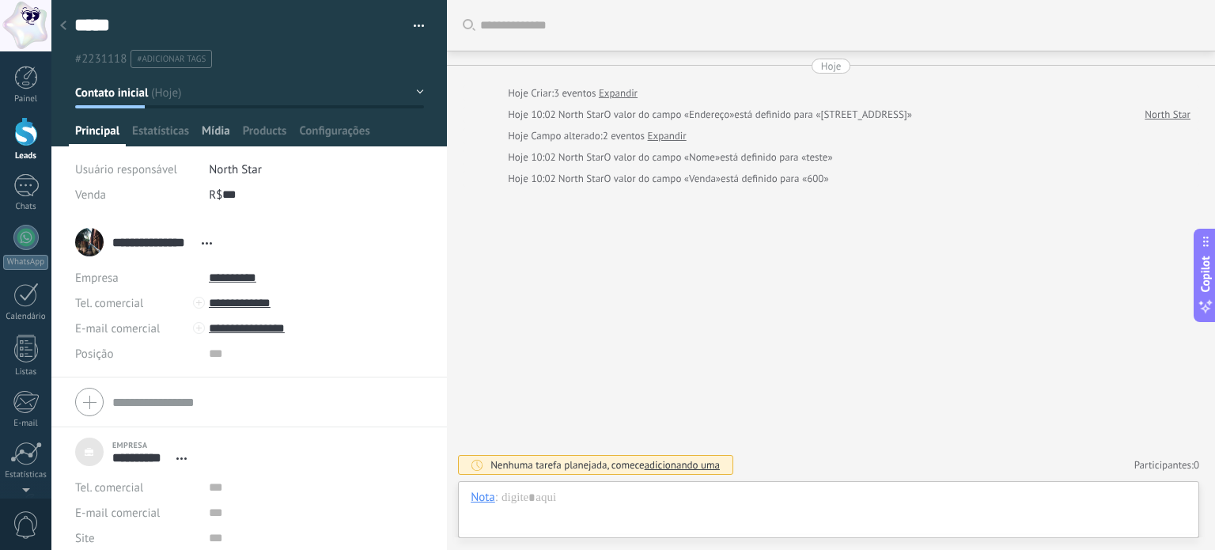
click at [215, 138] on span "Mídia" at bounding box center [216, 134] width 28 height 23
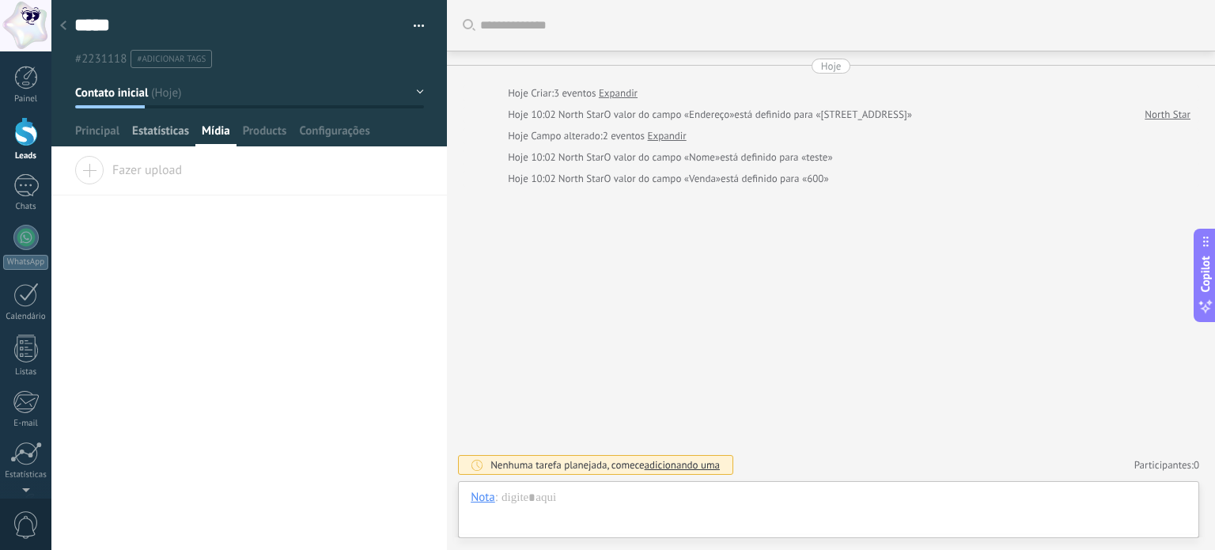
click at [183, 140] on span "Estatísticas" at bounding box center [160, 134] width 57 height 23
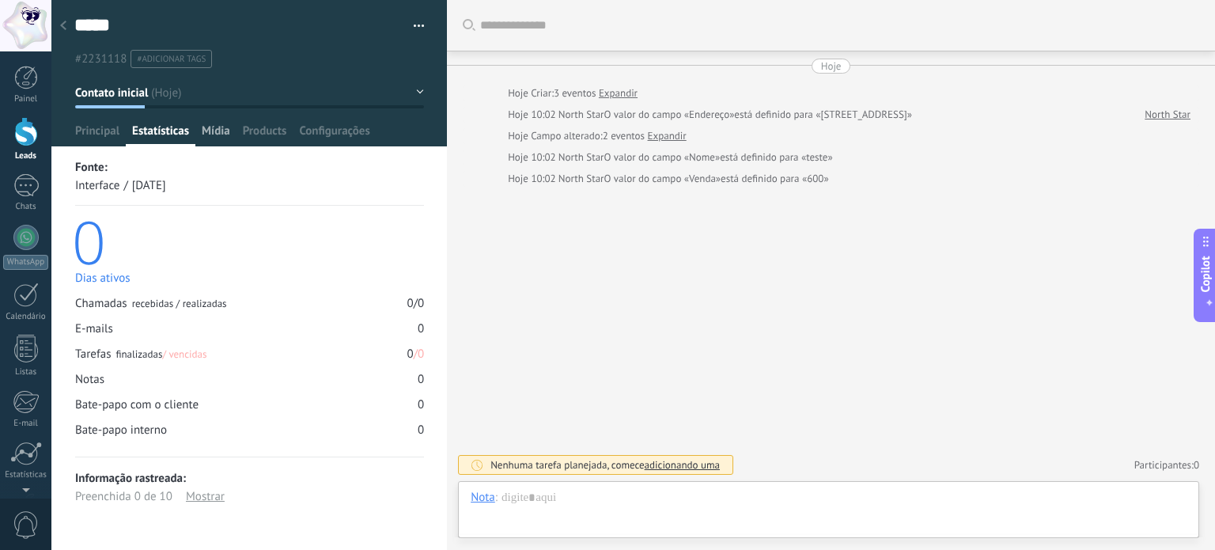
click at [216, 130] on span "Mídia" at bounding box center [216, 134] width 28 height 23
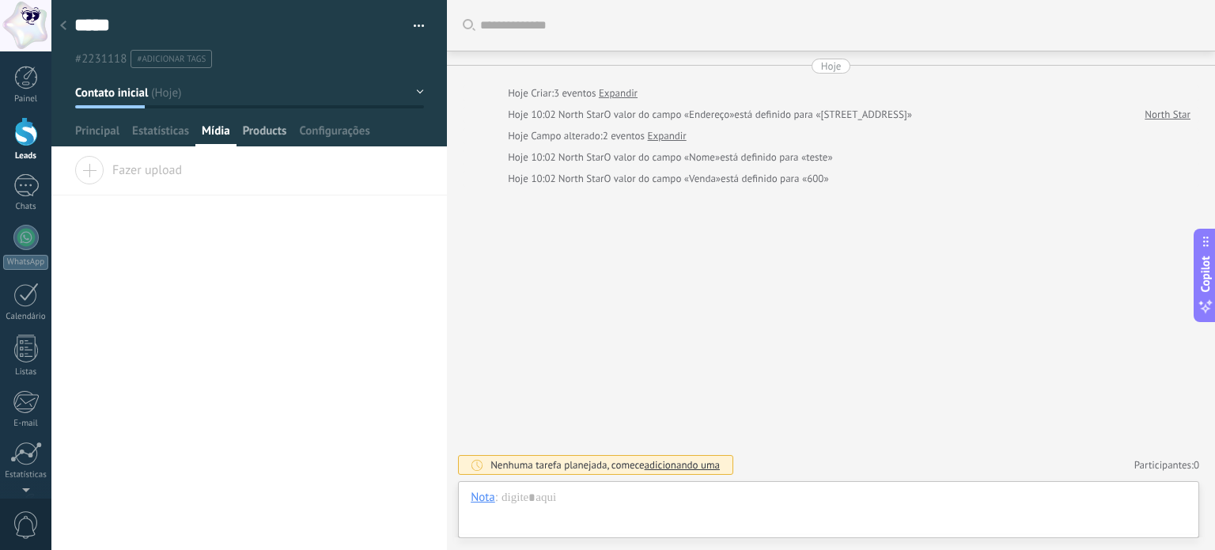
click at [285, 129] on span "Products" at bounding box center [265, 134] width 44 height 23
click at [364, 128] on span "Configurações" at bounding box center [334, 134] width 70 height 23
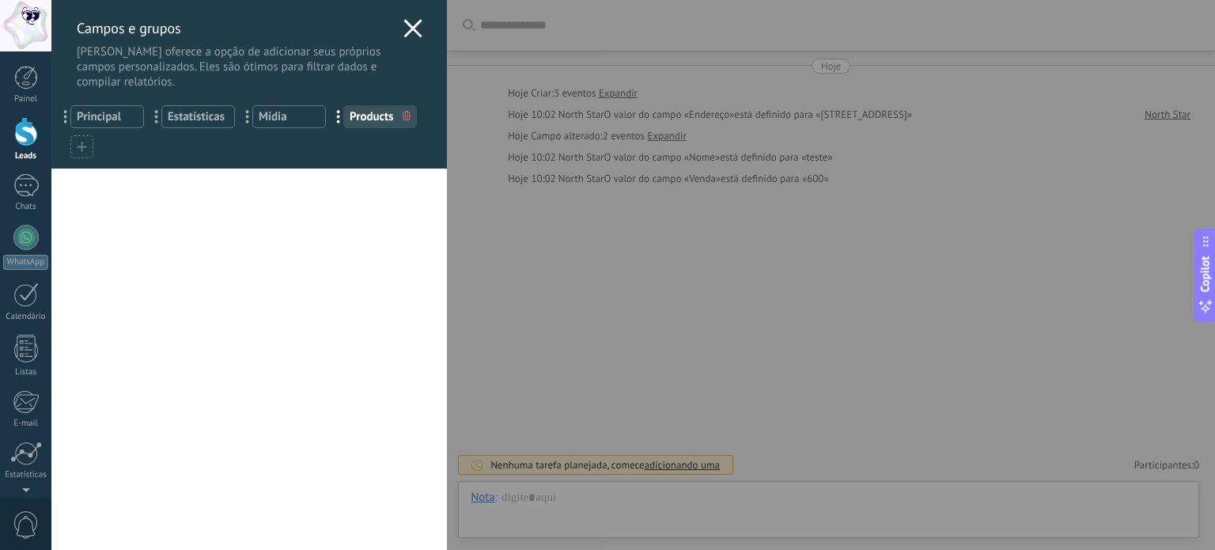
click at [51, 89] on div "[PERSON_NAME] e grupos Kommo oferece a opção de adicionar seus próprios campos …" at bounding box center [633, 275] width 1164 height 550
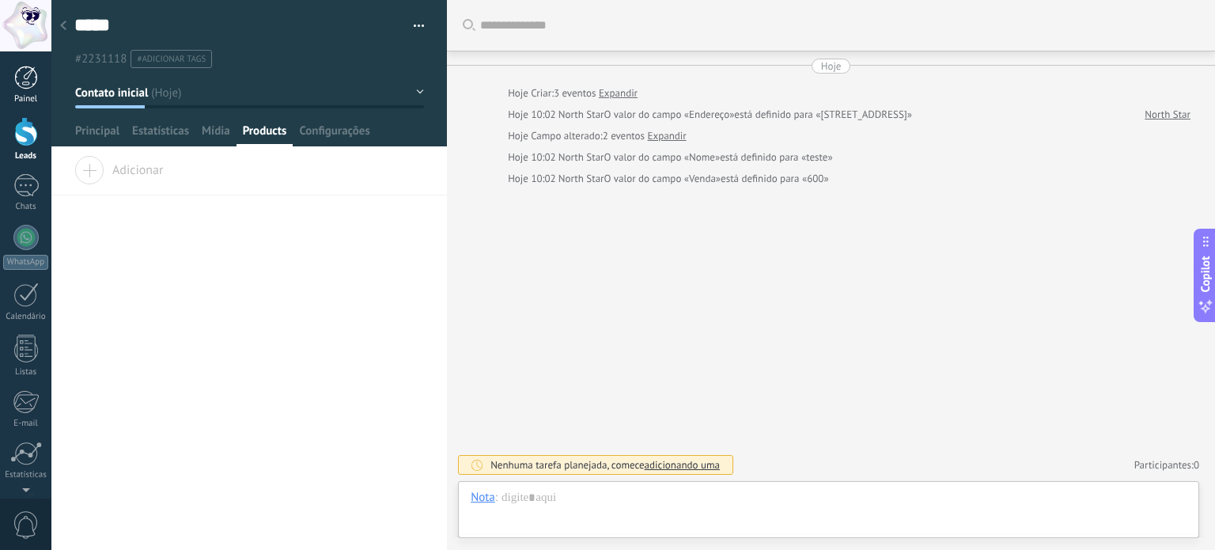
click at [20, 82] on div at bounding box center [26, 78] width 24 height 24
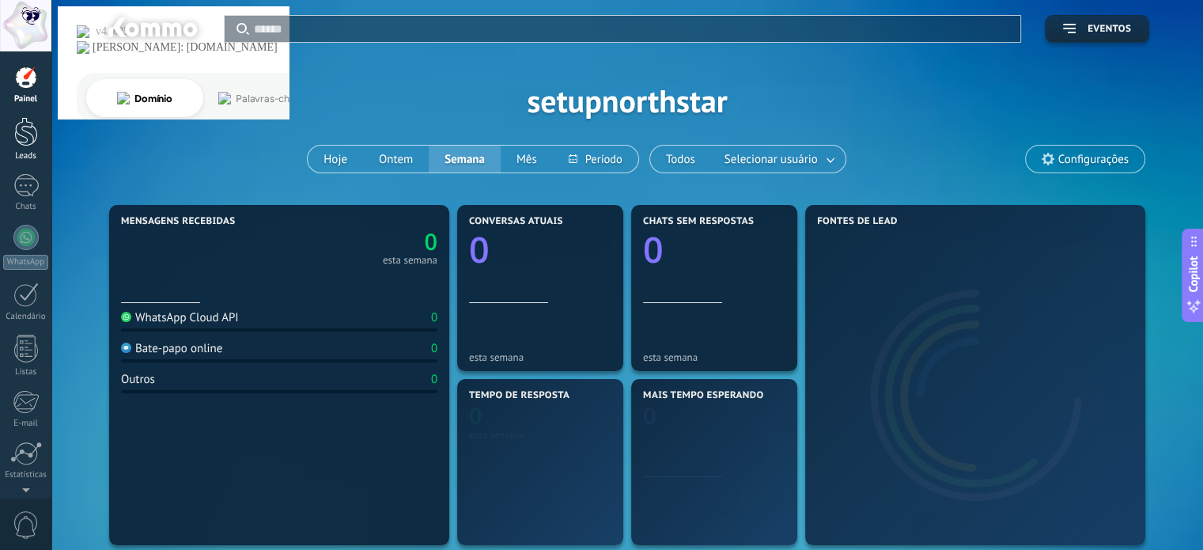
click at [23, 153] on div "Leads" at bounding box center [26, 156] width 46 height 10
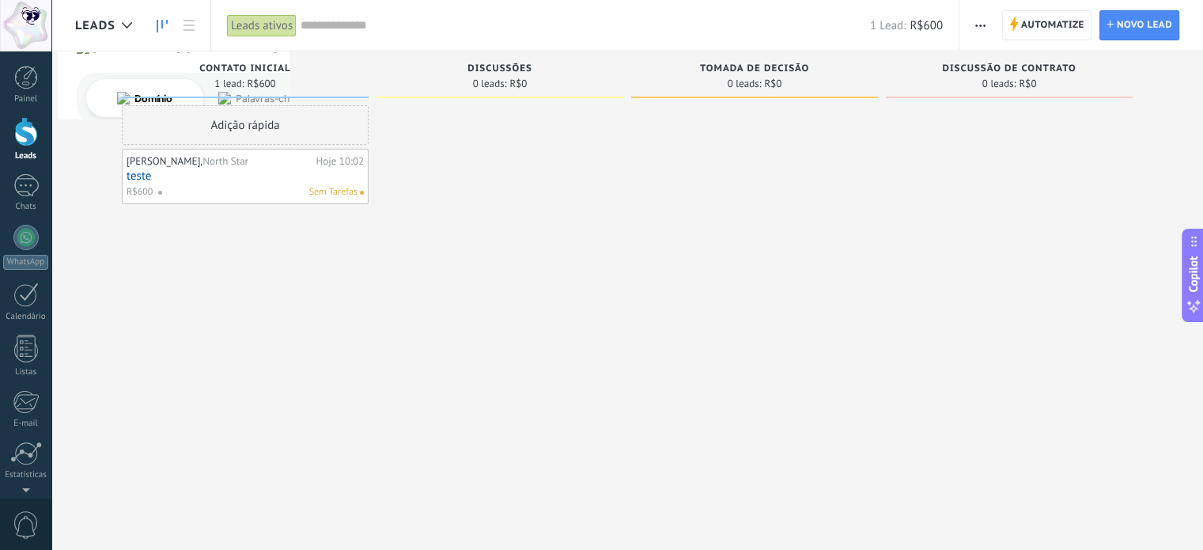
click at [272, 173] on link "teste" at bounding box center [245, 175] width 237 height 13
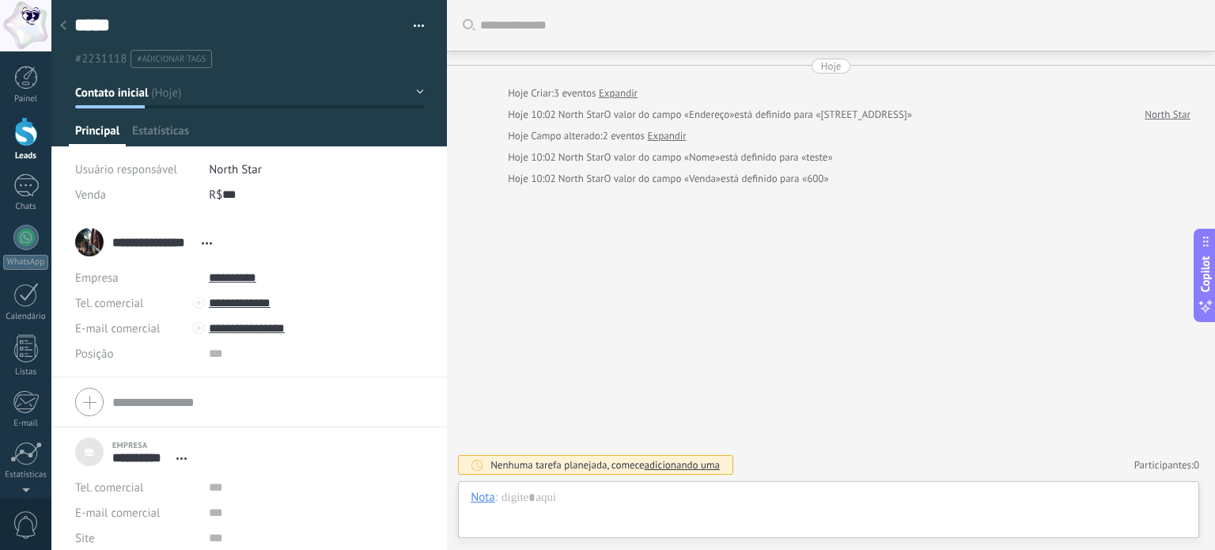
scroll to position [32, 0]
click at [422, 32] on div "***** teste Salvar e criar Imprimir Gerenciar tags Exportar para o Excel" at bounding box center [249, 34] width 396 height 68
click at [415, 28] on span "button" at bounding box center [419, 28] width 11 height 3
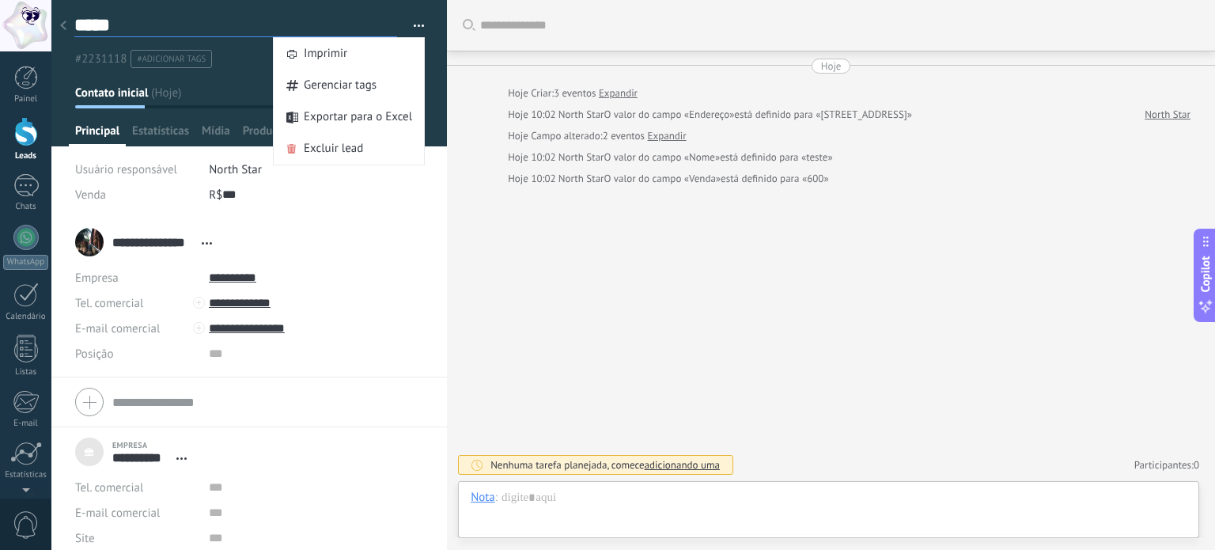
click at [226, 35] on textarea "*****" at bounding box center [235, 25] width 323 height 24
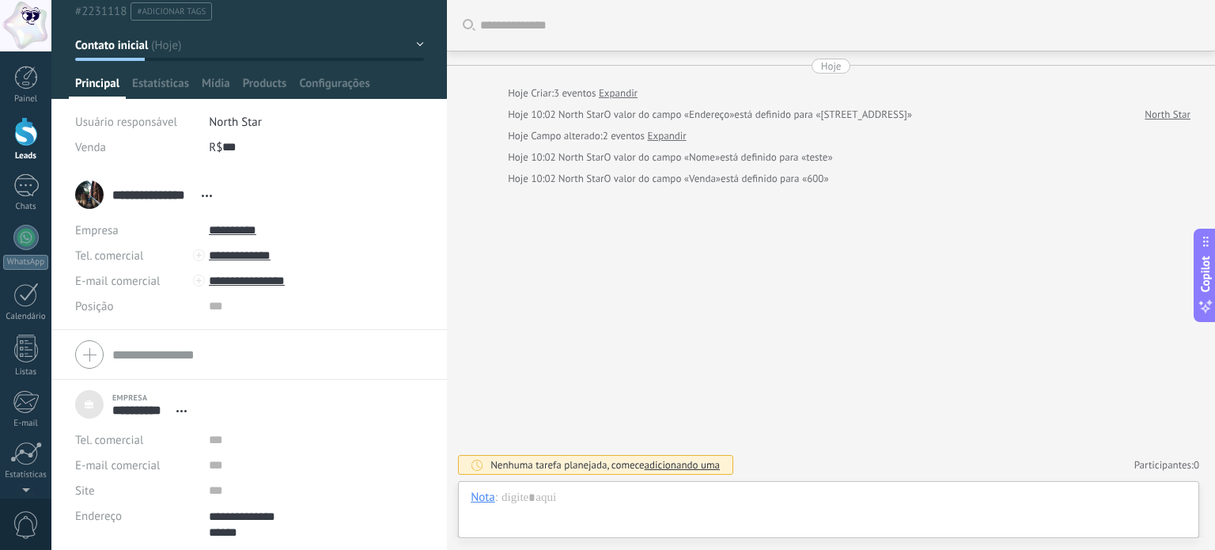
scroll to position [0, 0]
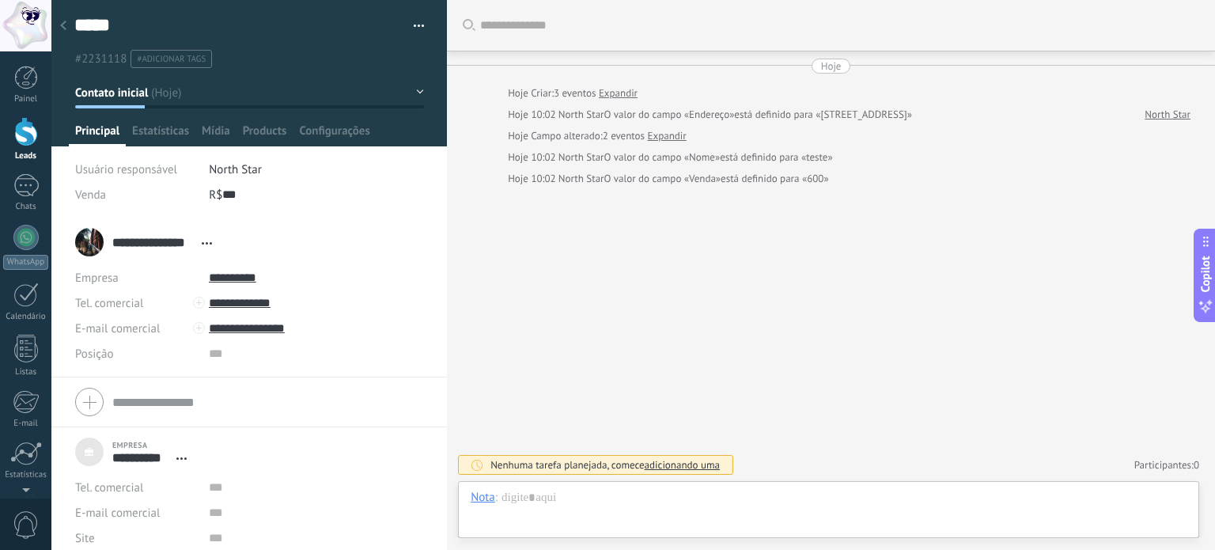
click at [63, 25] on use at bounding box center [63, 25] width 6 height 9
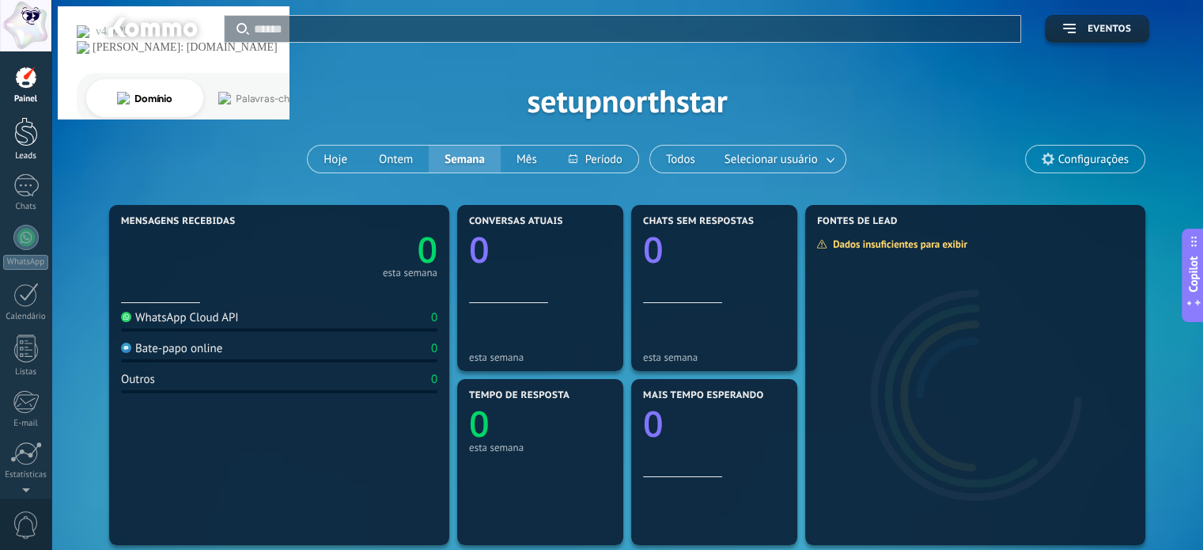
click at [25, 148] on link "Leads" at bounding box center [25, 139] width 51 height 44
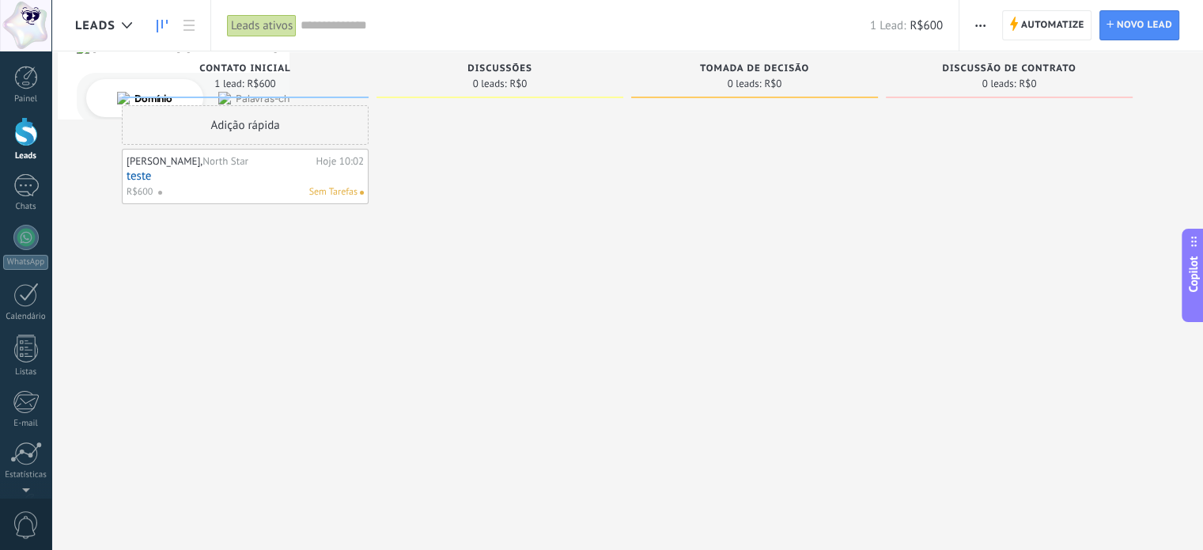
click at [224, 129] on div "Adição rápida" at bounding box center [245, 125] width 247 height 40
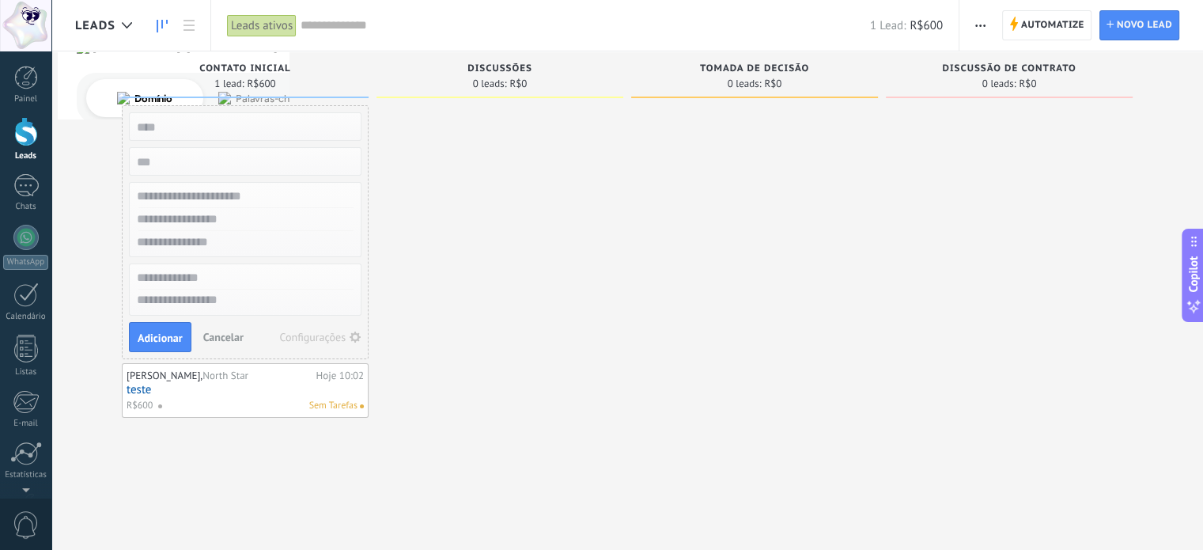
click at [424, 218] on div at bounding box center [500, 276] width 247 height 343
click at [206, 335] on span "Cancelar" at bounding box center [223, 337] width 40 height 14
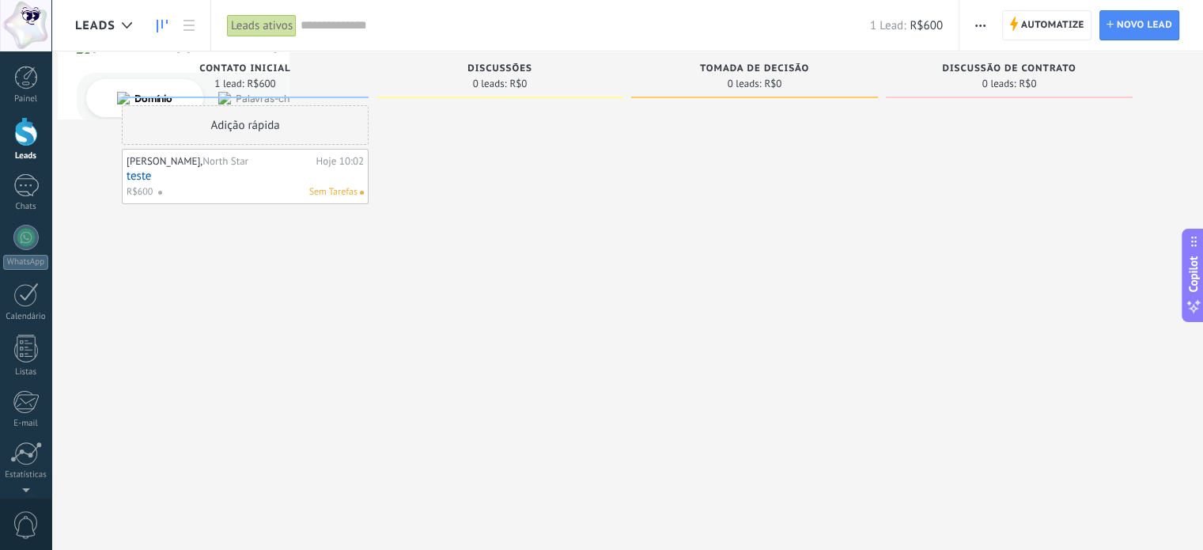
click at [196, 172] on link "teste" at bounding box center [245, 175] width 237 height 13
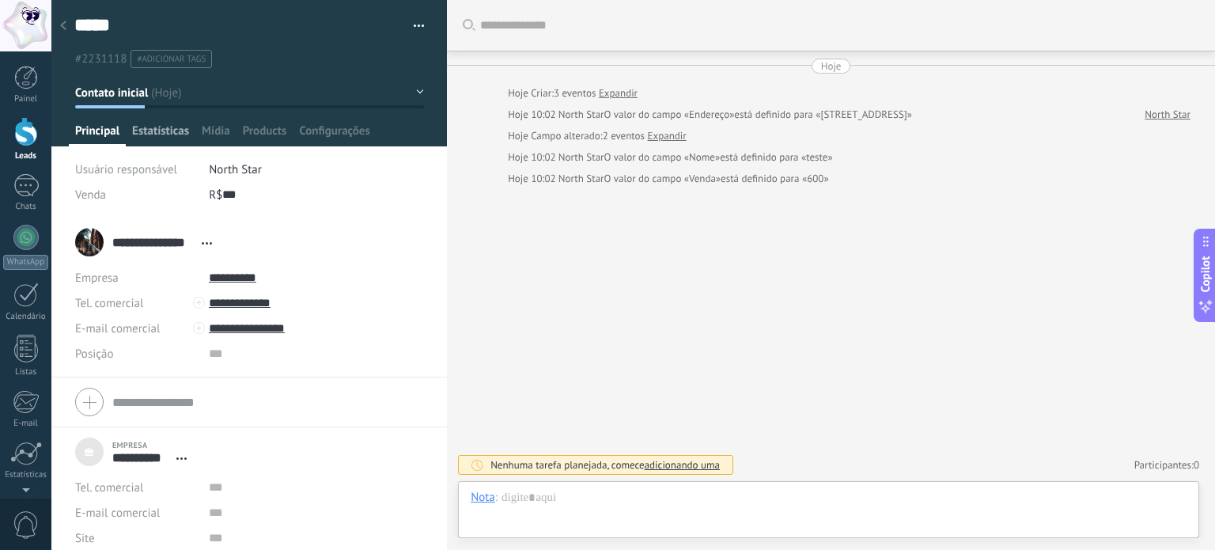
click at [176, 137] on span "Estatísticas" at bounding box center [160, 134] width 57 height 23
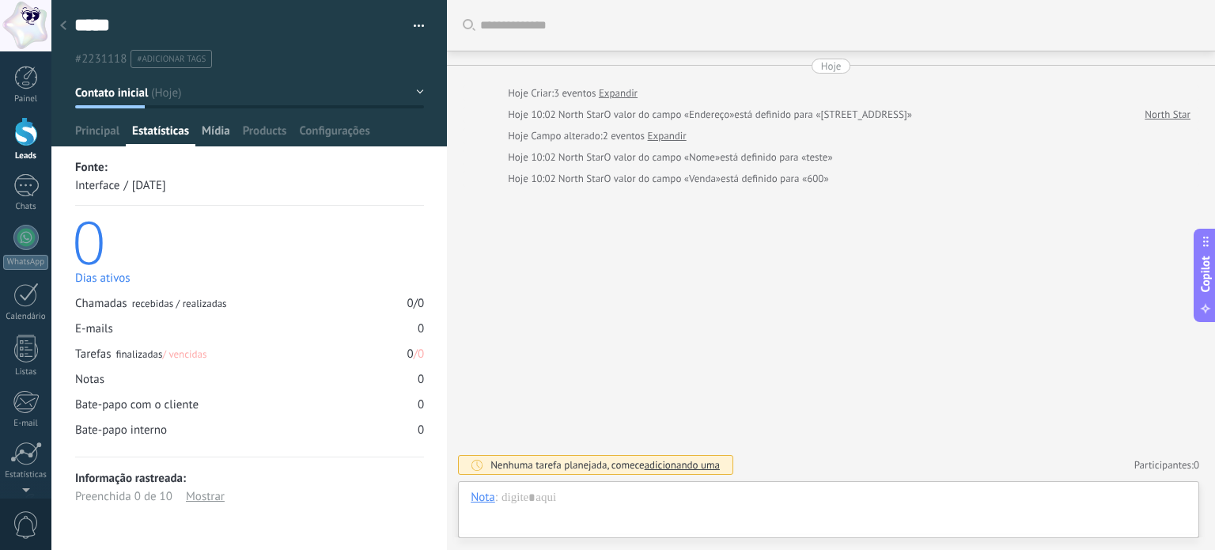
click at [225, 127] on span "Mídia" at bounding box center [216, 134] width 28 height 23
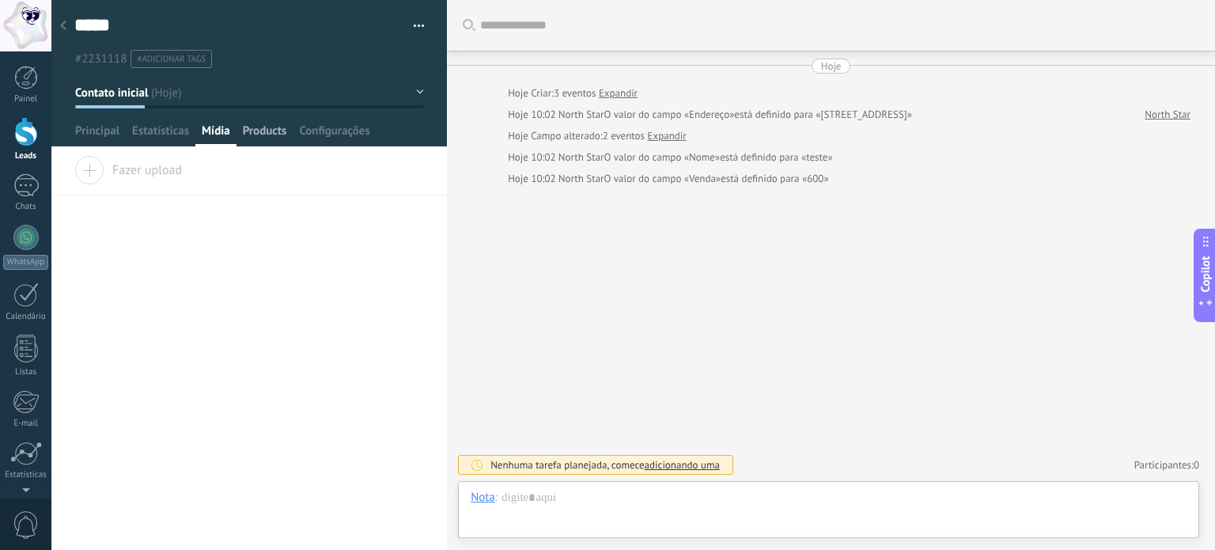
click at [278, 134] on span "Products" at bounding box center [265, 134] width 44 height 23
click at [347, 132] on span "Configurações" at bounding box center [334, 134] width 70 height 23
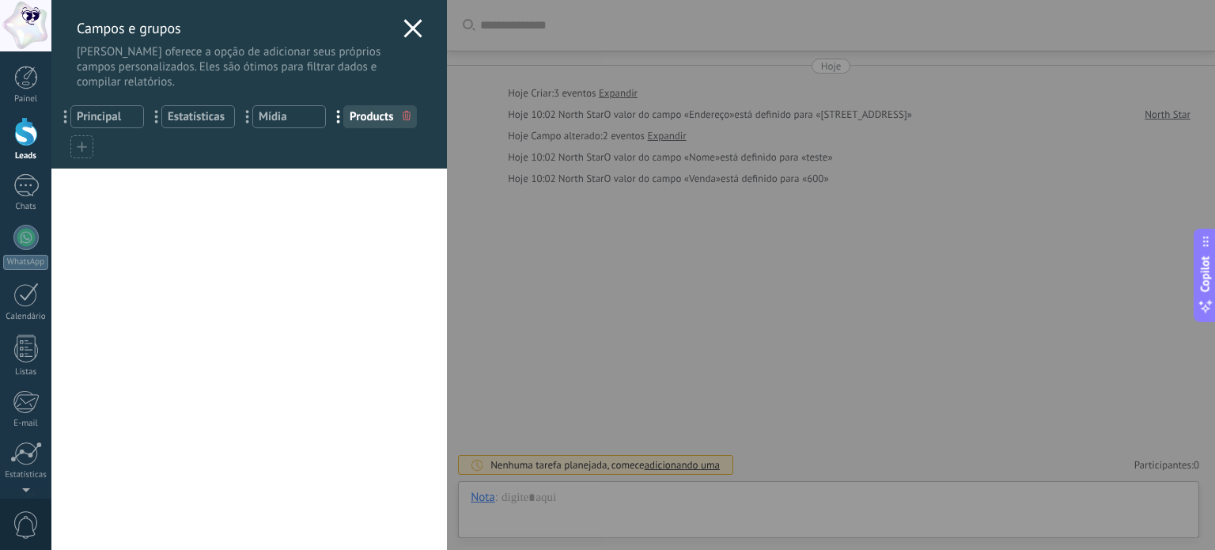
click at [415, 23] on use at bounding box center [413, 28] width 18 height 18
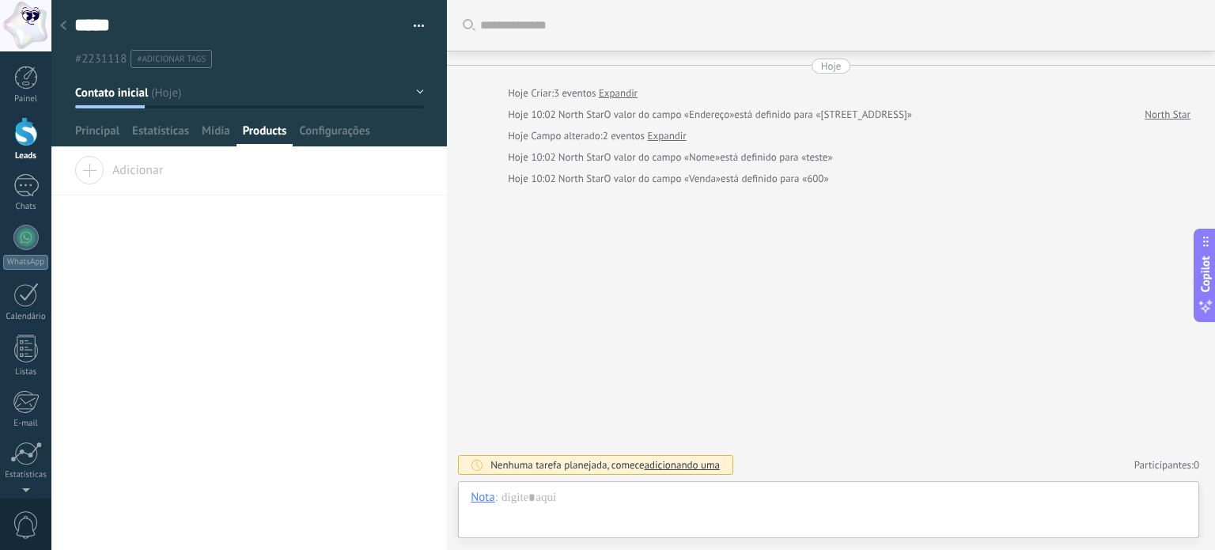
click at [410, 25] on button "button" at bounding box center [413, 26] width 23 height 24
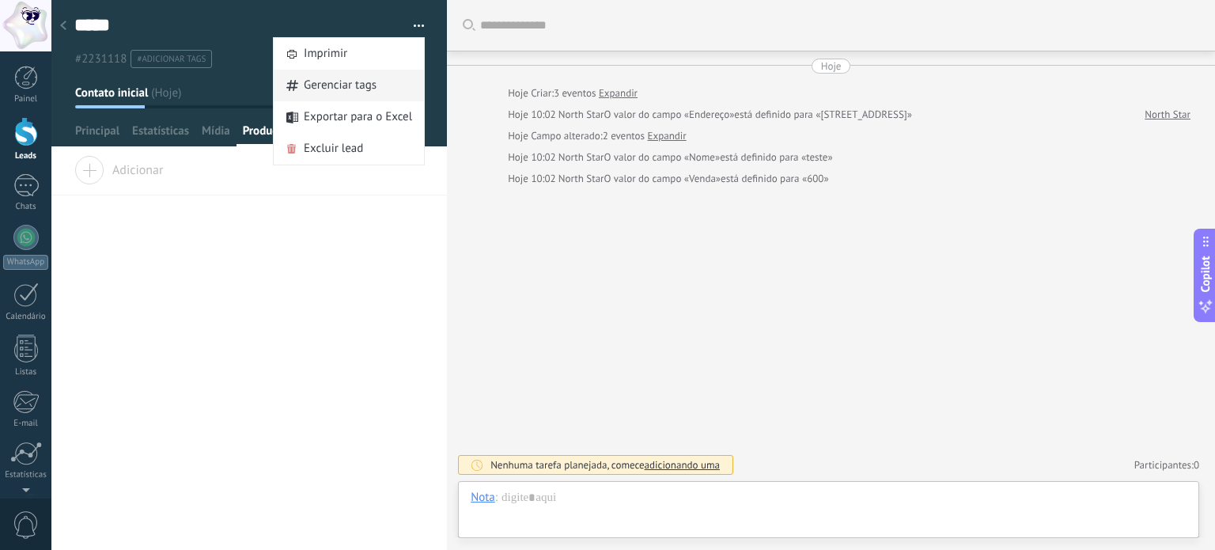
click at [359, 80] on span "Gerenciar tags" at bounding box center [340, 86] width 73 height 32
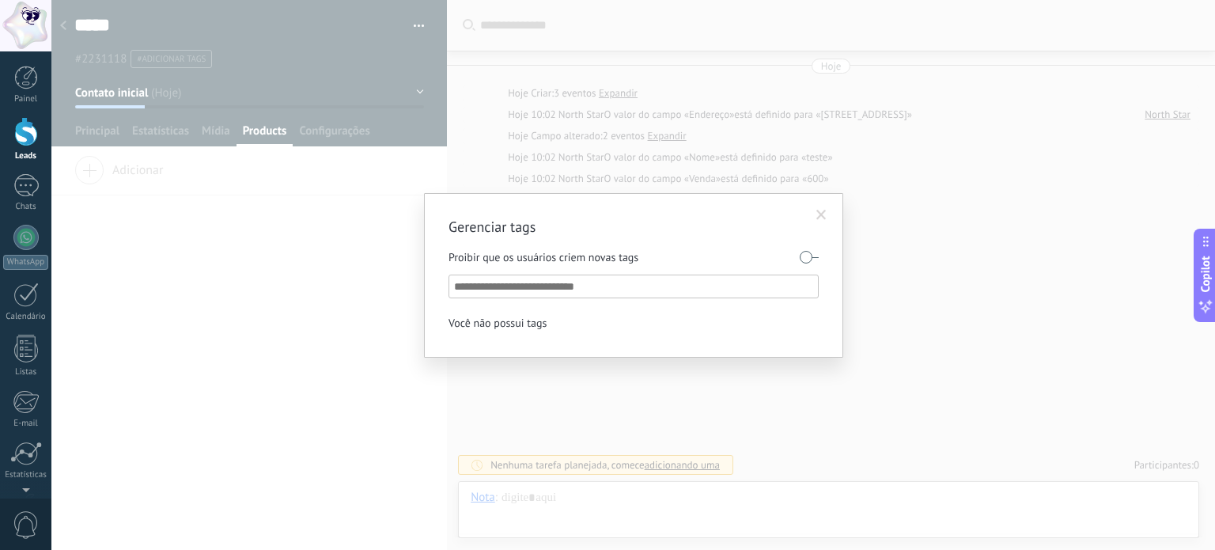
drag, startPoint x: 483, startPoint y: 284, endPoint x: 495, endPoint y: 284, distance: 11.9
click at [485, 284] on input "text" at bounding box center [634, 286] width 361 height 19
click at [822, 211] on span at bounding box center [821, 215] width 10 height 11
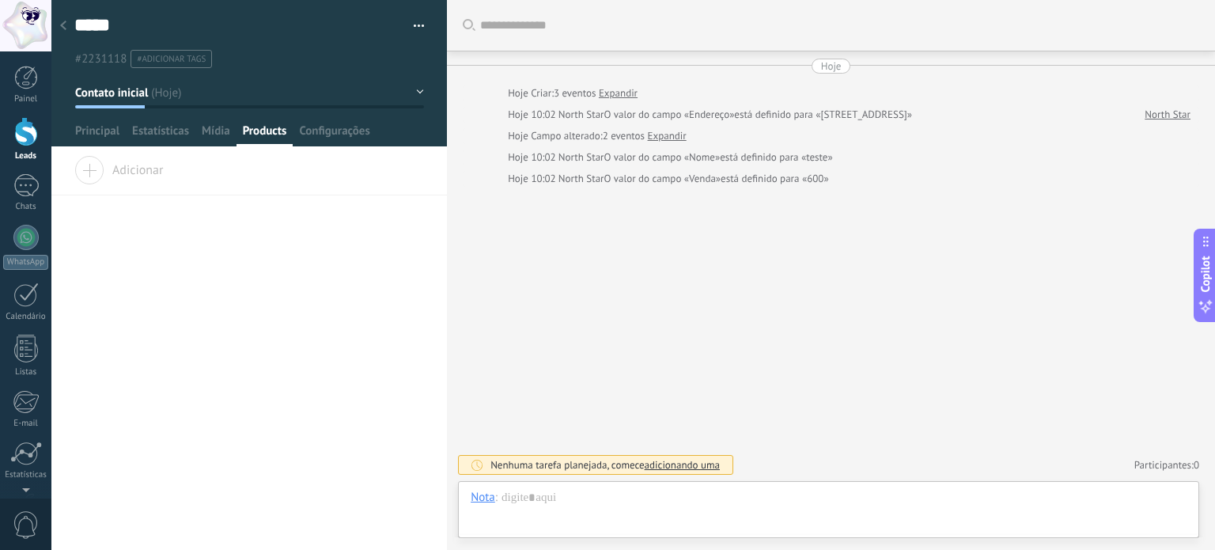
click at [248, 252] on div "**********" at bounding box center [249, 353] width 396 height 393
drag, startPoint x: 67, startPoint y: 21, endPoint x: 241, endPoint y: 162, distance: 223.9
click at [68, 21] on div at bounding box center [63, 26] width 22 height 31
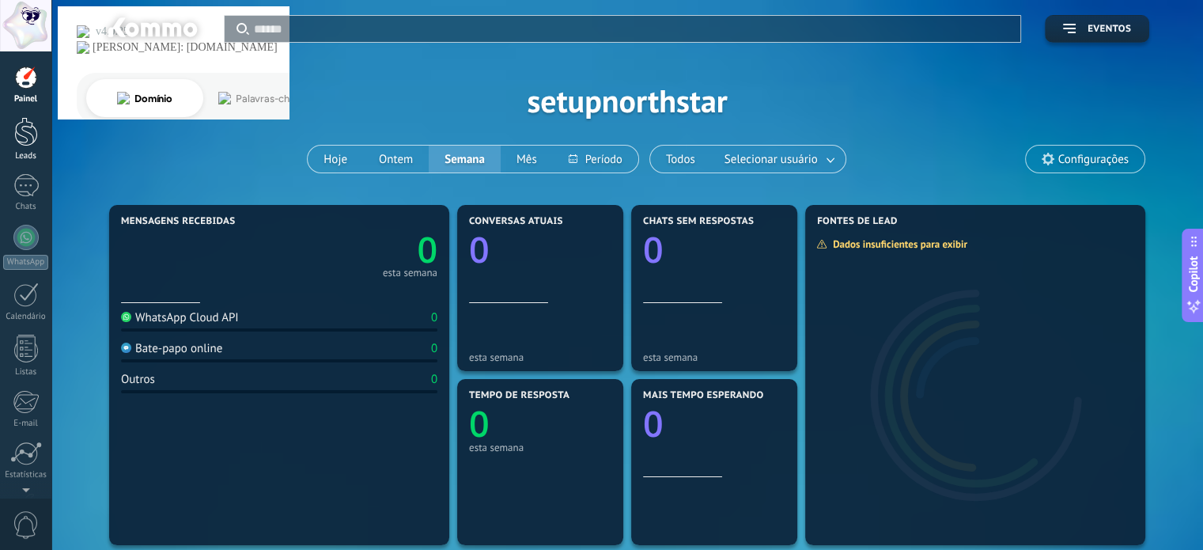
click at [28, 137] on div at bounding box center [26, 131] width 24 height 29
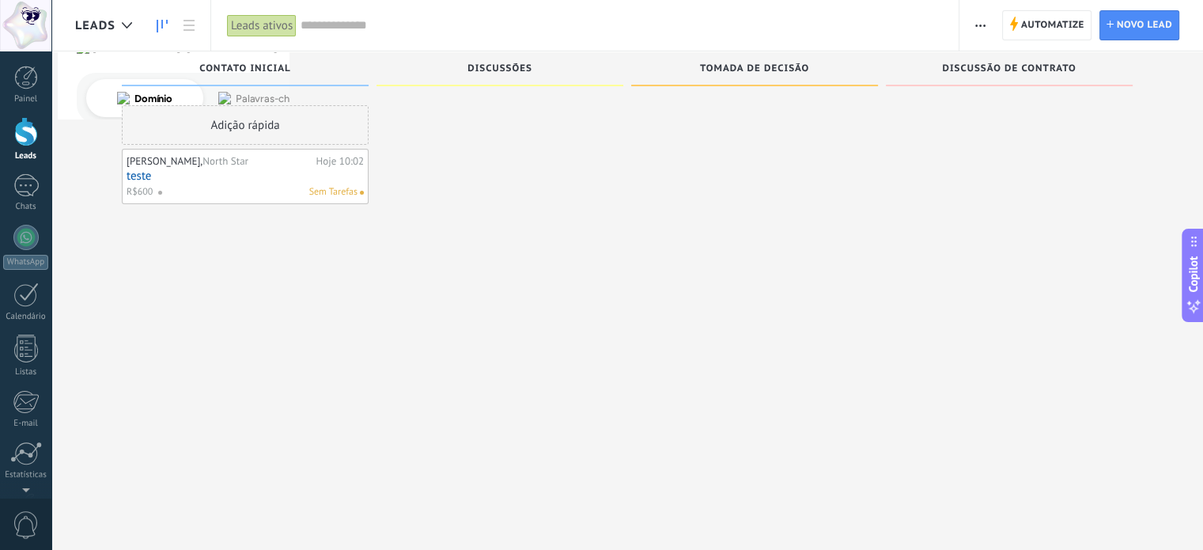
click at [508, 162] on div at bounding box center [500, 276] width 247 height 343
click at [102, 29] on span "Leads" at bounding box center [95, 25] width 40 height 15
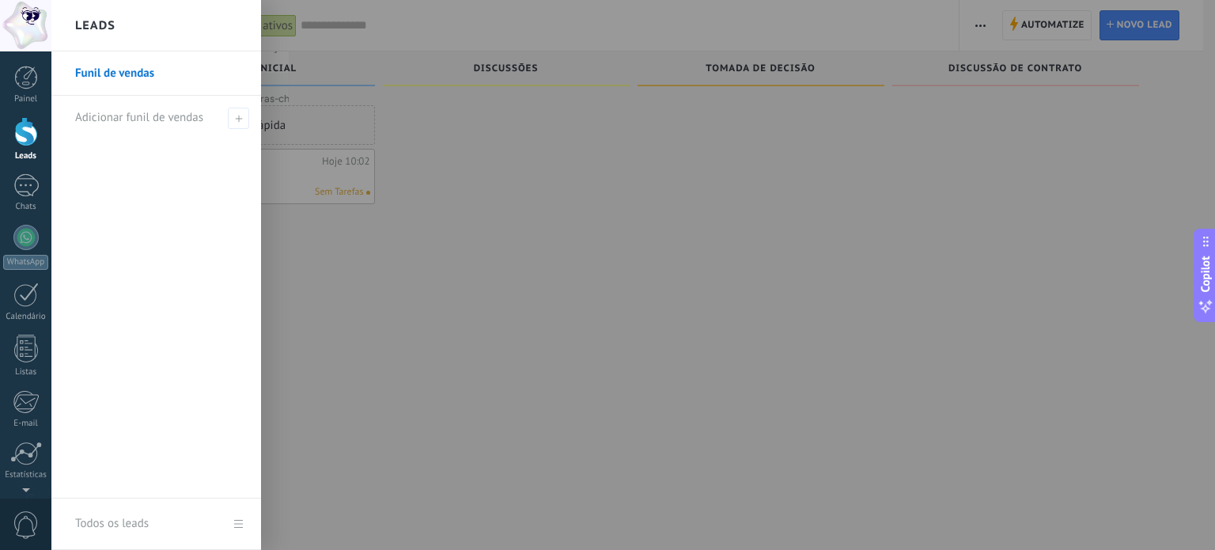
click at [396, 130] on div at bounding box center [658, 275] width 1215 height 550
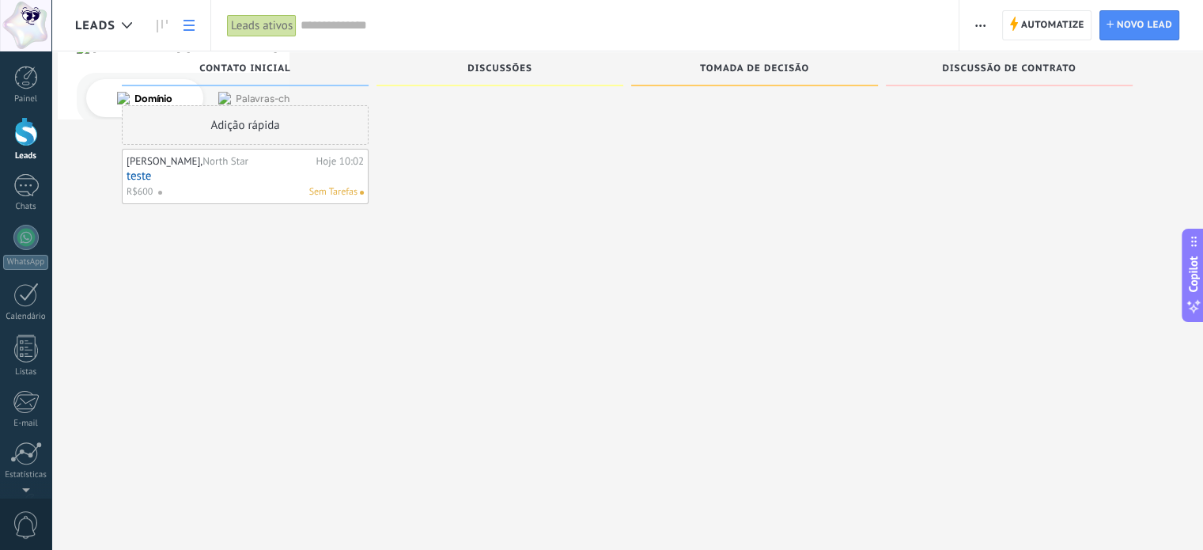
click at [190, 28] on icon at bounding box center [189, 25] width 11 height 11
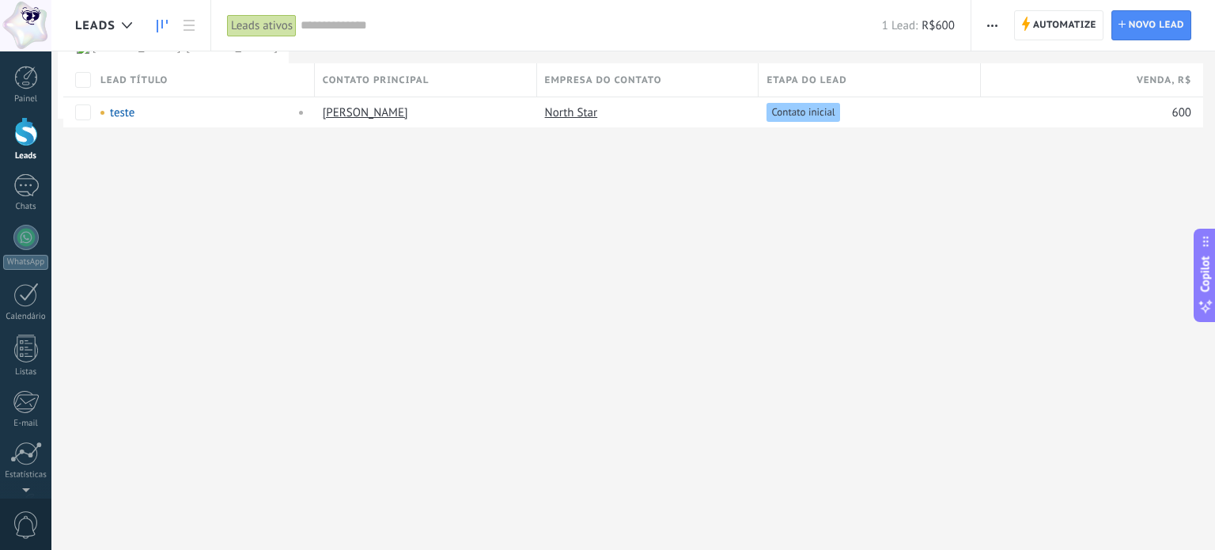
click at [164, 28] on icon at bounding box center [162, 26] width 11 height 13
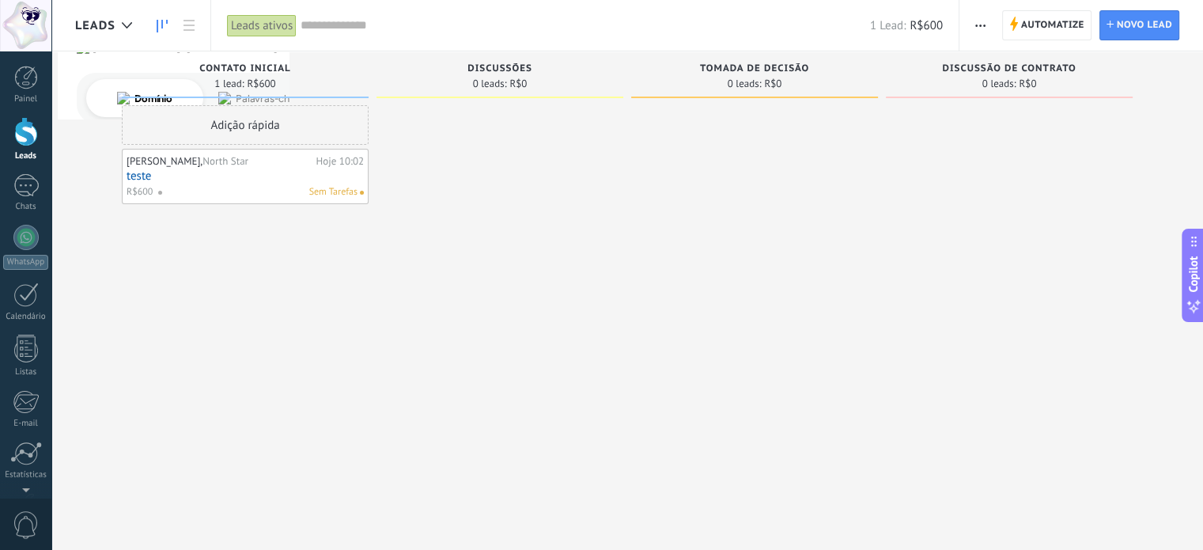
drag, startPoint x: 218, startPoint y: 167, endPoint x: 194, endPoint y: 252, distance: 88.9
click at [194, 258] on div "Adição rápida [PERSON_NAME], North Star Hoje 10:02 teste R$600 Sem Tarefas" at bounding box center [245, 276] width 247 height 343
click at [233, 174] on link "teste" at bounding box center [245, 175] width 237 height 13
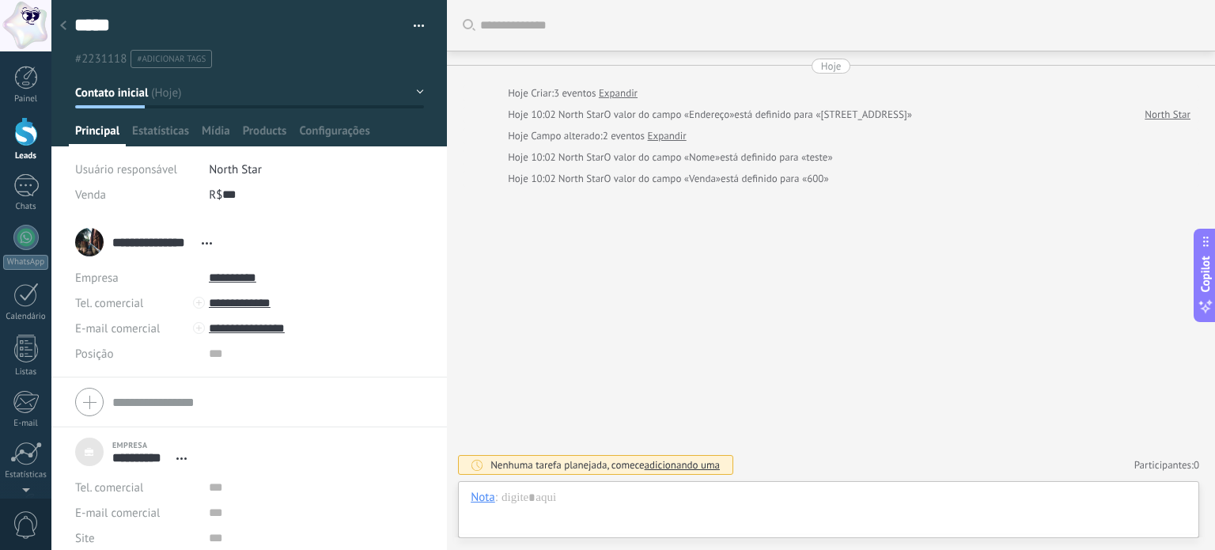
scroll to position [47, 0]
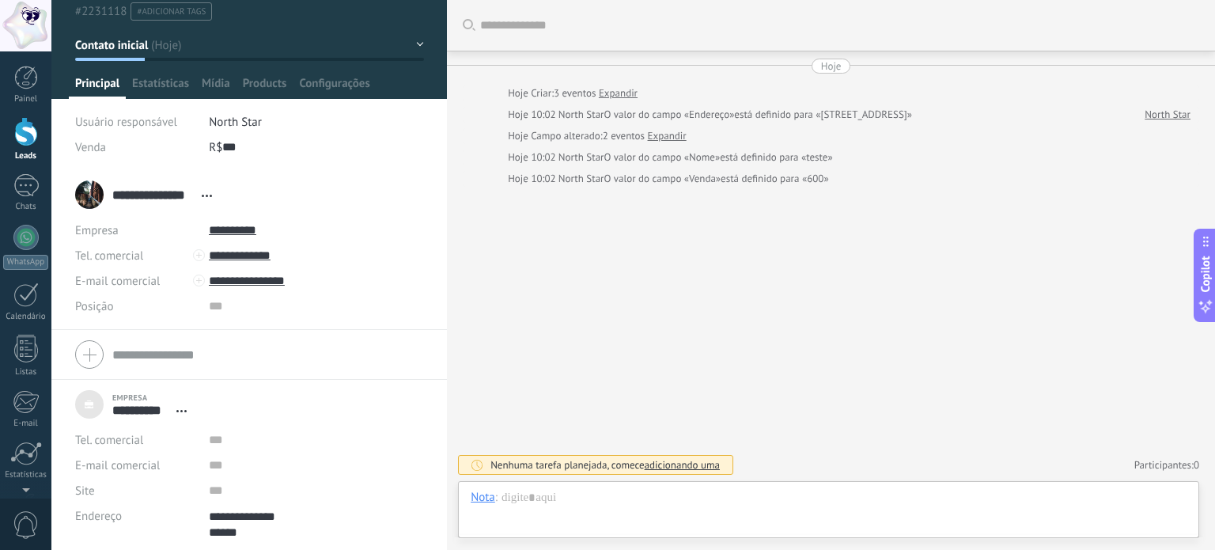
type textarea "**********"
type input "**********"
click at [155, 359] on form "**********" at bounding box center [249, 355] width 348 height 40
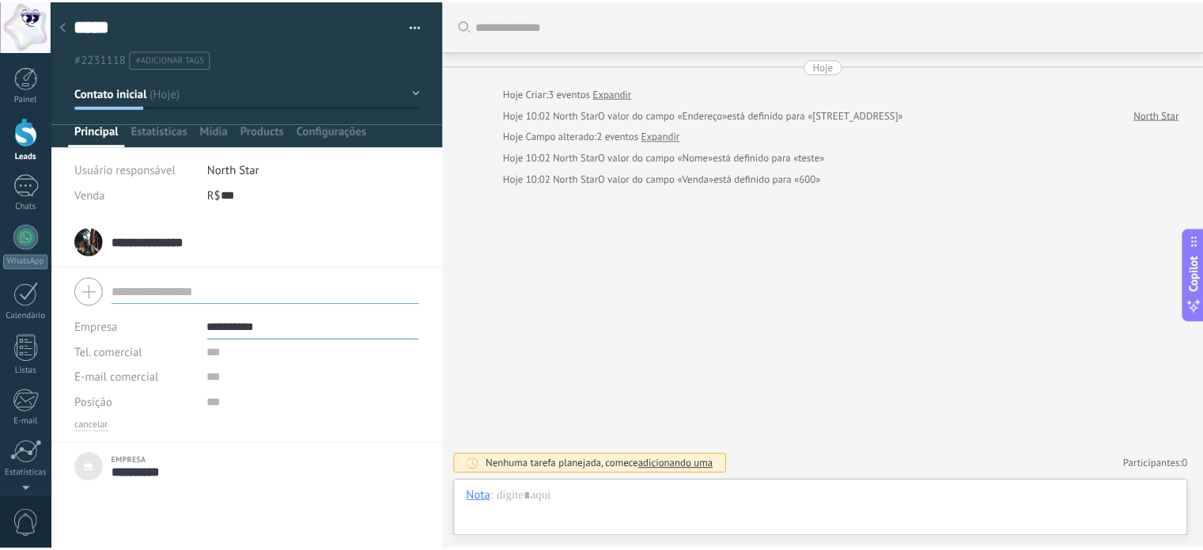
scroll to position [0, 0]
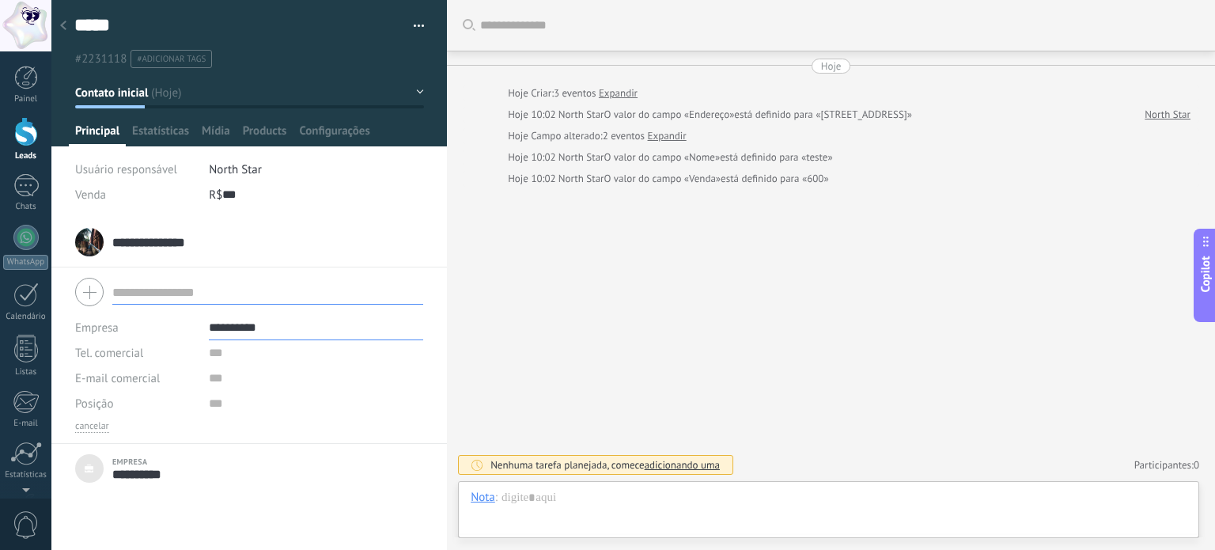
click at [70, 25] on div at bounding box center [63, 26] width 22 height 31
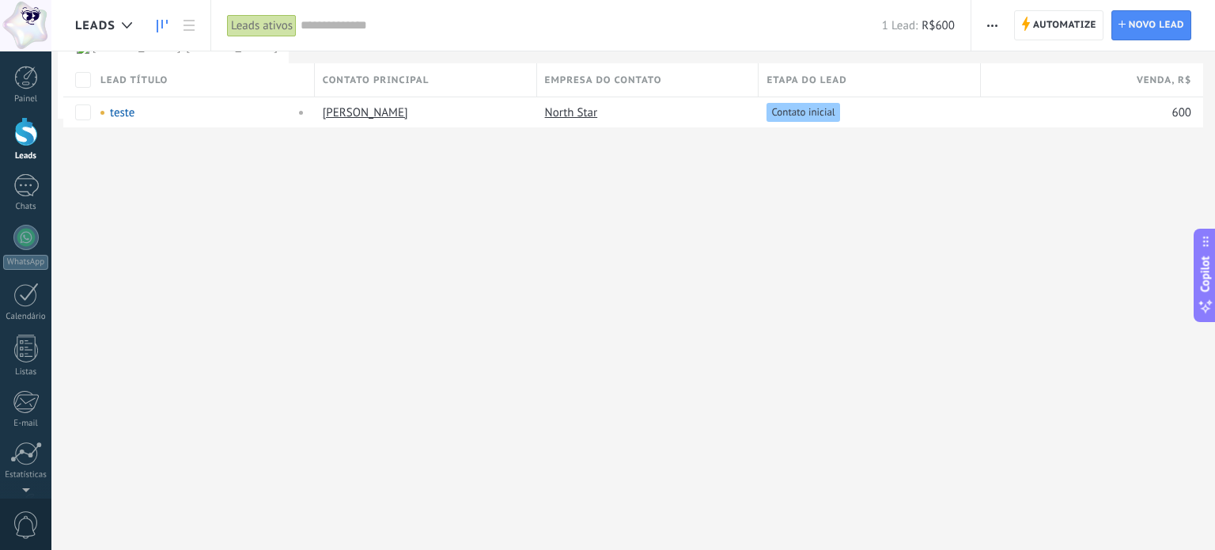
click at [168, 25] on link at bounding box center [162, 25] width 27 height 31
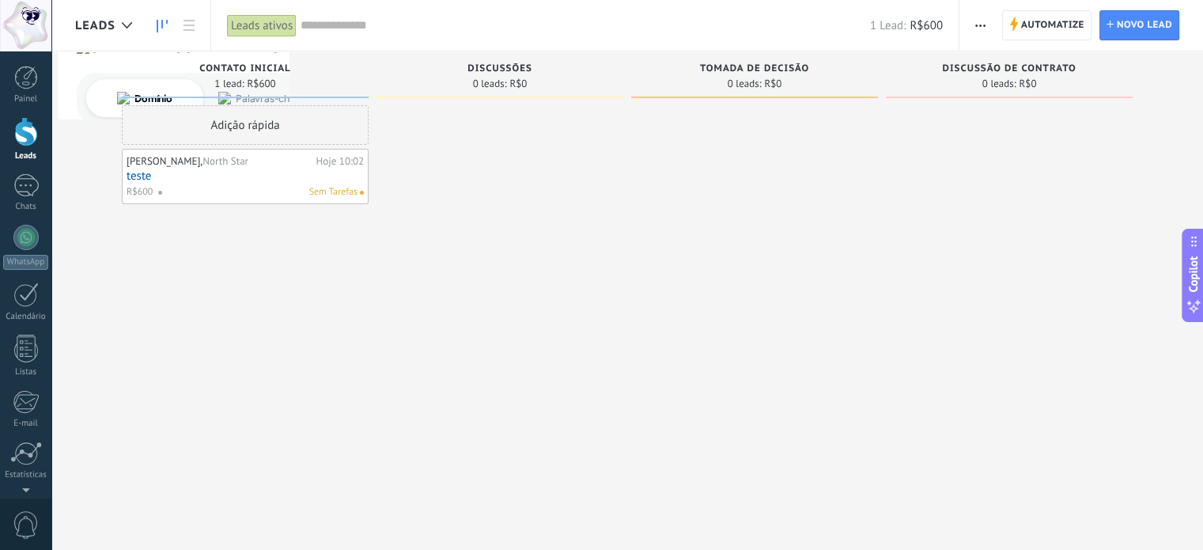
click at [275, 28] on div "Leads ativos" at bounding box center [262, 25] width 70 height 23
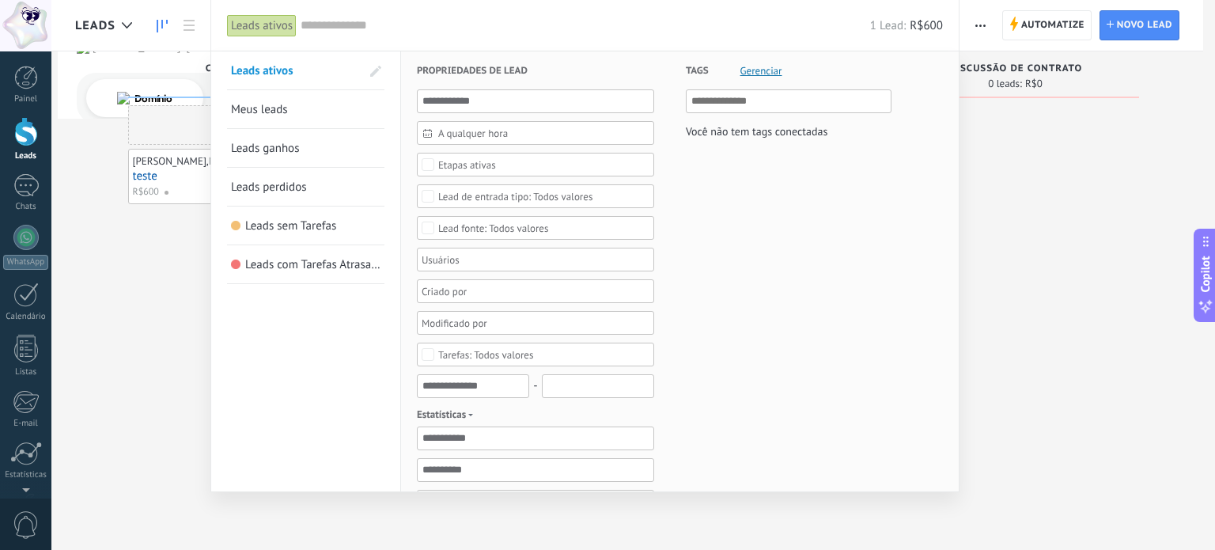
click at [285, 110] on span "Meus leads" at bounding box center [259, 109] width 57 height 15
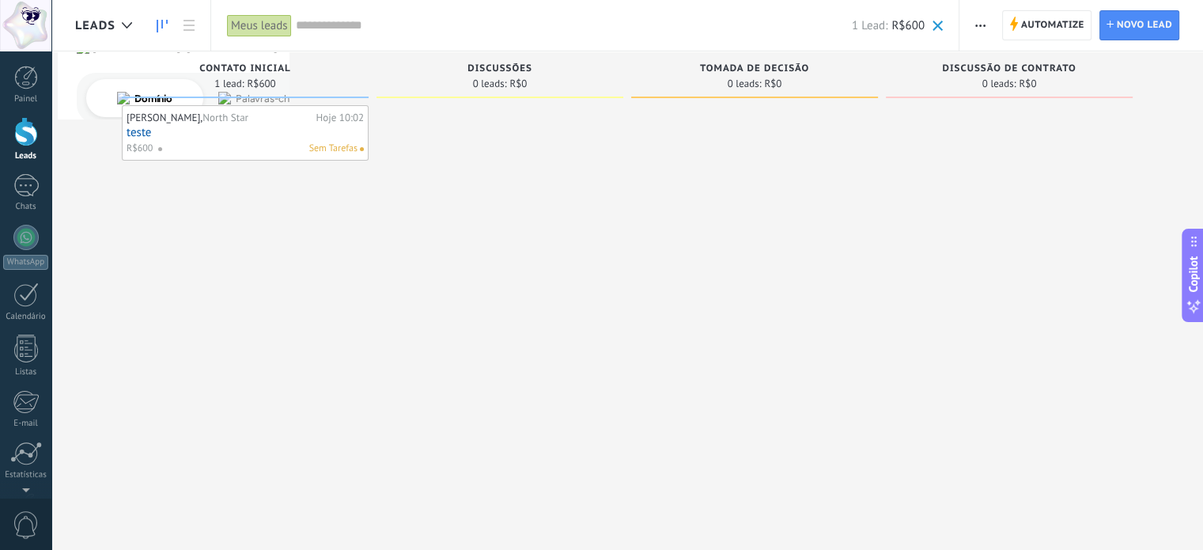
click at [264, 28] on div "Meus leads" at bounding box center [259, 25] width 65 height 23
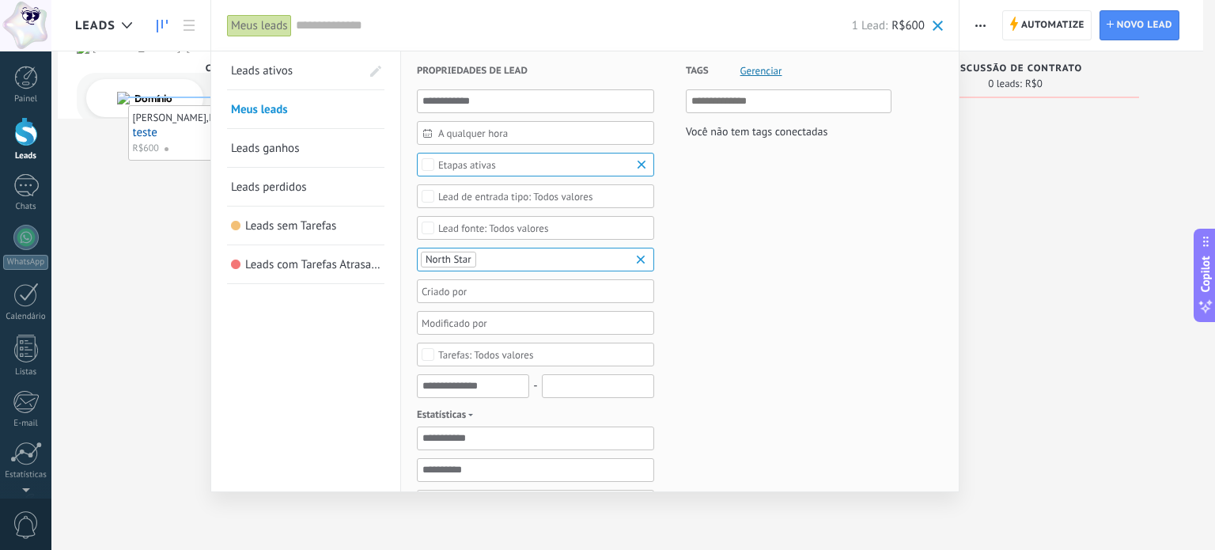
click at [287, 149] on span "Leads ganhos" at bounding box center [265, 148] width 69 height 15
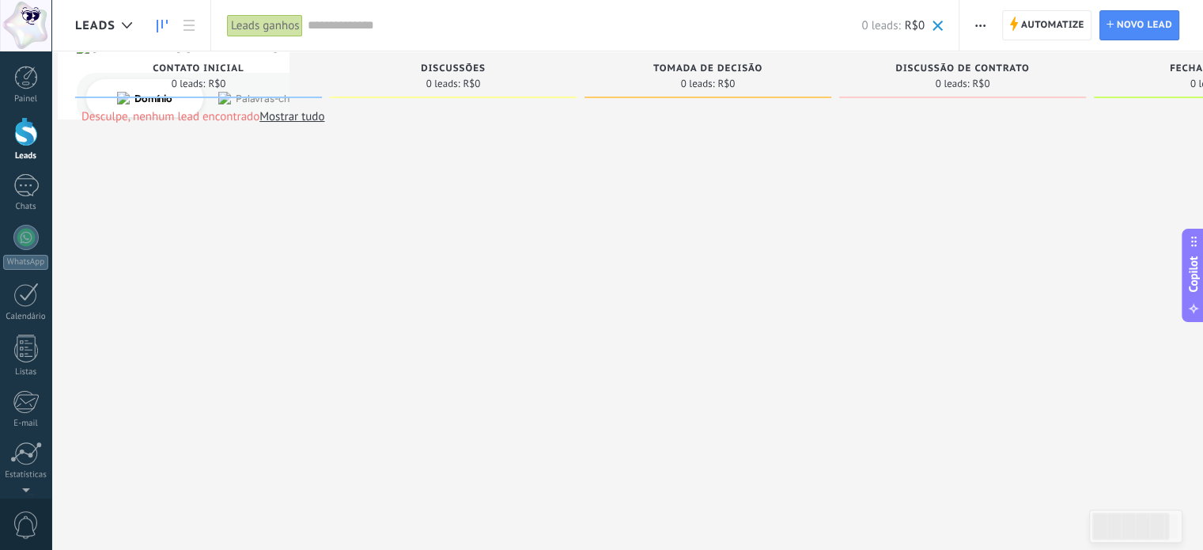
click at [258, 31] on div "Leads ganhos" at bounding box center [265, 25] width 77 height 23
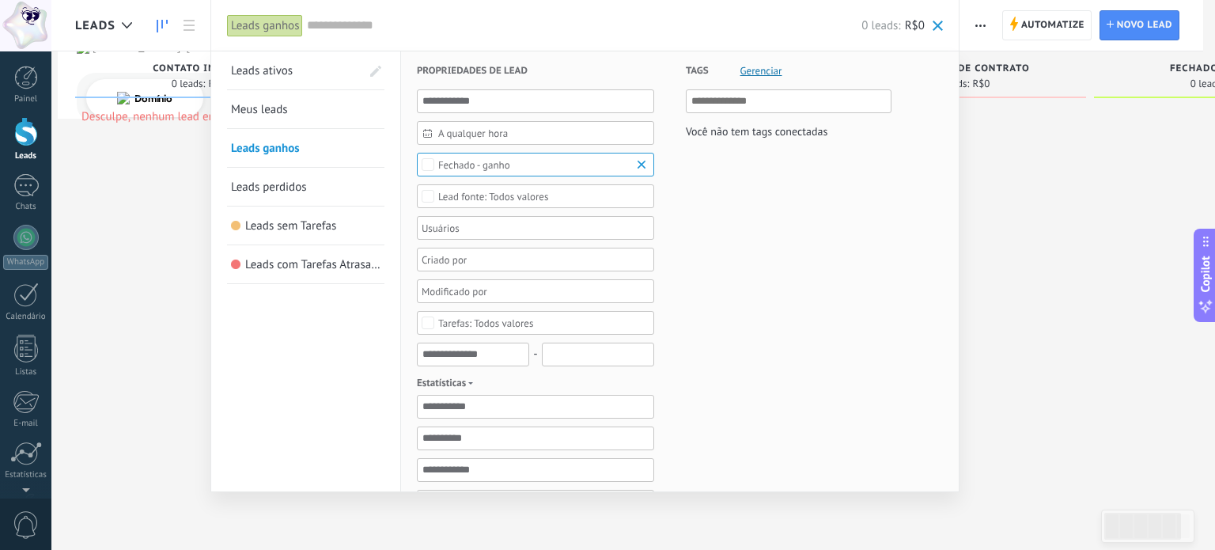
click at [269, 194] on span "Leads perdidos" at bounding box center [269, 187] width 76 height 15
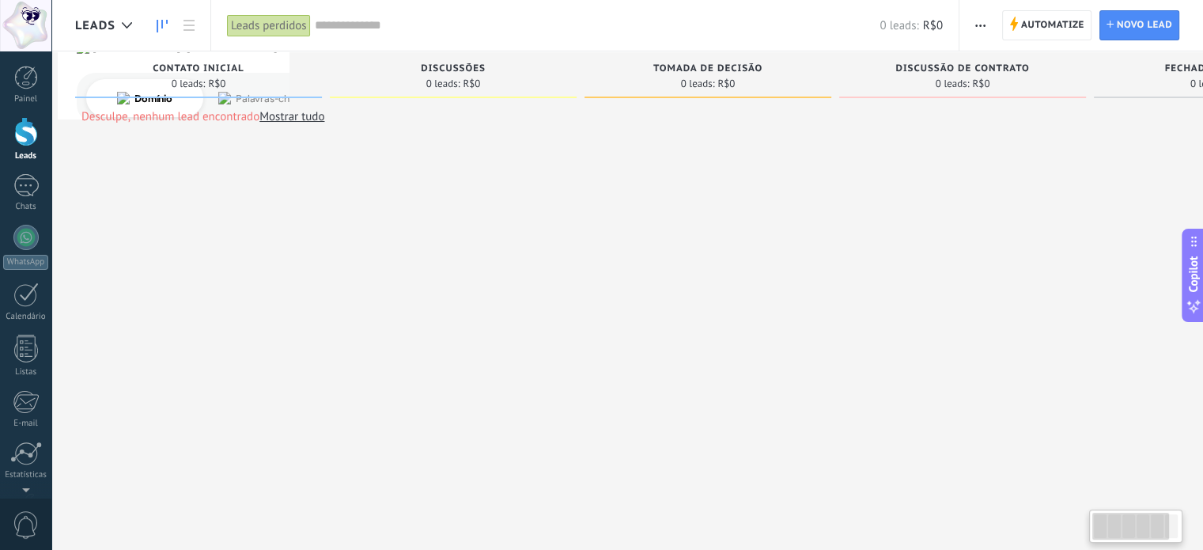
click at [252, 25] on div "Leads perdidos" at bounding box center [269, 25] width 84 height 23
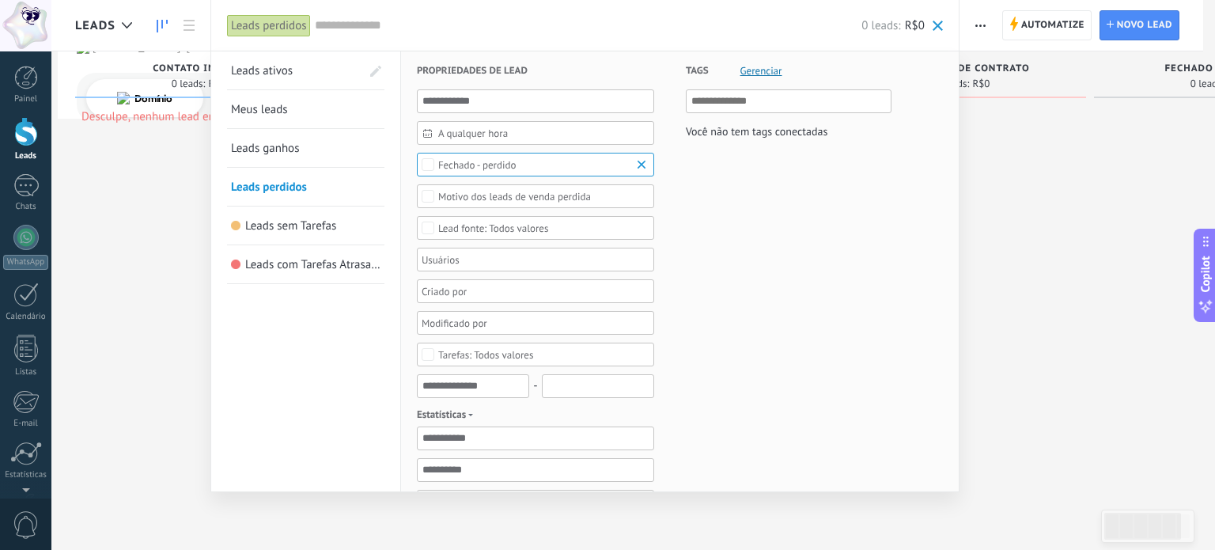
click at [278, 75] on span "Leads ativos" at bounding box center [262, 70] width 62 height 15
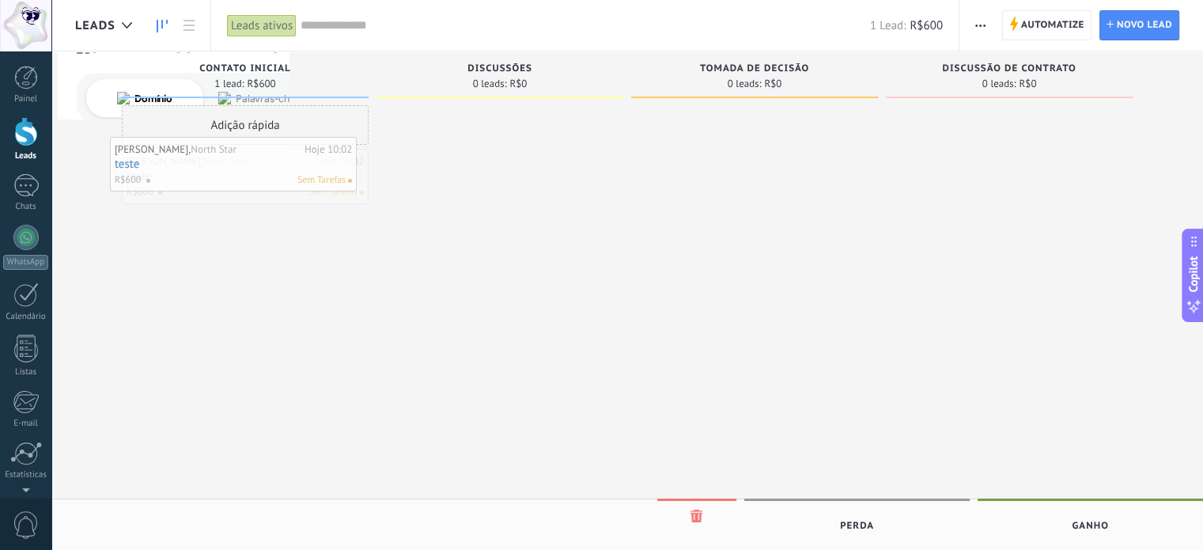
drag, startPoint x: 275, startPoint y: 176, endPoint x: 263, endPoint y: 164, distance: 16.8
